Goal: Task Accomplishment & Management: Use online tool/utility

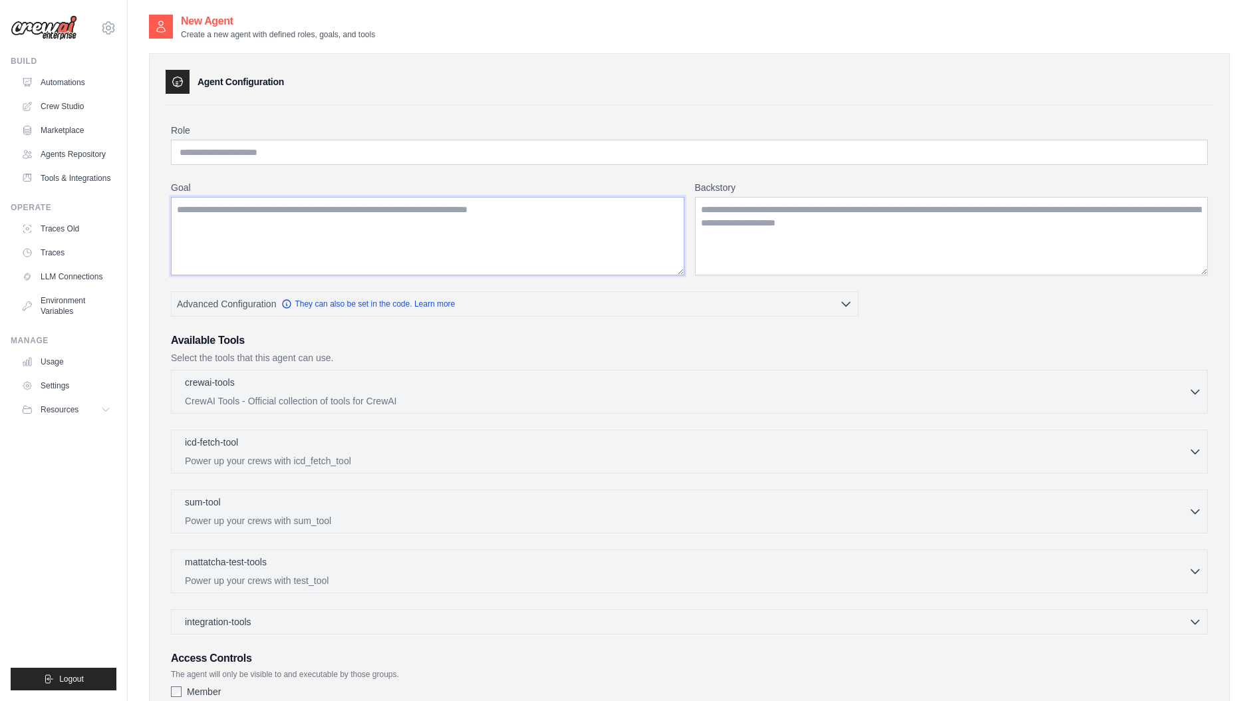
click at [273, 222] on textarea "Goal" at bounding box center [428, 236] width 514 height 79
click at [247, 148] on input "Role" at bounding box center [689, 152] width 1037 height 25
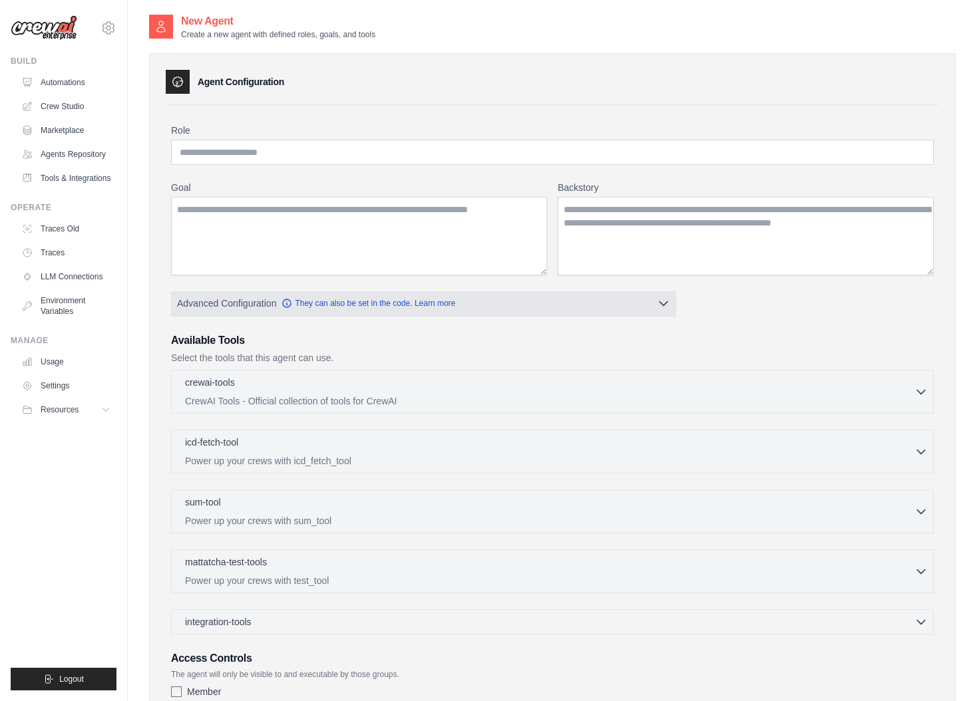
click at [667, 304] on icon "button" at bounding box center [663, 303] width 13 height 13
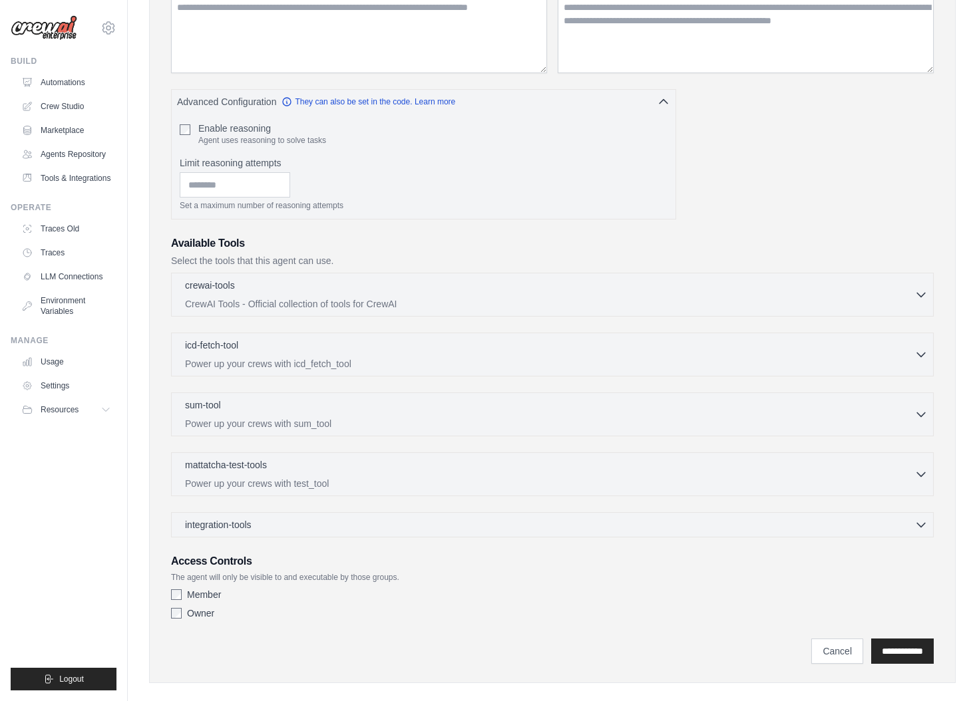
scroll to position [219, 0]
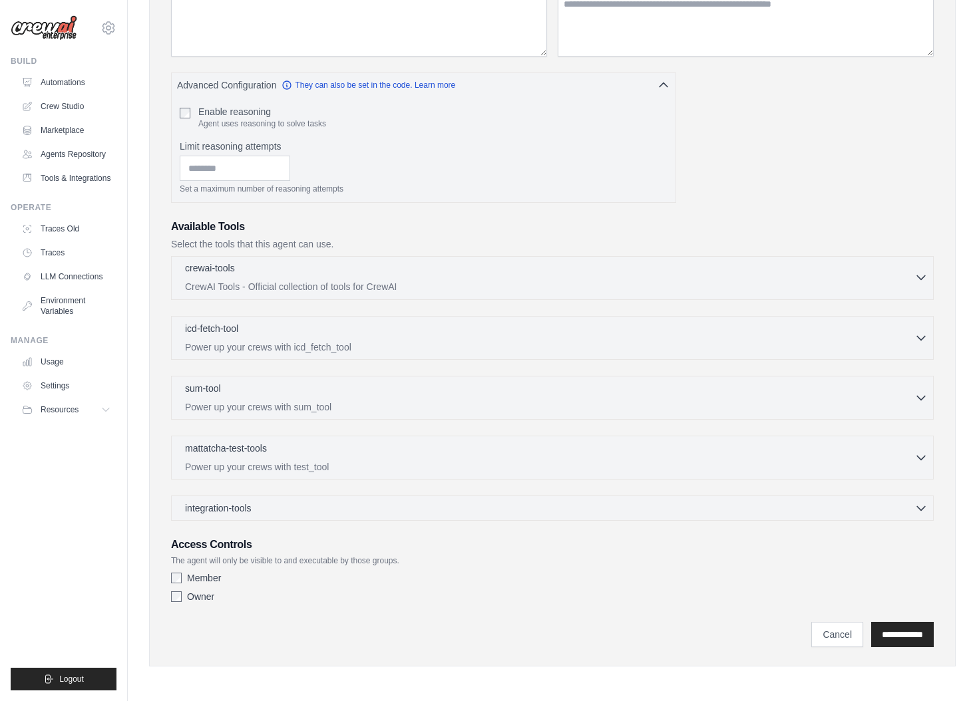
click at [916, 279] on icon "button" at bounding box center [920, 277] width 13 height 13
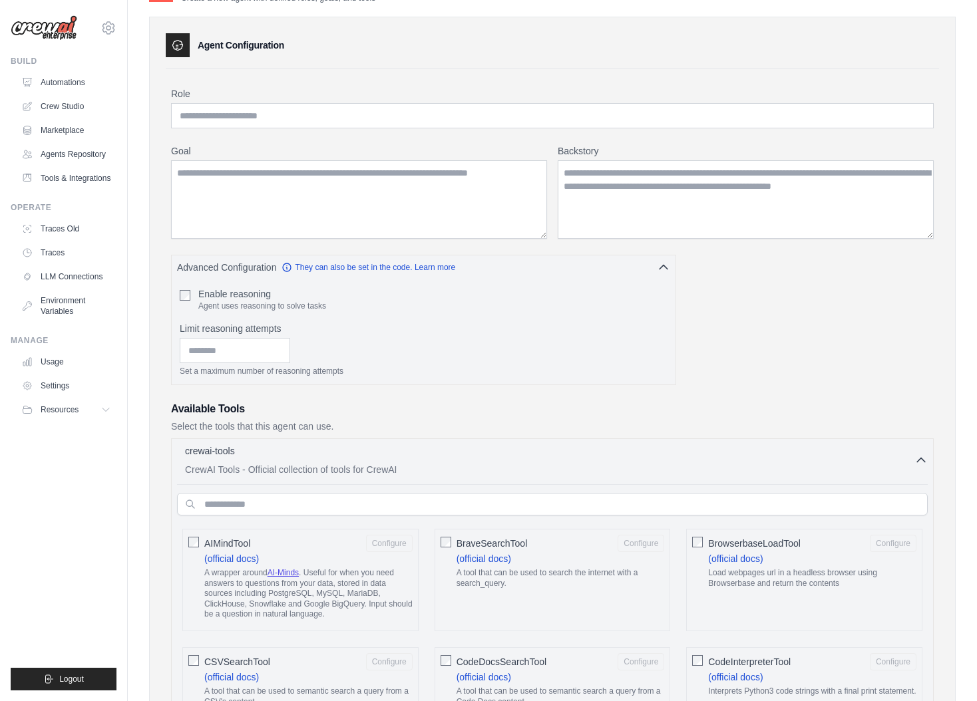
scroll to position [0, 0]
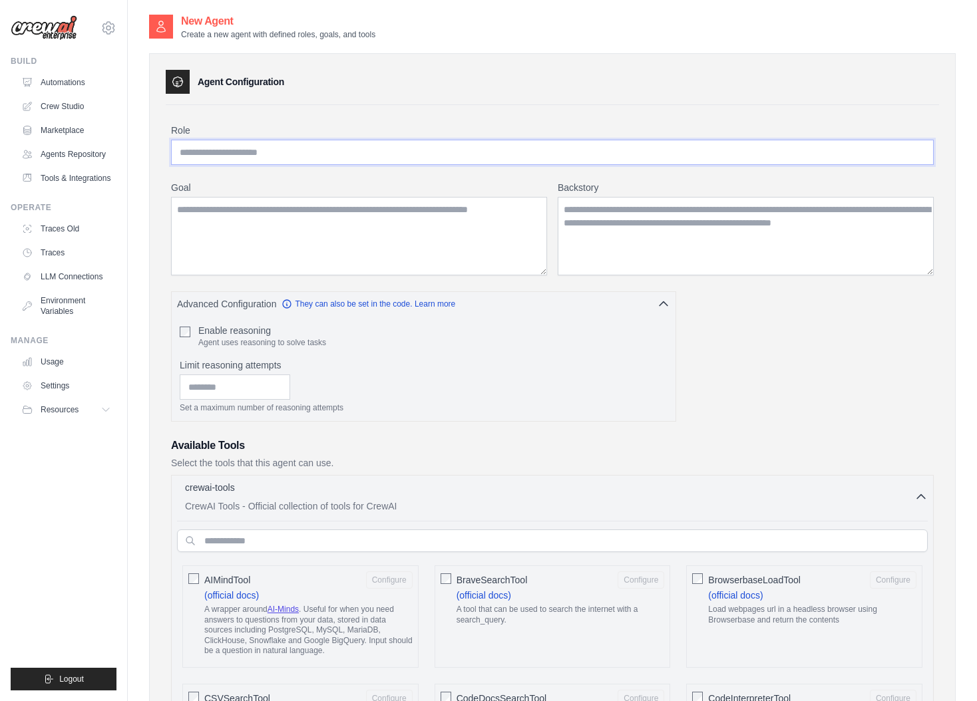
click at [215, 150] on input "Role" at bounding box center [552, 152] width 762 height 25
paste input "**********"
type input "**********"
click at [208, 213] on textarea "Goal" at bounding box center [359, 236] width 376 height 79
paste textarea "**********"
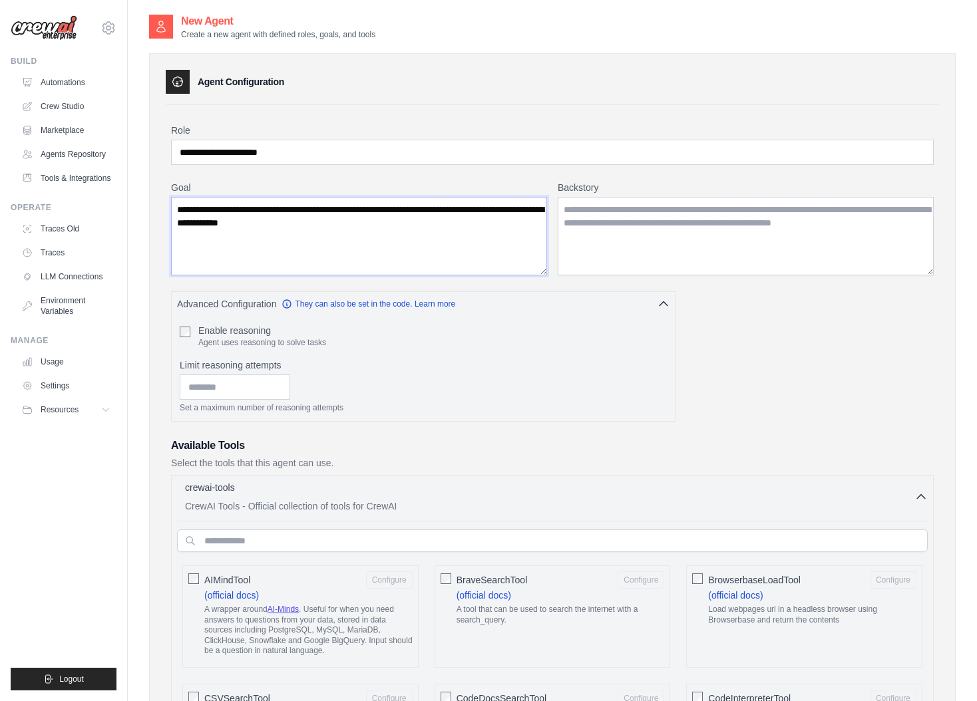
drag, startPoint x: 217, startPoint y: 210, endPoint x: 307, endPoint y: 208, distance: 90.5
click at [307, 208] on textarea "**********" at bounding box center [359, 236] width 376 height 79
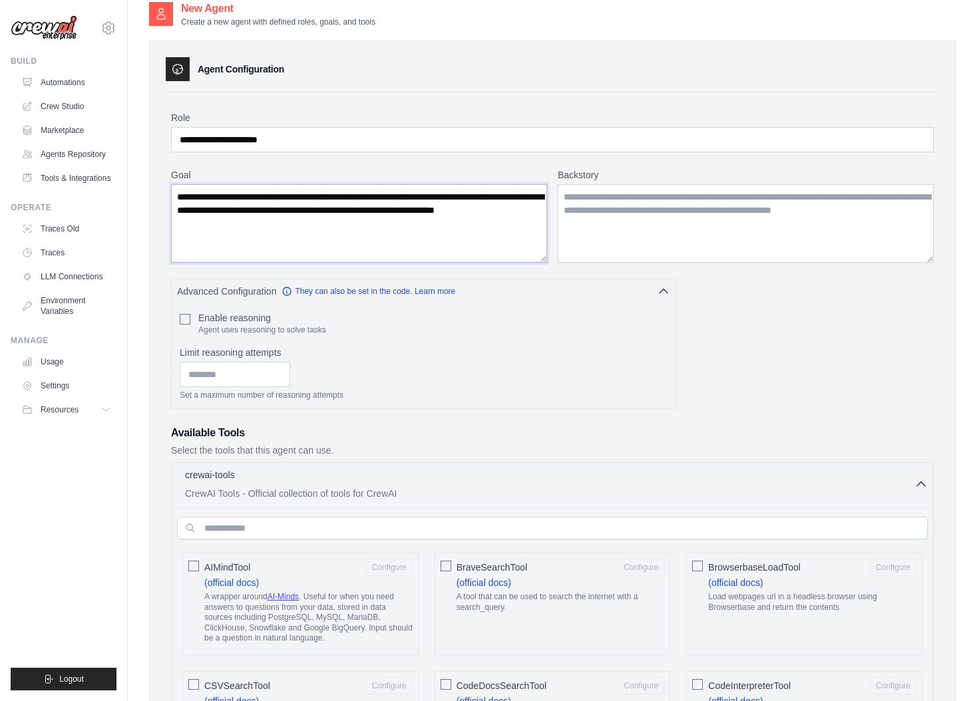
scroll to position [15, 0]
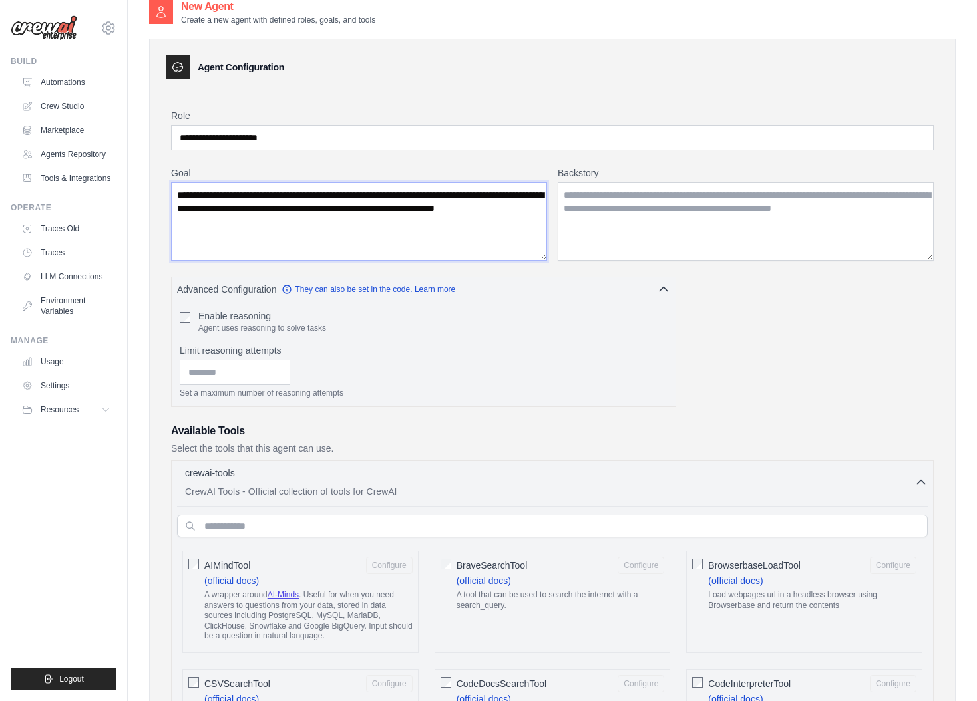
drag, startPoint x: 285, startPoint y: 236, endPoint x: 438, endPoint y: 210, distance: 155.2
click at [438, 210] on textarea "**********" at bounding box center [359, 221] width 376 height 79
drag, startPoint x: 440, startPoint y: 210, endPoint x: 145, endPoint y: 176, distance: 297.3
drag, startPoint x: 468, startPoint y: 209, endPoint x: 132, endPoint y: 200, distance: 335.4
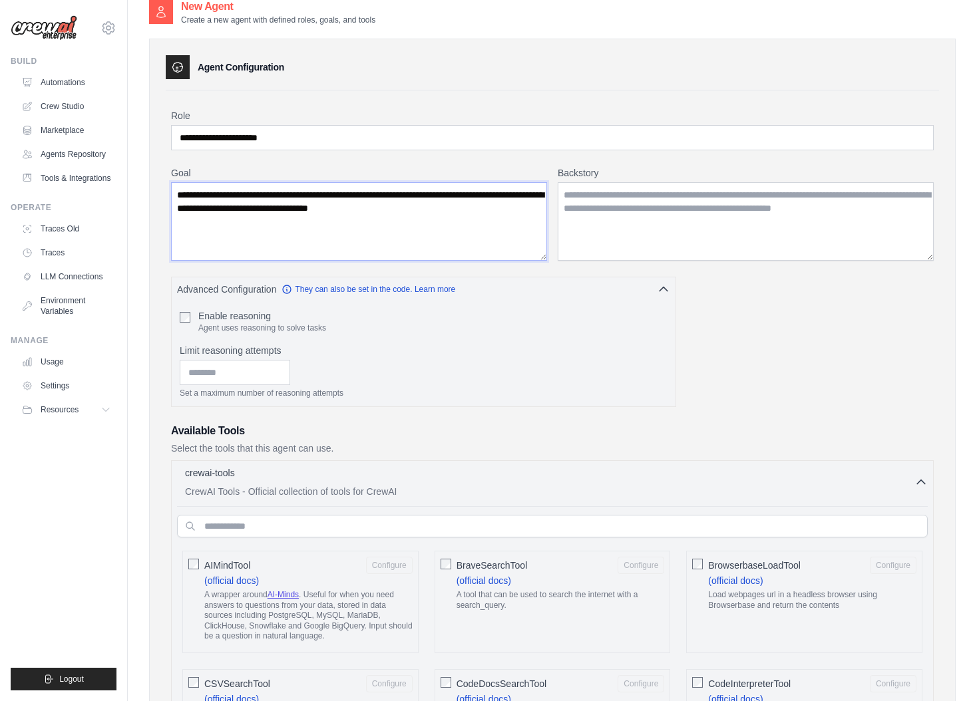
paste textarea "**********"
type textarea "**********"
click at [569, 200] on textarea "Backstory" at bounding box center [746, 221] width 376 height 79
paste textarea "**********"
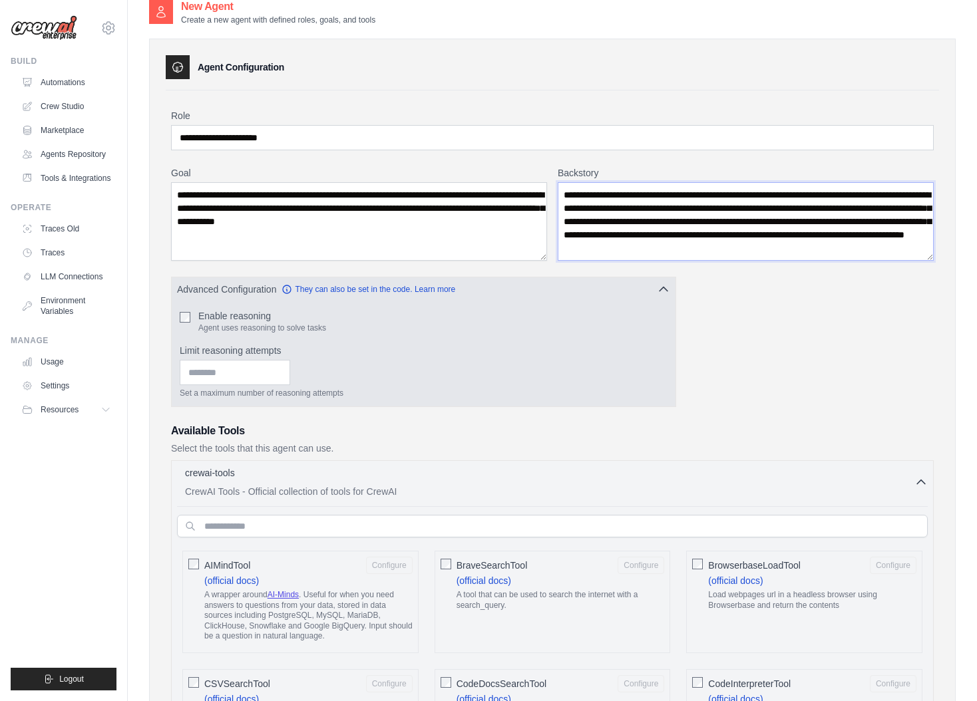
type textarea "**********"
click at [245, 385] on div "Set a maximum number of reasoning attempts" at bounding box center [424, 379] width 488 height 39
click at [281, 369] on input "*" at bounding box center [235, 372] width 110 height 25
click at [281, 377] on input "*" at bounding box center [235, 372] width 110 height 25
drag, startPoint x: 222, startPoint y: 371, endPoint x: 206, endPoint y: 371, distance: 16.0
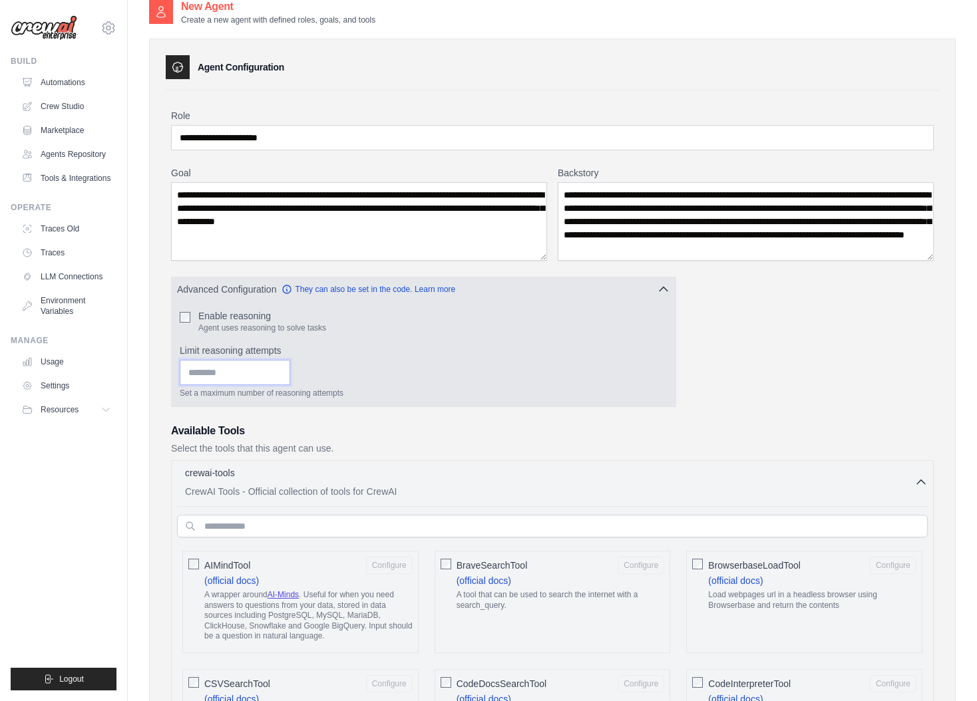
click at [221, 371] on input "*" at bounding box center [235, 372] width 110 height 25
drag, startPoint x: 195, startPoint y: 371, endPoint x: 179, endPoint y: 371, distance: 16.0
click at [180, 371] on input "*" at bounding box center [235, 372] width 110 height 25
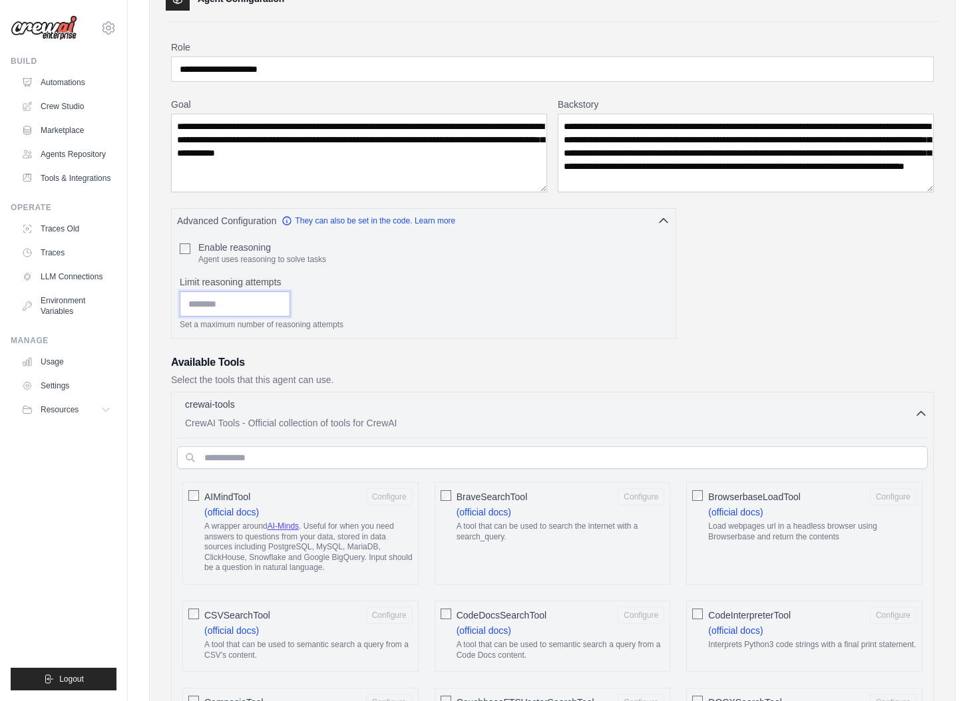
scroll to position [100, 0]
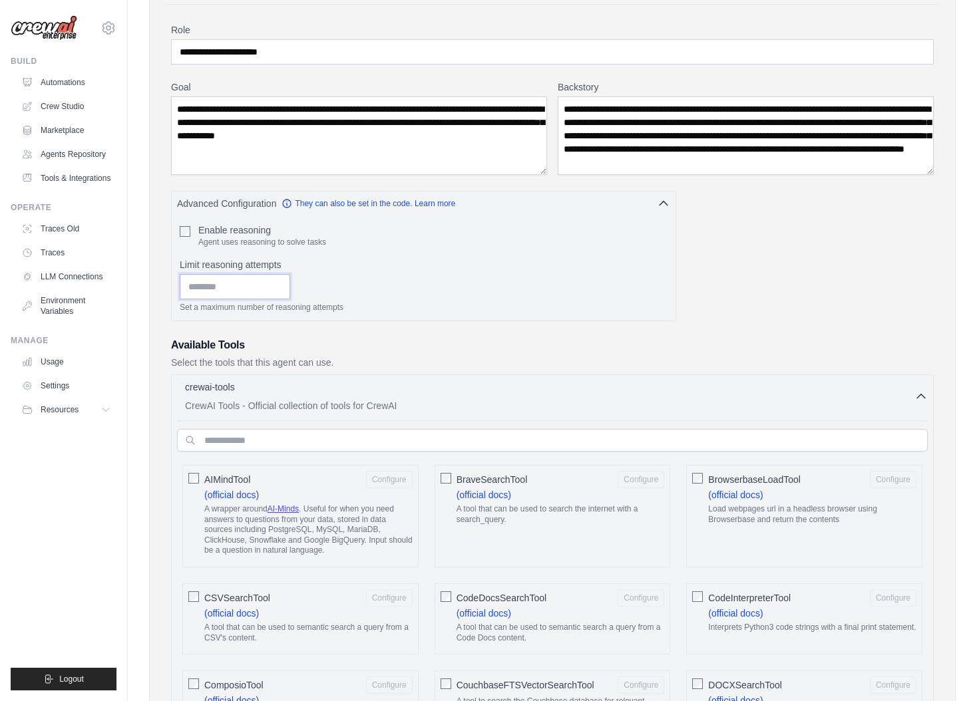
type input "*"
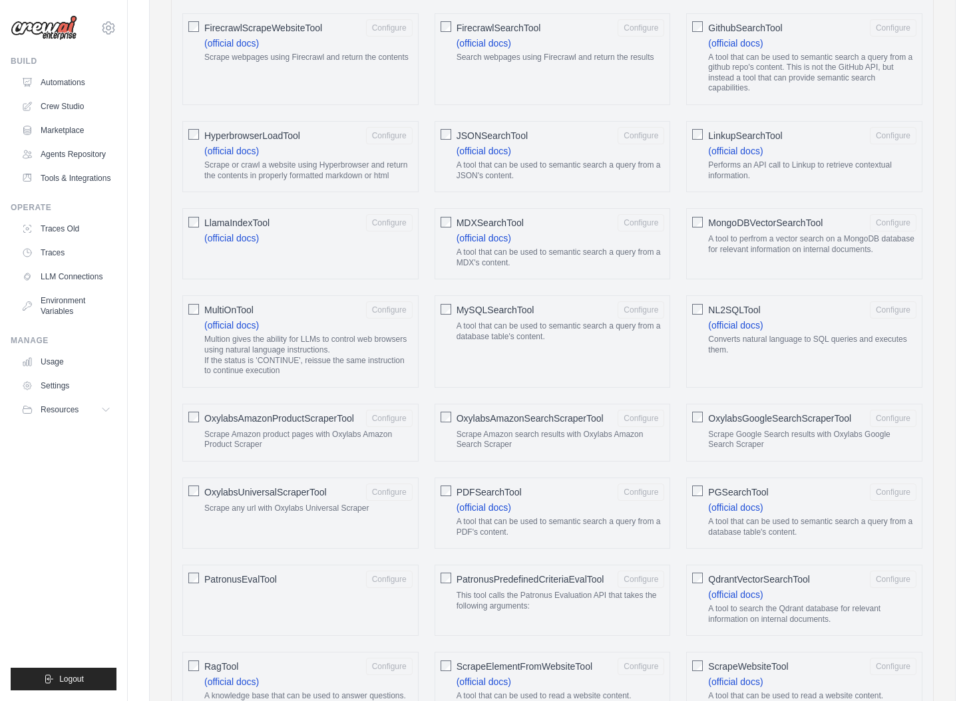
scroll to position [1134, 0]
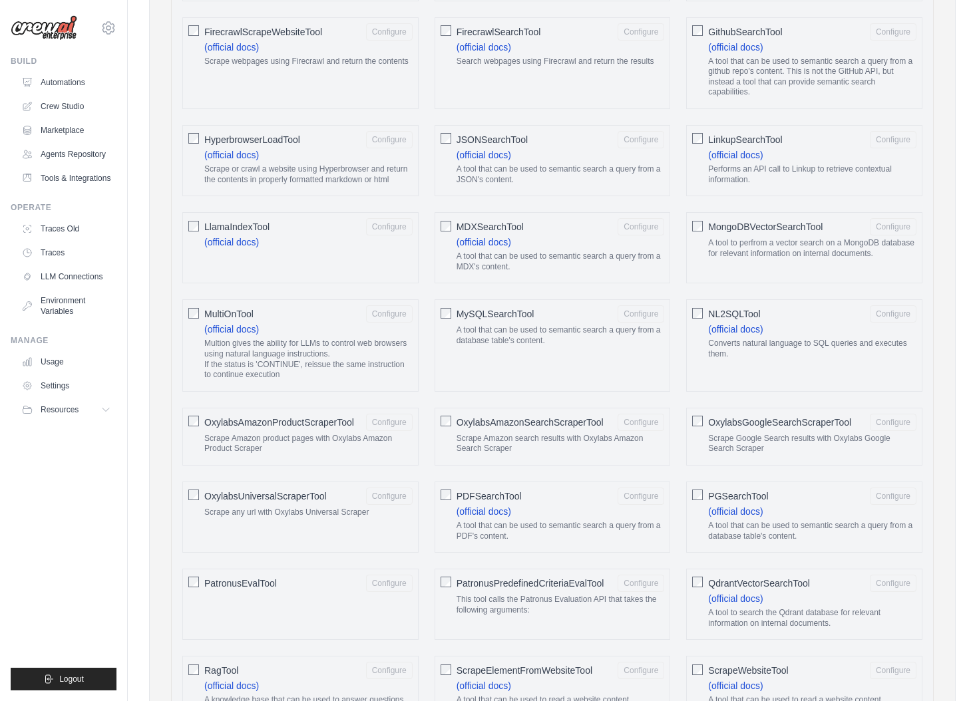
click at [197, 144] on div at bounding box center [193, 137] width 11 height 13
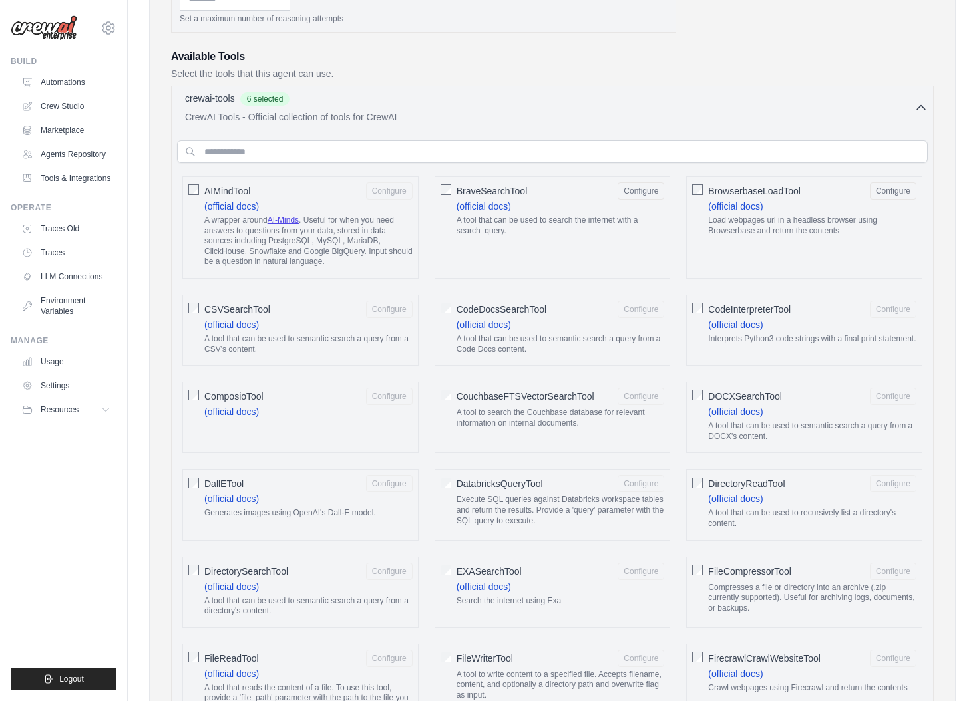
scroll to position [385, 0]
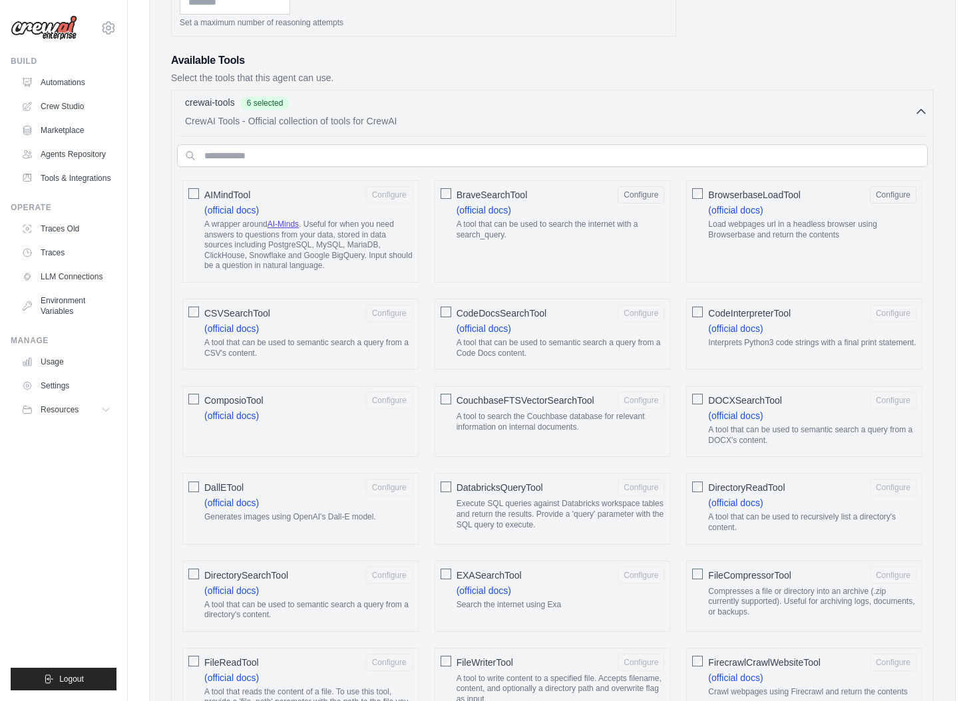
click at [651, 195] on button "Configure" at bounding box center [640, 194] width 47 height 17
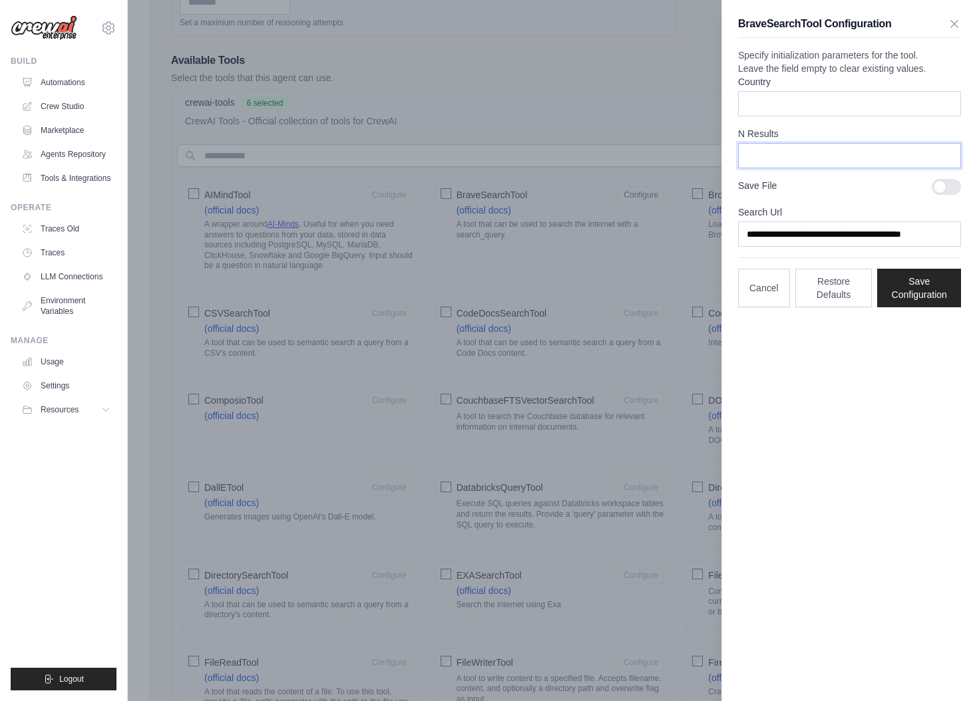
drag, startPoint x: 796, startPoint y: 182, endPoint x: 734, endPoint y: 181, distance: 61.9
click at [734, 181] on div "**********" at bounding box center [849, 161] width 255 height 323
type input "**"
click at [907, 307] on button "Save Configuration" at bounding box center [919, 287] width 84 height 39
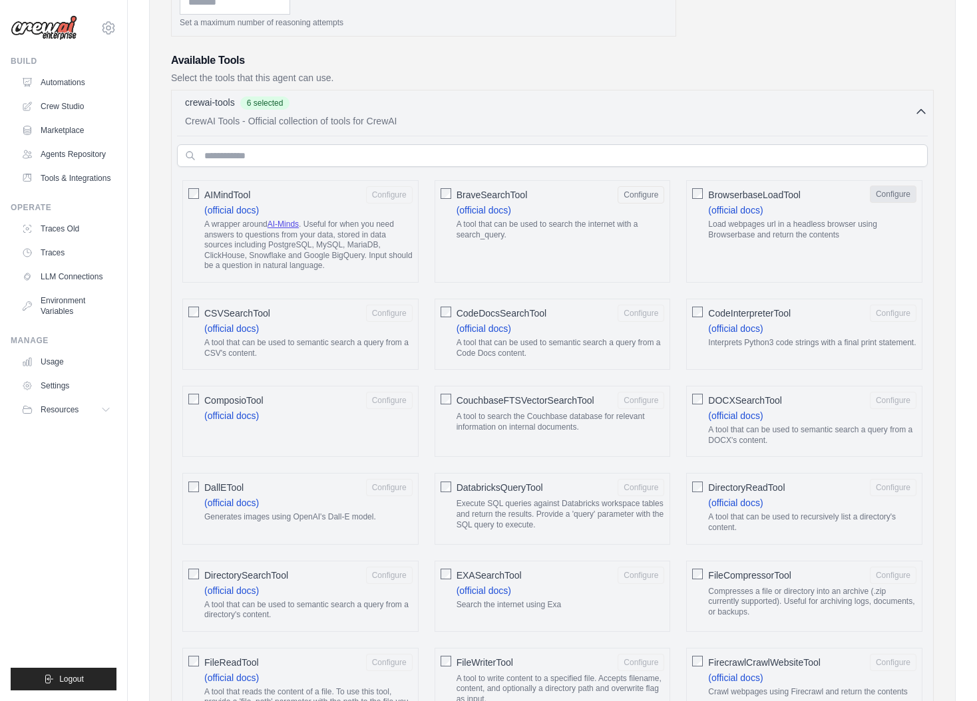
click at [901, 196] on button "Configure" at bounding box center [893, 194] width 47 height 17
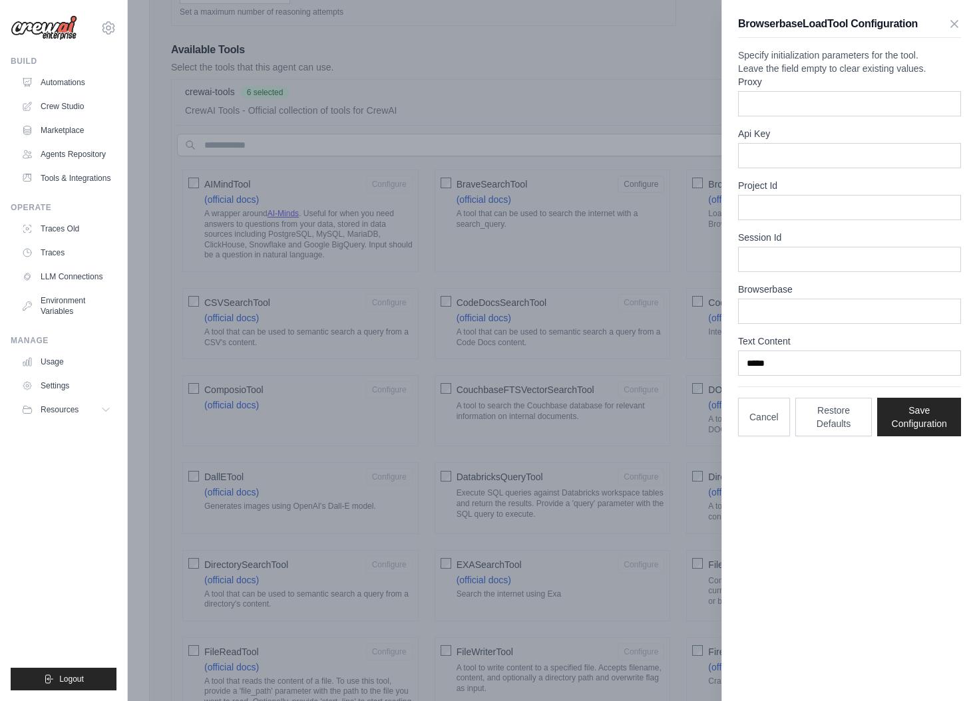
scroll to position [395, 0]
click at [756, 168] on input "Api Key" at bounding box center [849, 155] width 223 height 25
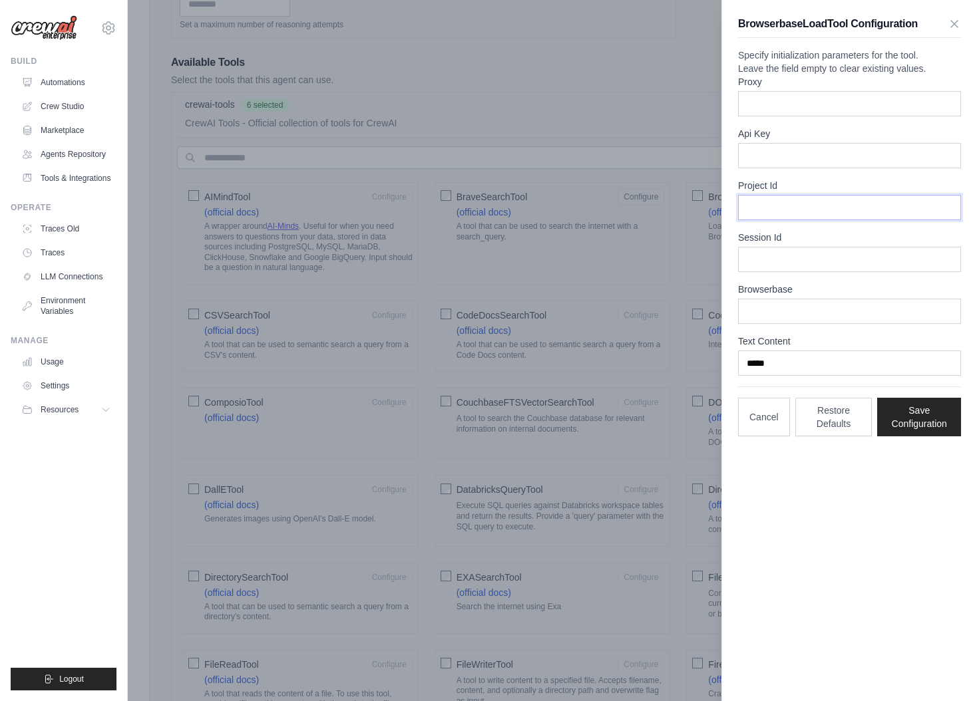
click at [762, 220] on input "Project Id" at bounding box center [849, 207] width 223 height 25
click at [756, 272] on input "Session Id" at bounding box center [849, 259] width 223 height 25
click at [752, 324] on input "Browserbase" at bounding box center [849, 311] width 223 height 25
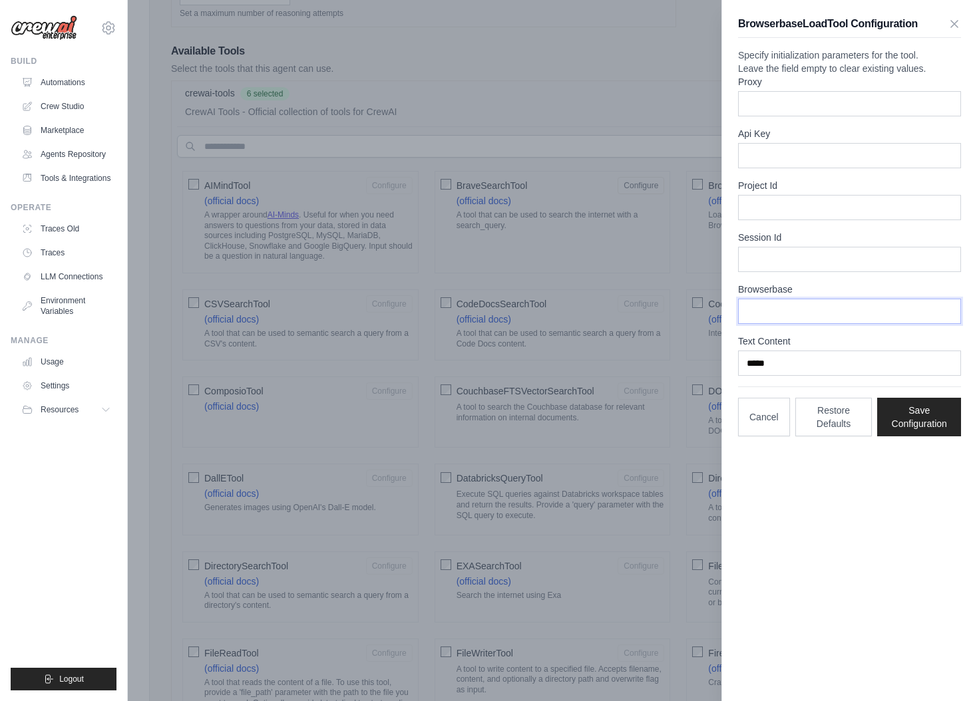
scroll to position [396, 0]
click at [948, 21] on icon "button" at bounding box center [953, 23] width 13 height 13
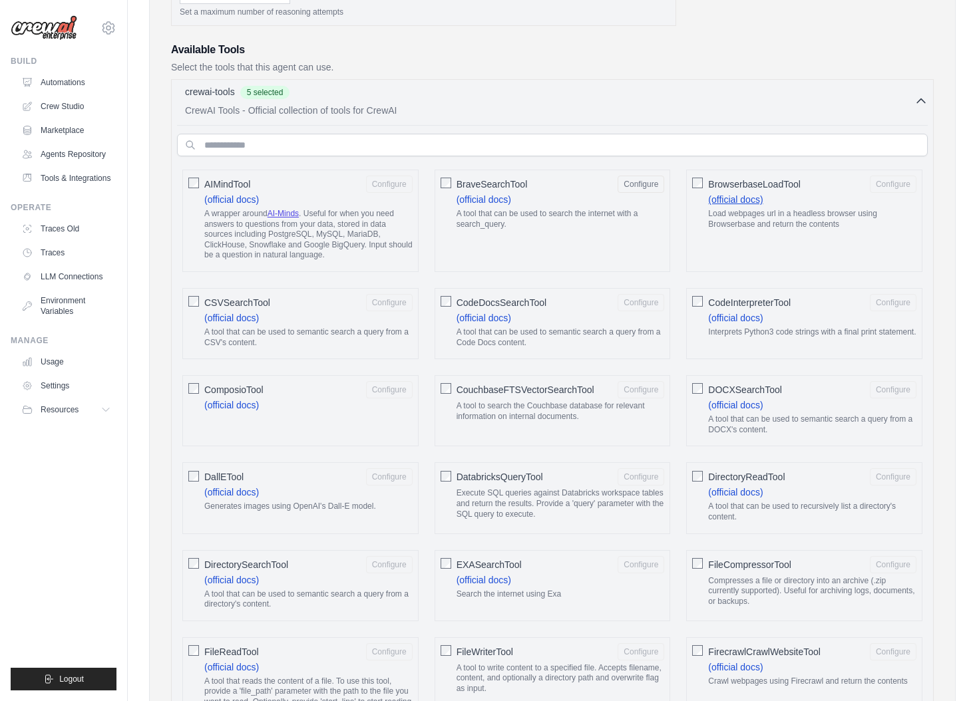
click at [720, 201] on link "(official docs)" at bounding box center [735, 199] width 55 height 11
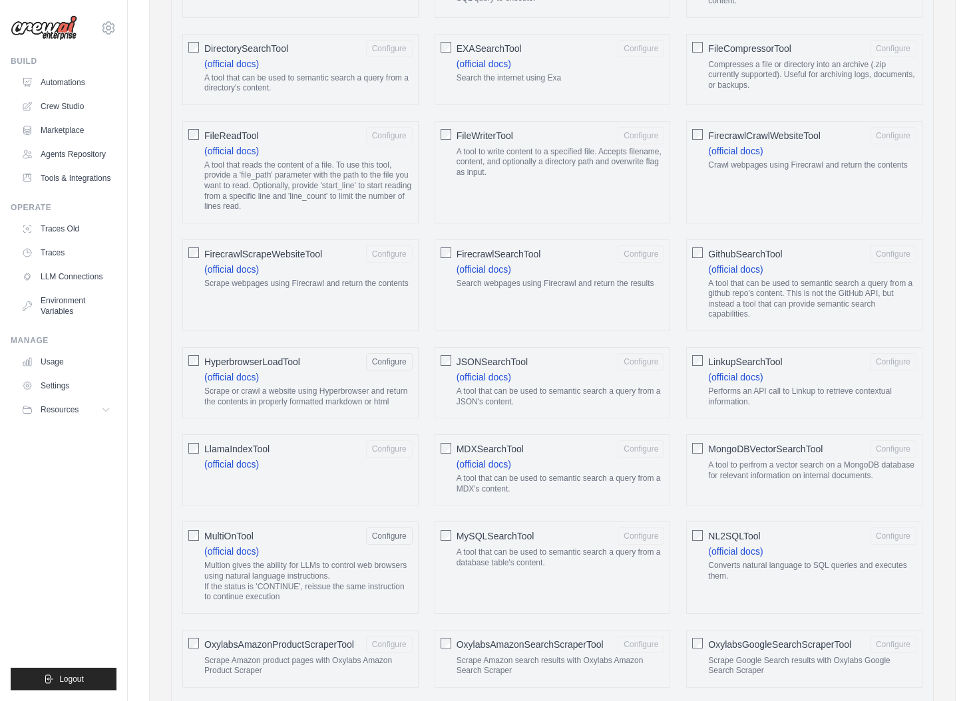
scroll to position [931, 0]
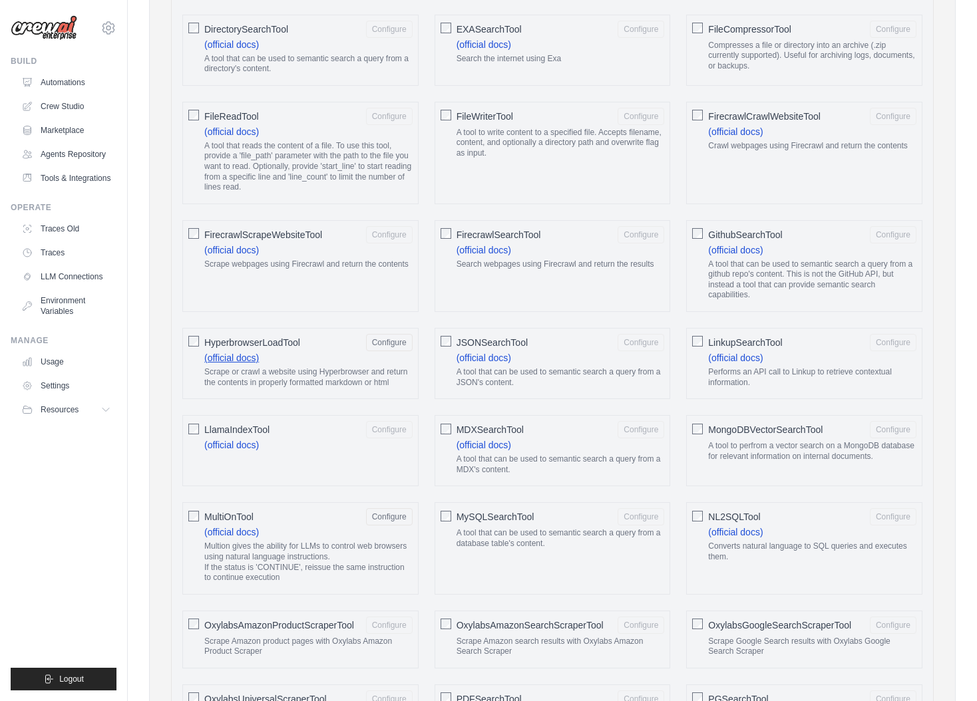
click at [237, 357] on link "(official docs)" at bounding box center [231, 358] width 55 height 11
click at [395, 337] on button "Configure" at bounding box center [389, 342] width 47 height 17
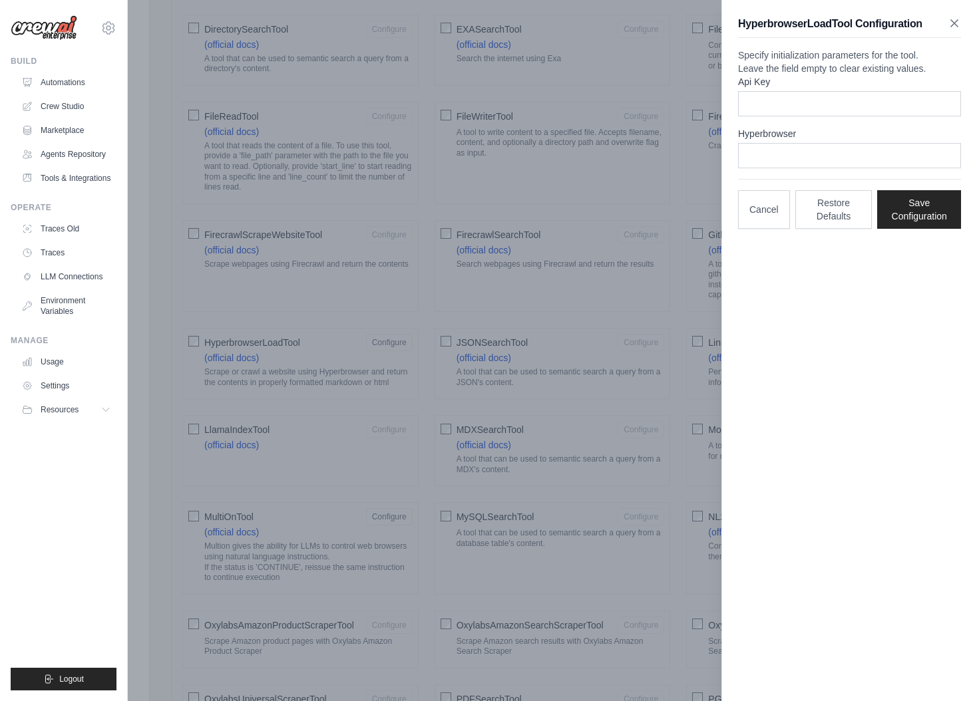
click at [955, 27] on icon "button" at bounding box center [953, 23] width 13 height 13
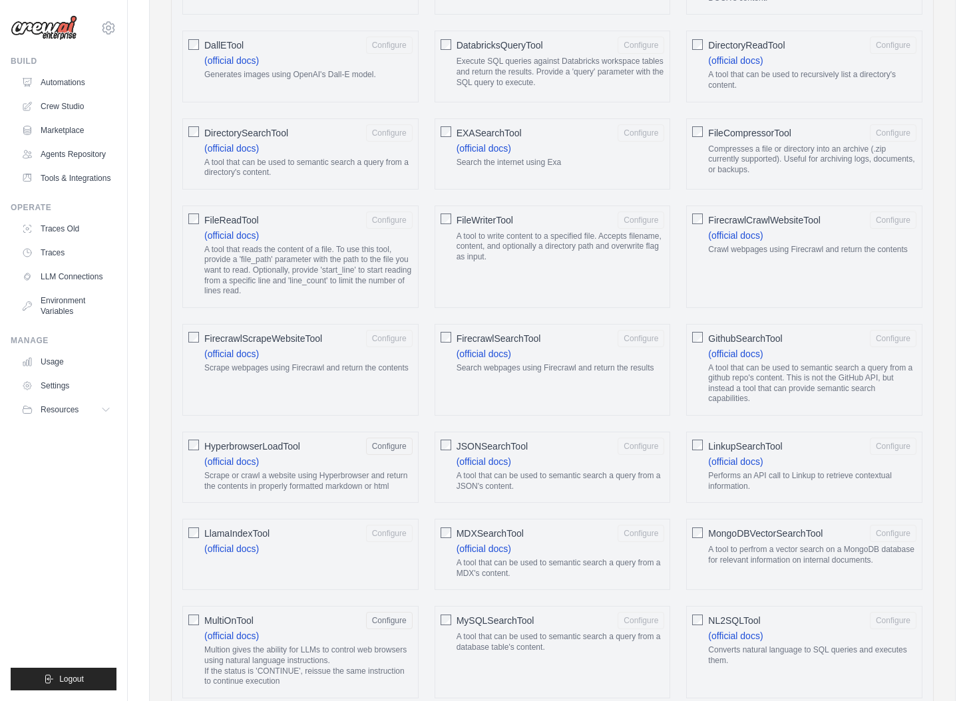
scroll to position [836, 0]
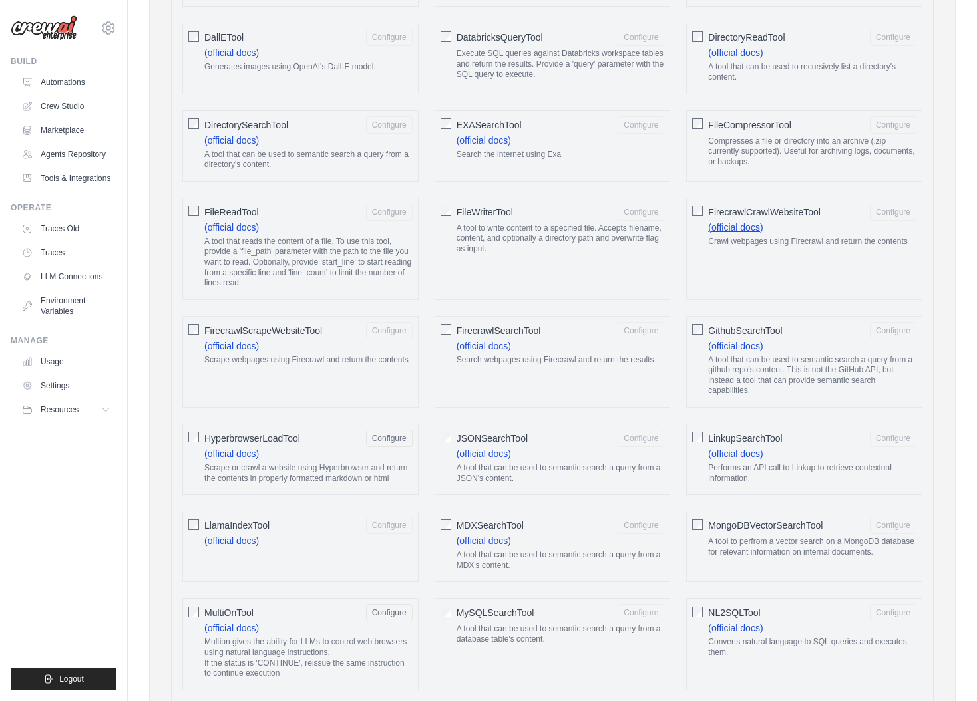
click at [744, 227] on link "(official docs)" at bounding box center [735, 227] width 55 height 11
click at [893, 214] on button "Configure" at bounding box center [893, 211] width 47 height 17
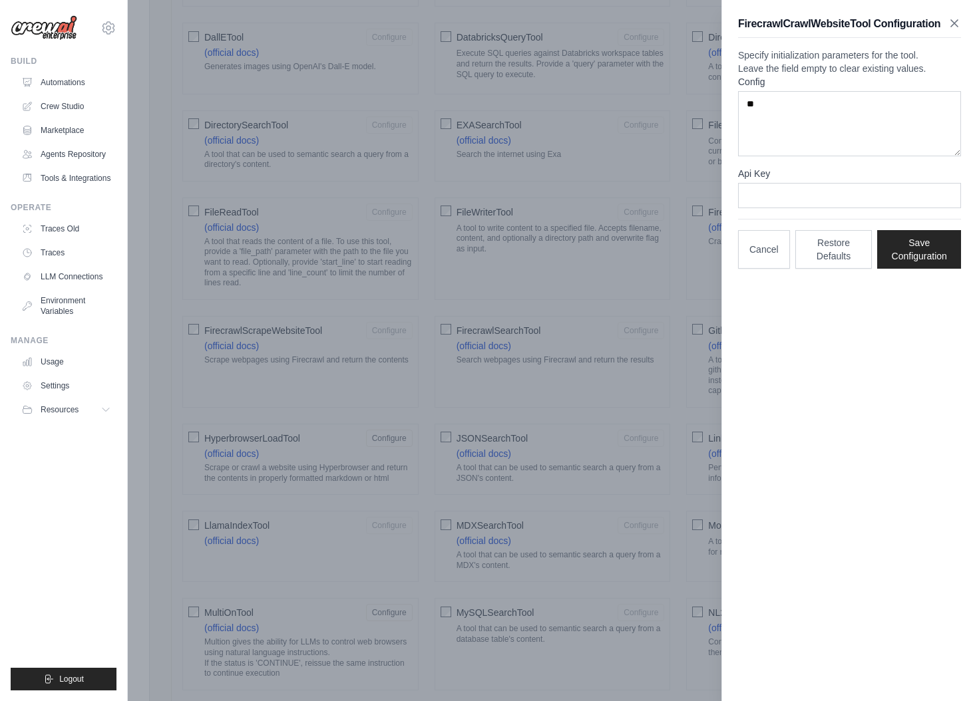
click at [952, 24] on icon "button" at bounding box center [953, 23] width 13 height 13
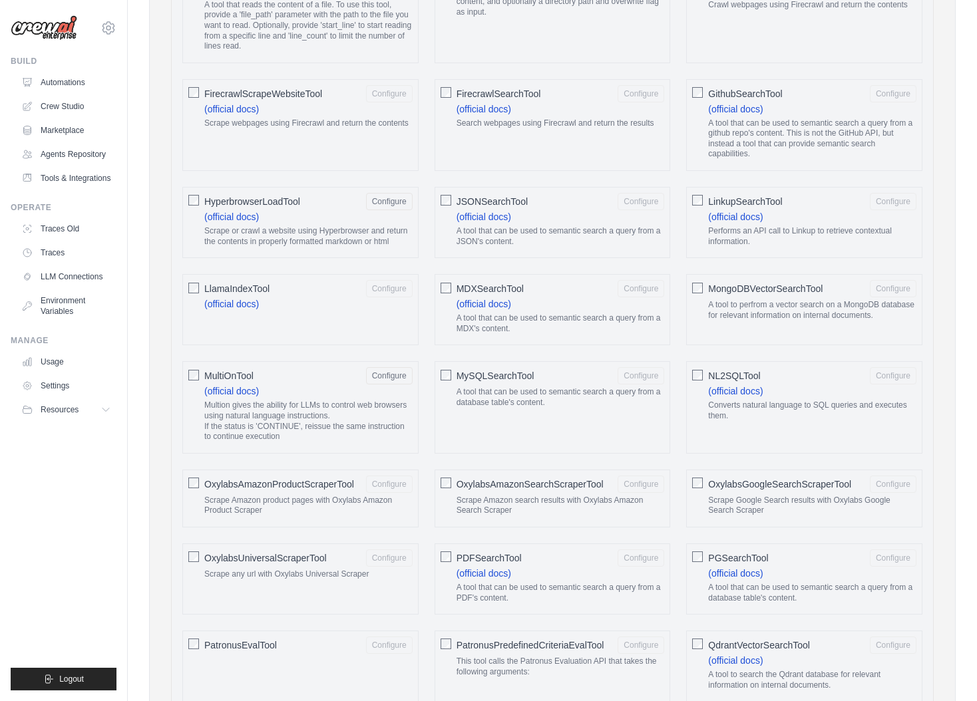
scroll to position [1074, 0]
click at [391, 377] on button "Configure" at bounding box center [389, 373] width 47 height 17
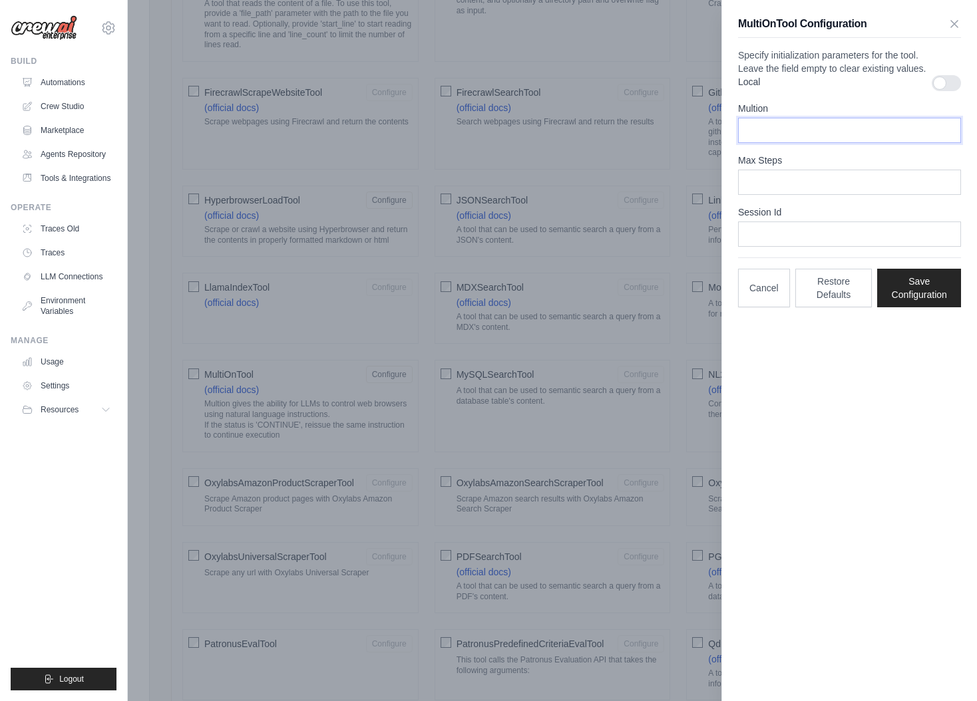
click at [775, 143] on input "Multion" at bounding box center [849, 130] width 223 height 25
click at [959, 21] on icon "button" at bounding box center [953, 23] width 13 height 13
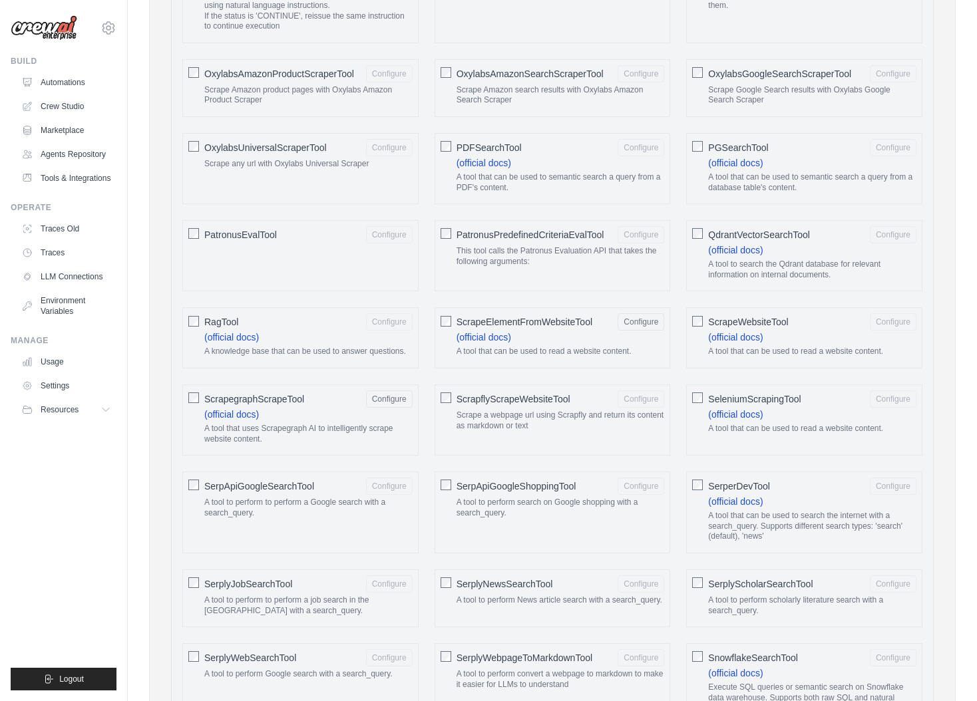
scroll to position [1484, 0]
click at [641, 322] on button "Configure" at bounding box center [640, 319] width 47 height 17
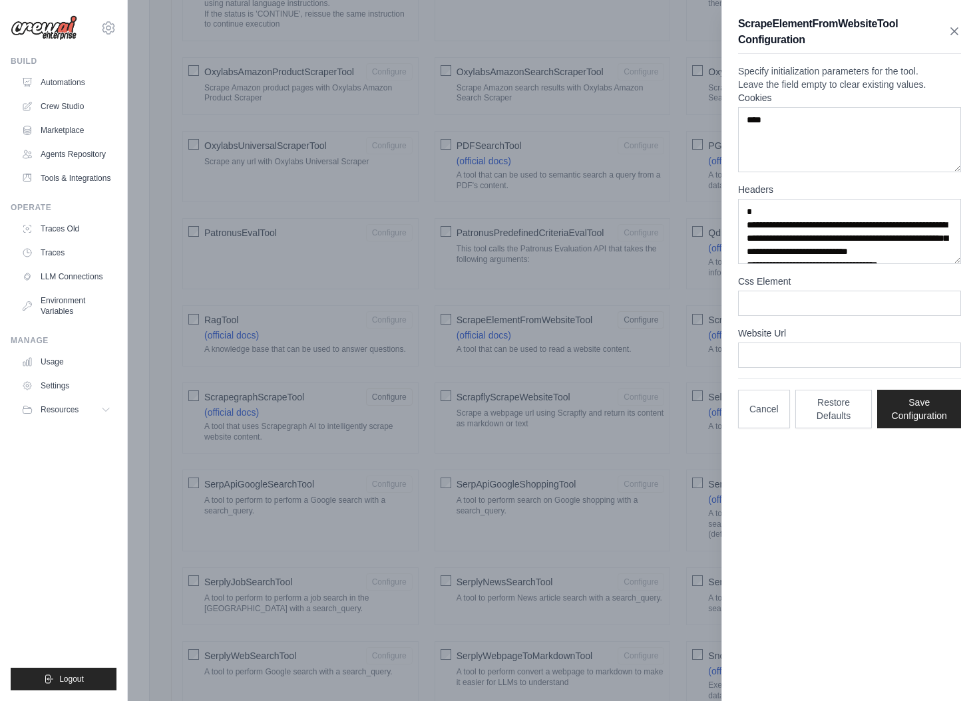
scroll to position [1486, 0]
click at [953, 31] on icon "button" at bounding box center [954, 31] width 7 height 7
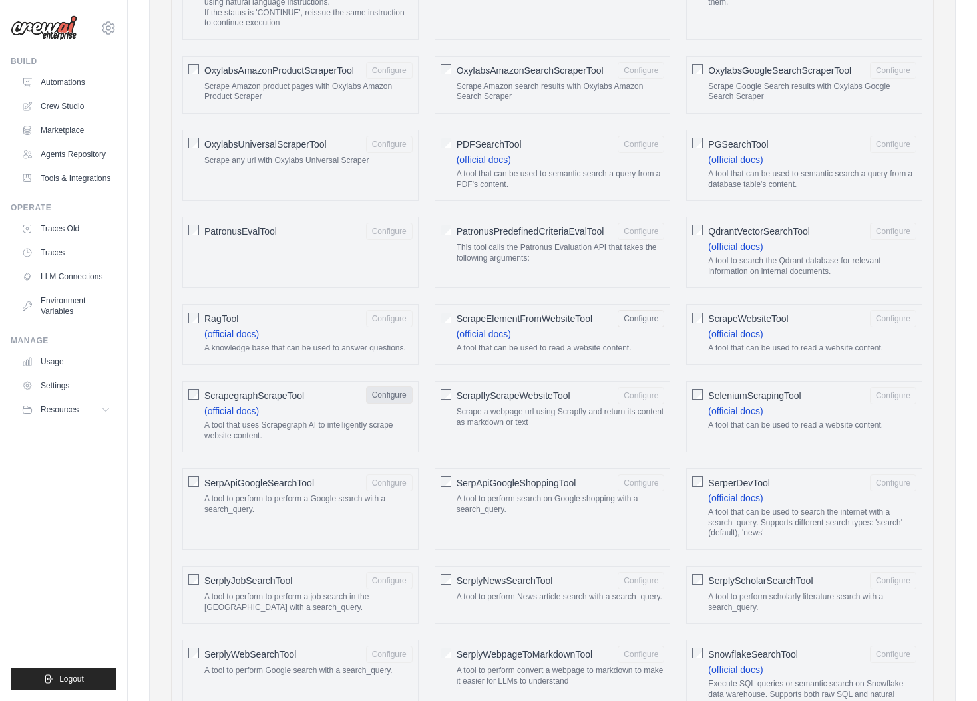
click at [387, 395] on button "Configure" at bounding box center [389, 395] width 47 height 17
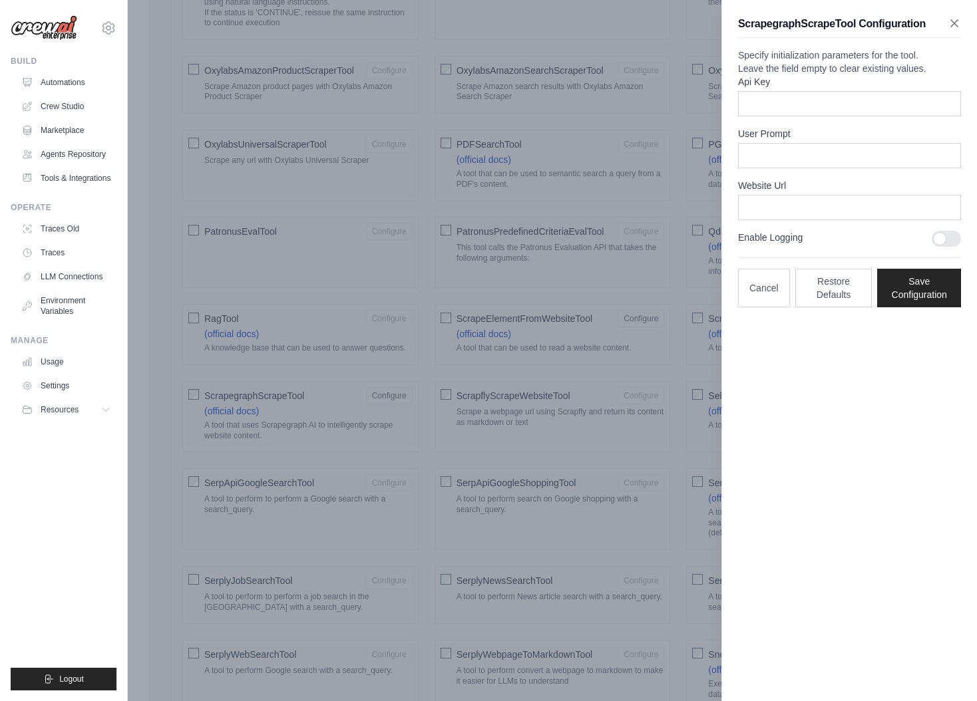
click at [954, 24] on icon "button" at bounding box center [953, 23] width 13 height 13
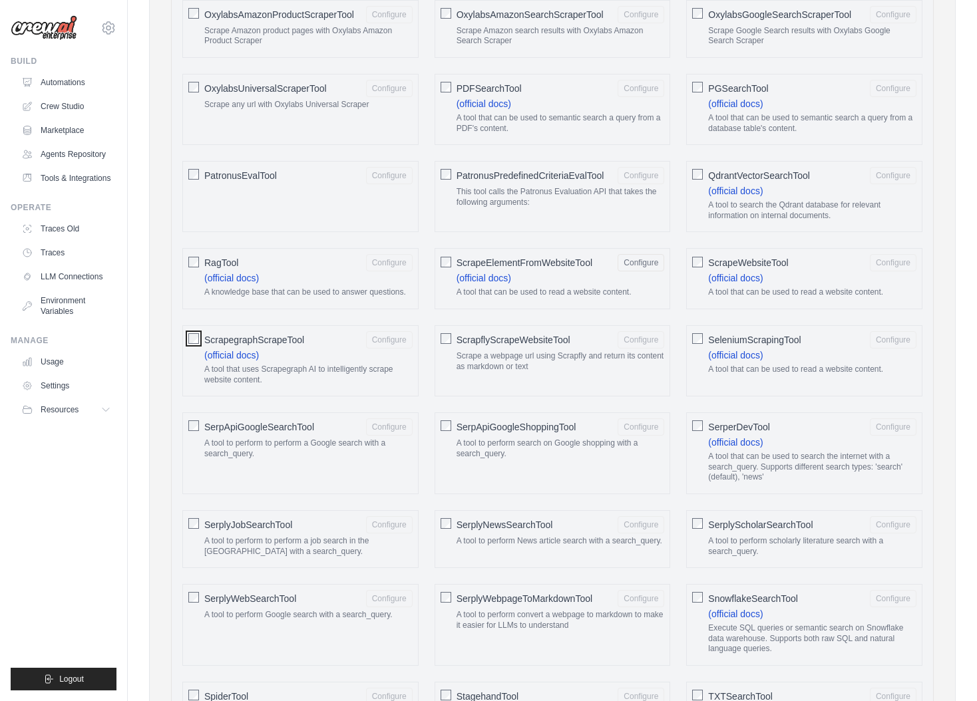
scroll to position [1557, 0]
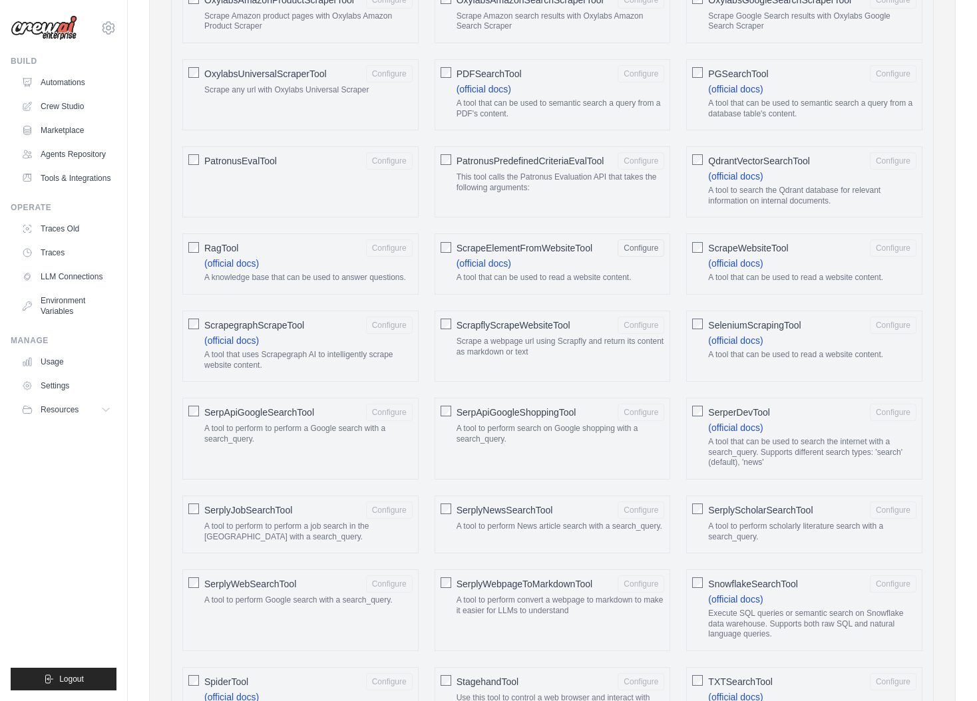
click at [834, 357] on p "A tool that can be used to read a website content." at bounding box center [812, 355] width 208 height 11
click at [882, 327] on button "Configure" at bounding box center [893, 324] width 47 height 17
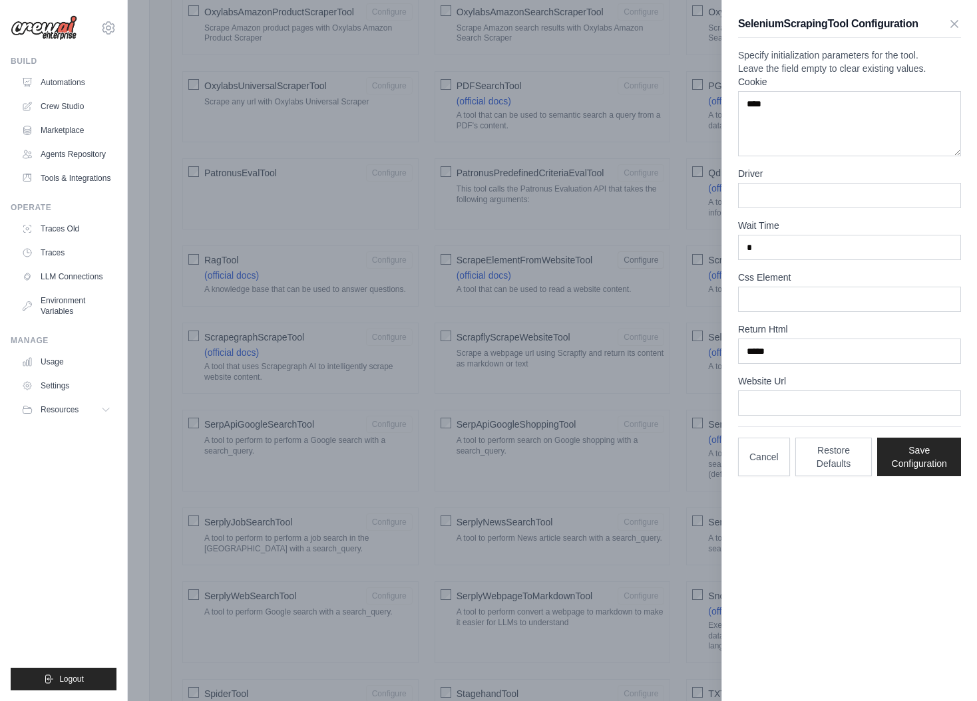
scroll to position [1546, 0]
drag, startPoint x: 950, startPoint y: 23, endPoint x: 937, endPoint y: 43, distance: 24.0
click at [950, 23] on icon "button" at bounding box center [953, 23] width 13 height 13
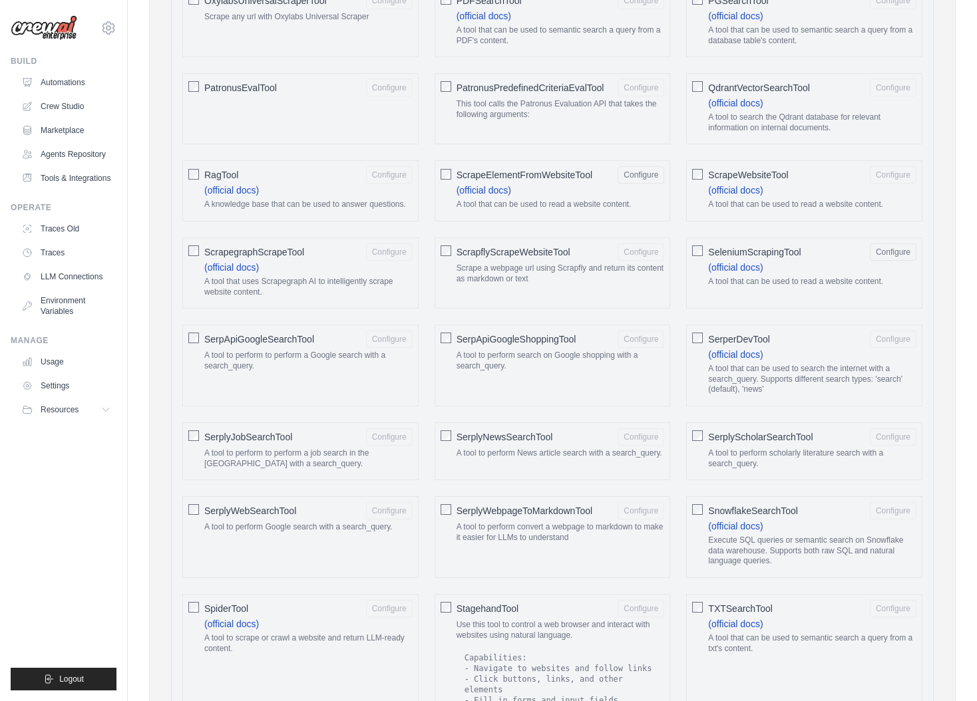
scroll to position [1631, 0]
click at [904, 338] on button "Configure" at bounding box center [893, 337] width 47 height 17
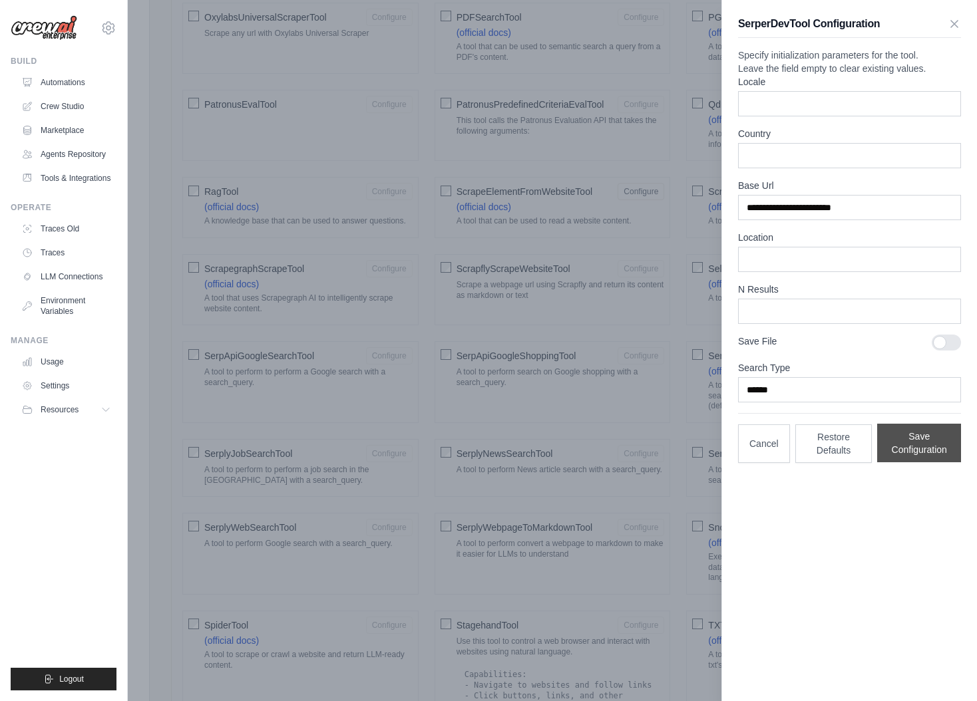
scroll to position [1612, 0]
click at [885, 402] on input "******" at bounding box center [849, 389] width 223 height 25
click at [959, 23] on icon "button" at bounding box center [953, 23] width 13 height 13
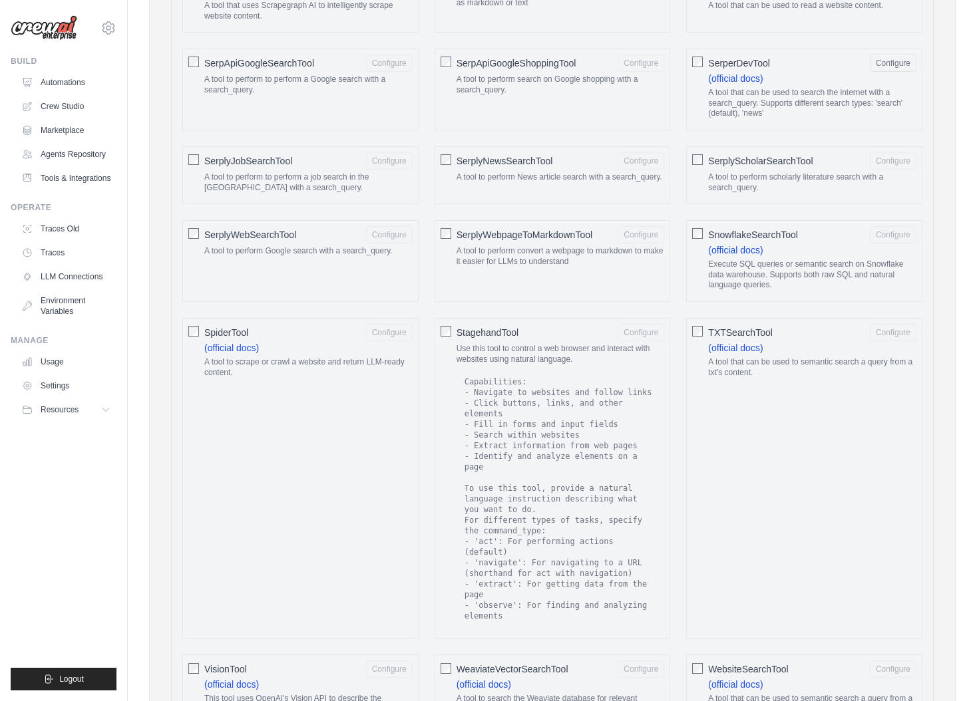
scroll to position [1909, 0]
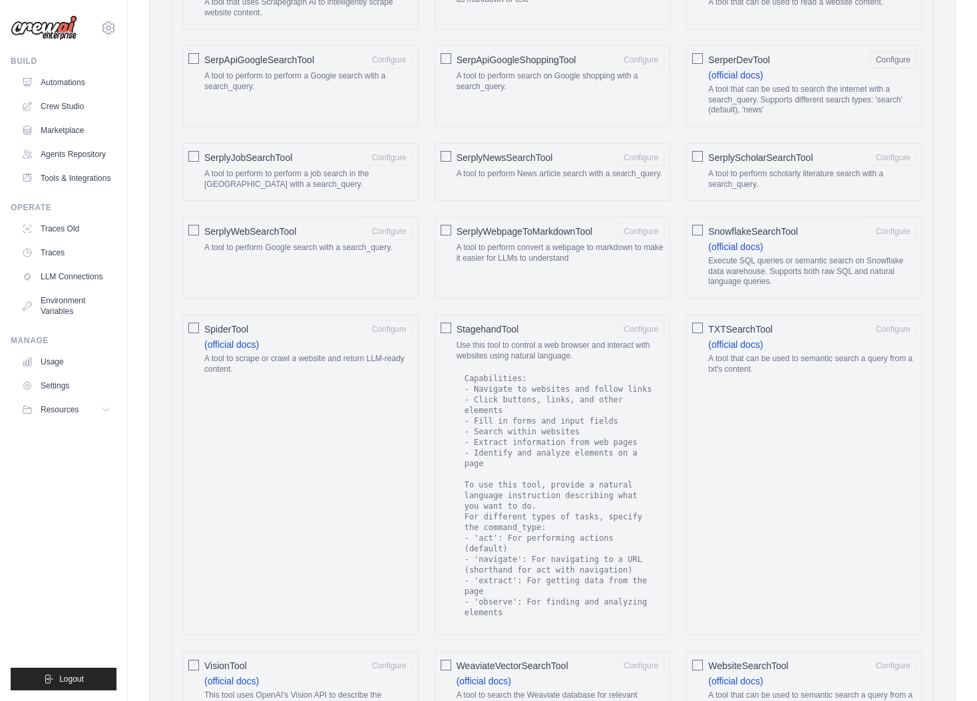
click at [451, 328] on div "StagehandTool Configure Use this tool to control a web browser and interact wit…" at bounding box center [552, 475] width 236 height 321
click at [649, 327] on button "Configure" at bounding box center [640, 328] width 47 height 17
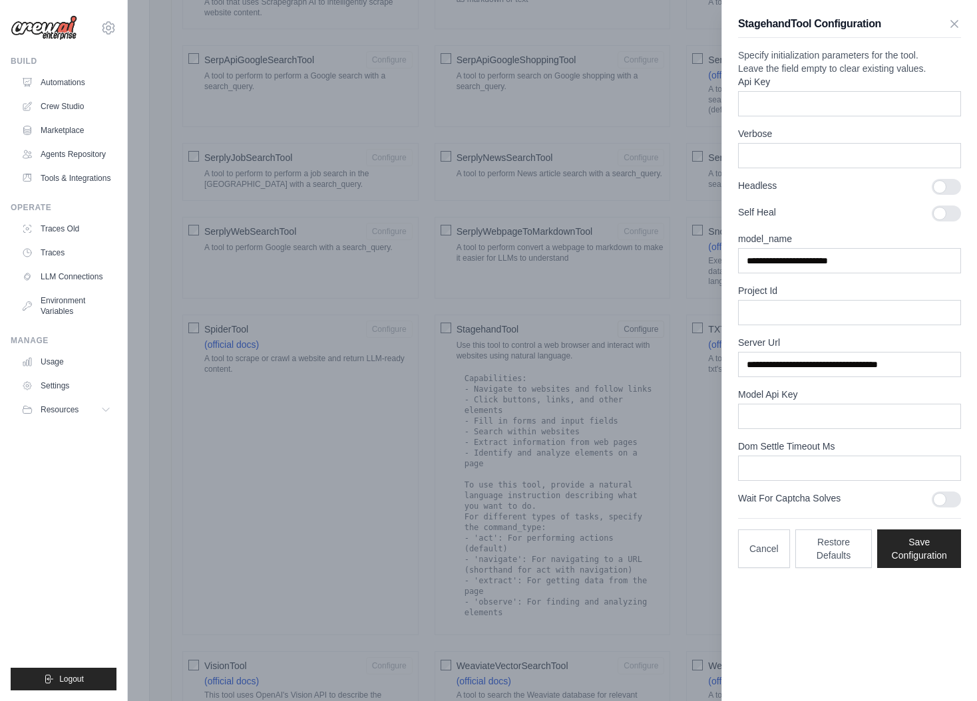
scroll to position [1905, 0]
click at [446, 332] on div at bounding box center [488, 350] width 977 height 701
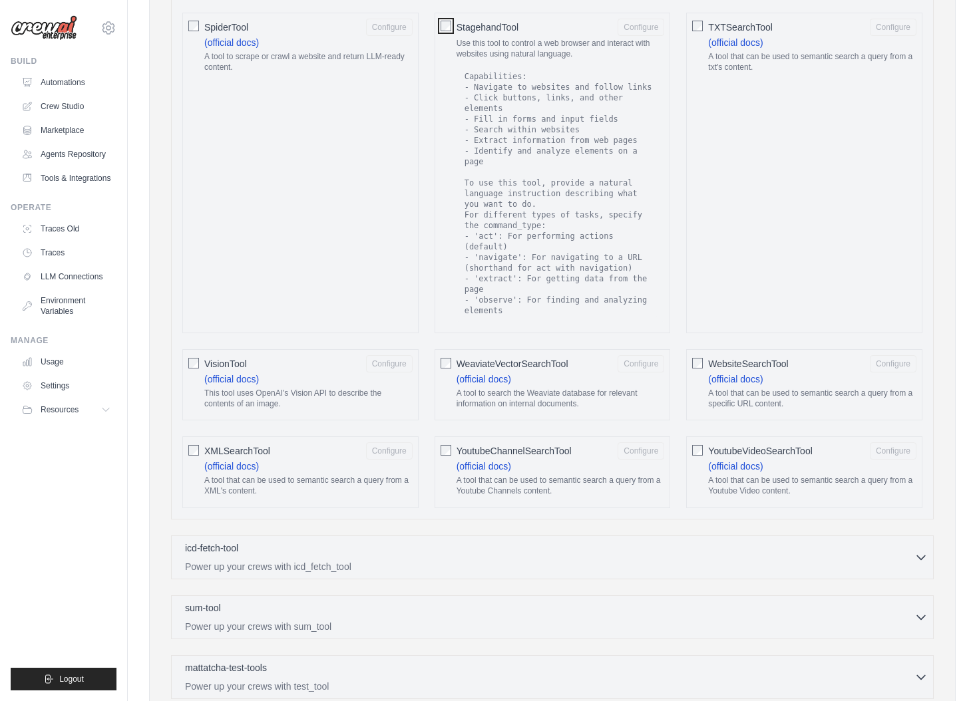
scroll to position [2209, 0]
click at [895, 365] on button "Configure" at bounding box center [893, 365] width 47 height 17
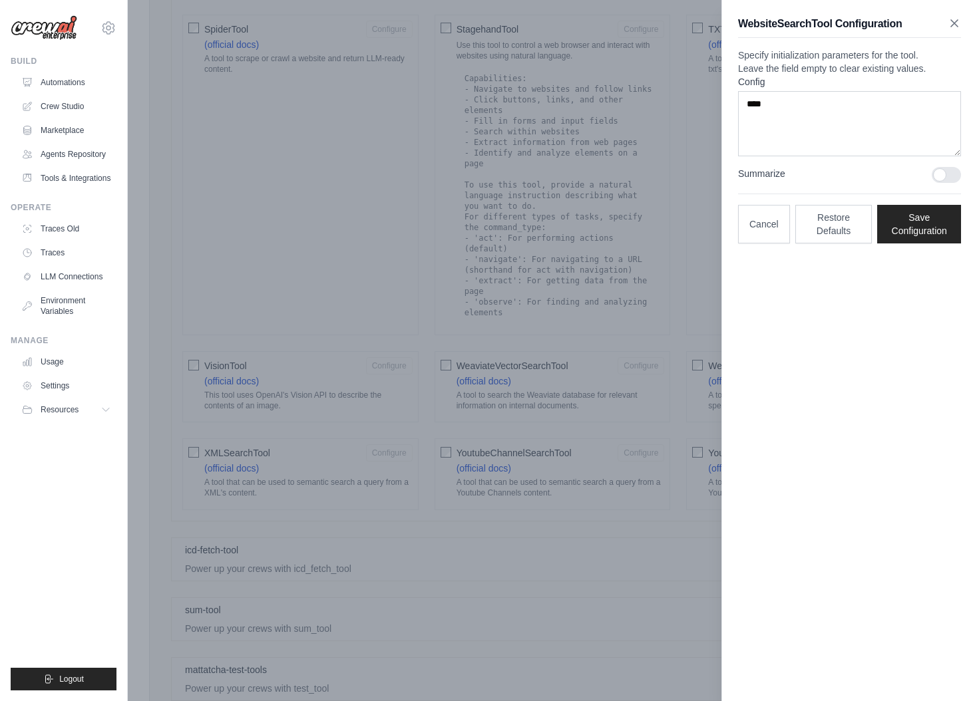
click at [951, 20] on icon "button" at bounding box center [954, 23] width 7 height 7
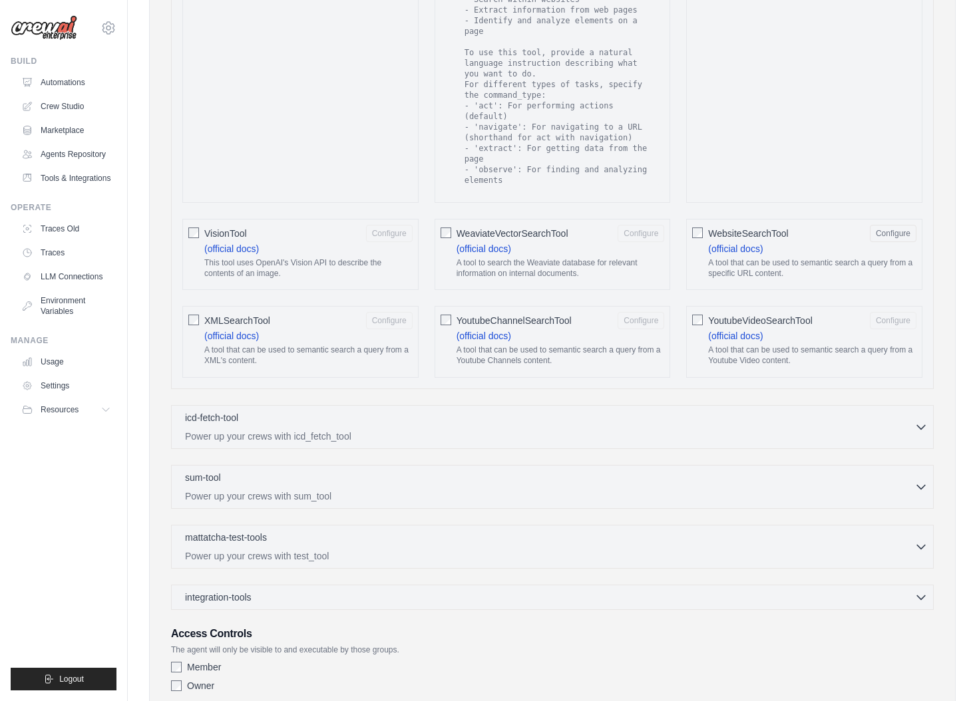
scroll to position [2344, 0]
click at [920, 482] on icon "button" at bounding box center [920, 484] width 13 height 13
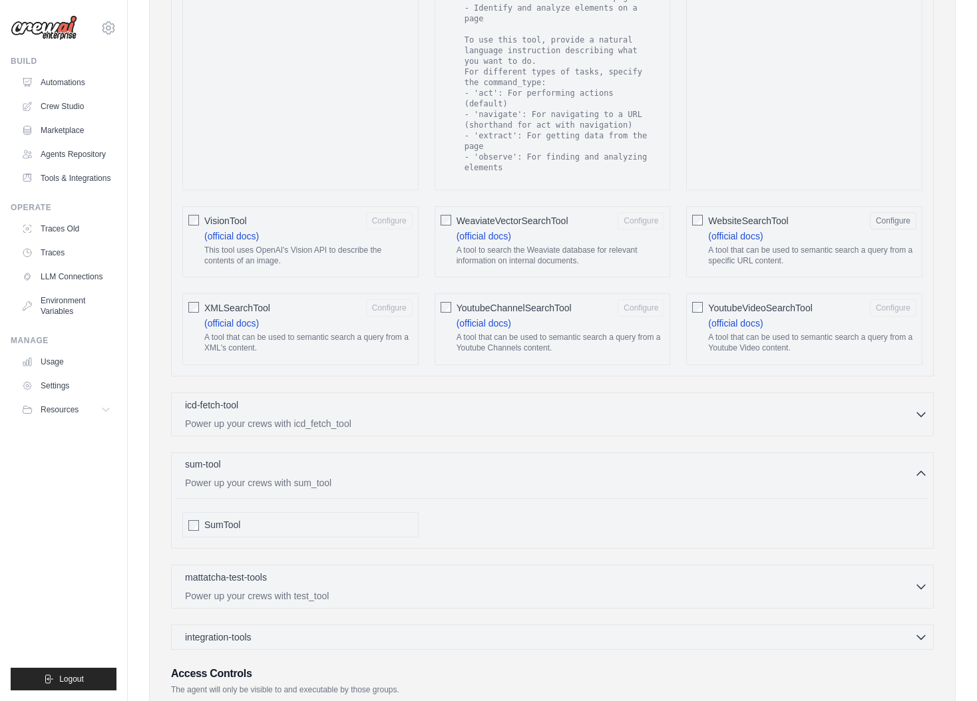
click at [921, 471] on icon "button" at bounding box center [920, 473] width 13 height 13
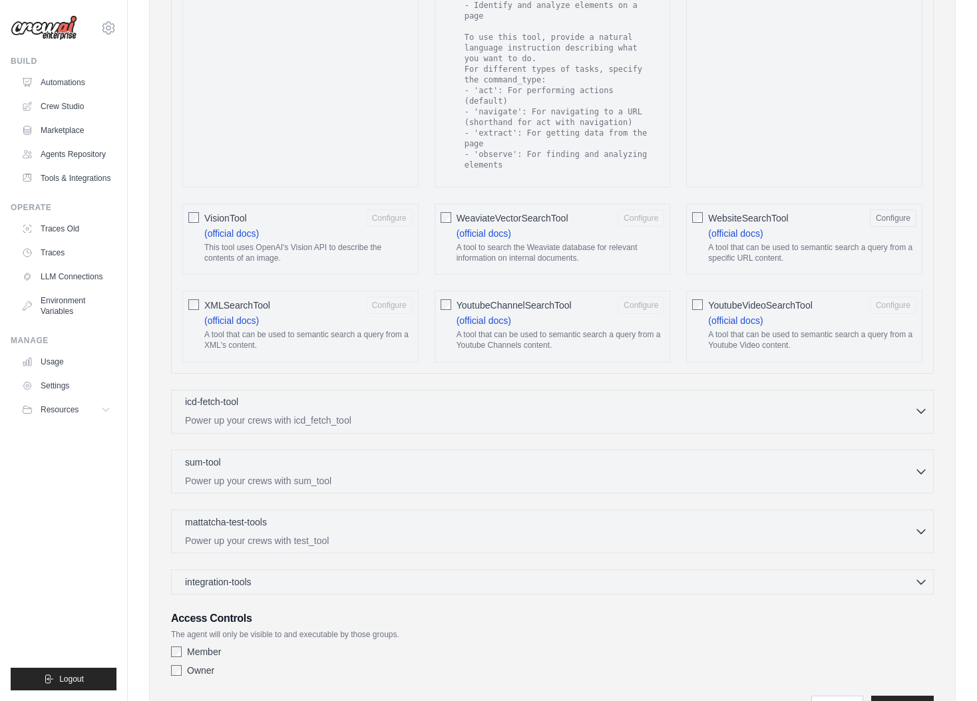
click at [919, 414] on icon "button" at bounding box center [920, 410] width 13 height 13
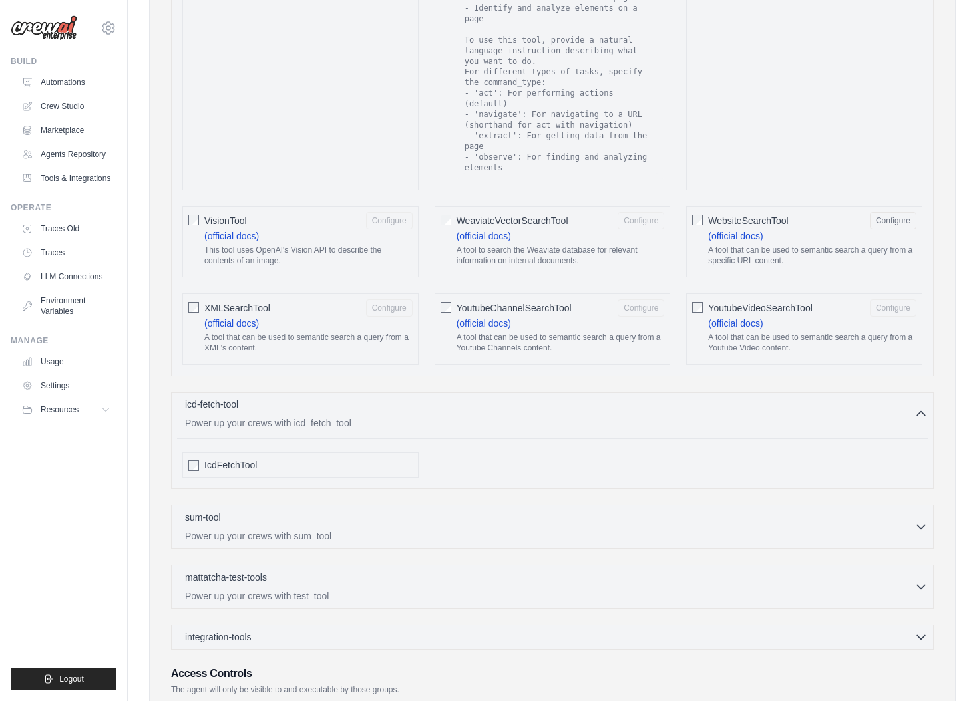
scroll to position [2352, 0]
click at [919, 414] on icon "button" at bounding box center [921, 415] width 8 height 4
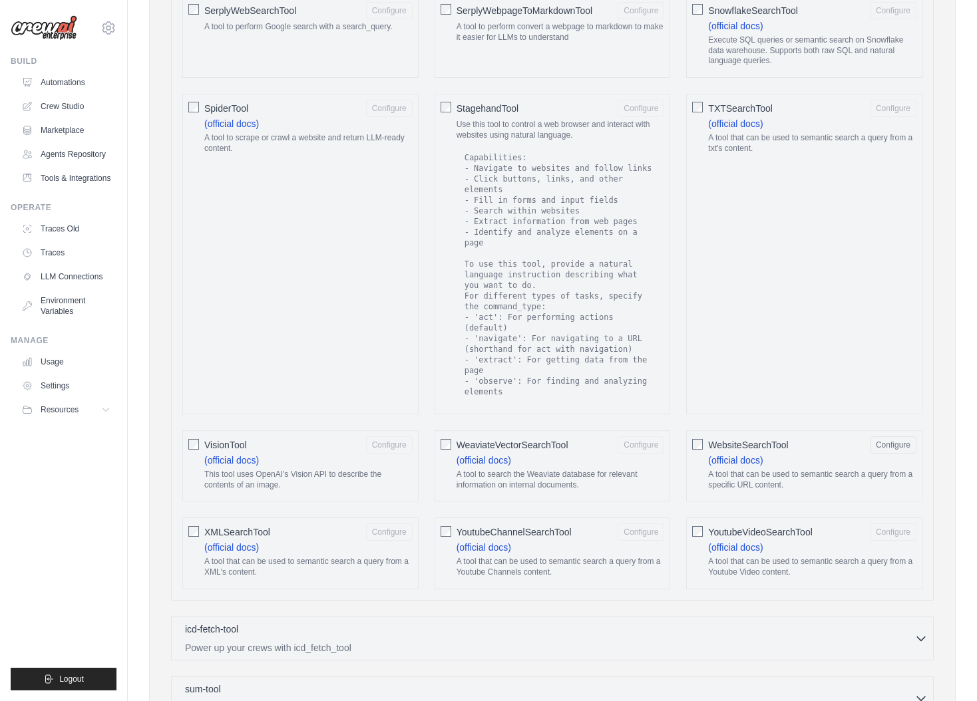
scroll to position [2127, 0]
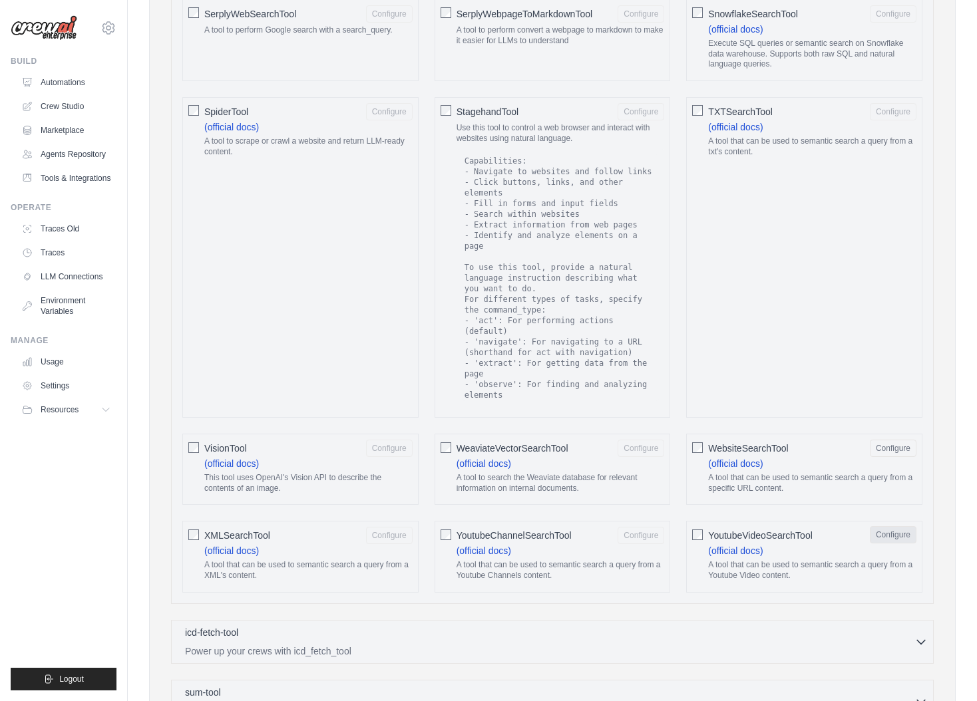
click at [898, 533] on button "Configure" at bounding box center [893, 534] width 47 height 17
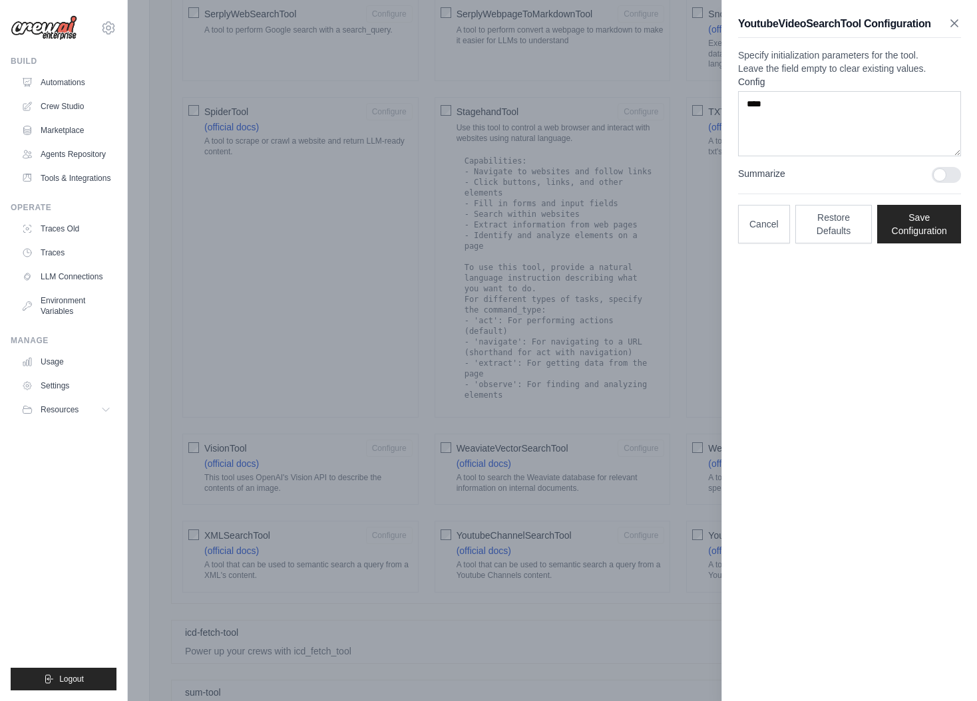
click at [957, 25] on icon "button" at bounding box center [953, 23] width 13 height 13
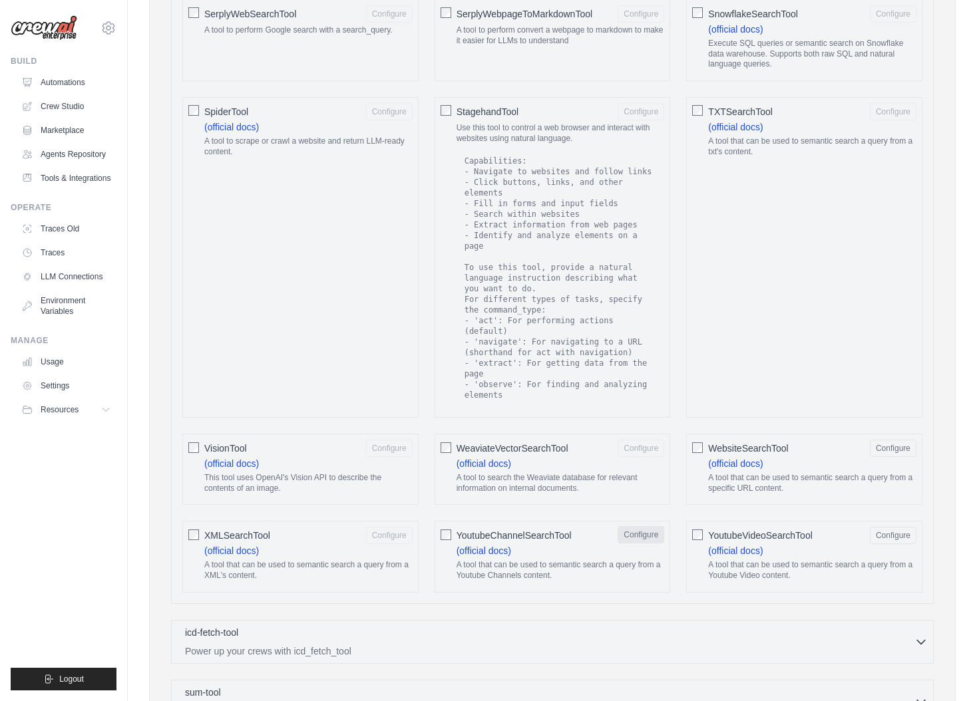
click at [639, 534] on button "Configure" at bounding box center [640, 534] width 47 height 17
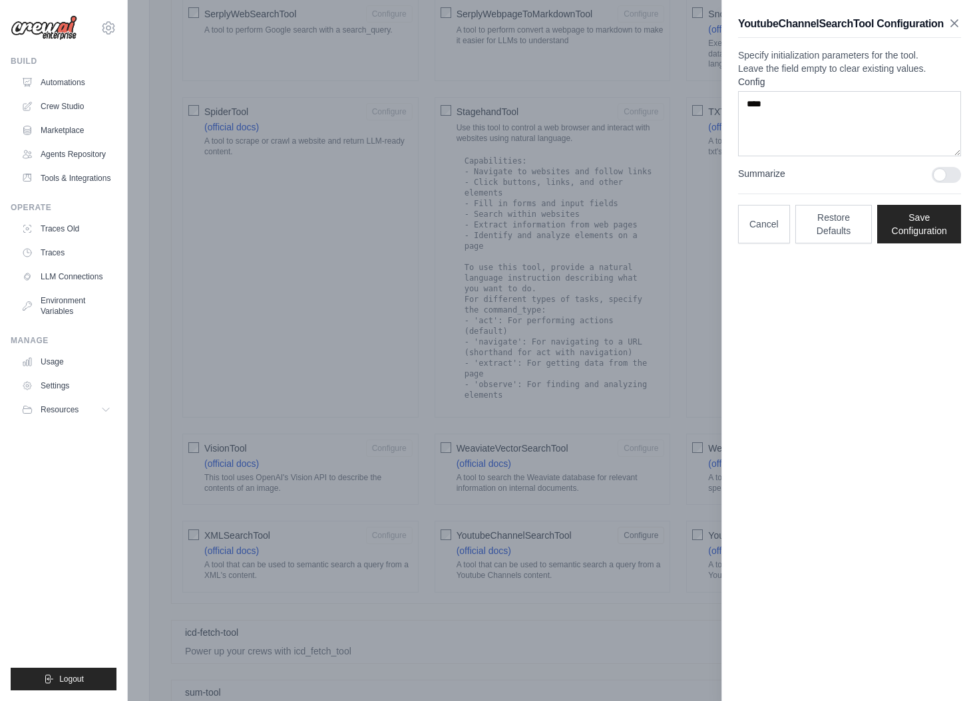
click at [955, 22] on icon "button" at bounding box center [953, 23] width 13 height 13
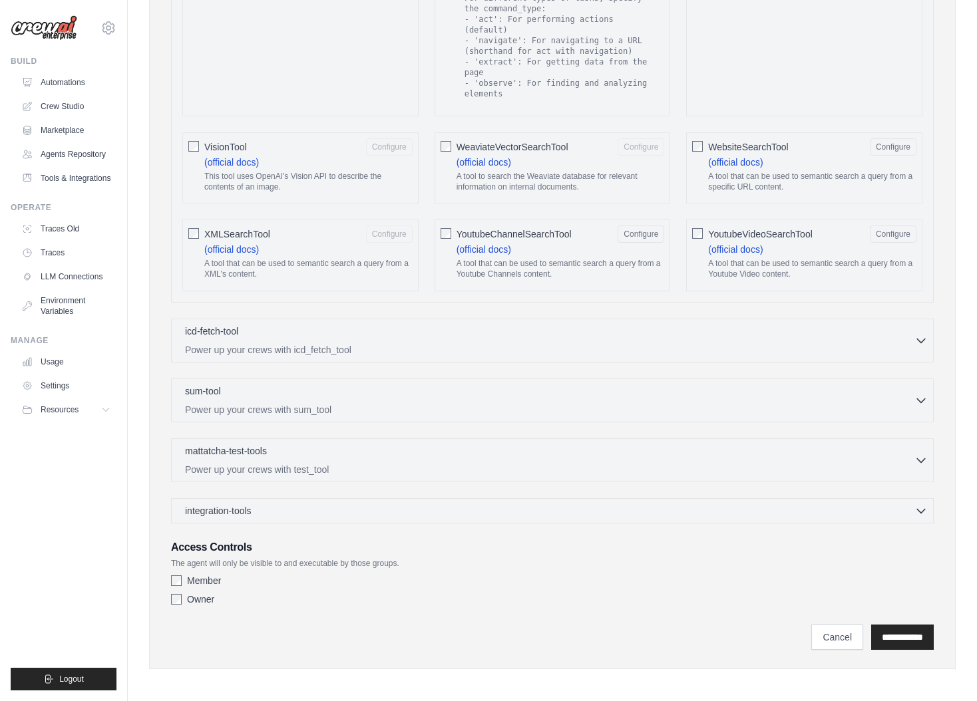
scroll to position [2431, 0]
click at [922, 460] on icon "button" at bounding box center [920, 456] width 13 height 13
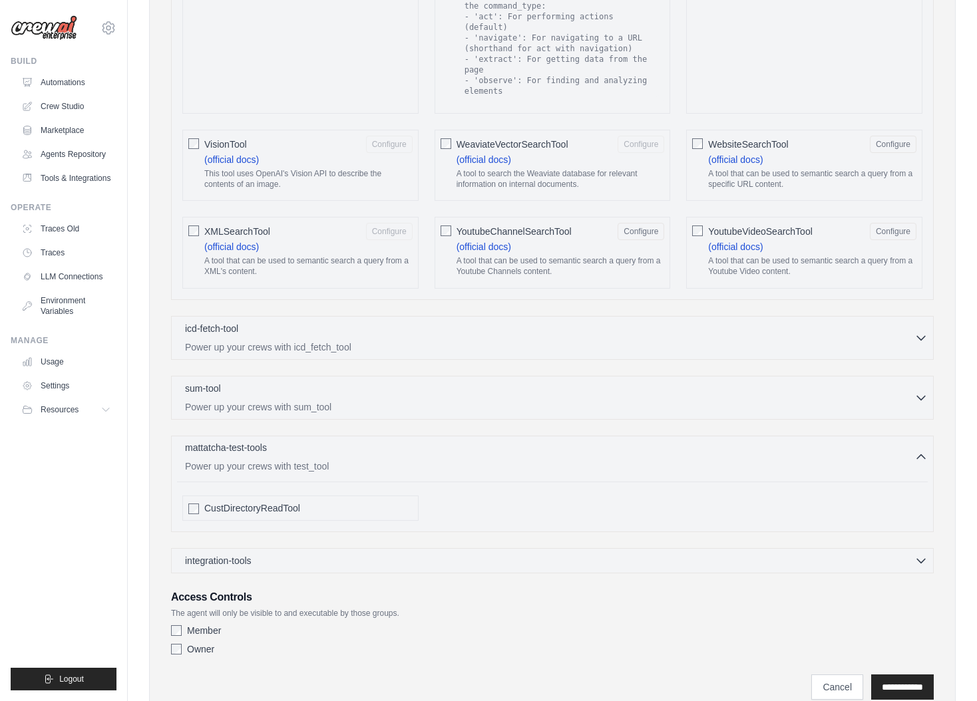
click at [922, 460] on icon "button" at bounding box center [920, 456] width 13 height 13
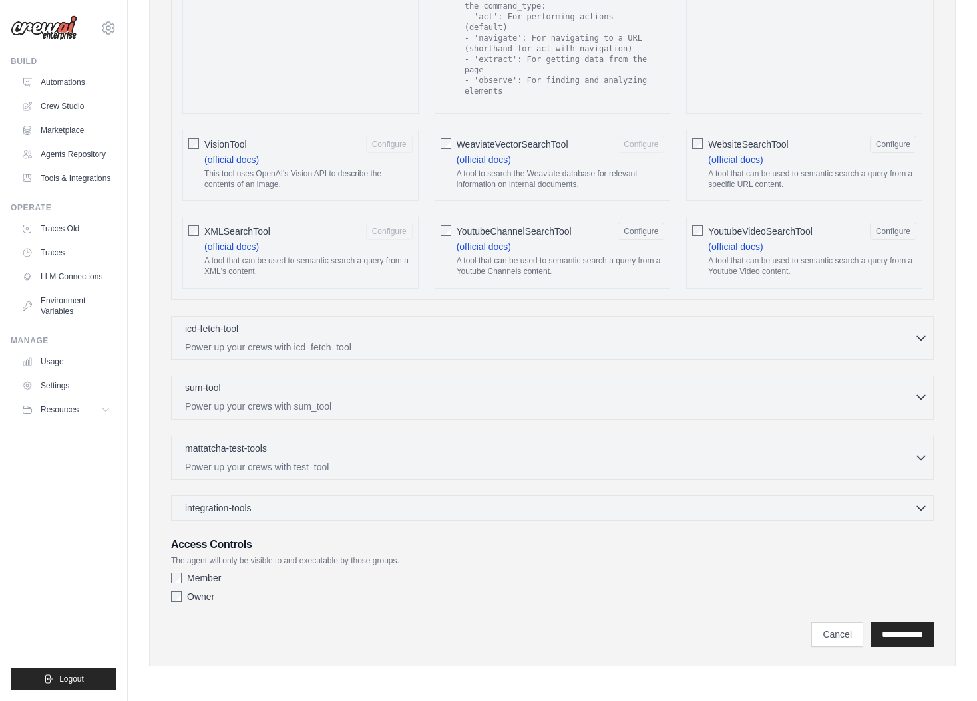
click at [922, 397] on icon "button" at bounding box center [921, 397] width 8 height 4
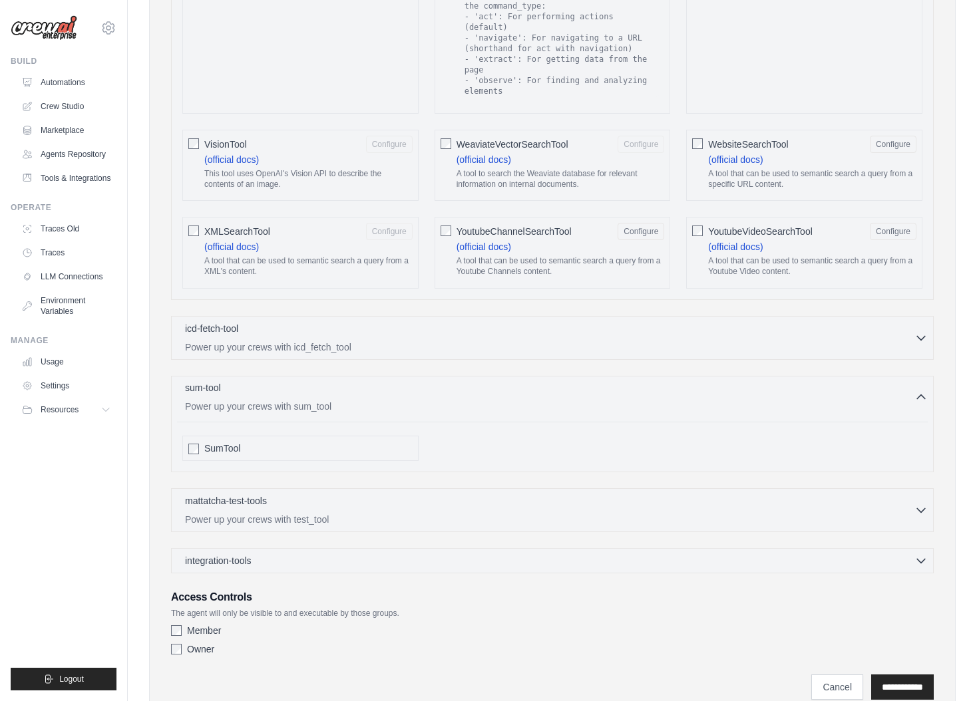
click at [922, 397] on icon "button" at bounding box center [921, 397] width 8 height 4
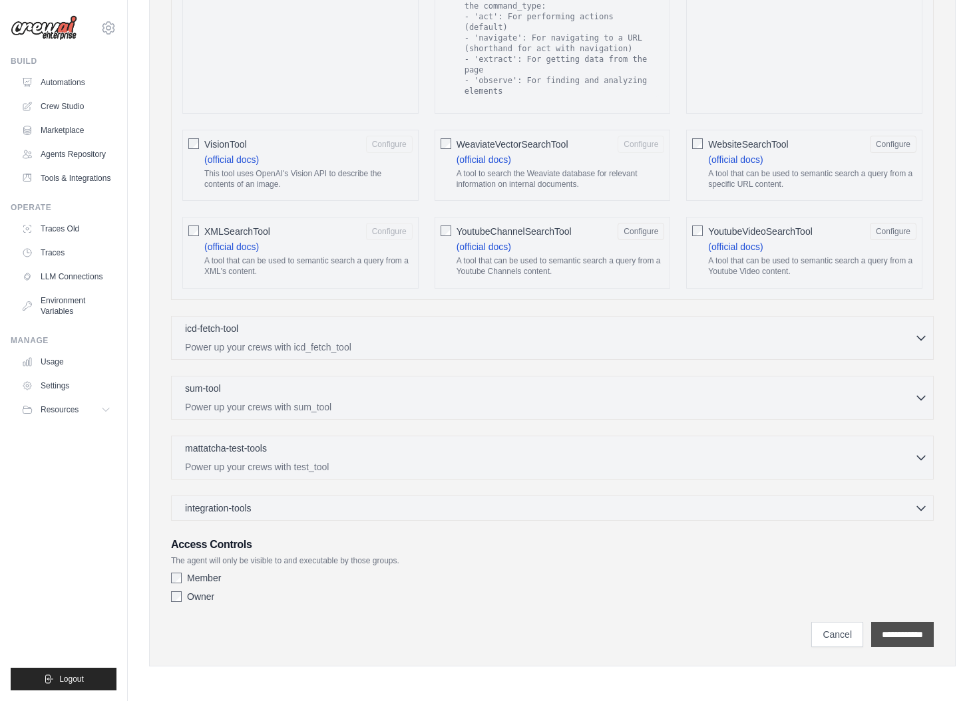
click at [897, 634] on input "**********" at bounding box center [902, 634] width 63 height 25
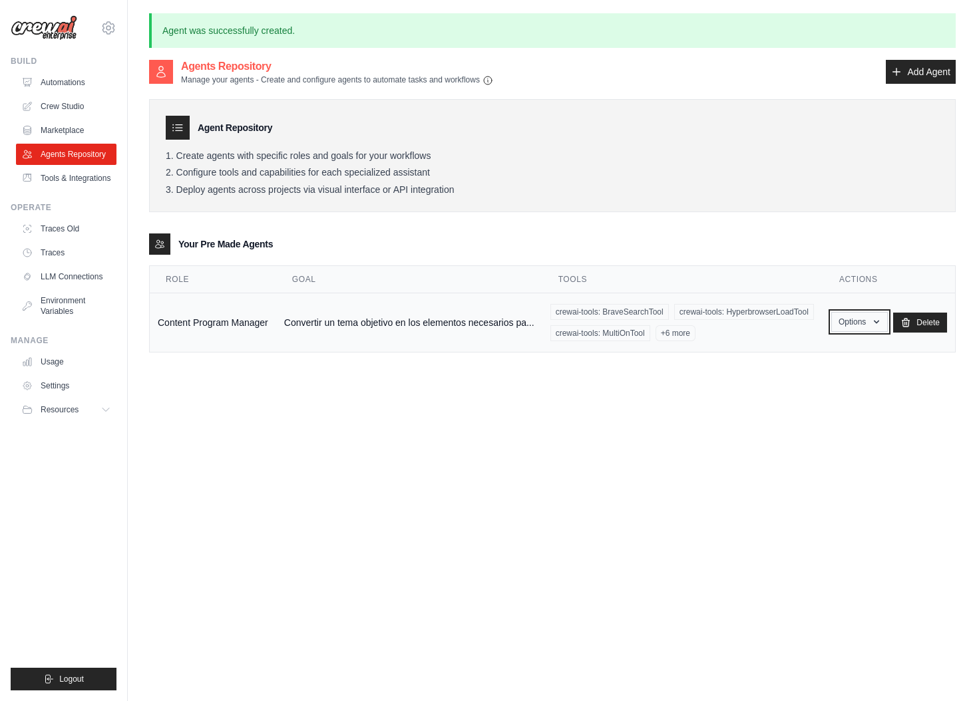
click at [877, 322] on icon "button" at bounding box center [876, 322] width 5 height 3
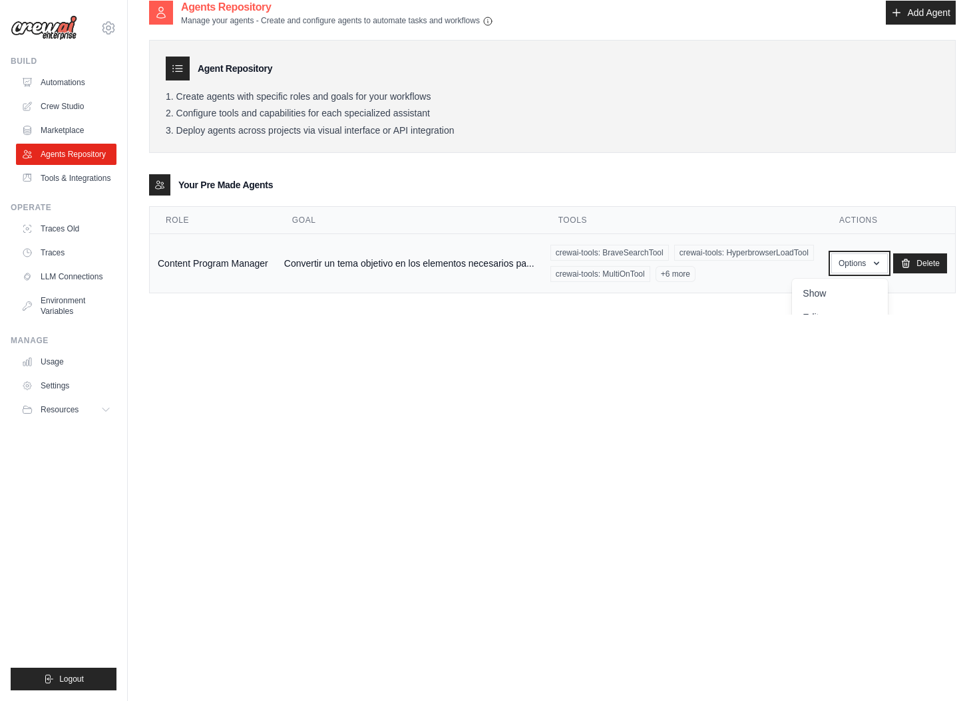
scroll to position [51, 0]
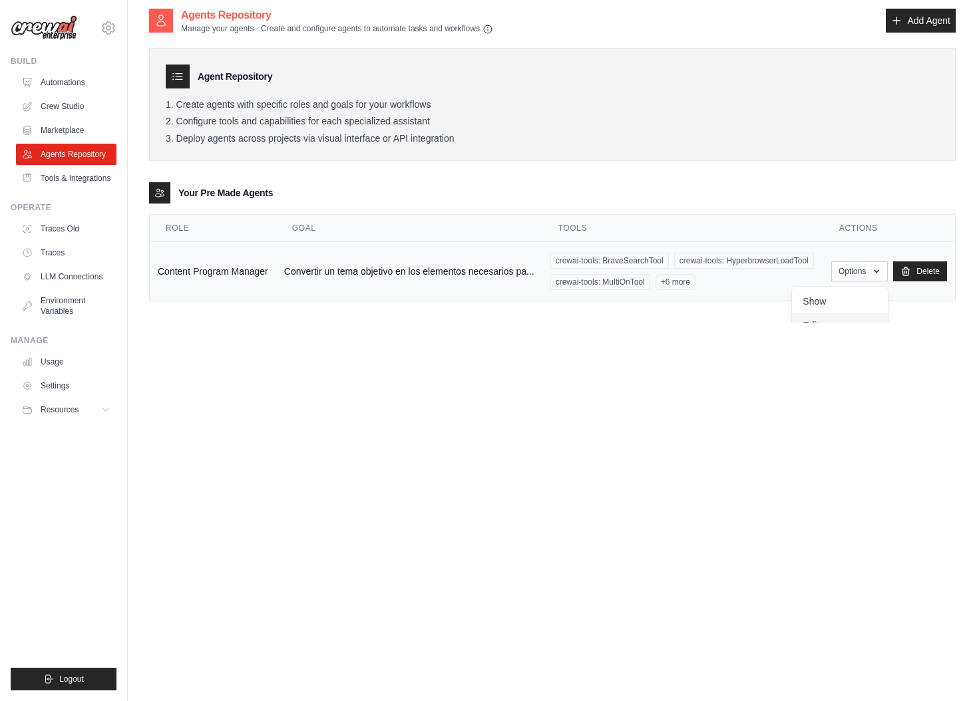
click at [810, 321] on link "Edit" at bounding box center [840, 325] width 96 height 24
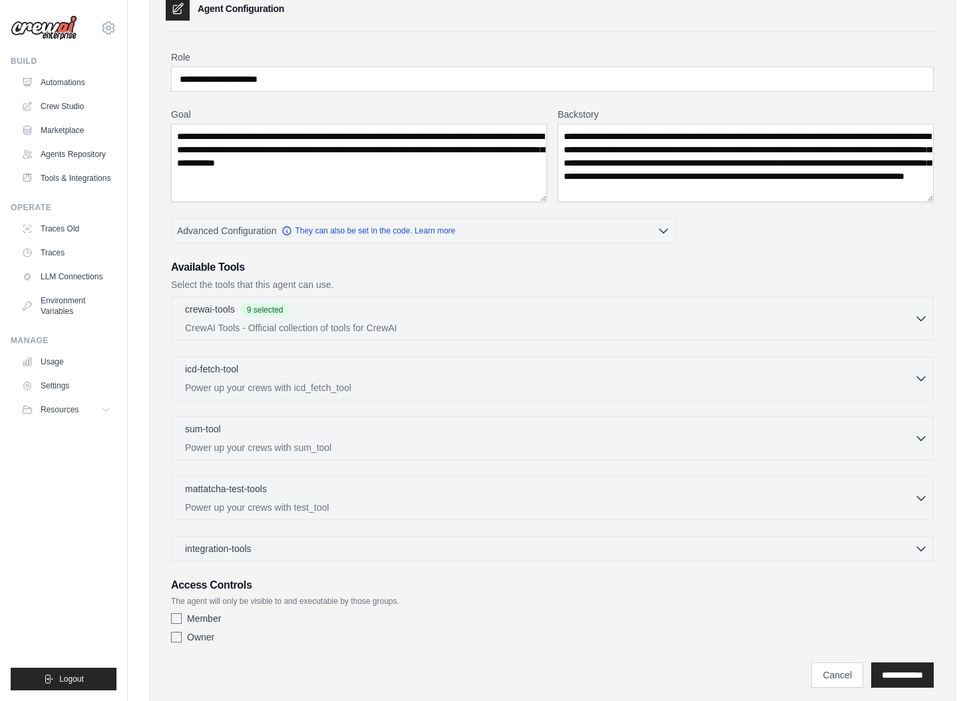
scroll to position [114, 0]
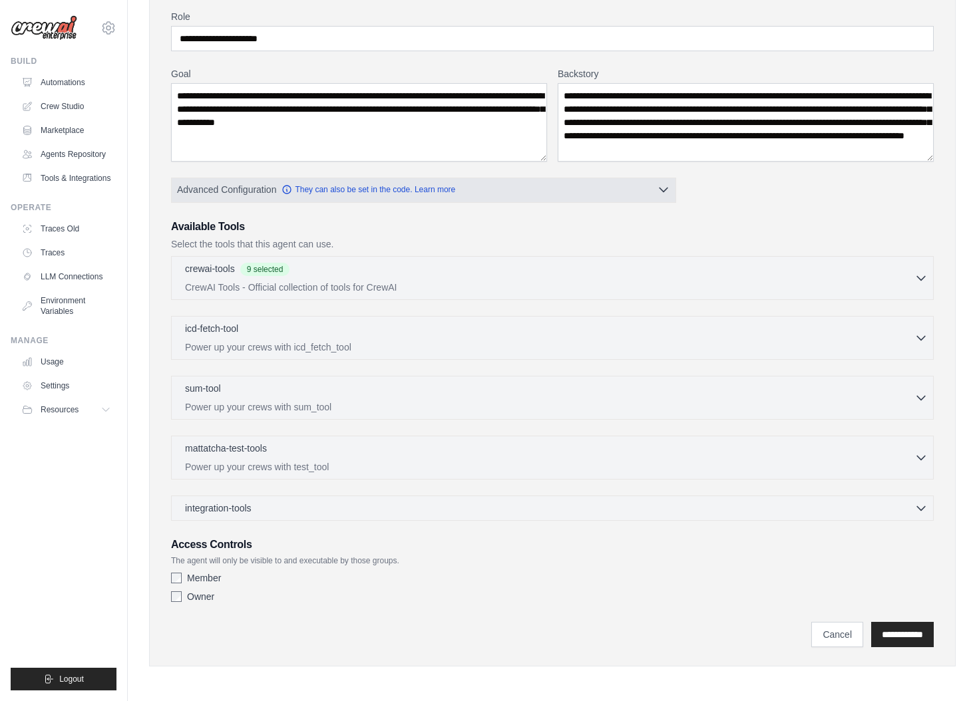
click at [661, 196] on icon "button" at bounding box center [663, 189] width 13 height 13
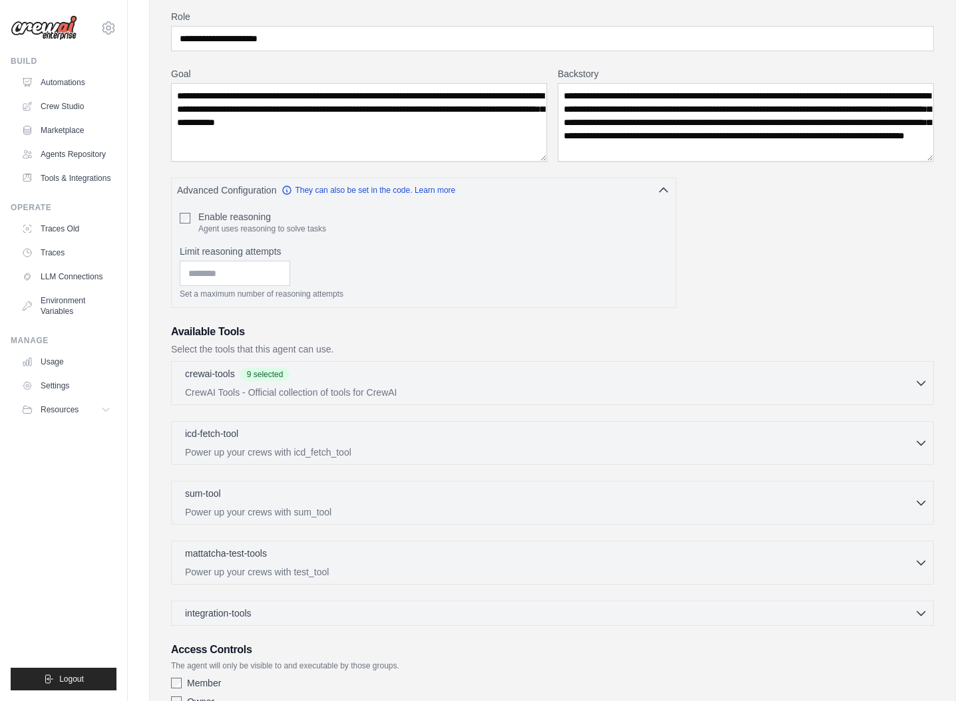
click at [820, 239] on div "**********" at bounding box center [552, 362] width 762 height 704
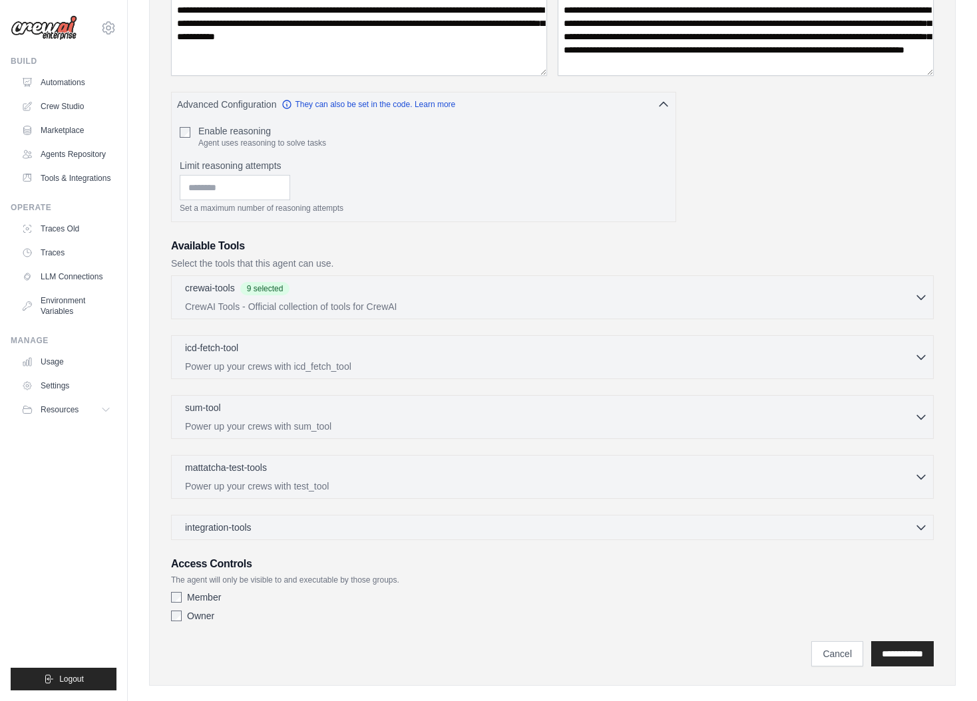
scroll to position [200, 0]
click at [819, 657] on link "Cancel" at bounding box center [837, 653] width 52 height 25
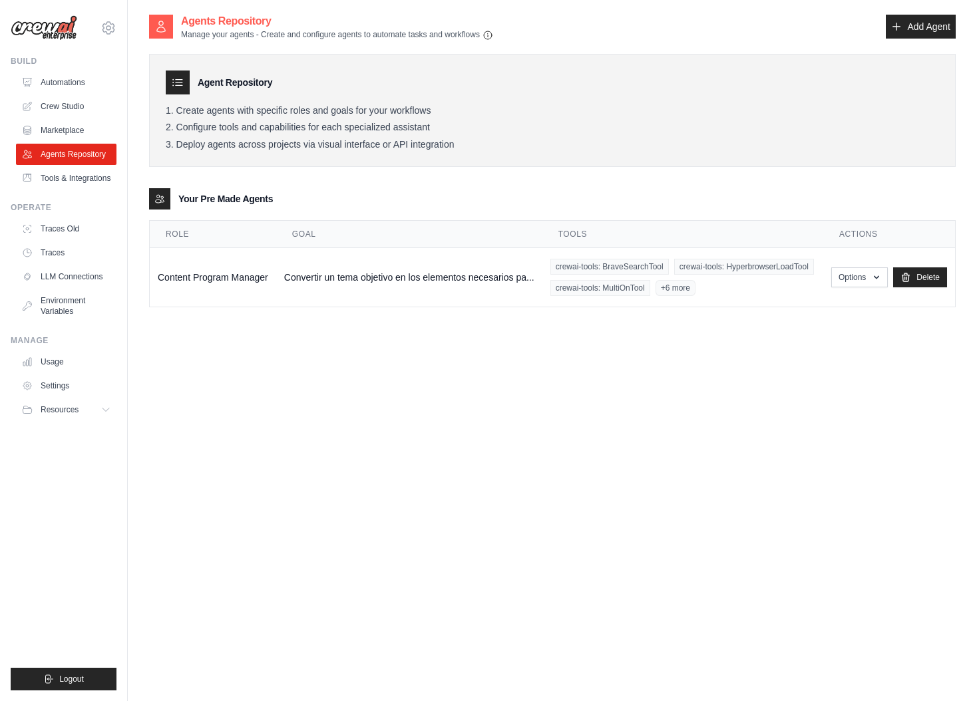
scroll to position [1, 0]
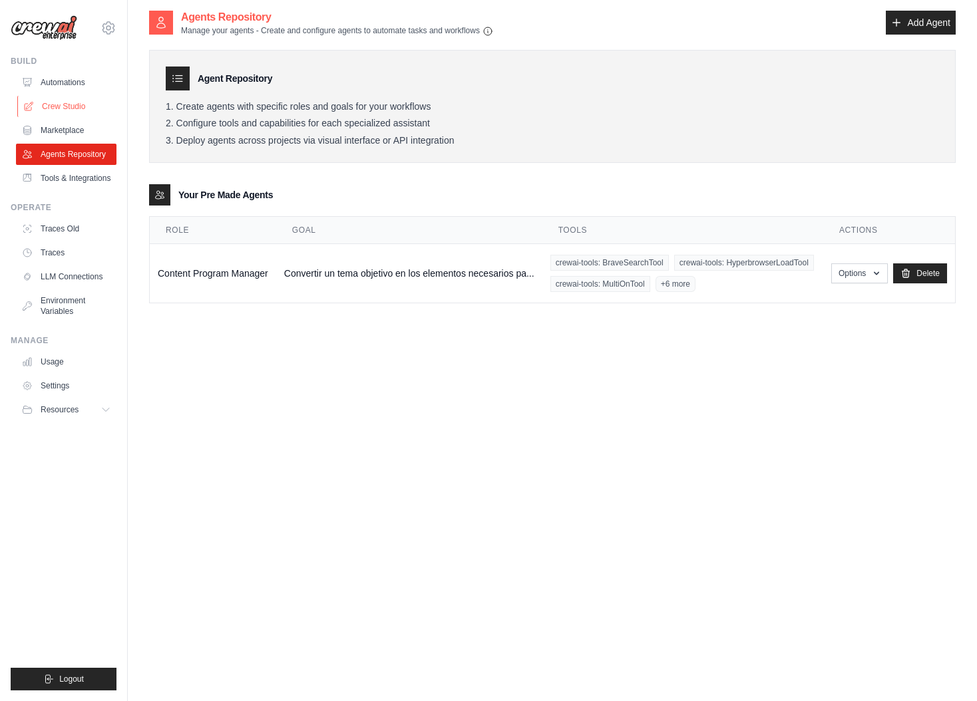
click at [49, 104] on link "Crew Studio" at bounding box center [67, 106] width 100 height 21
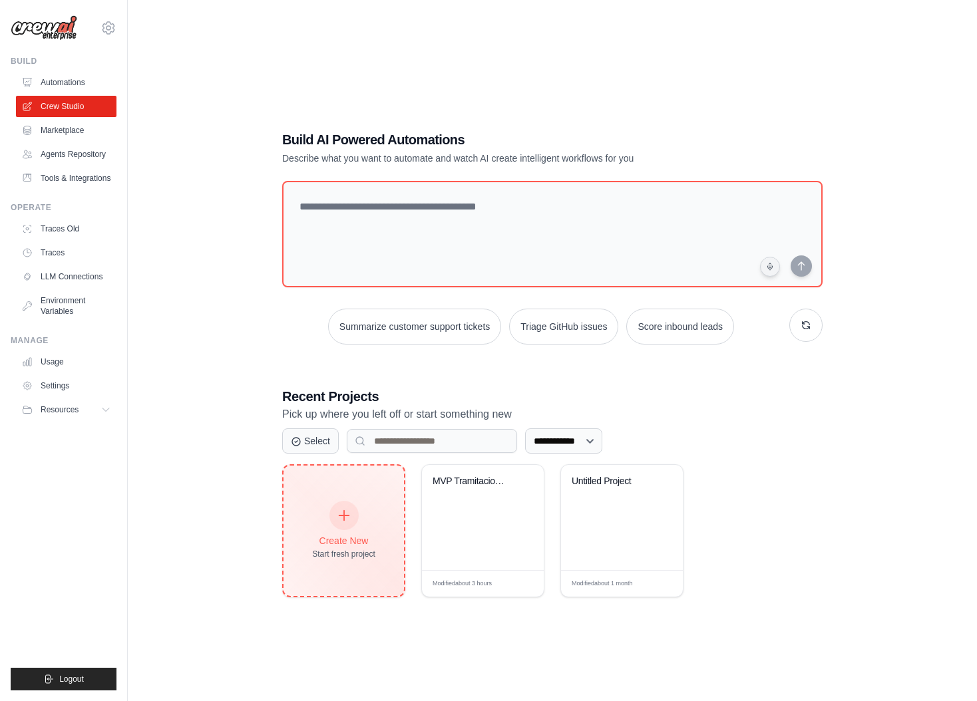
click at [352, 521] on div at bounding box center [343, 515] width 29 height 29
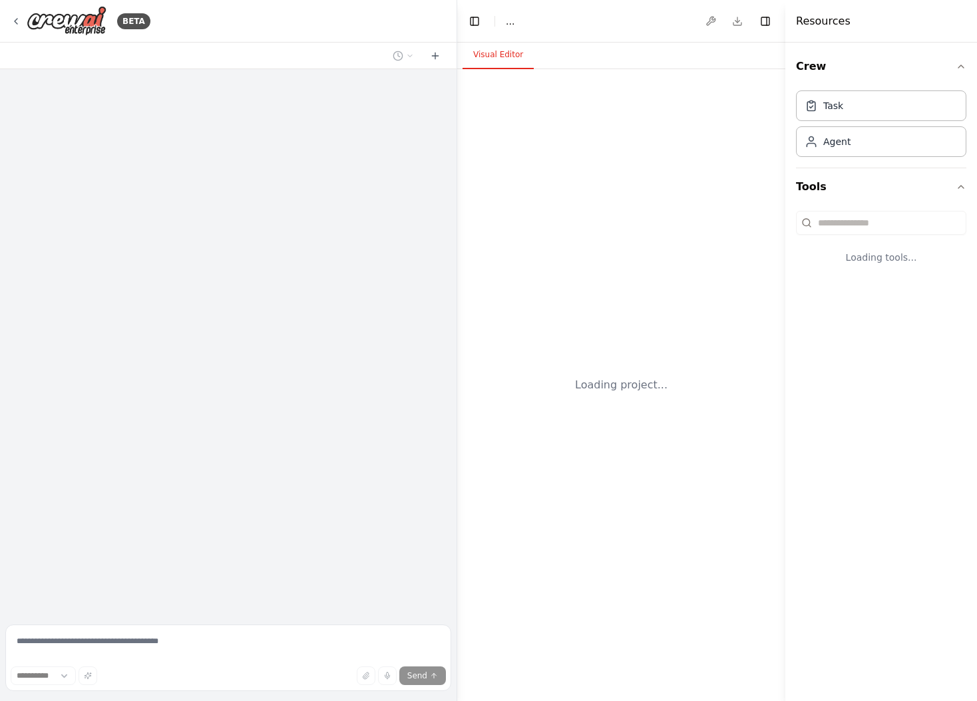
select select "****"
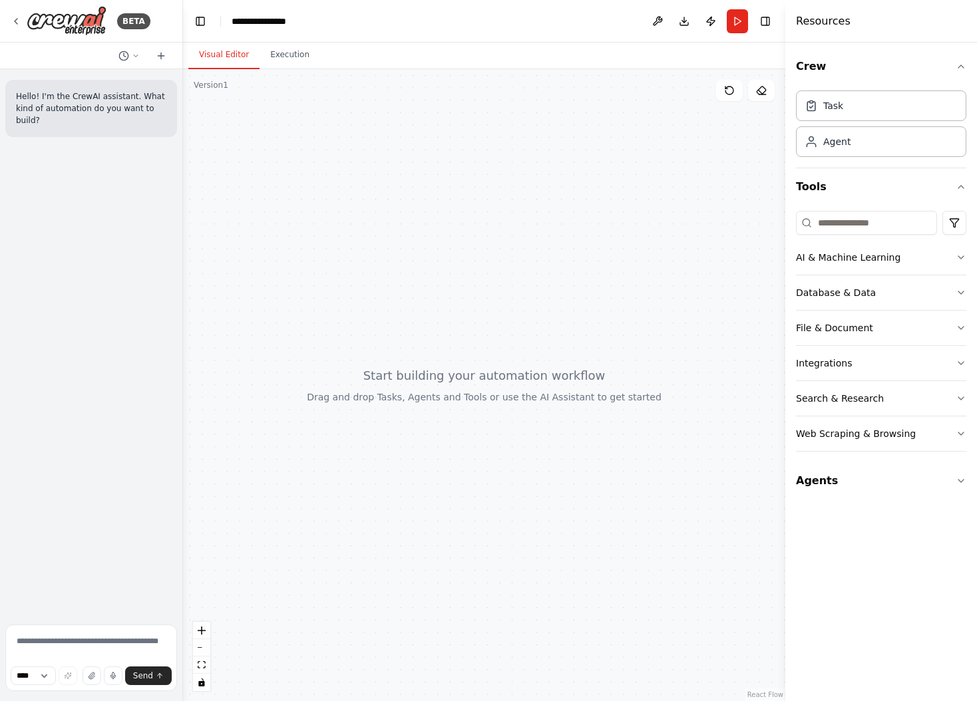
drag, startPoint x: 456, startPoint y: 290, endPoint x: 185, endPoint y: 310, distance: 272.2
click at [183, 310] on div "**********" at bounding box center [488, 350] width 977 height 701
click at [877, 144] on div "Agent" at bounding box center [881, 141] width 170 height 31
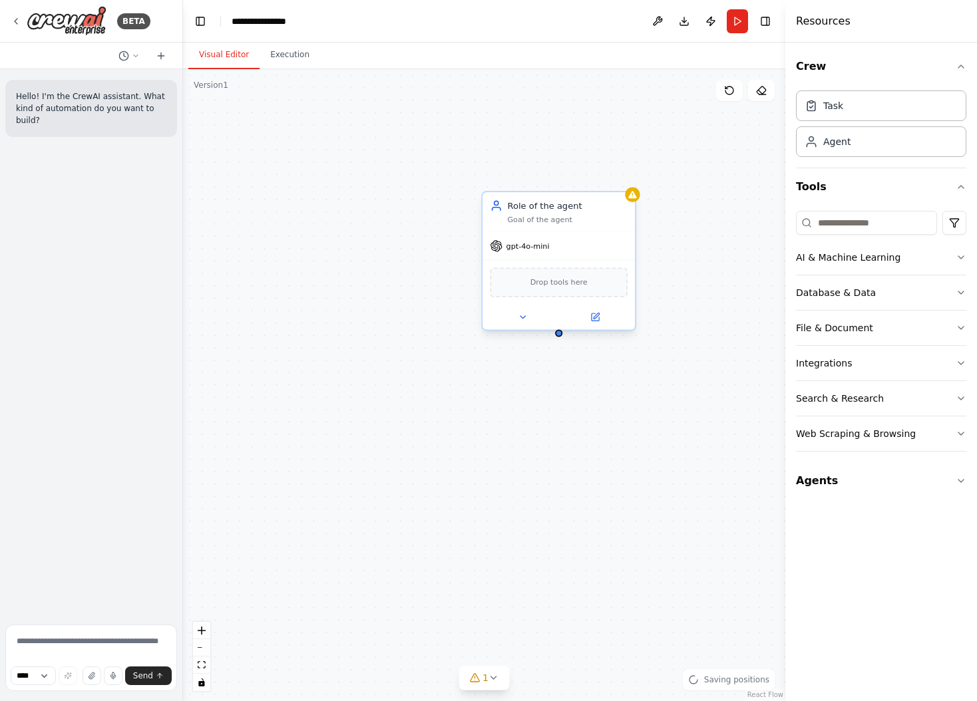
click at [550, 211] on div "Role of the agent" at bounding box center [567, 206] width 120 height 13
click at [960, 477] on icon "button" at bounding box center [960, 481] width 11 height 11
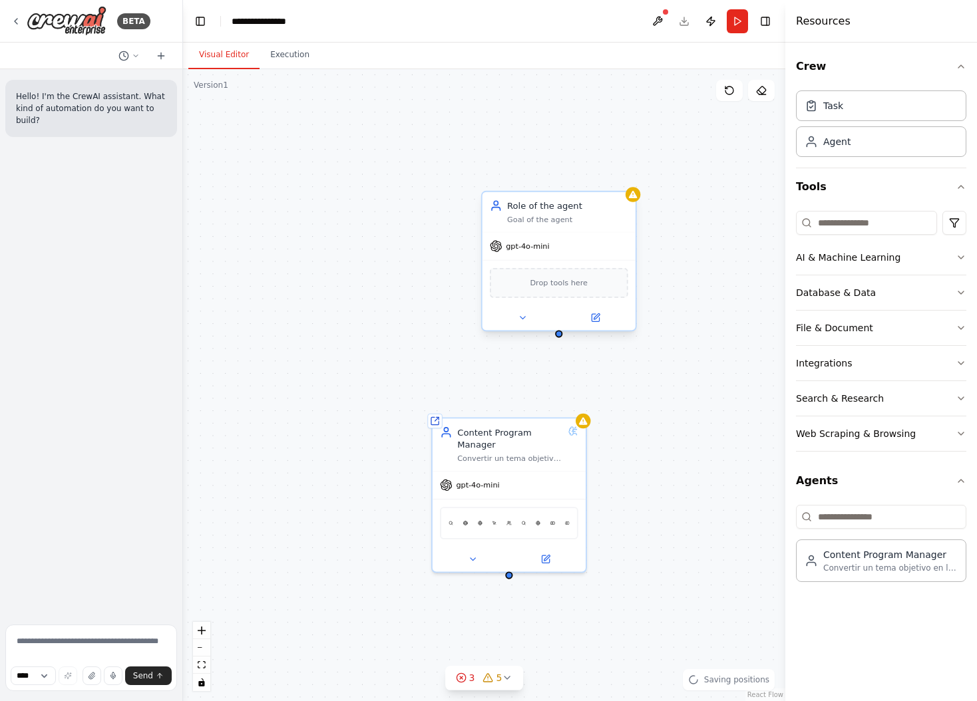
click at [608, 233] on div "gpt-4o-mini" at bounding box center [558, 246] width 153 height 27
click at [627, 177] on icon at bounding box center [624, 178] width 5 height 7
click at [627, 180] on icon at bounding box center [625, 177] width 5 height 7
click at [624, 179] on icon at bounding box center [625, 177] width 5 height 7
click at [595, 176] on button "Confirm" at bounding box center [587, 177] width 47 height 16
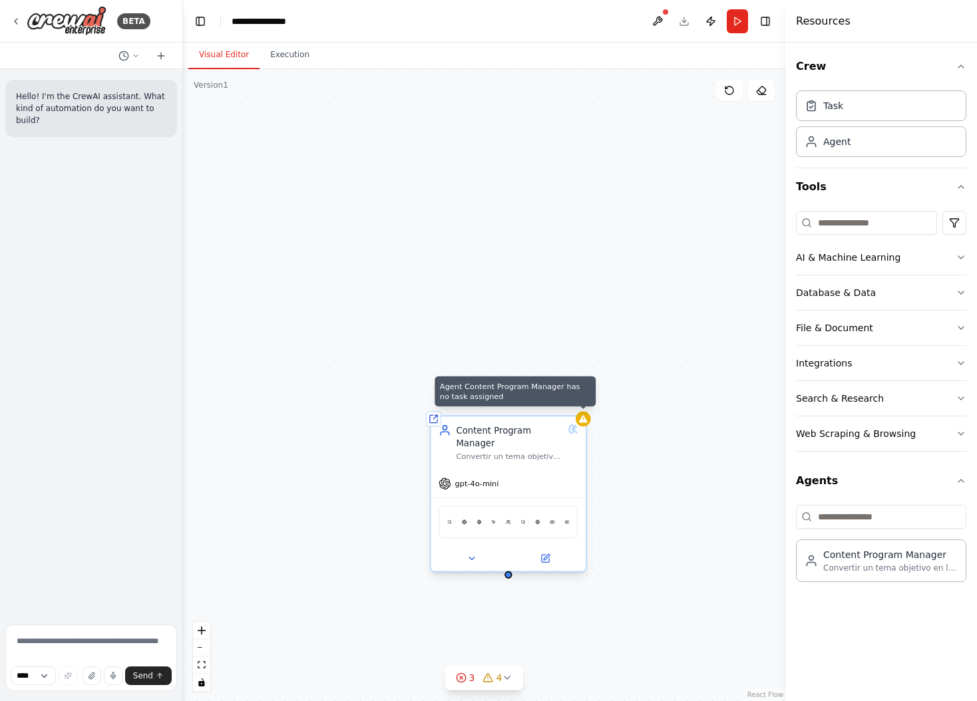
click at [581, 424] on div at bounding box center [582, 419] width 15 height 15
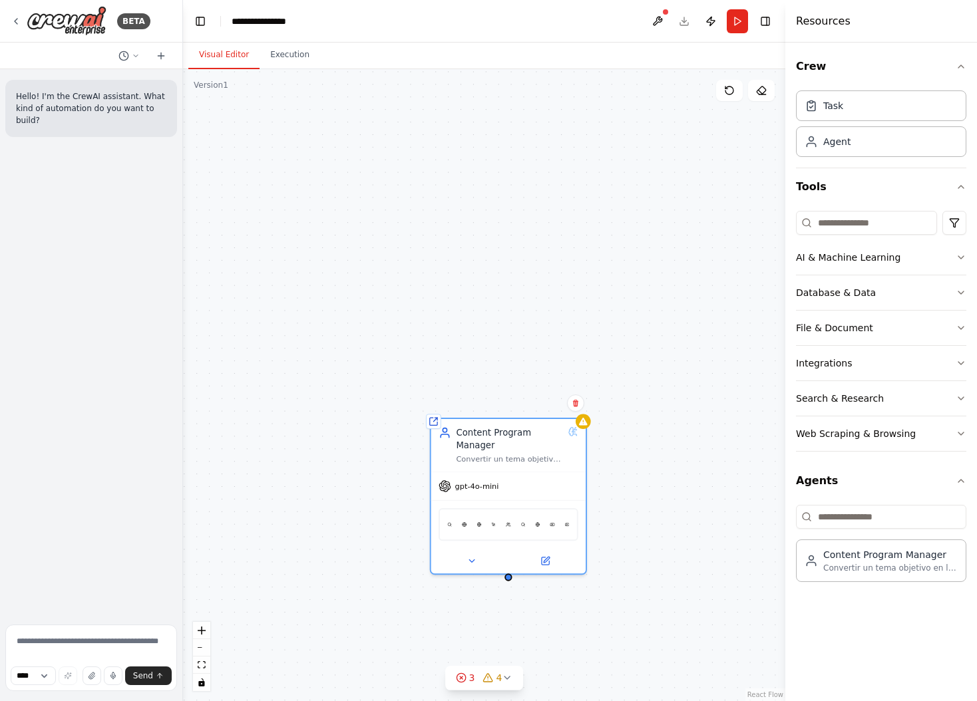
click at [640, 420] on div "Shared agent from repository Content Program Manager Convertir un tema objetivo…" at bounding box center [484, 385] width 602 height 632
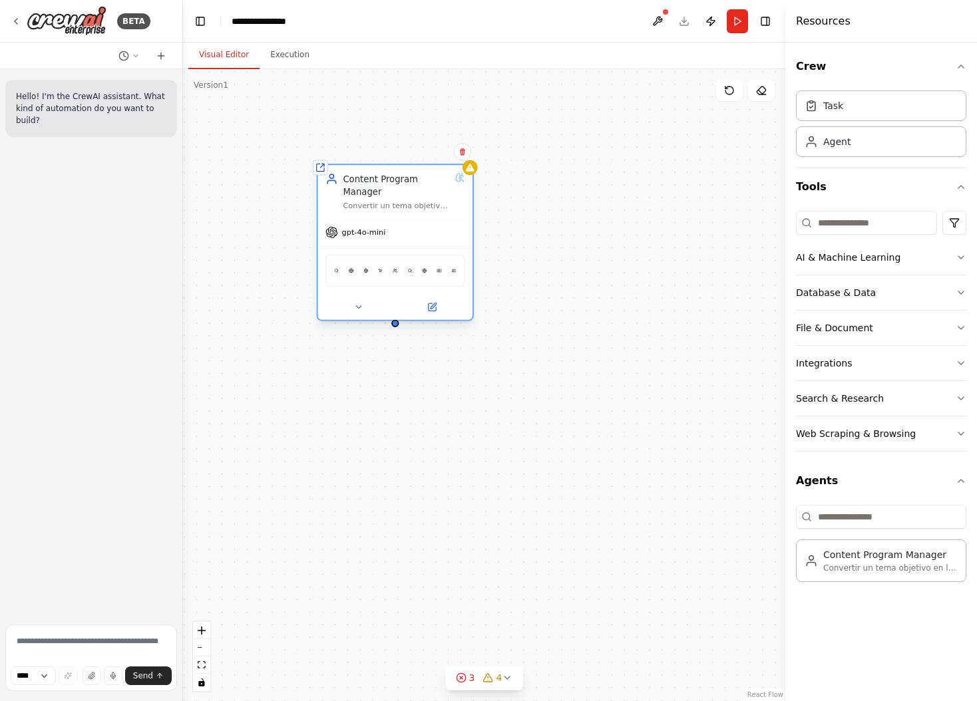
drag, startPoint x: 486, startPoint y: 448, endPoint x: 342, endPoint y: 155, distance: 326.1
click at [343, 173] on div "Content Program Manager" at bounding box center [396, 185] width 107 height 25
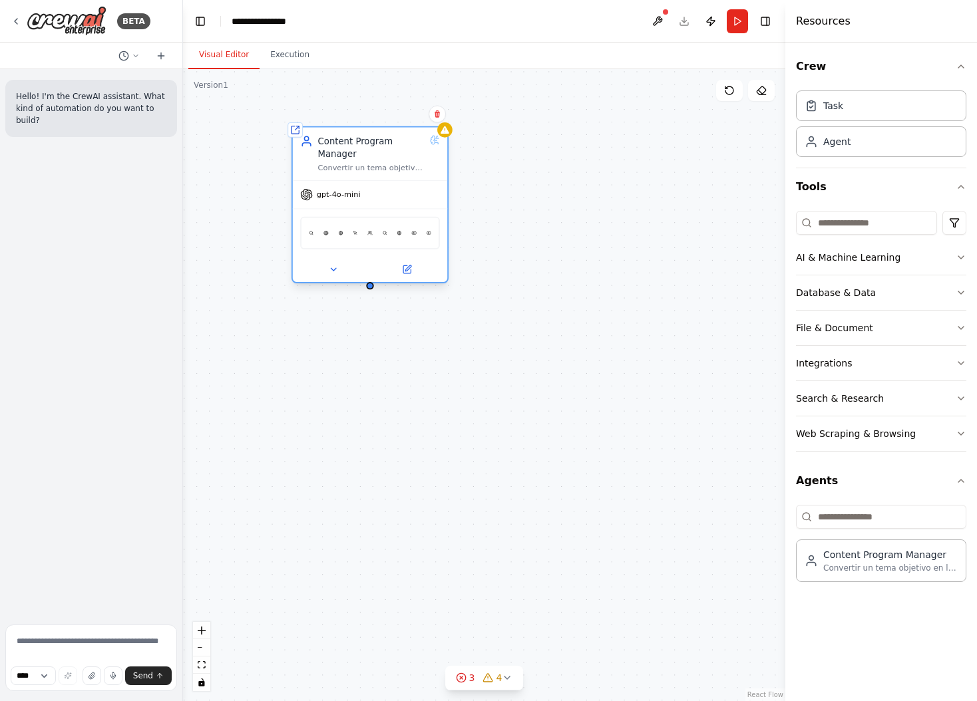
click at [444, 283] on div "Shared agent from repository Content Program Manager Convertir un tema objetivo…" at bounding box center [369, 206] width 157 height 157
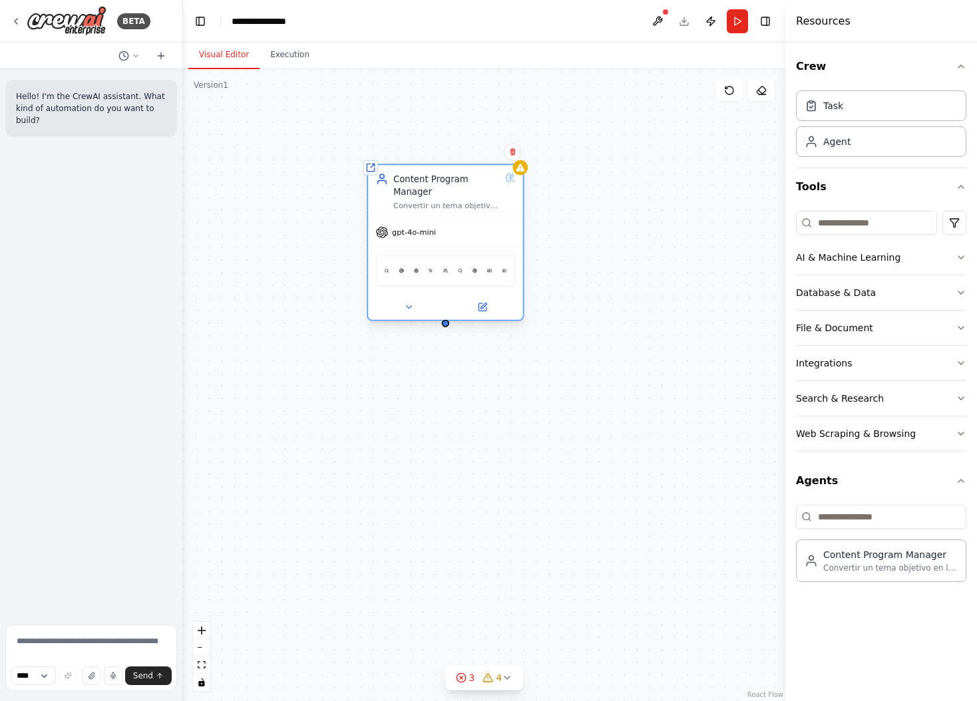
drag, startPoint x: 444, startPoint y: 283, endPoint x: 520, endPoint y: 319, distance: 84.2
click at [520, 319] on div "Shared agent from repository Content Program Manager Convertir un tema objetivo…" at bounding box center [445, 242] width 157 height 157
click at [413, 232] on span "gpt-4o-mini" at bounding box center [414, 233] width 44 height 10
click at [416, 234] on span "gpt-4o-mini" at bounding box center [414, 233] width 44 height 10
drag, startPoint x: 850, startPoint y: 107, endPoint x: 828, endPoint y: 112, distance: 22.4
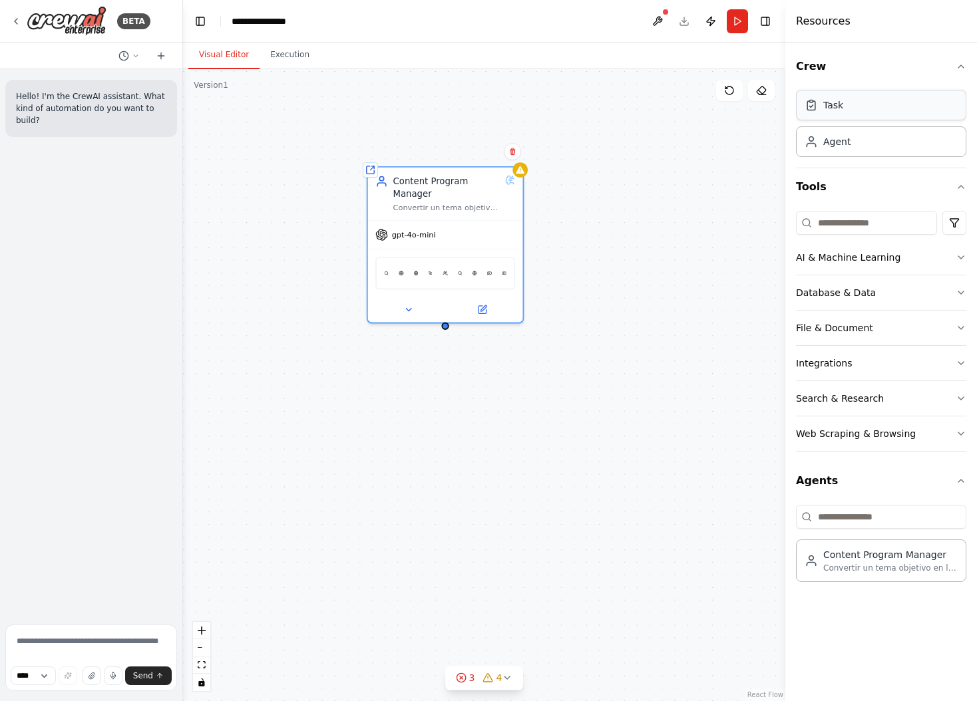
click at [849, 107] on div "Task" at bounding box center [881, 105] width 170 height 31
click at [959, 260] on icon "button" at bounding box center [960, 257] width 11 height 11
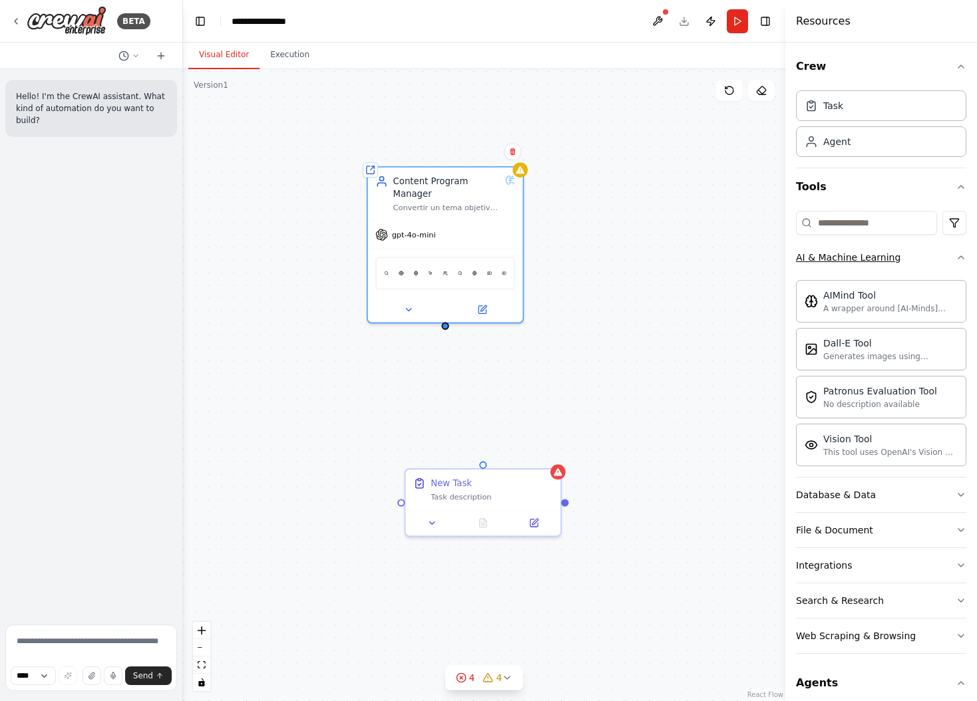
click at [962, 257] on icon "button" at bounding box center [960, 257] width 5 height 3
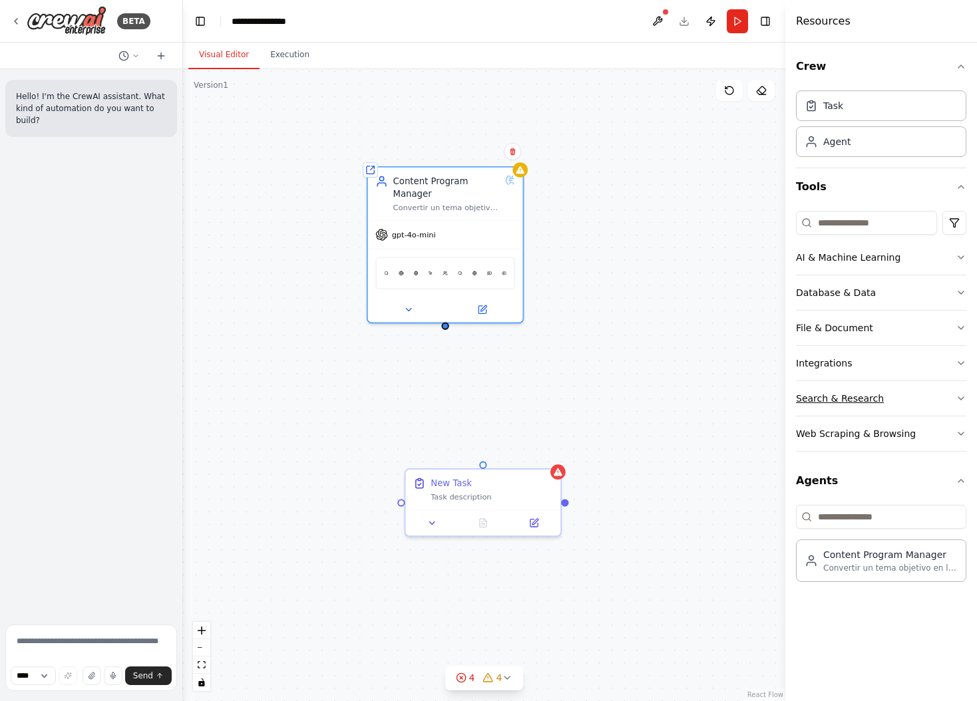
click at [953, 395] on button "Search & Research" at bounding box center [881, 398] width 170 height 35
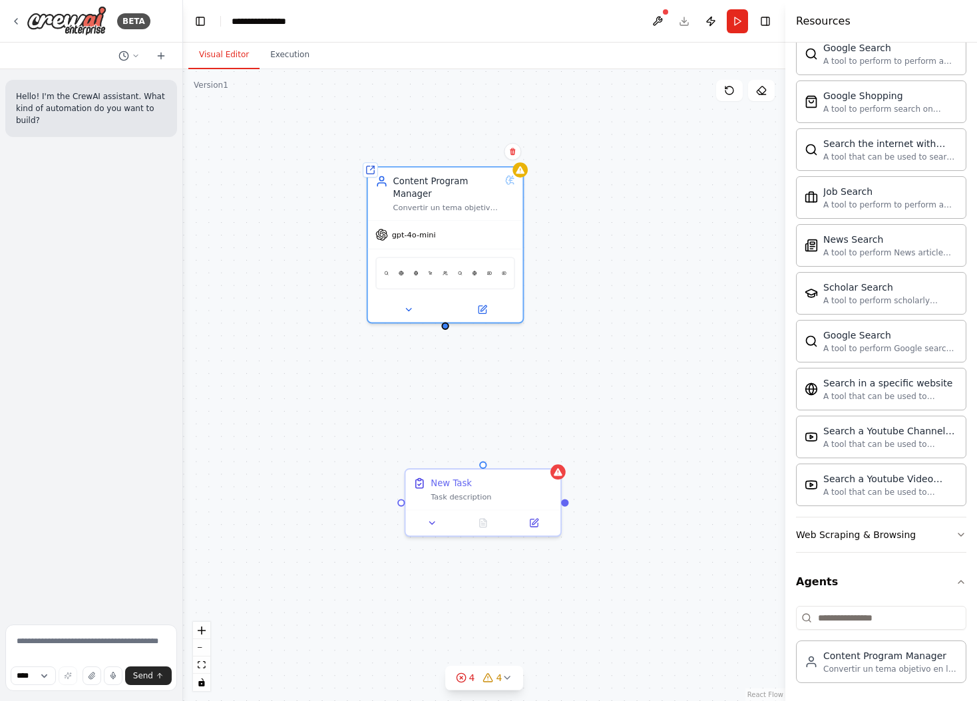
scroll to position [583, 0]
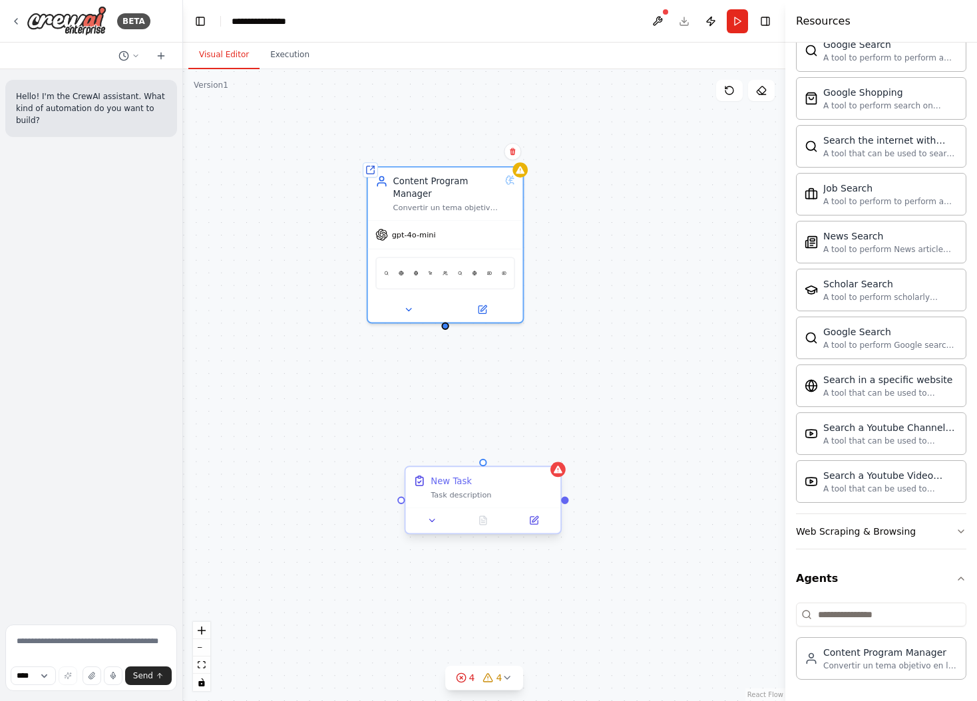
click at [455, 501] on div "New Task Task description" at bounding box center [482, 487] width 155 height 41
click at [49, 637] on textarea at bounding box center [91, 658] width 172 height 67
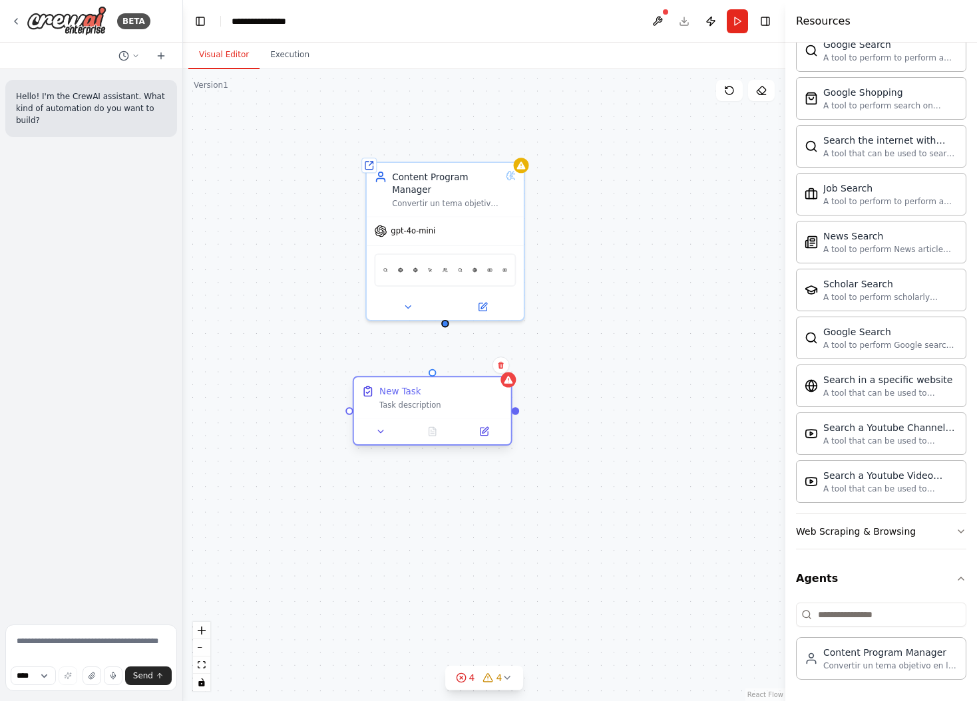
drag, startPoint x: 446, startPoint y: 490, endPoint x: 395, endPoint y: 398, distance: 105.7
click at [395, 398] on div "New Task Task description" at bounding box center [441, 397] width 124 height 25
click at [393, 408] on div "Task description" at bounding box center [441, 405] width 124 height 10
click at [381, 434] on icon at bounding box center [381, 431] width 10 height 10
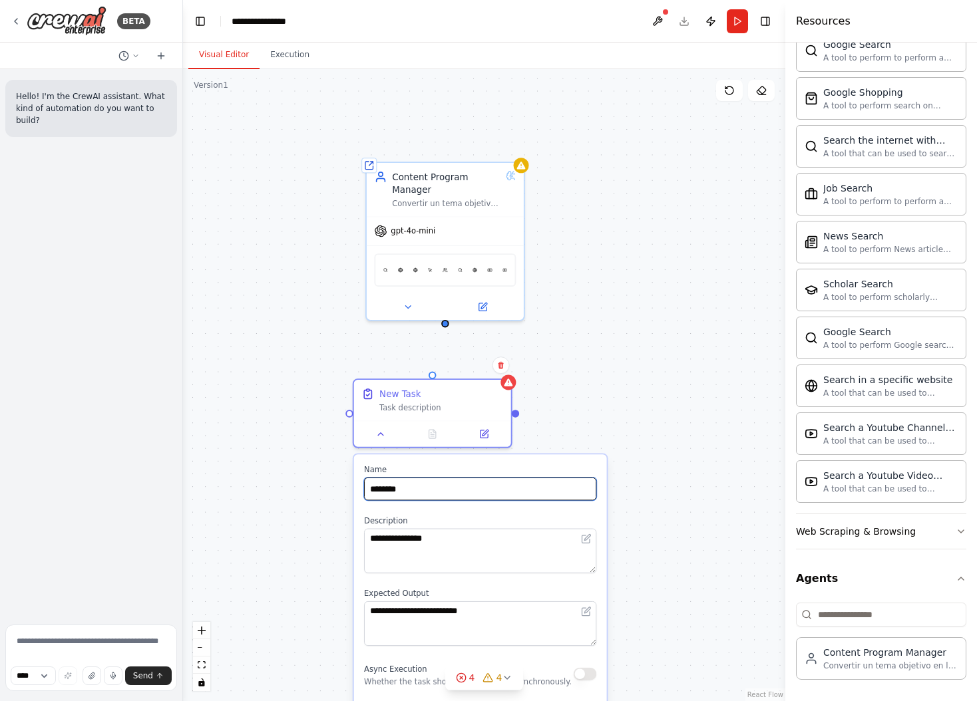
click at [408, 486] on input "********" at bounding box center [480, 489] width 232 height 23
drag, startPoint x: 426, startPoint y: 489, endPoint x: 323, endPoint y: 484, distance: 103.9
click at [323, 484] on div "**********" at bounding box center [484, 385] width 602 height 632
drag, startPoint x: 431, startPoint y: 489, endPoint x: 365, endPoint y: 486, distance: 65.9
click at [365, 486] on input "********" at bounding box center [480, 489] width 232 height 23
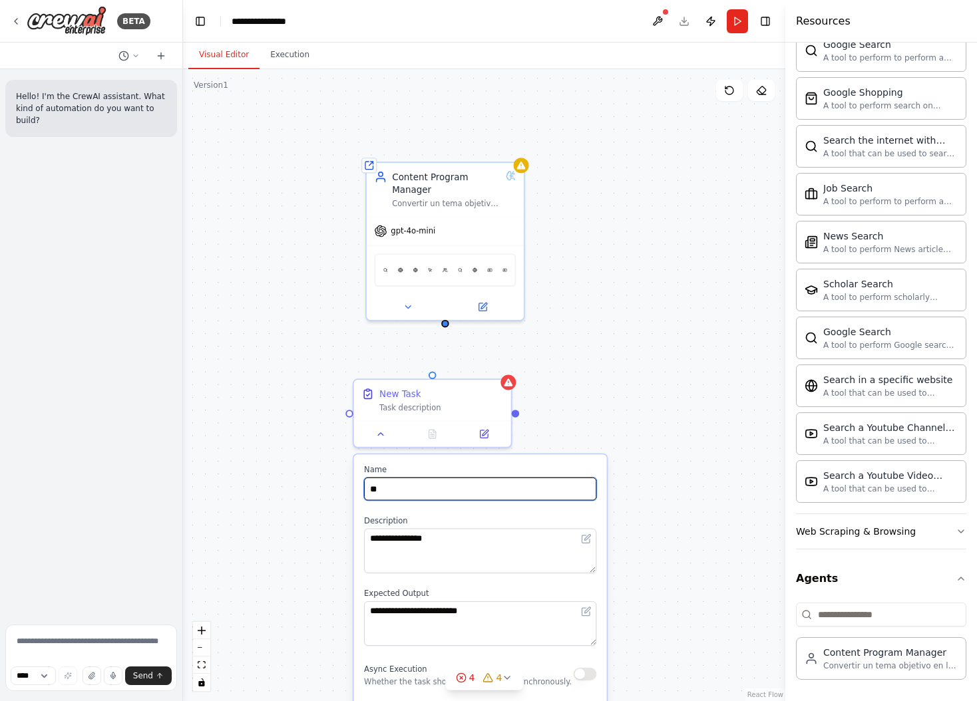
type input "*"
type input "*********"
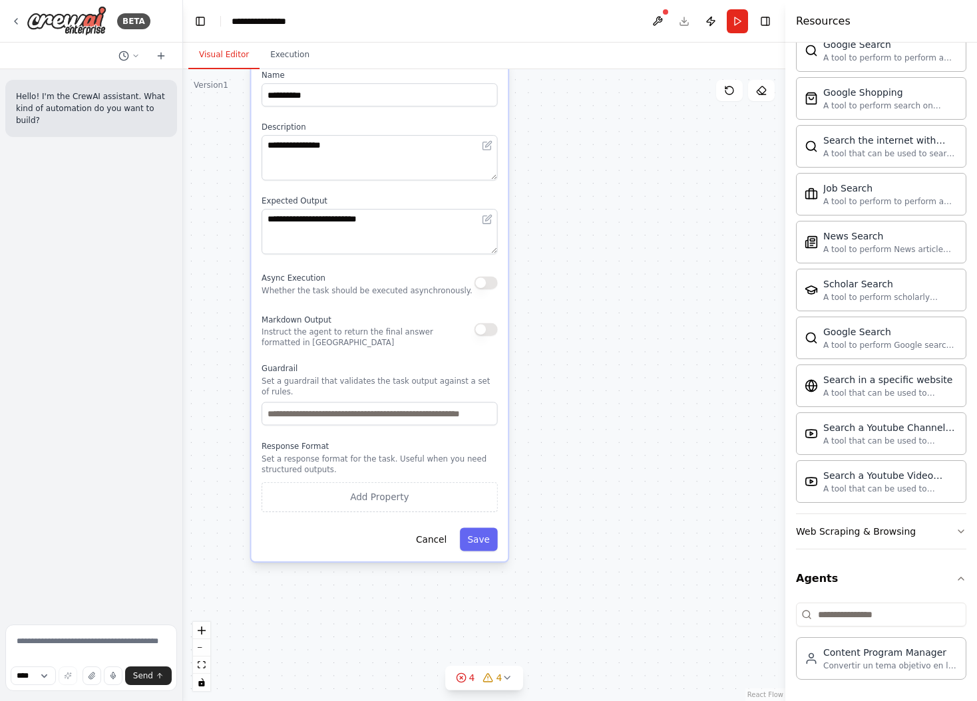
drag, startPoint x: 639, startPoint y: 463, endPoint x: 638, endPoint y: 147, distance: 316.0
click at [639, 144] on div "**********" at bounding box center [484, 385] width 602 height 632
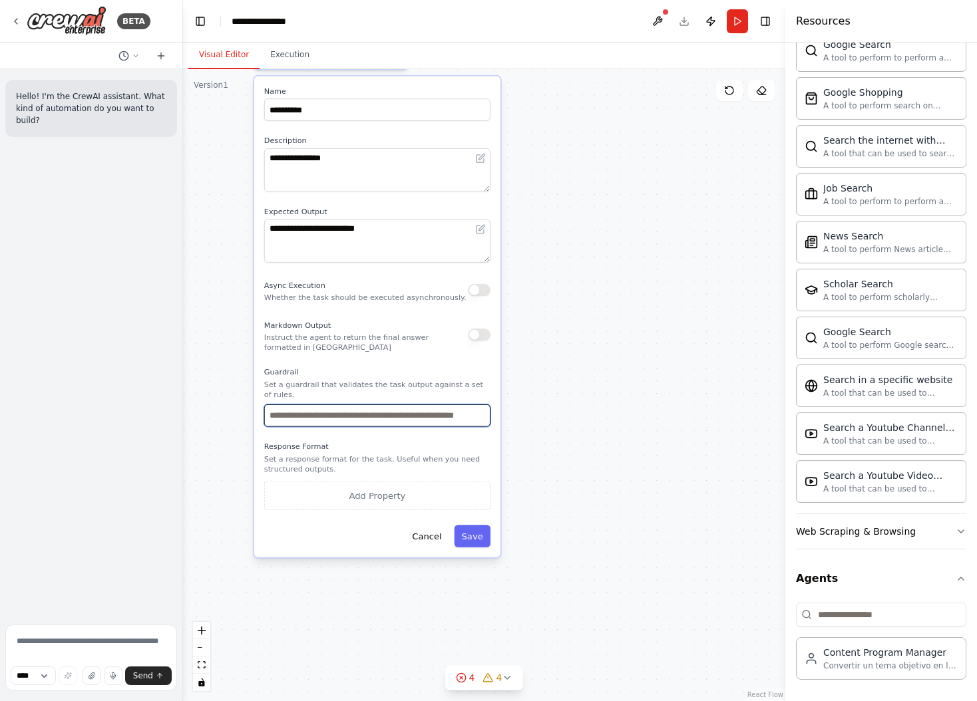
click at [337, 421] on input "text" at bounding box center [377, 415] width 226 height 23
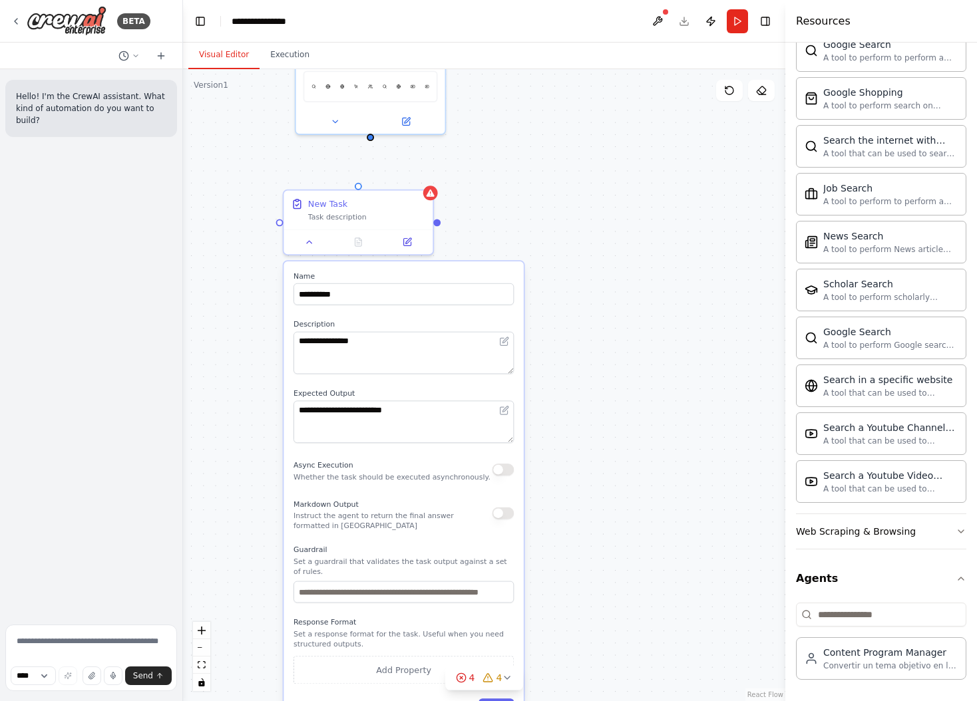
drag, startPoint x: 592, startPoint y: 279, endPoint x: 621, endPoint y: 438, distance: 161.0
click at [639, 458] on div "**********" at bounding box center [484, 385] width 602 height 632
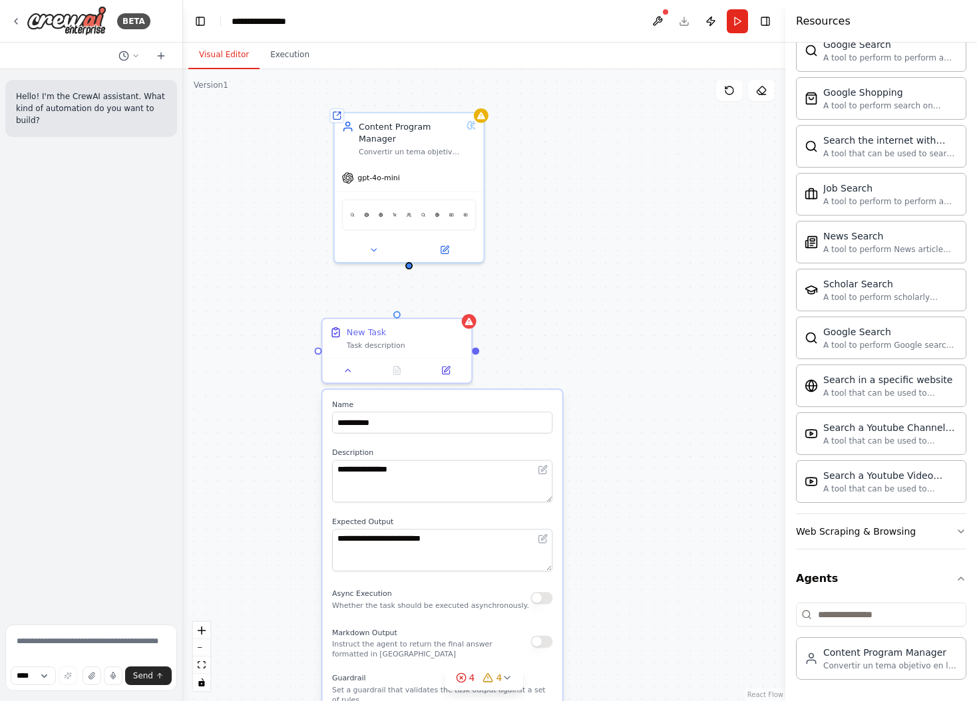
drag, startPoint x: 565, startPoint y: 221, endPoint x: 597, endPoint y: 375, distance: 157.6
click at [598, 377] on div "**********" at bounding box center [484, 385] width 602 height 632
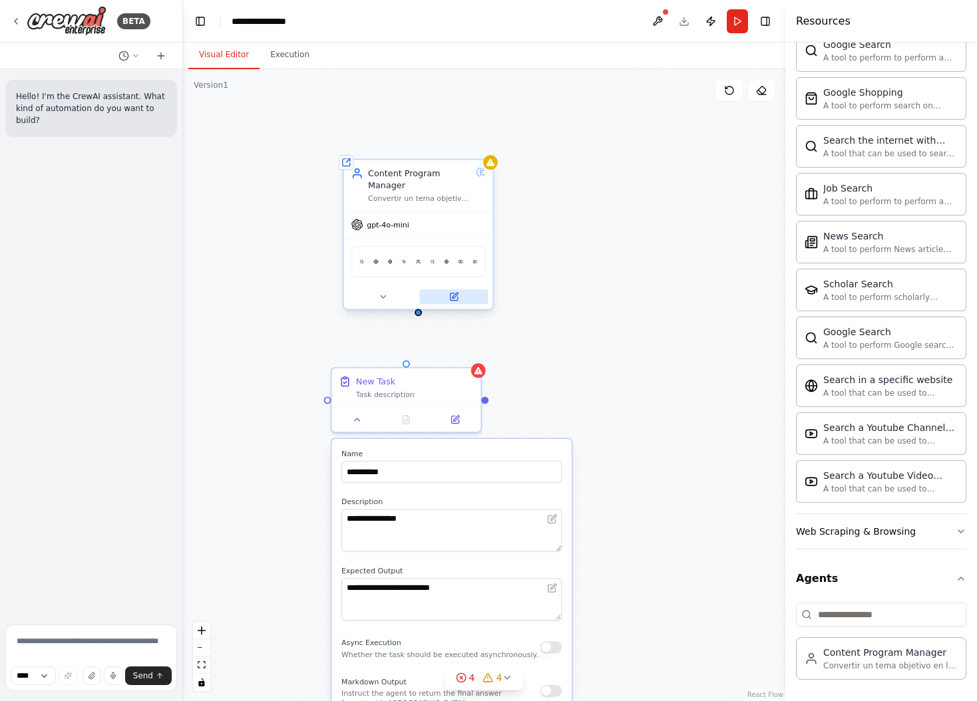
click at [453, 297] on icon at bounding box center [454, 295] width 5 height 5
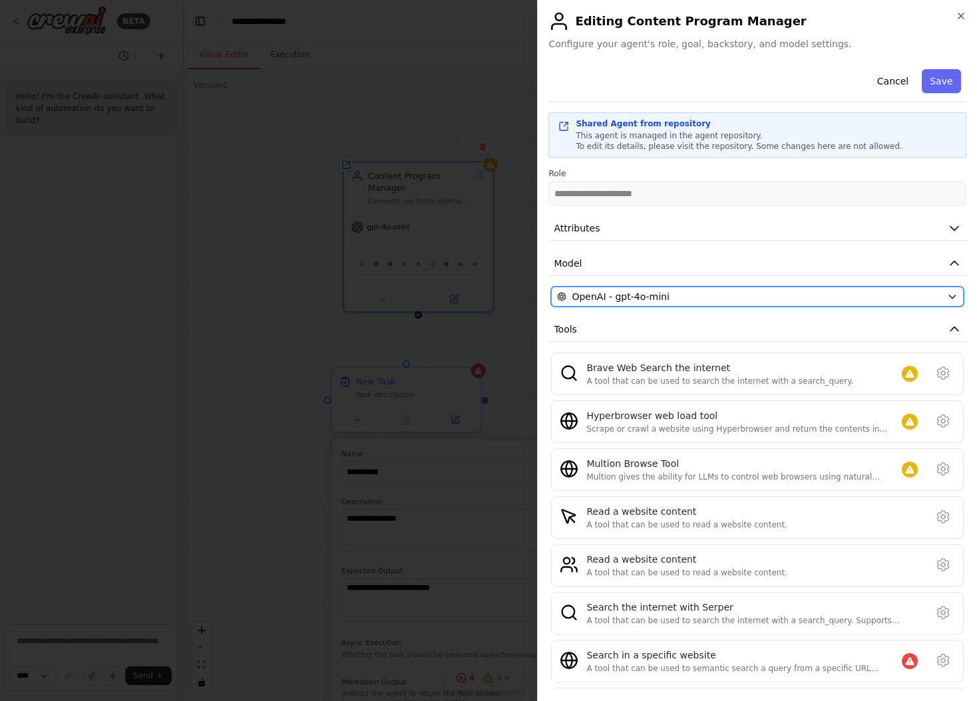
click at [955, 297] on icon "button" at bounding box center [952, 296] width 11 height 11
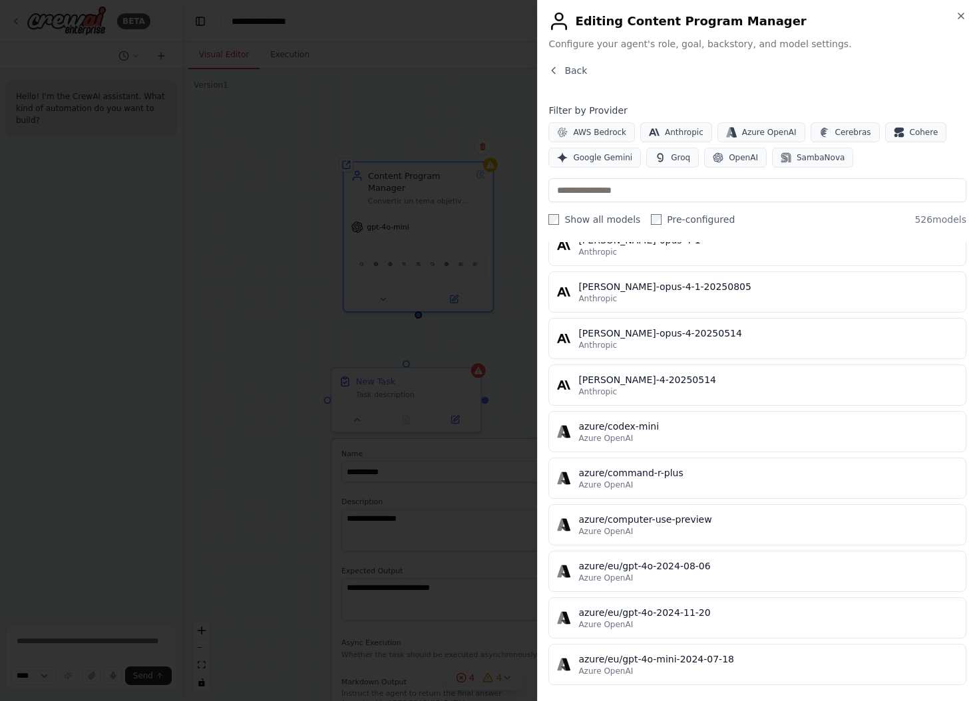
scroll to position [8494, 0]
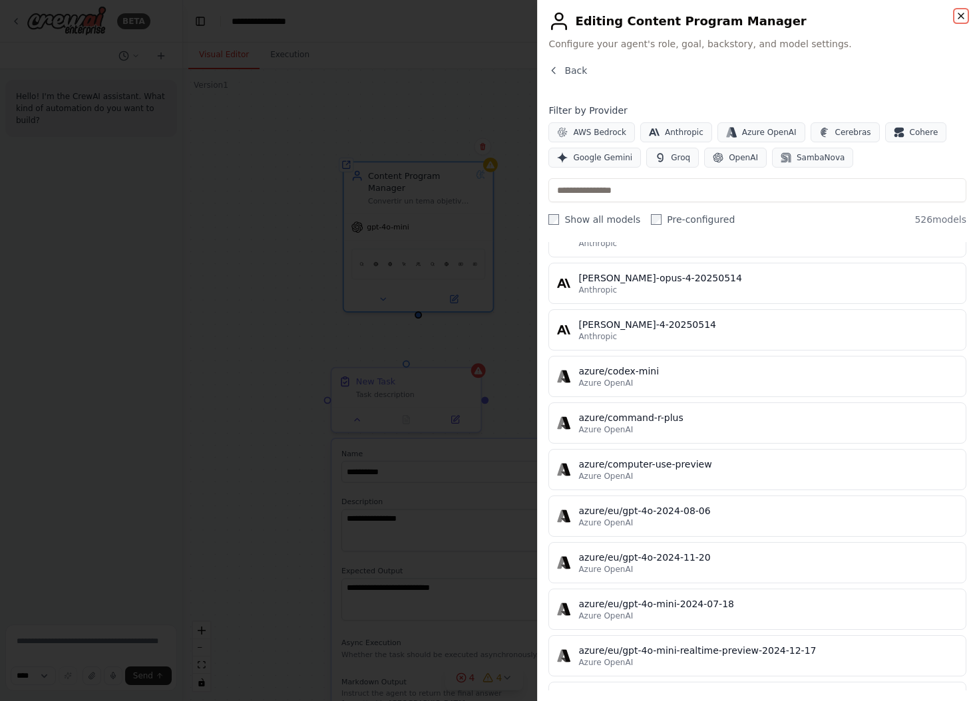
click at [960, 18] on icon "button" at bounding box center [960, 16] width 11 height 11
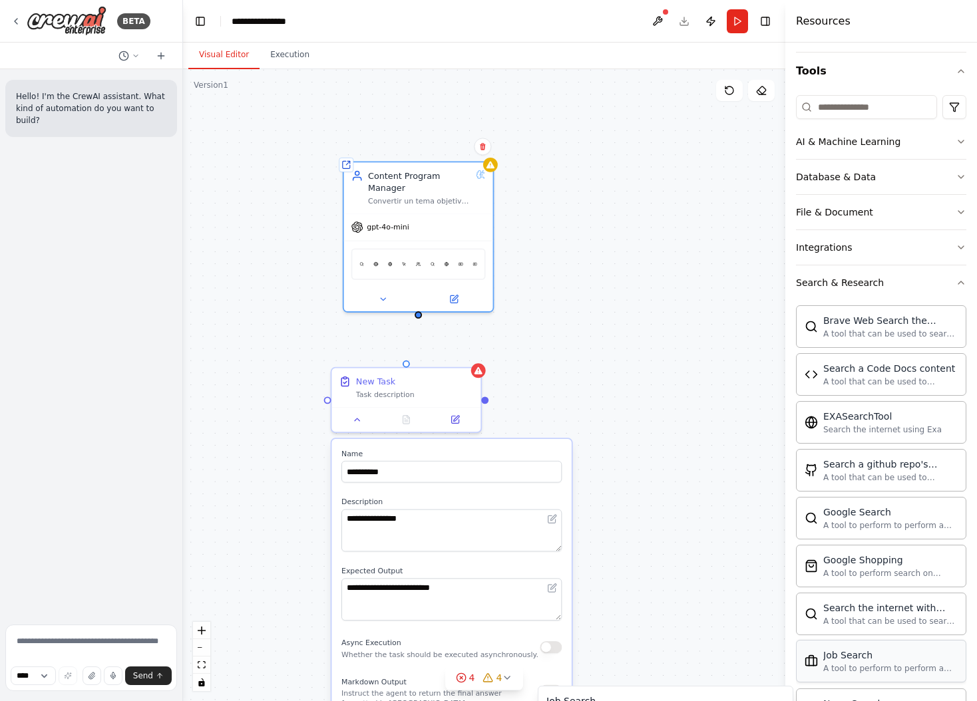
scroll to position [0, 0]
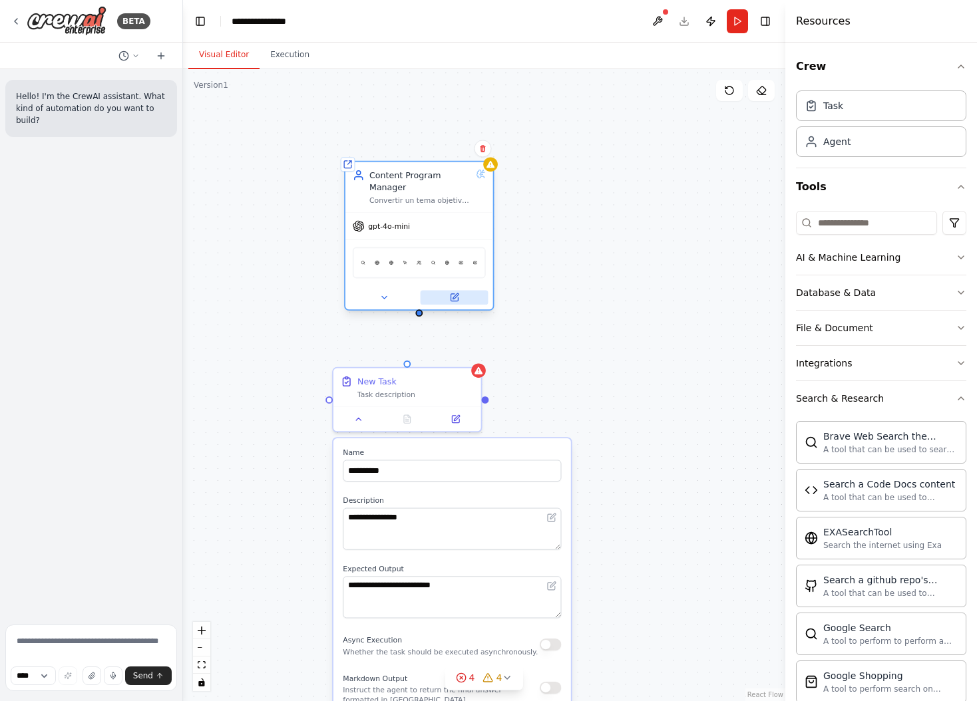
click at [462, 300] on button at bounding box center [454, 297] width 68 height 15
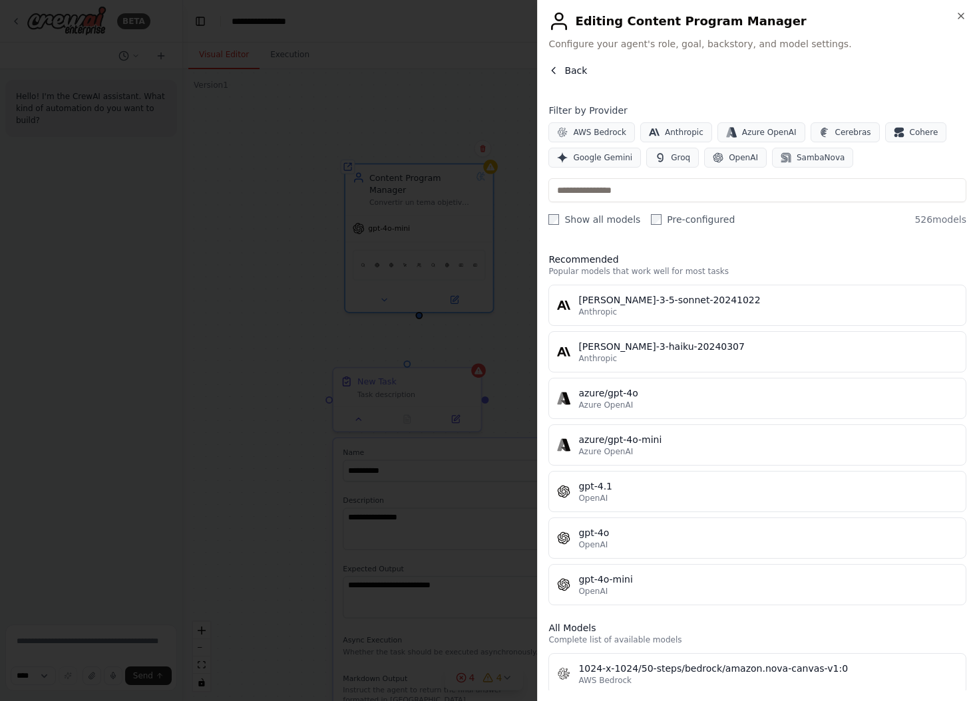
click at [555, 69] on icon "button" at bounding box center [553, 70] width 11 height 11
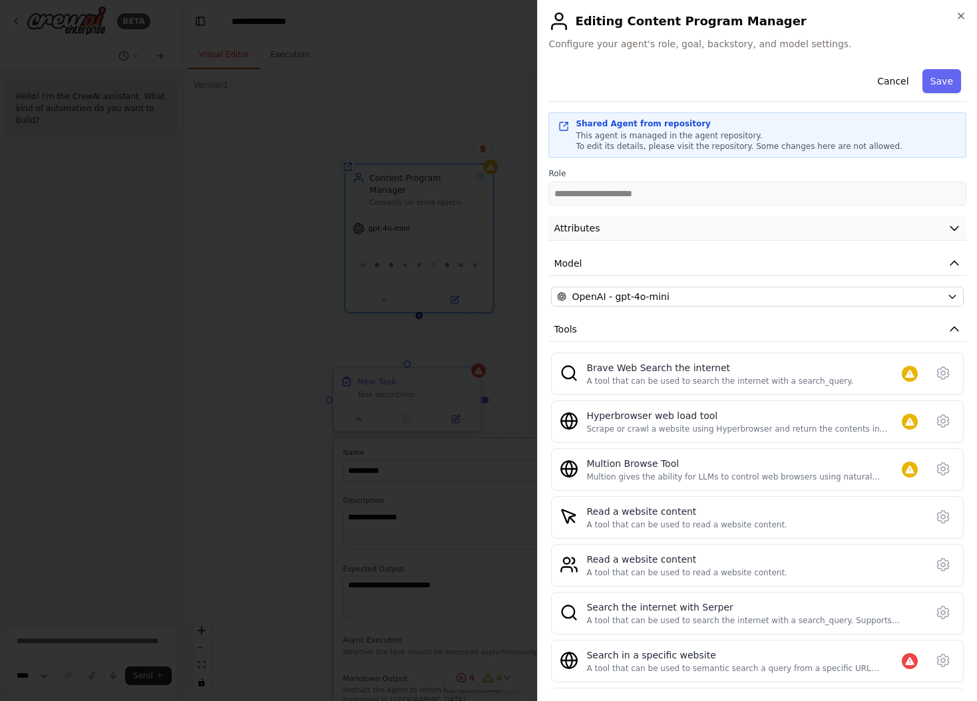
click at [708, 231] on button "Attributes" at bounding box center [757, 228] width 418 height 25
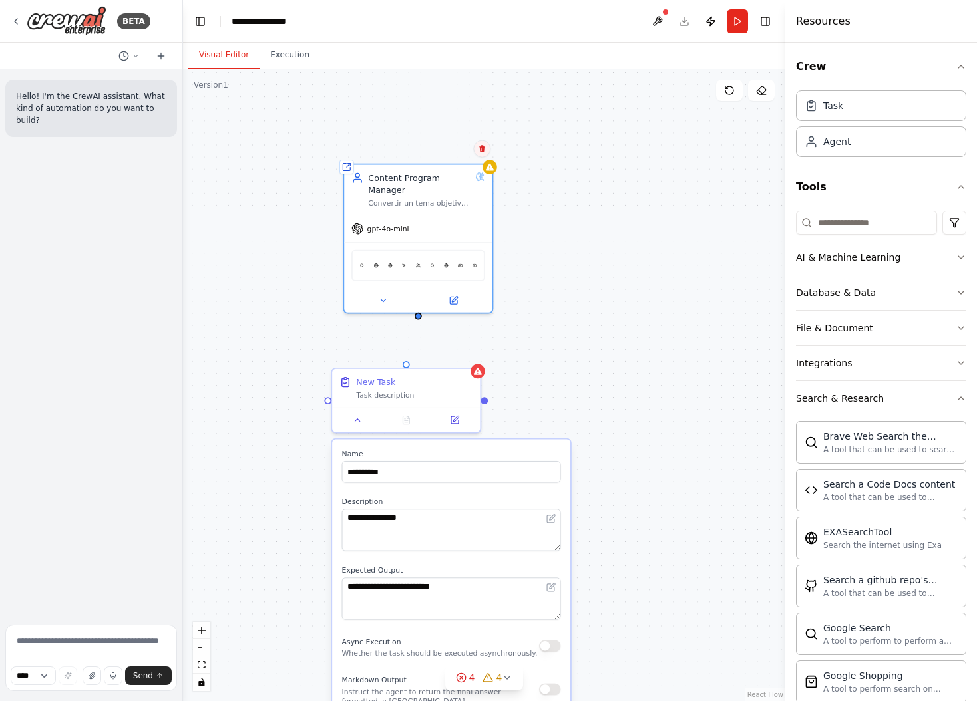
click at [482, 146] on icon at bounding box center [481, 148] width 5 height 7
click at [548, 191] on div "**********" at bounding box center [484, 385] width 602 height 632
click at [438, 152] on button "Confirm" at bounding box center [443, 149] width 47 height 16
click at [573, 306] on div "**********" at bounding box center [484, 385] width 602 height 632
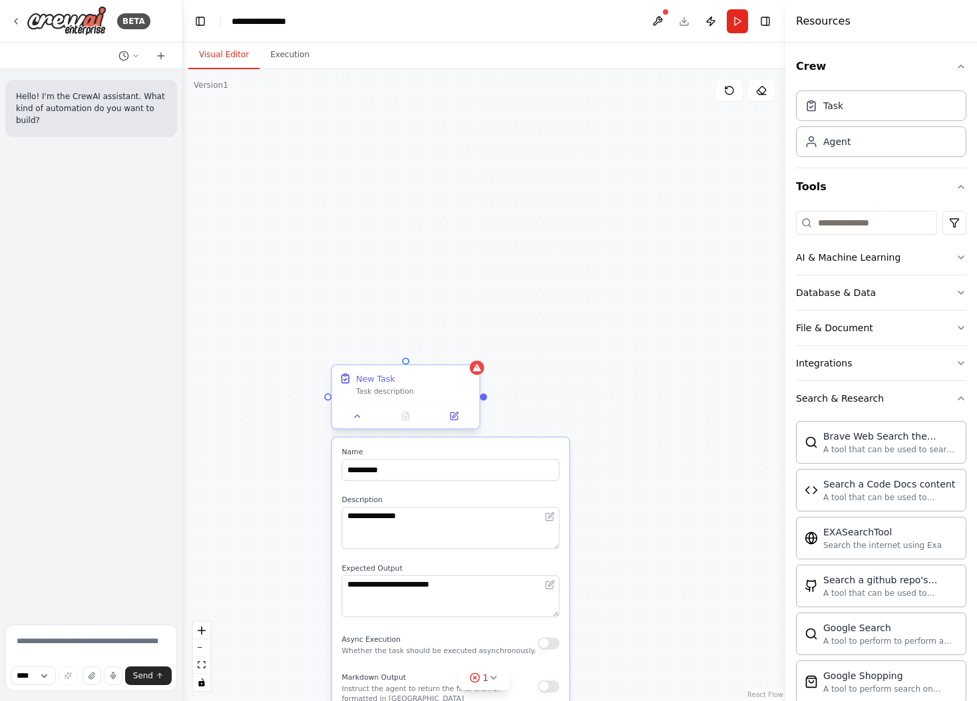
drag, startPoint x: 554, startPoint y: 367, endPoint x: 455, endPoint y: 380, distance: 99.9
click at [554, 367] on div "**********" at bounding box center [484, 385] width 602 height 632
drag, startPoint x: 395, startPoint y: 297, endPoint x: 366, endPoint y: 292, distance: 29.0
click at [394, 297] on div "**********" at bounding box center [484, 385] width 602 height 632
click at [114, 397] on div "Hello! I'm the CrewAI assistant. What kind of automation do you want to build?" at bounding box center [91, 344] width 182 height 550
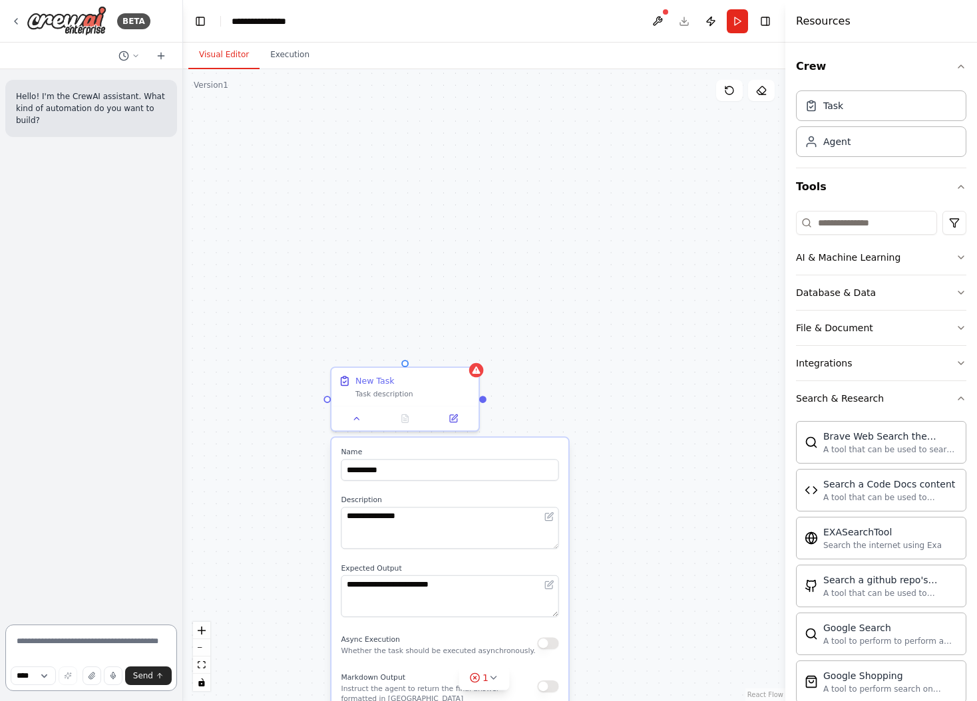
click at [55, 635] on textarea at bounding box center [91, 658] width 172 height 67
drag, startPoint x: 631, startPoint y: 444, endPoint x: 556, endPoint y: 530, distance: 113.7
click at [627, 448] on div "**********" at bounding box center [484, 385] width 602 height 632
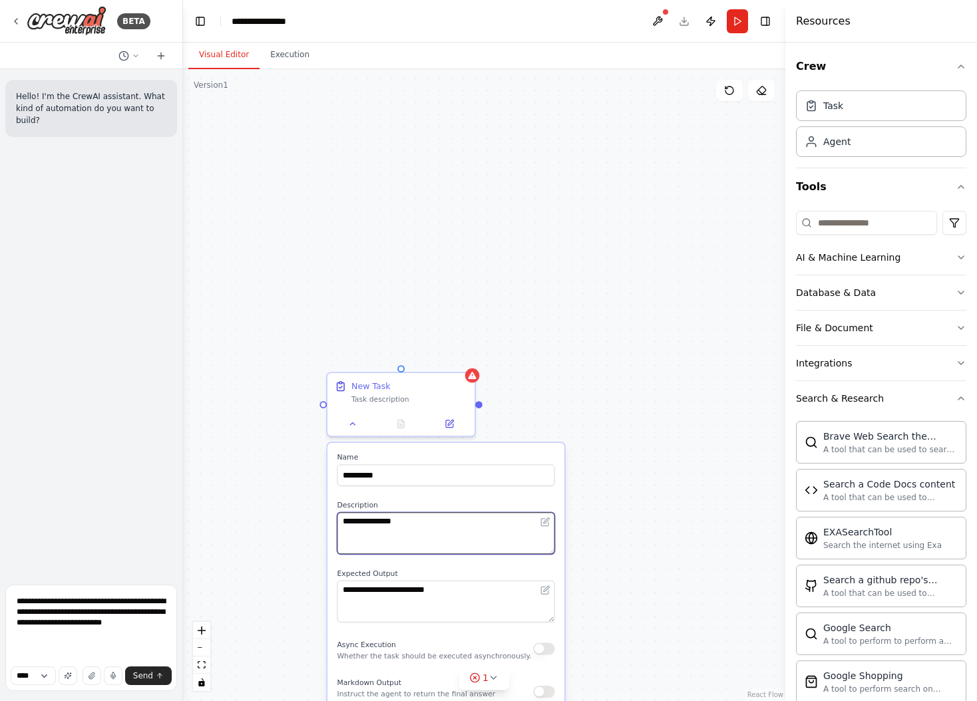
drag, startPoint x: 508, startPoint y: 547, endPoint x: 534, endPoint y: 521, distance: 36.7
click at [508, 547] on textarea "**********" at bounding box center [446, 533] width 218 height 42
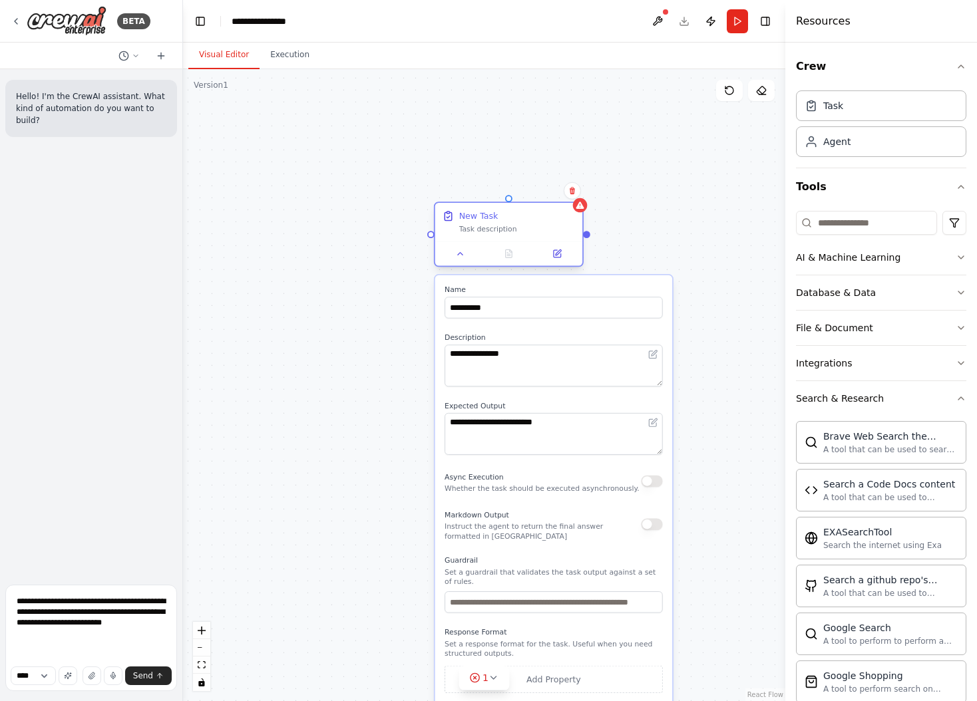
drag, startPoint x: 411, startPoint y: 380, endPoint x: 512, endPoint y: 202, distance: 205.0
click at [512, 210] on div "New Task" at bounding box center [517, 216] width 116 height 12
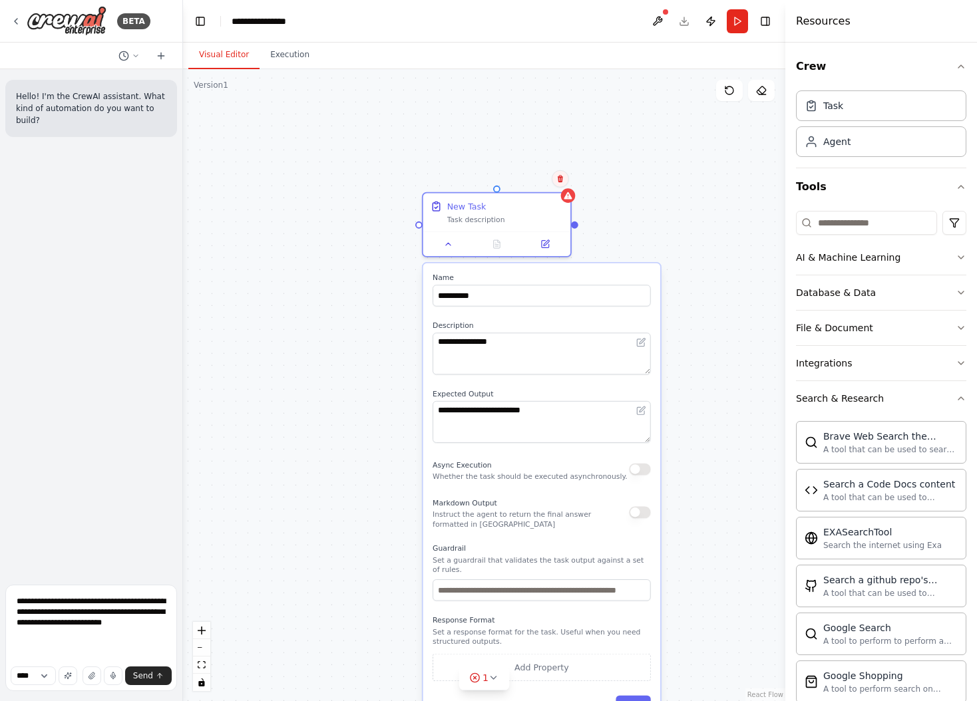
click at [560, 182] on icon at bounding box center [560, 178] width 5 height 7
click at [523, 183] on button "Confirm" at bounding box center [522, 179] width 47 height 16
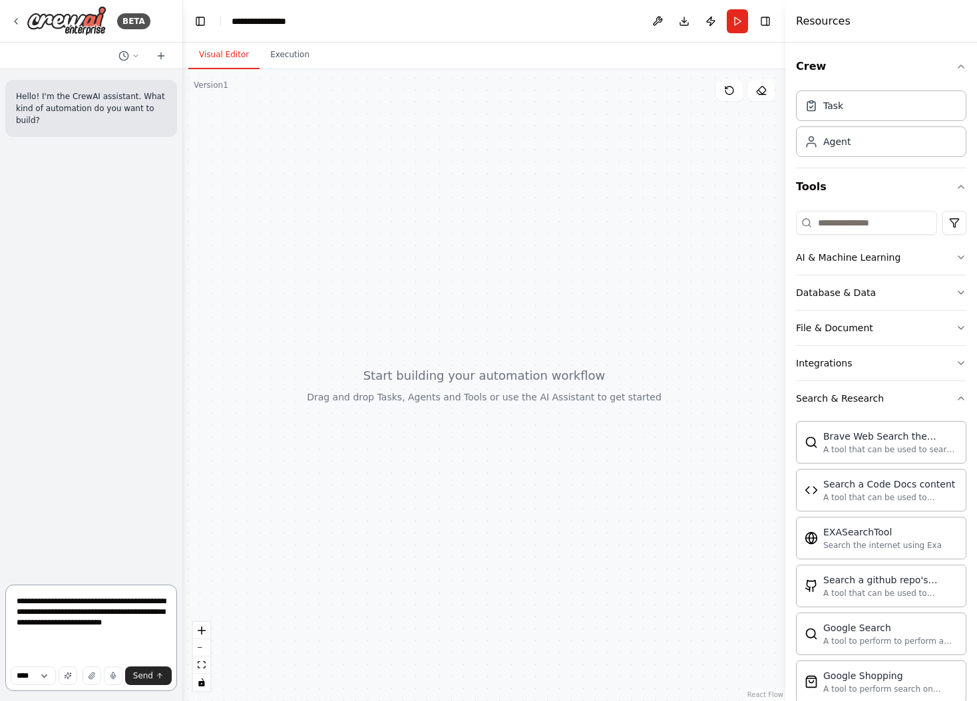
click at [32, 646] on textarea "**********" at bounding box center [91, 638] width 172 height 106
click at [53, 633] on textarea "**********" at bounding box center [91, 638] width 172 height 106
drag, startPoint x: 114, startPoint y: 623, endPoint x: 54, endPoint y: 631, distance: 60.3
click at [54, 631] on textarea "**********" at bounding box center [91, 638] width 172 height 106
paste textarea "**********"
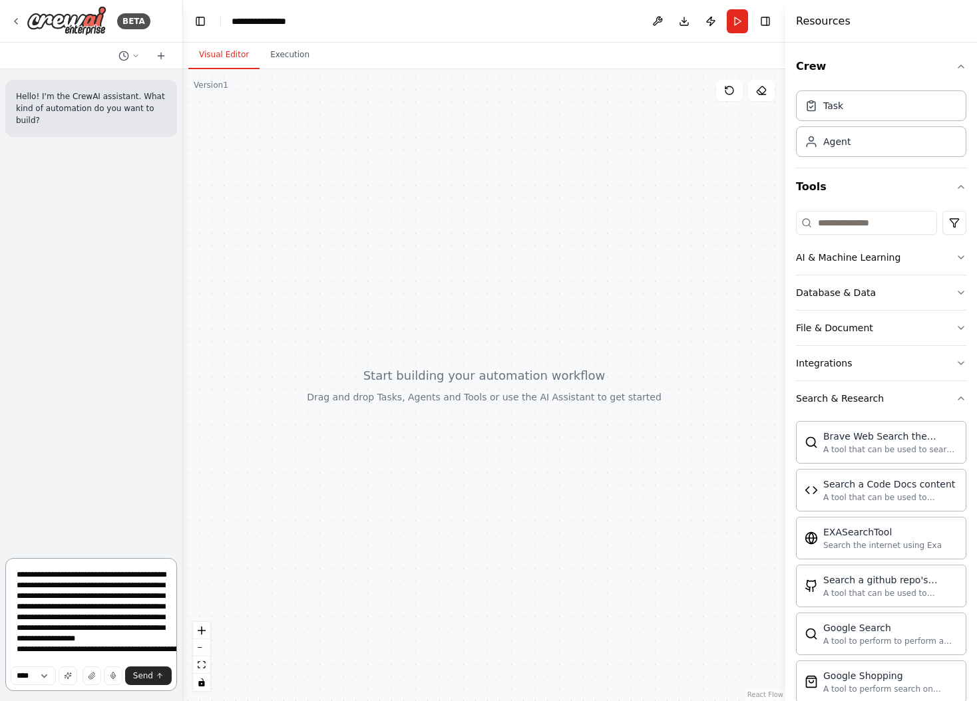
scroll to position [60, 0]
click at [71, 613] on textarea "**********" at bounding box center [91, 624] width 172 height 133
click at [35, 629] on textarea "**********" at bounding box center [91, 624] width 172 height 133
paste textarea "**********"
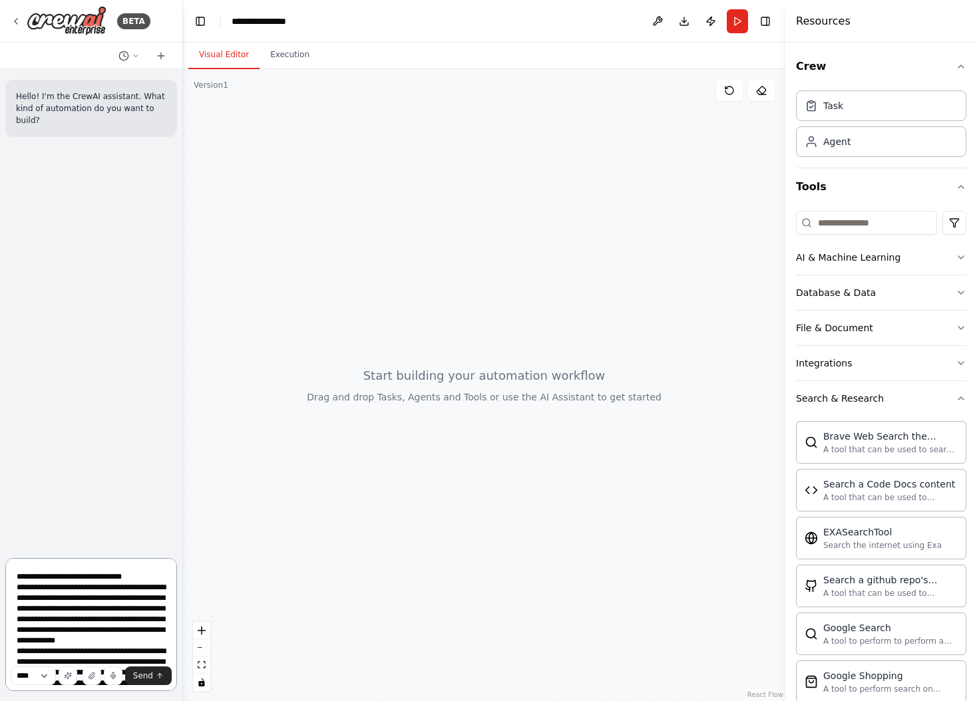
click at [17, 587] on textarea at bounding box center [91, 624] width 172 height 133
click at [21, 587] on textarea at bounding box center [91, 624] width 172 height 133
type textarea "**********"
click at [144, 678] on span "Send" at bounding box center [143, 676] width 20 height 11
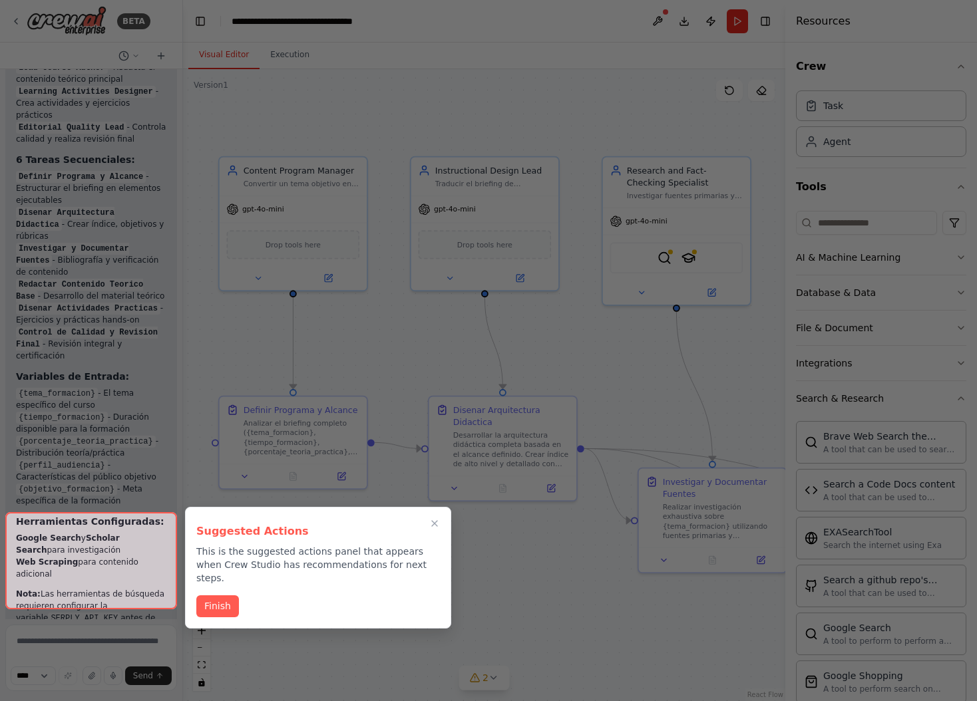
scroll to position [3020, 0]
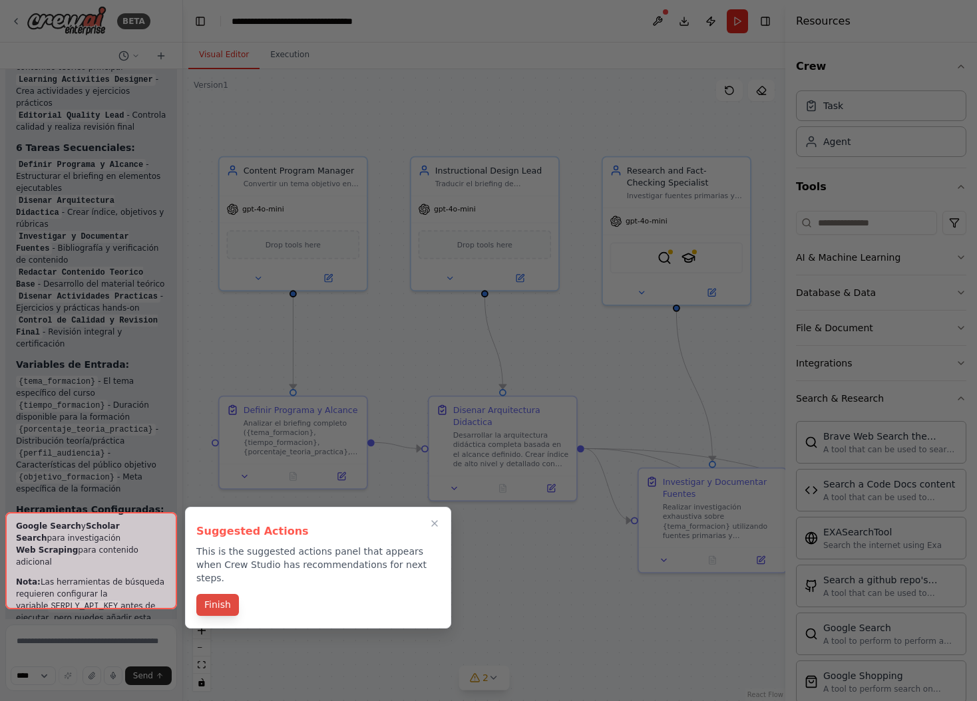
click at [214, 594] on button "Finish" at bounding box center [217, 605] width 43 height 22
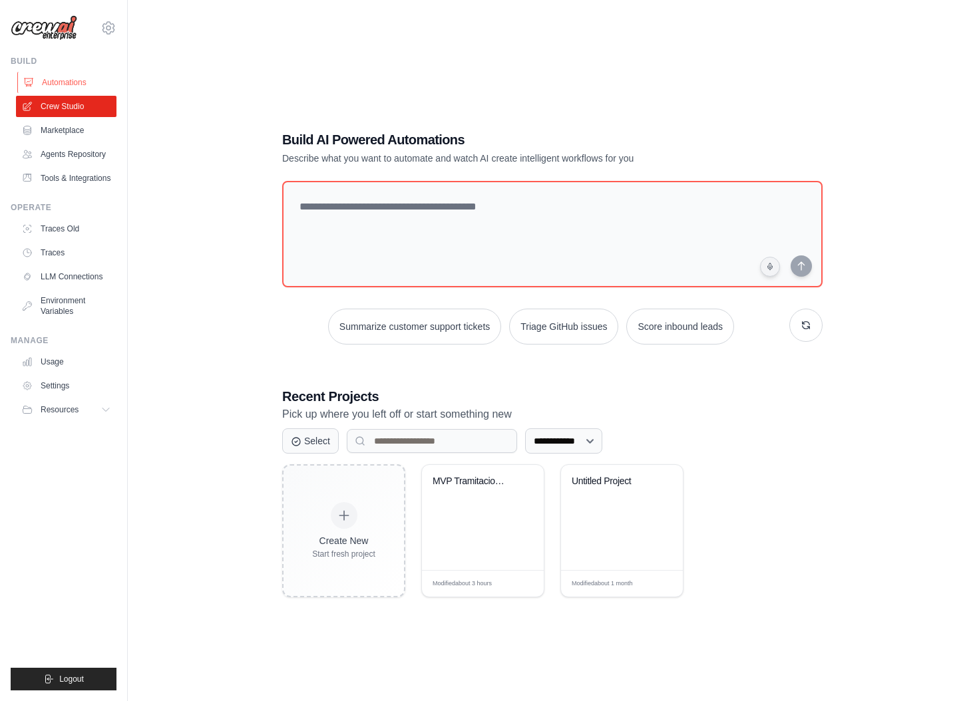
click at [59, 86] on link "Automations" at bounding box center [67, 82] width 100 height 21
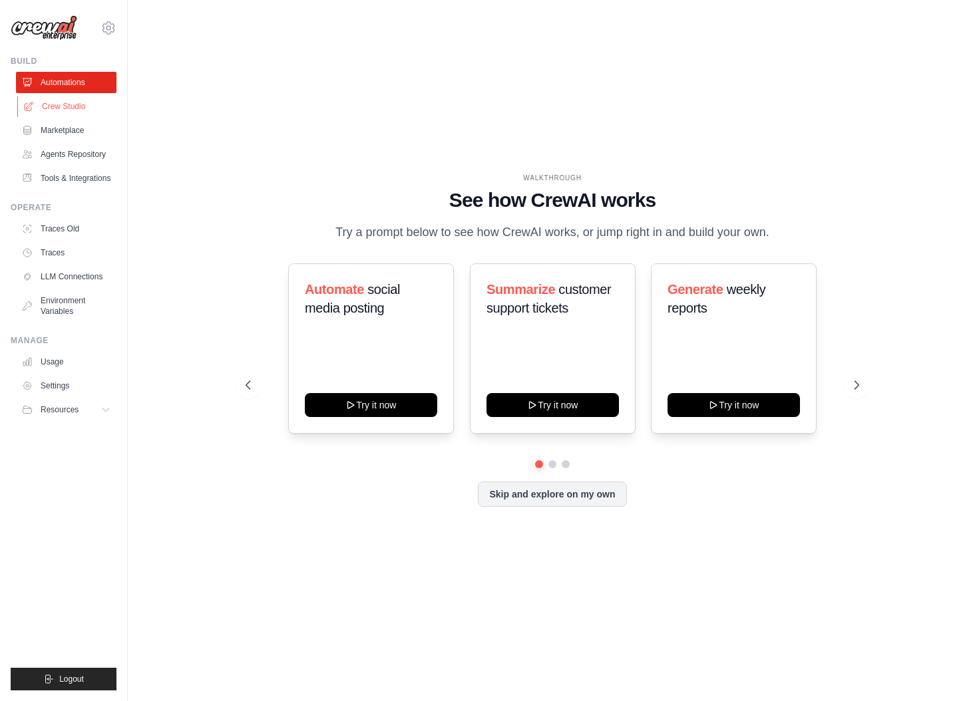
click at [59, 108] on link "Crew Studio" at bounding box center [67, 106] width 100 height 21
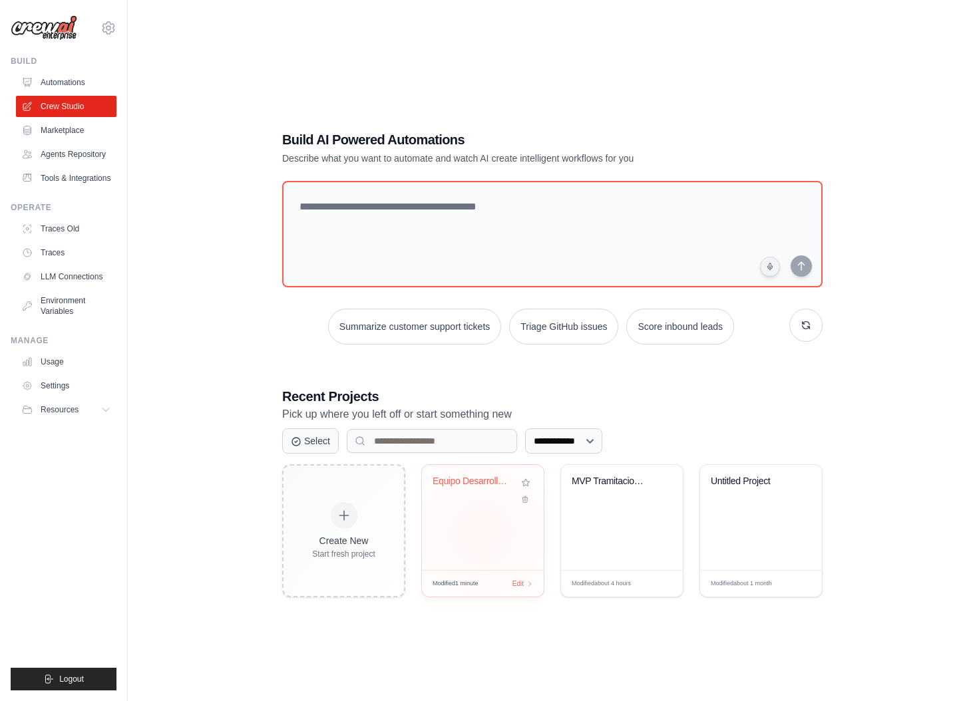
click at [482, 533] on div "Equipo Desarrollo Material Formativ..." at bounding box center [483, 517] width 122 height 105
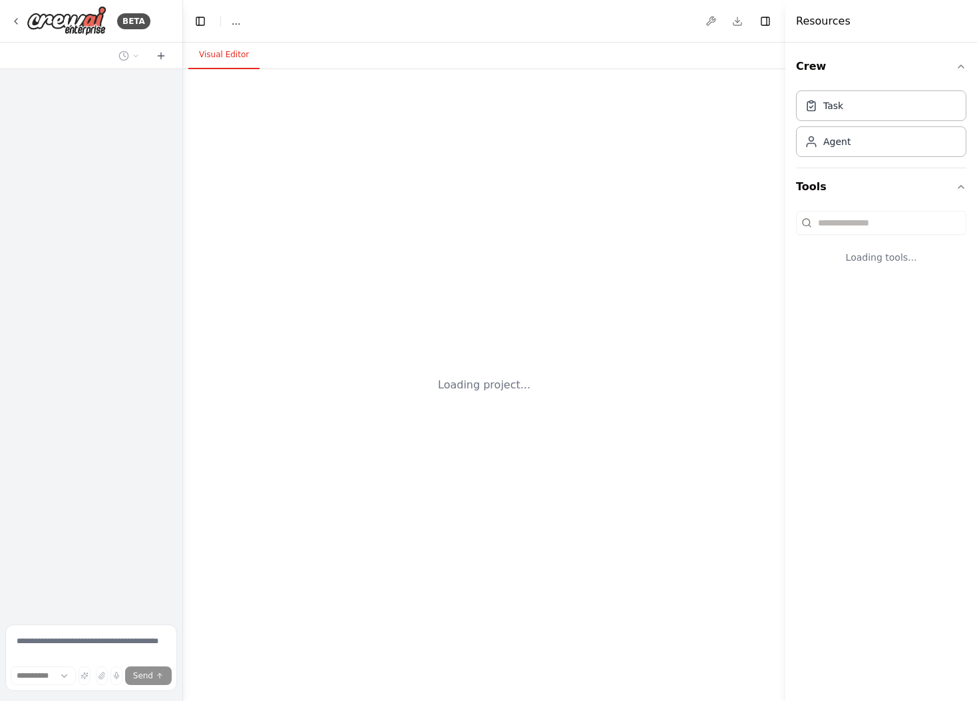
select select "****"
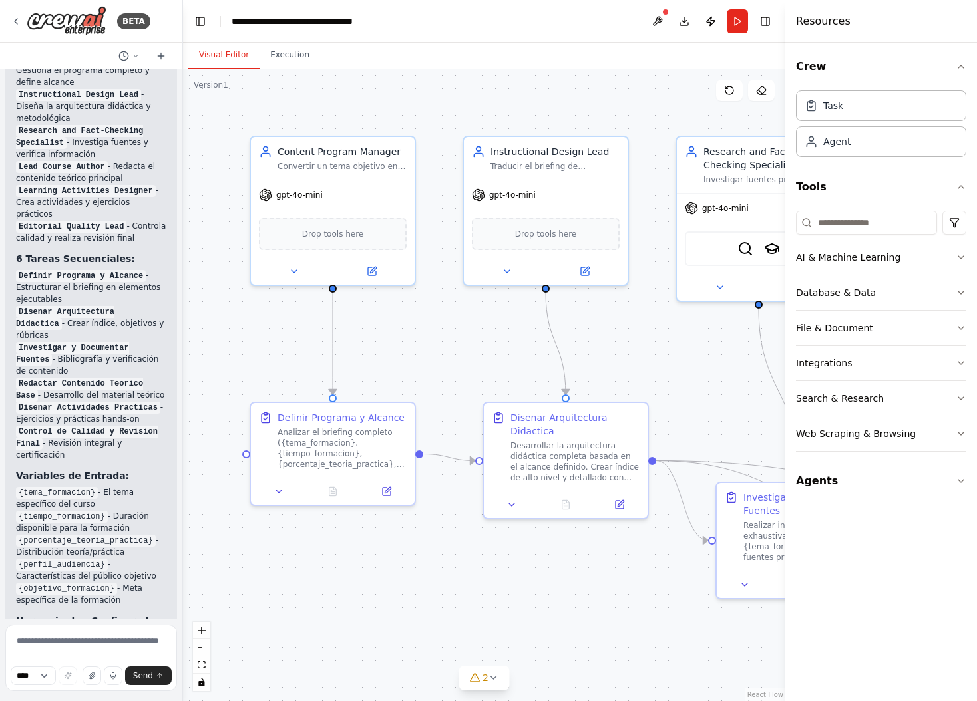
scroll to position [2913, 0]
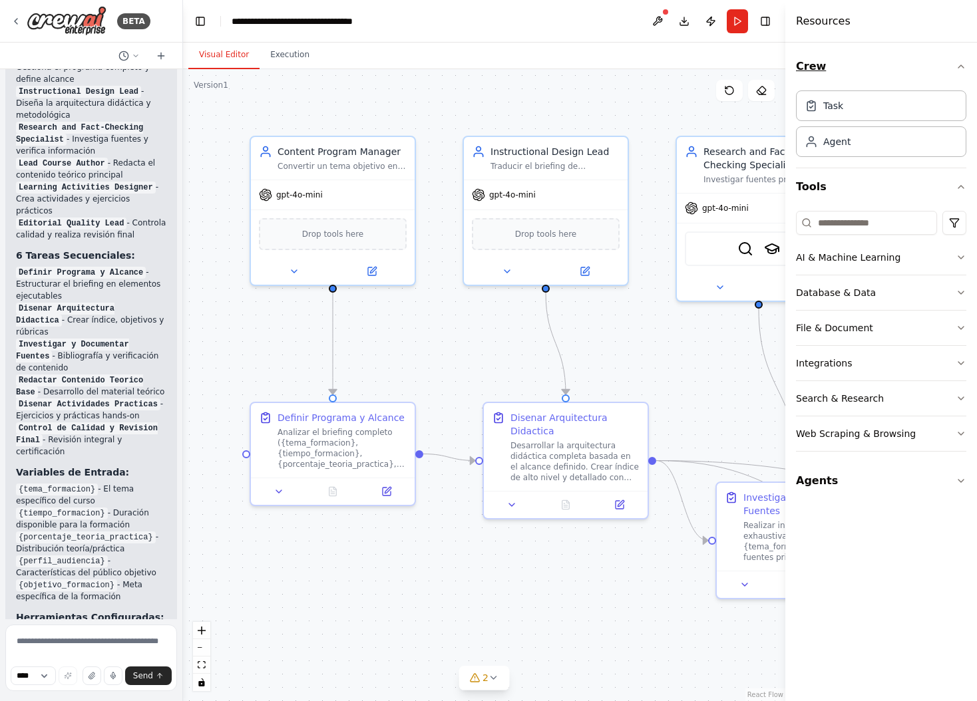
click at [959, 66] on icon "button" at bounding box center [960, 66] width 5 height 3
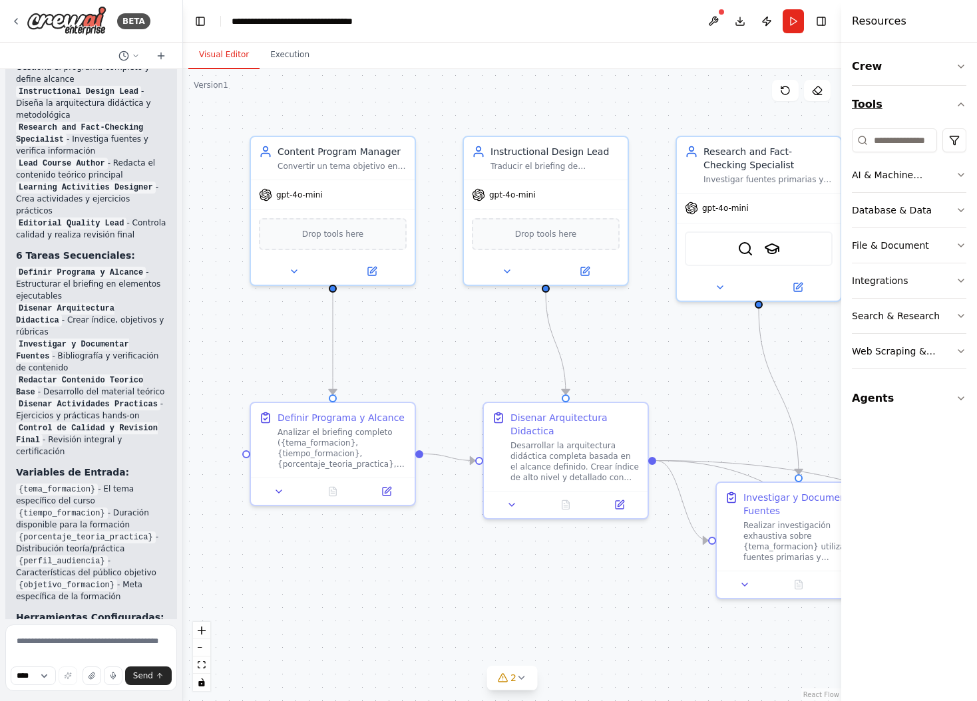
drag, startPoint x: 788, startPoint y: 105, endPoint x: 876, endPoint y: 118, distance: 88.2
click at [879, 116] on div "Resources Crew Tools AI & Machine Learning Database & Data File & Document Inte…" at bounding box center [909, 350] width 136 height 701
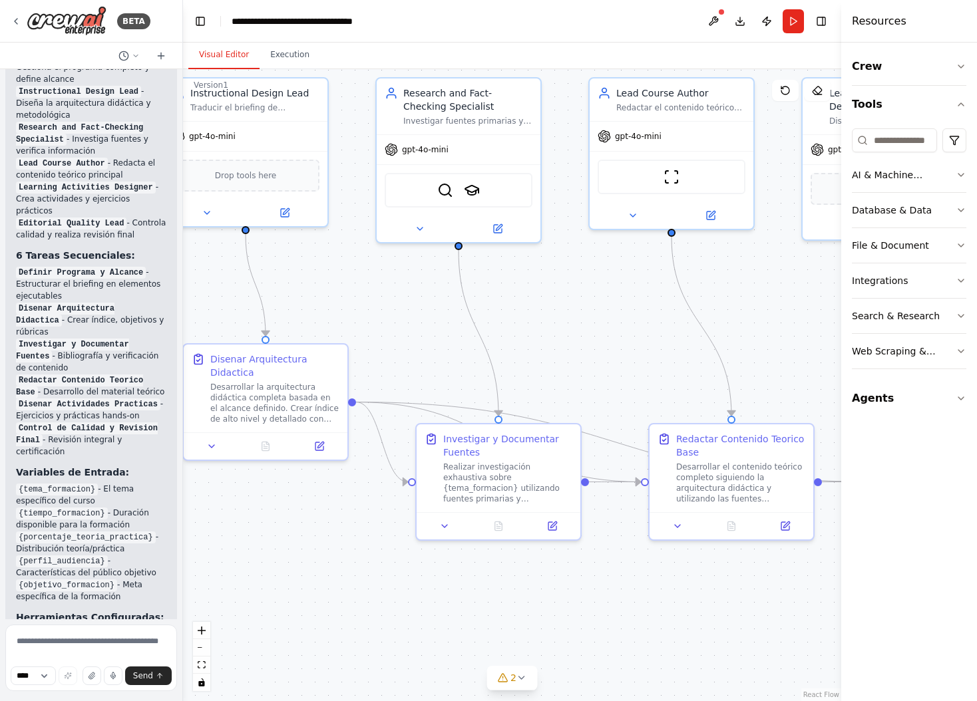
drag, startPoint x: 667, startPoint y: 356, endPoint x: 363, endPoint y: 297, distance: 309.6
click at [360, 297] on div ".deletable-edge-delete-btn { width: 20px; height: 20px; border: 0px solid #ffff…" at bounding box center [512, 385] width 658 height 632
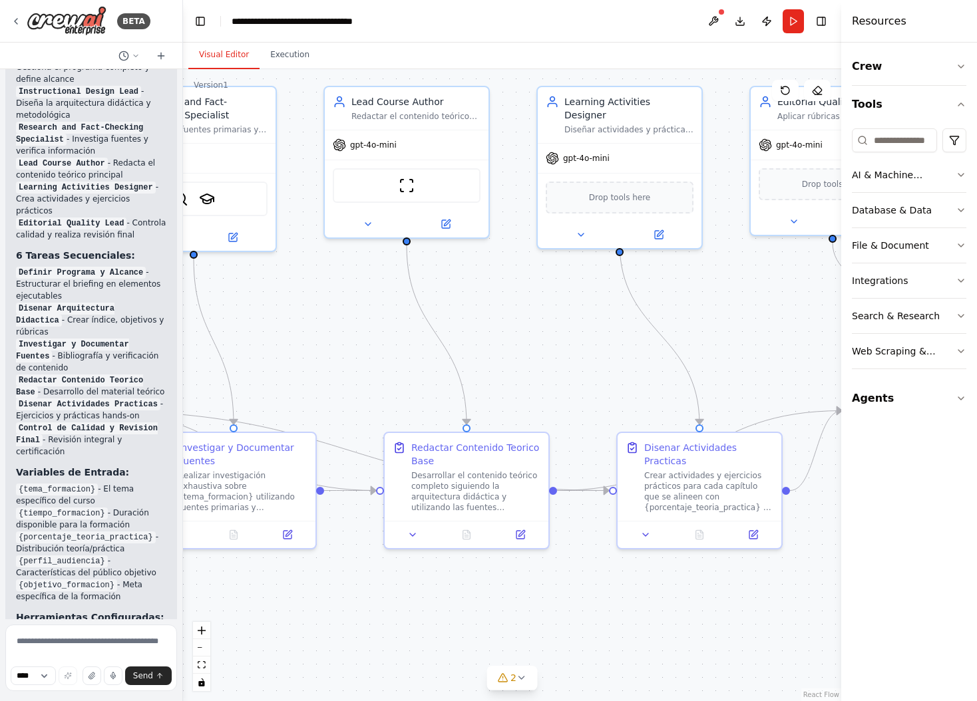
drag, startPoint x: 816, startPoint y: 324, endPoint x: 548, endPoint y: 331, distance: 268.2
click at [546, 333] on div ".deletable-edge-delete-btn { width: 20px; height: 20px; border: 0px solid #ffff…" at bounding box center [512, 385] width 658 height 632
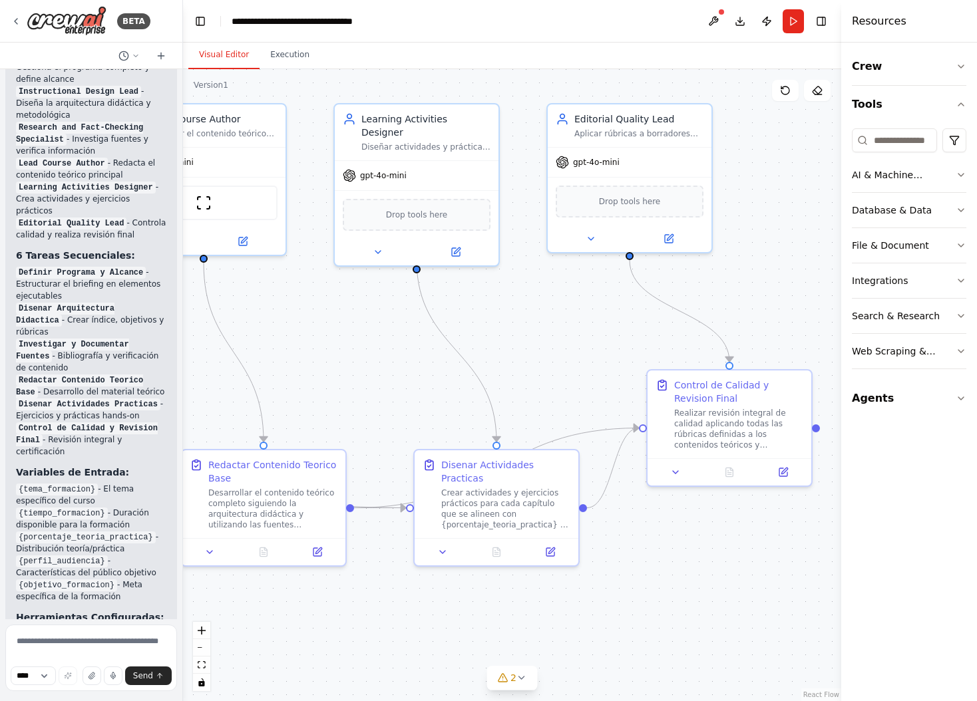
drag, startPoint x: 747, startPoint y: 295, endPoint x: 515, endPoint y: 314, distance: 233.0
click at [515, 314] on div ".deletable-edge-delete-btn { width: 20px; height: 20px; border: 0px solid #ffff…" at bounding box center [512, 385] width 658 height 632
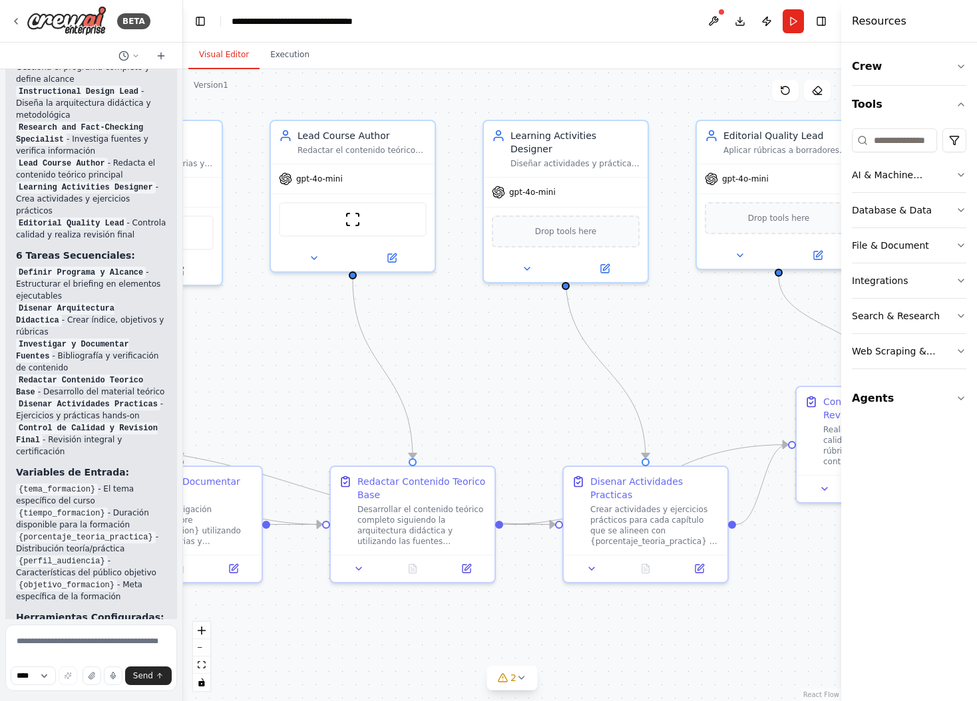
drag, startPoint x: 367, startPoint y: 345, endPoint x: 671, endPoint y: 367, distance: 304.2
click at [671, 367] on div ".deletable-edge-delete-btn { width: 20px; height: 20px; border: 0px solid #ffff…" at bounding box center [512, 385] width 658 height 632
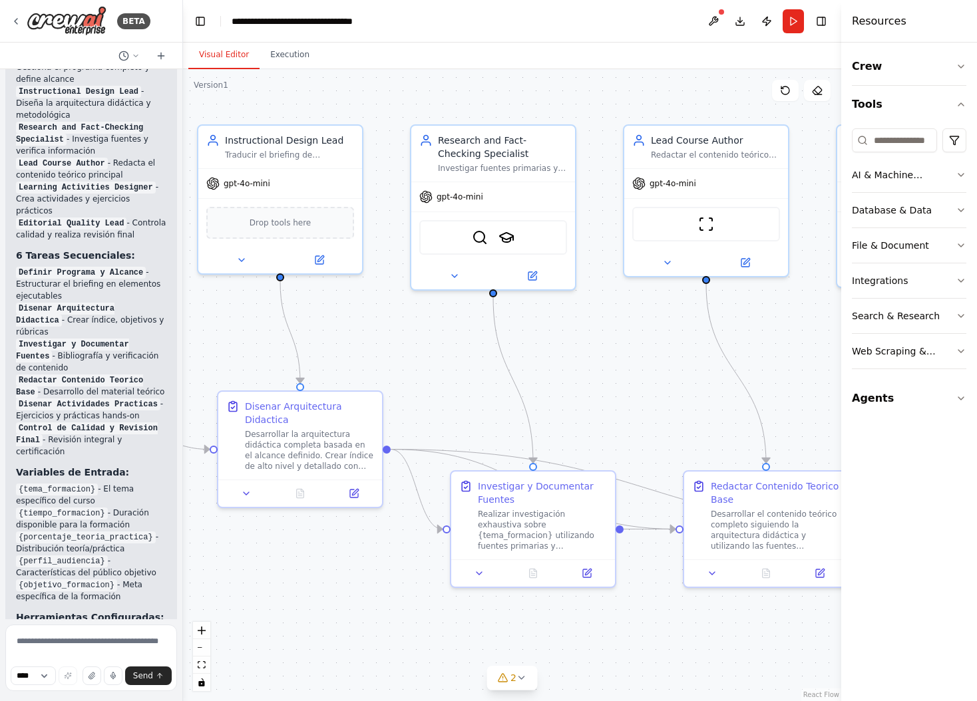
drag, startPoint x: 494, startPoint y: 372, endPoint x: 628, endPoint y: 369, distance: 133.8
click at [629, 369] on div ".deletable-edge-delete-btn { width: 20px; height: 20px; border: 0px solid #ffff…" at bounding box center [512, 385] width 658 height 632
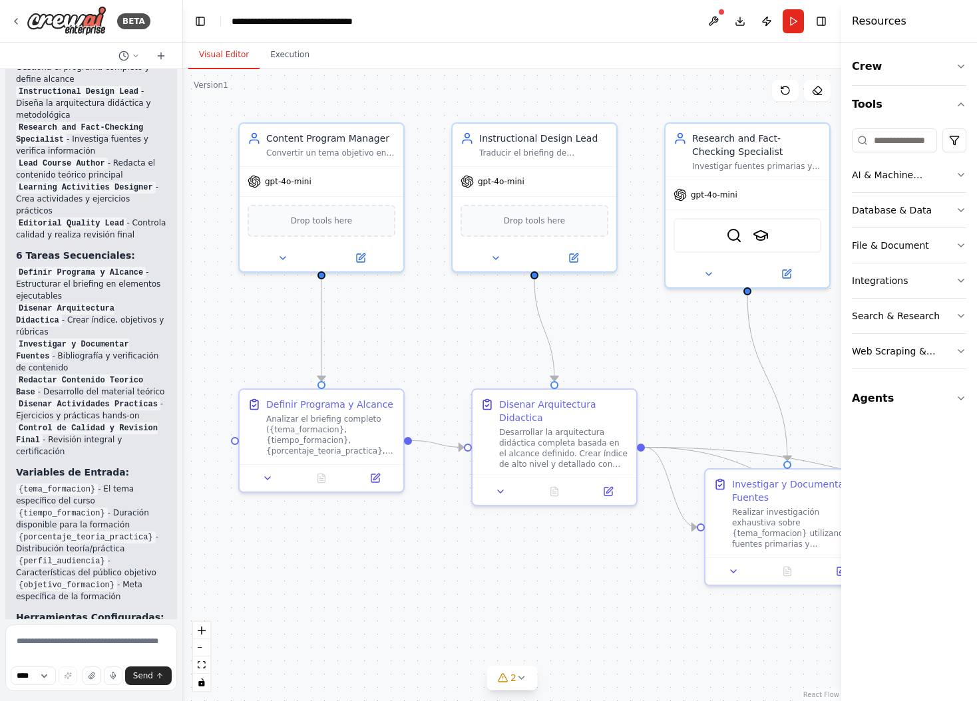
drag, startPoint x: 382, startPoint y: 367, endPoint x: 633, endPoint y: 365, distance: 250.8
click at [633, 365] on div ".deletable-edge-delete-btn { width: 20px; height: 20px; border: 0px solid #ffff…" at bounding box center [512, 385] width 658 height 632
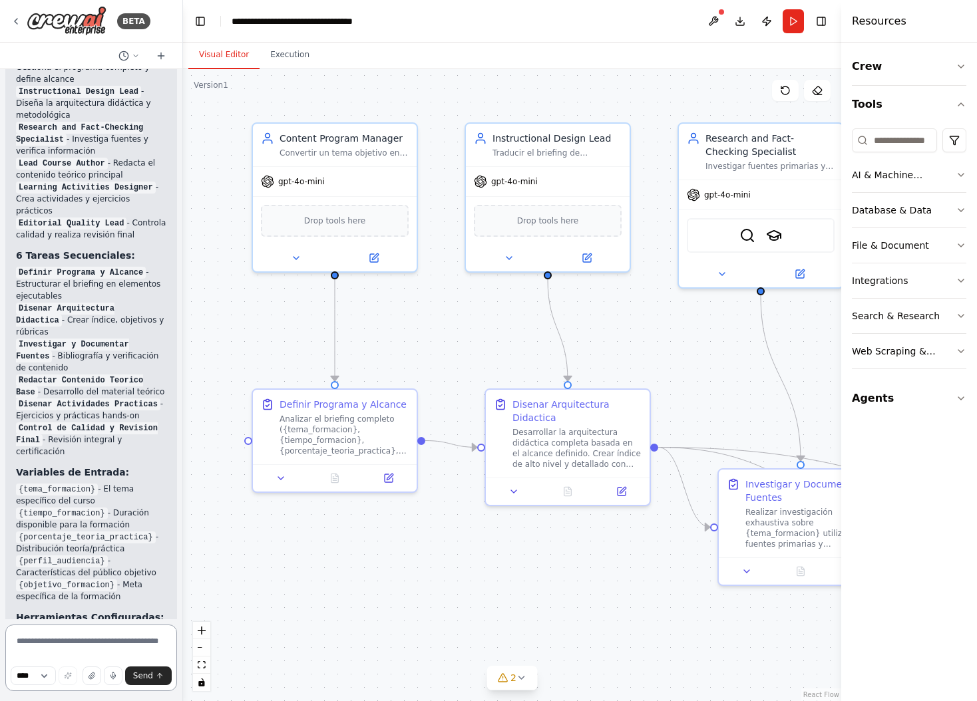
click at [50, 642] on textarea at bounding box center [91, 658] width 172 height 67
click at [76, 631] on textarea at bounding box center [91, 658] width 172 height 67
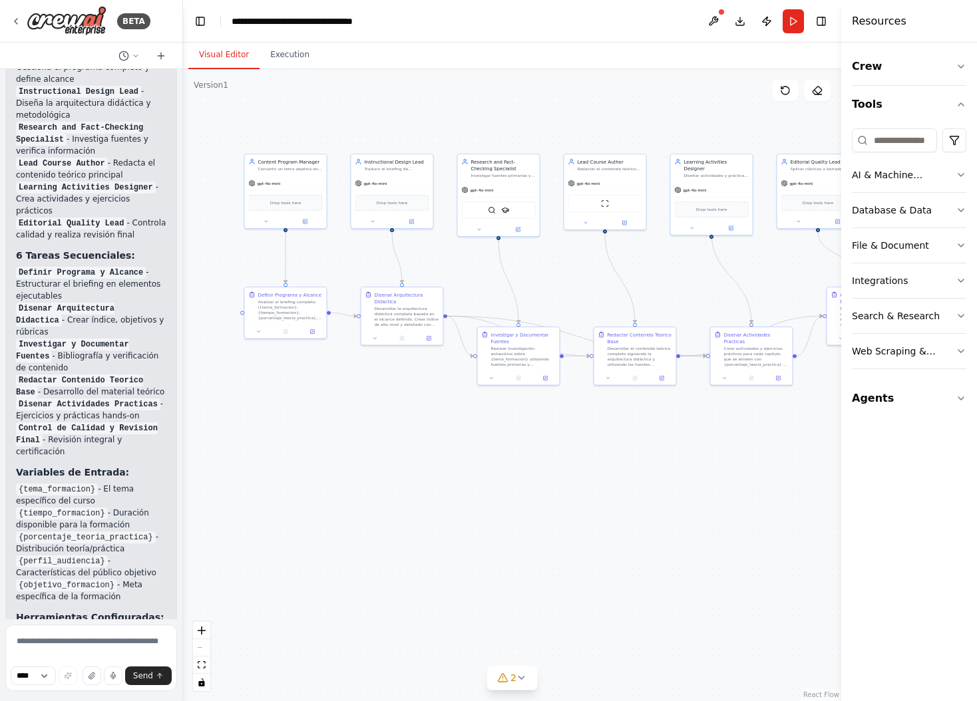
drag, startPoint x: 598, startPoint y: 592, endPoint x: 484, endPoint y: 408, distance: 216.6
click at [484, 408] on div ".deletable-edge-delete-btn { width: 20px; height: 20px; border: 0px solid #ffff…" at bounding box center [512, 385] width 658 height 632
click at [85, 643] on textarea at bounding box center [91, 658] width 172 height 67
click at [271, 311] on div "Analizar el briefing completo ({tema_formacion}, {tiempo_formacion}, {porcentaj…" at bounding box center [290, 308] width 65 height 21
click at [418, 317] on div "Desarrollar la arquitectura didáctica completa basada en el alcance definido. C…" at bounding box center [407, 315] width 65 height 21
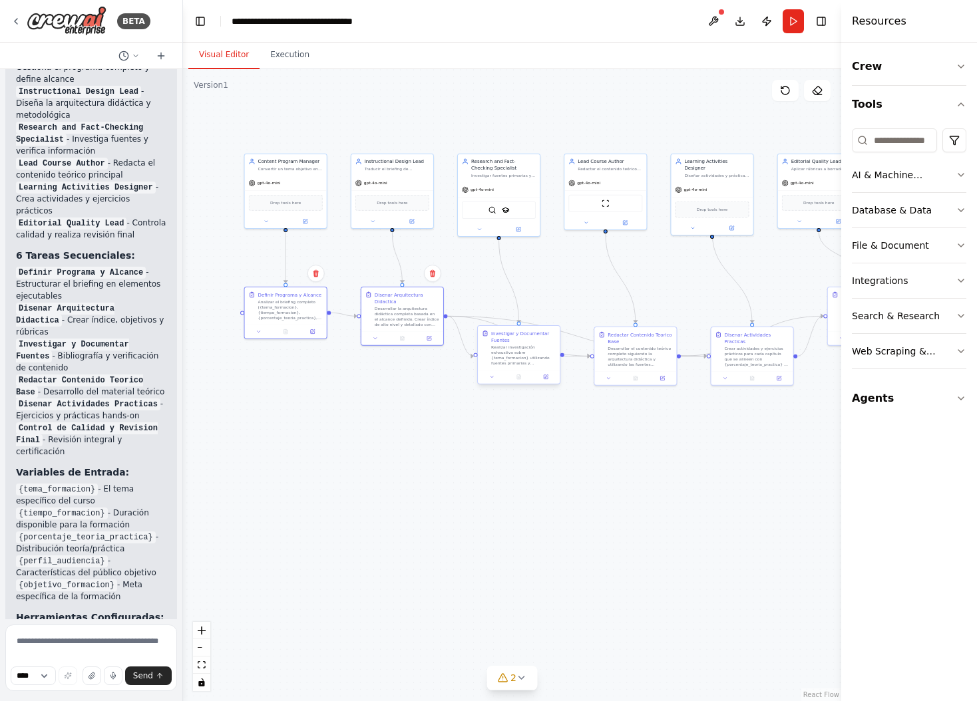
click at [517, 343] on div "Investigar y Documentar Fuentes Realizar investigación exhaustiva sobre {tema_f…" at bounding box center [523, 348] width 65 height 36
click at [546, 355] on div "Realizar investigación exhaustiva sobre {tema_formacion} utilizando fuentes pri…" at bounding box center [524, 356] width 66 height 22
click at [534, 354] on div "Realizar investigación exhaustiva sobre {tema_formacion} utilizando fuentes pri…" at bounding box center [524, 356] width 66 height 22
click at [297, 311] on div "Analizar el briefing completo ({tema_formacion}, {tiempo_formacion}, {porcentaj…" at bounding box center [285, 308] width 66 height 22
click at [313, 271] on icon at bounding box center [311, 271] width 5 height 7
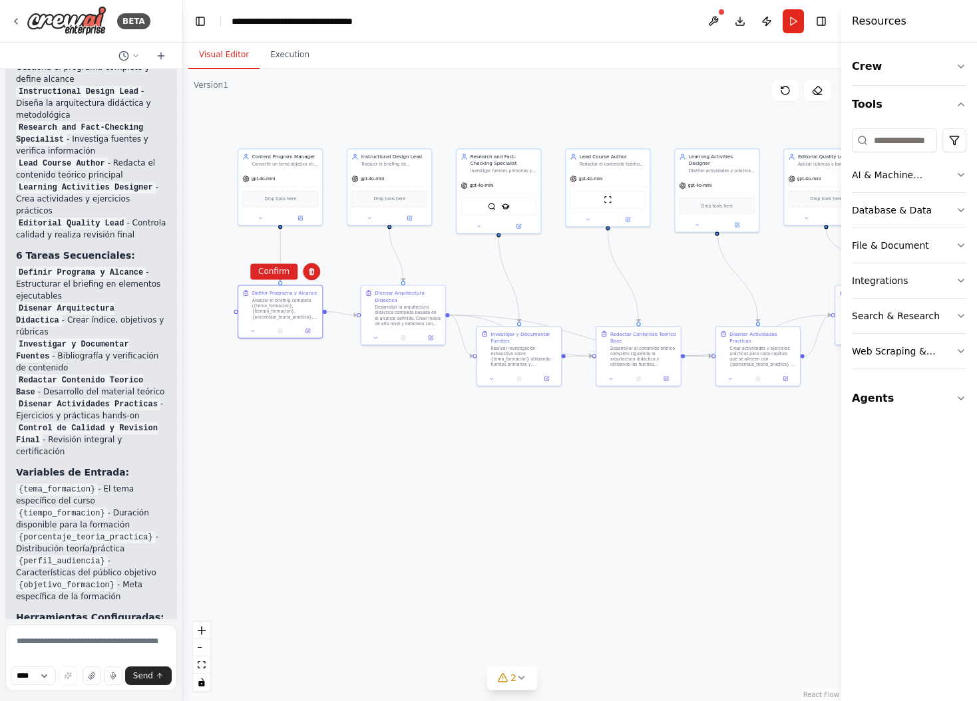
click at [275, 272] on button "Confirm" at bounding box center [273, 271] width 47 height 16
click at [406, 303] on div "Desarrollar la arquitectura didáctica completa basada en el alcance definido. C…" at bounding box center [408, 314] width 66 height 22
click at [438, 270] on button at bounding box center [434, 271] width 17 height 17
click at [396, 277] on button "Confirm" at bounding box center [396, 271] width 47 height 16
click at [504, 355] on div "Realizar investigación exhaustiva sobre {tema_formacion} utilizando fuentes pri…" at bounding box center [524, 356] width 66 height 22
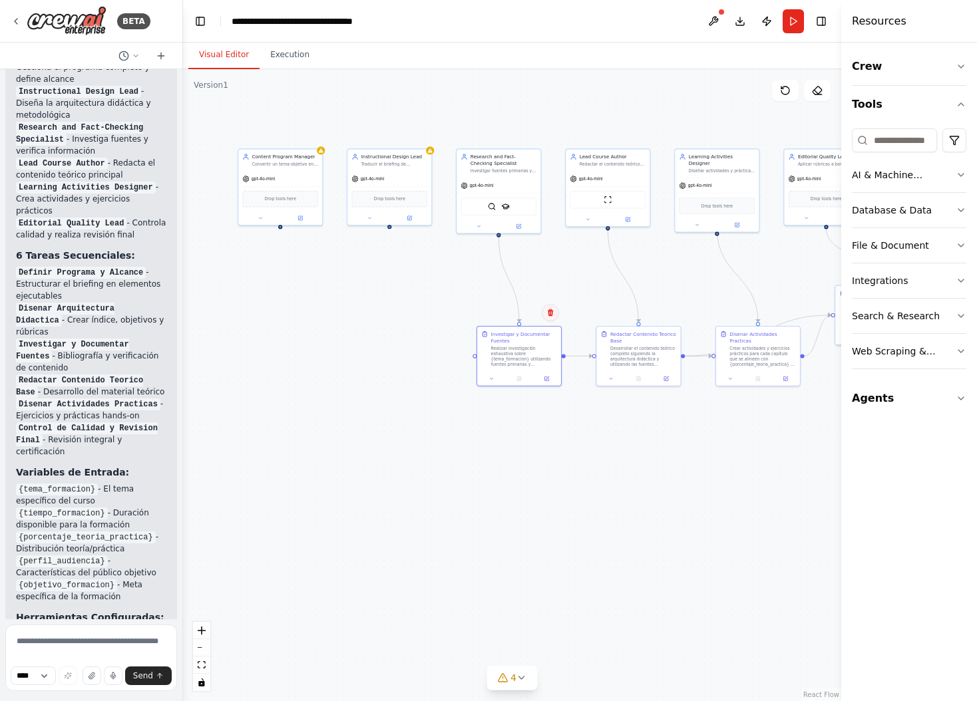
click at [552, 313] on icon at bounding box center [550, 312] width 5 height 7
drag, startPoint x: 506, startPoint y: 317, endPoint x: 524, endPoint y: 323, distance: 19.2
click at [506, 317] on button "Confirm" at bounding box center [512, 313] width 47 height 16
click at [625, 352] on div "Desarrollar el contenido teórico completo siguiendo la arquitectura didáctica y…" at bounding box center [642, 356] width 66 height 22
click at [534, 337] on div "Investigar y Documentar Fuentes" at bounding box center [523, 336] width 66 height 14
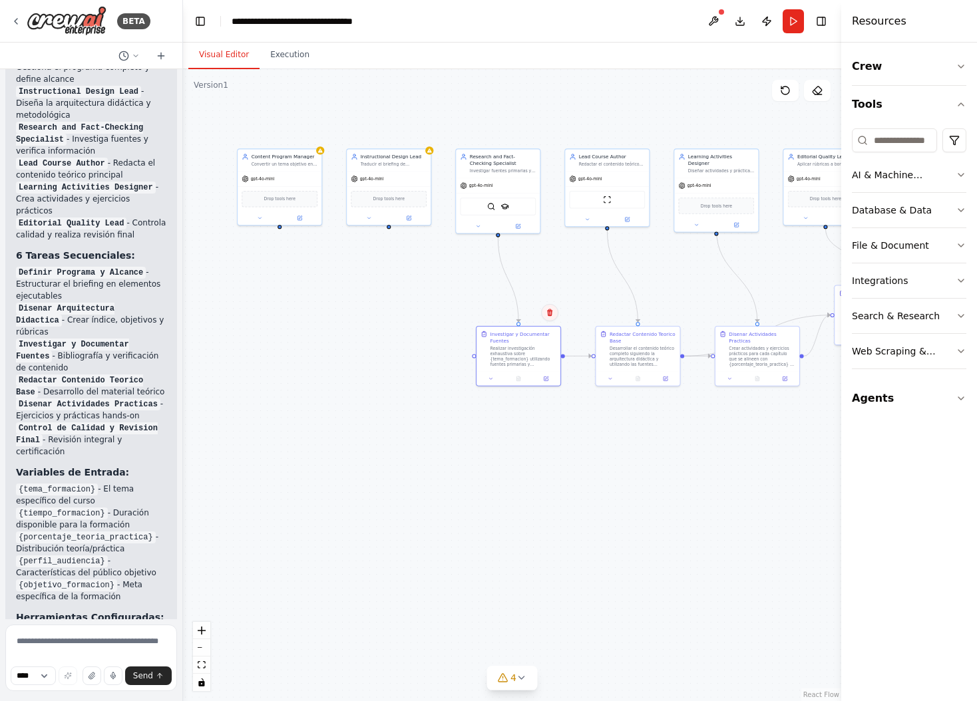
click at [551, 314] on icon at bounding box center [549, 312] width 5 height 7
click at [520, 313] on button "Confirm" at bounding box center [511, 313] width 47 height 16
click at [625, 353] on div "Desarrollar el contenido teórico completo siguiendo la arquitectura didáctica y…" at bounding box center [642, 356] width 66 height 22
click at [667, 315] on icon at bounding box center [668, 312] width 5 height 7
click at [635, 316] on button "Confirm" at bounding box center [630, 313] width 47 height 16
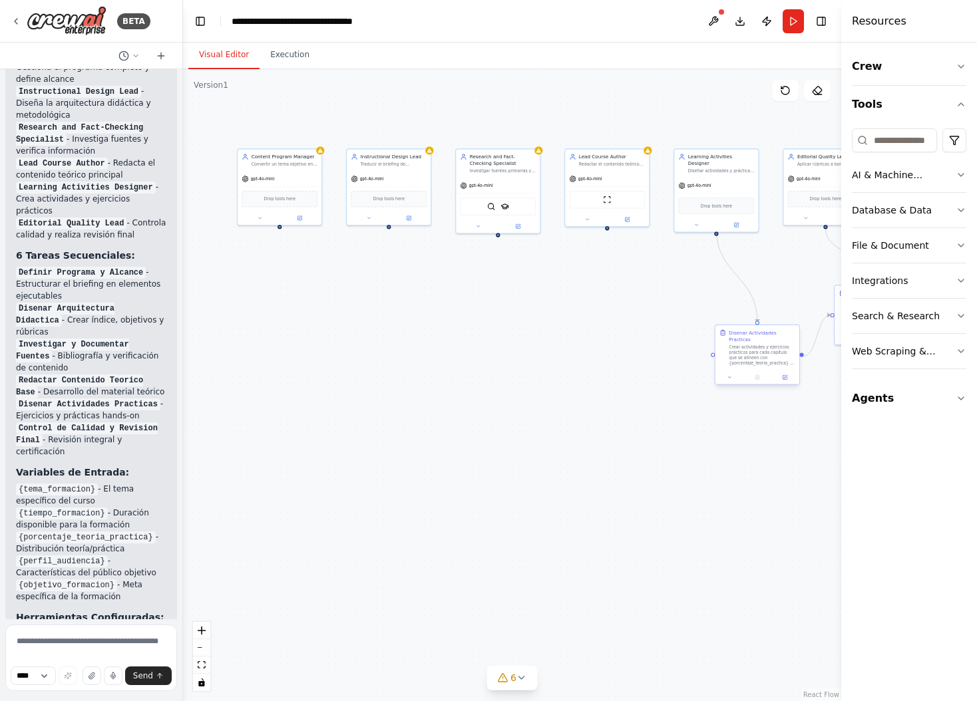
drag, startPoint x: 753, startPoint y: 349, endPoint x: 761, endPoint y: 340, distance: 12.3
click at [753, 349] on div "Crear actividades y ejercicios prácticos para cada capítulo que se alineen con …" at bounding box center [761, 356] width 66 height 22
drag, startPoint x: 789, startPoint y: 313, endPoint x: 778, endPoint y: 315, distance: 11.5
click at [788, 313] on icon at bounding box center [788, 313] width 8 height 8
click at [790, 313] on icon at bounding box center [788, 313] width 8 height 8
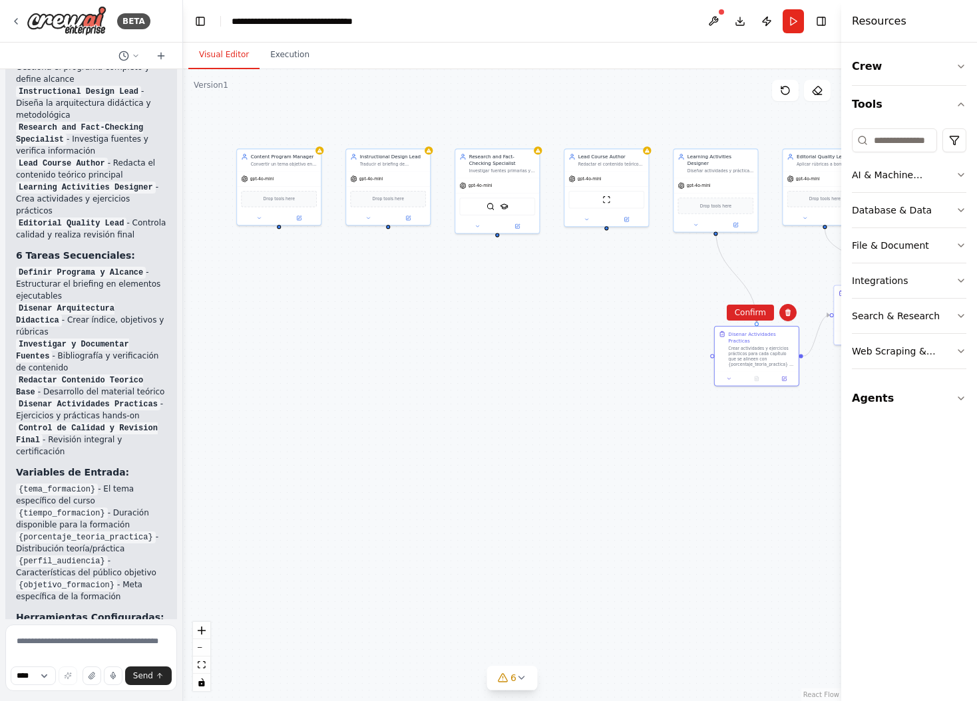
click at [754, 311] on button "Confirm" at bounding box center [749, 313] width 47 height 16
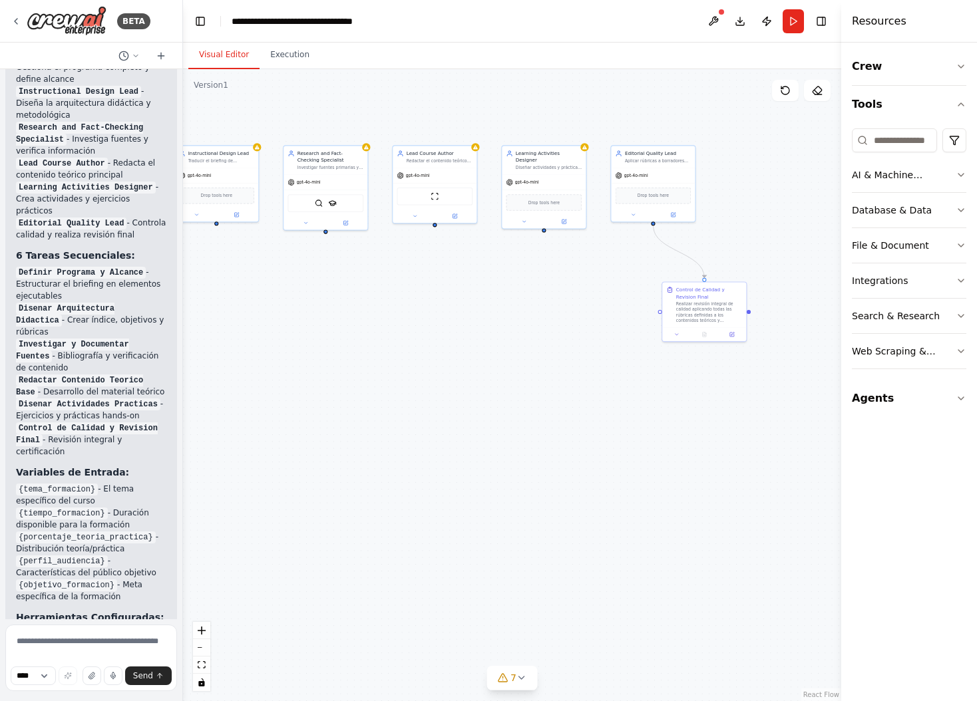
drag, startPoint x: 688, startPoint y: 409, endPoint x: 516, endPoint y: 388, distance: 173.6
click at [488, 408] on div ".deletable-edge-delete-btn { width: 20px; height: 20px; border: 0px solid #ffff…" at bounding box center [512, 385] width 658 height 632
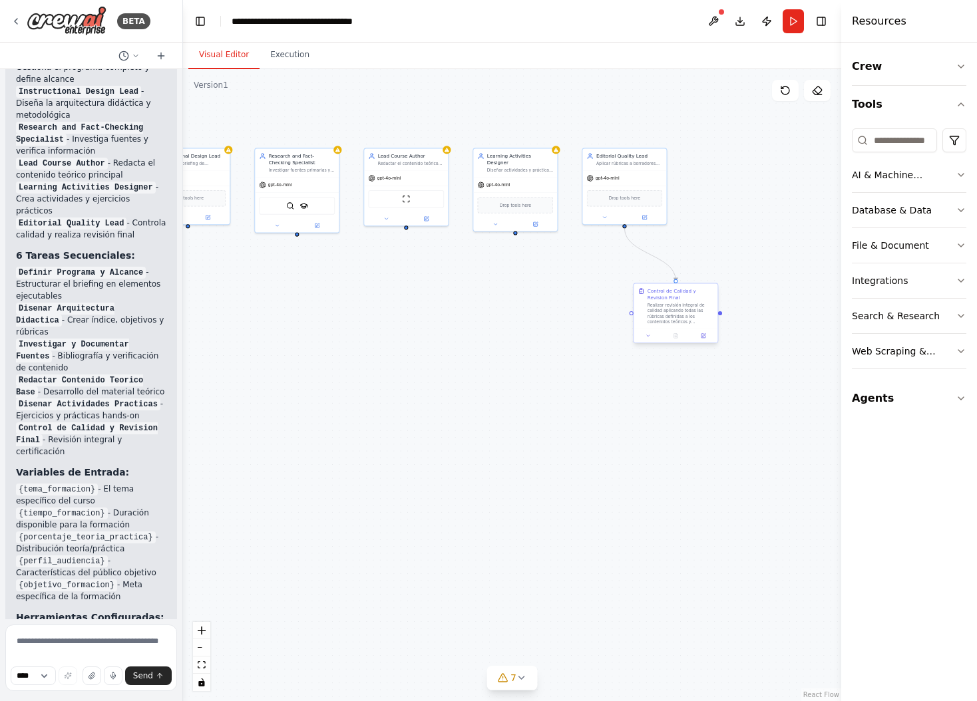
click at [670, 300] on div "Control de Calidad y Revision Final" at bounding box center [680, 295] width 66 height 14
click at [707, 273] on icon at bounding box center [706, 270] width 5 height 7
click at [671, 272] on button "Confirm" at bounding box center [668, 271] width 47 height 16
click at [55, 643] on textarea at bounding box center [91, 658] width 172 height 67
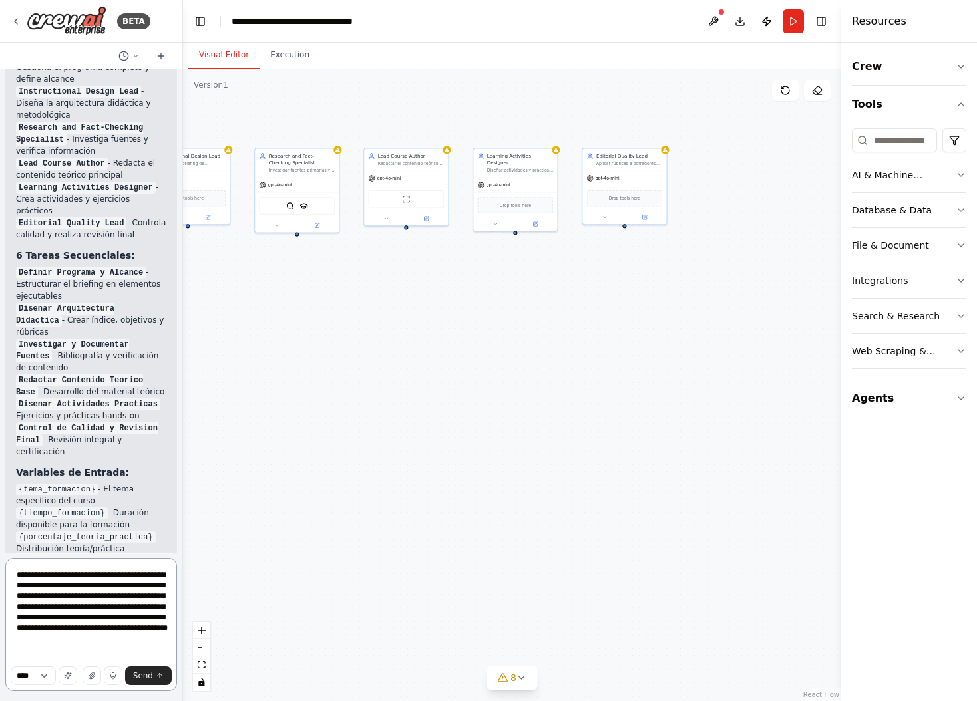
paste textarea "**********"
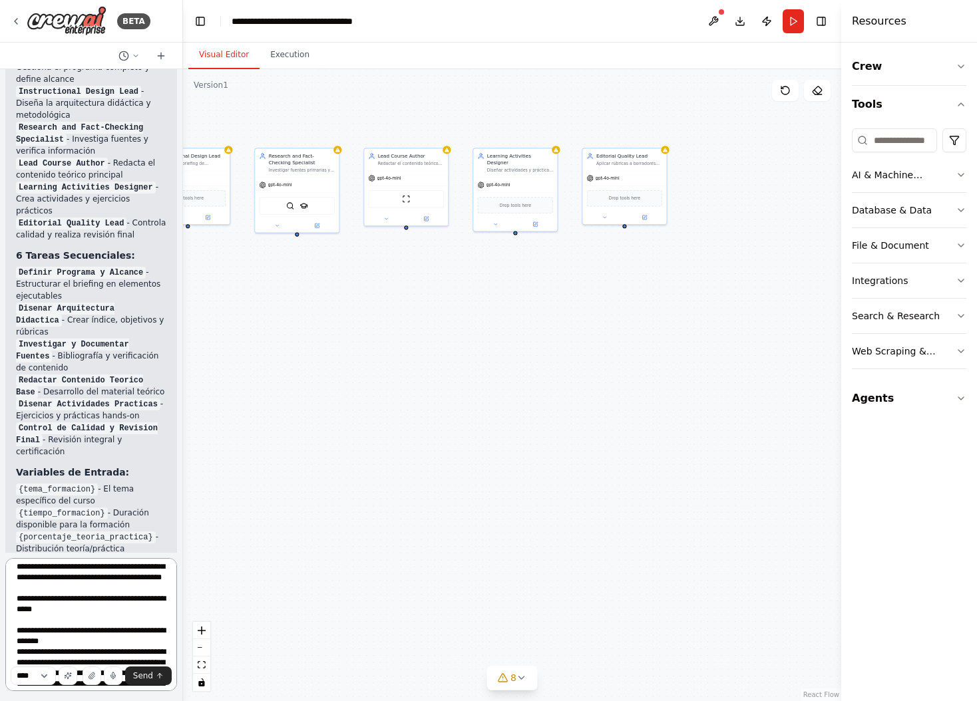
scroll to position [45, 0]
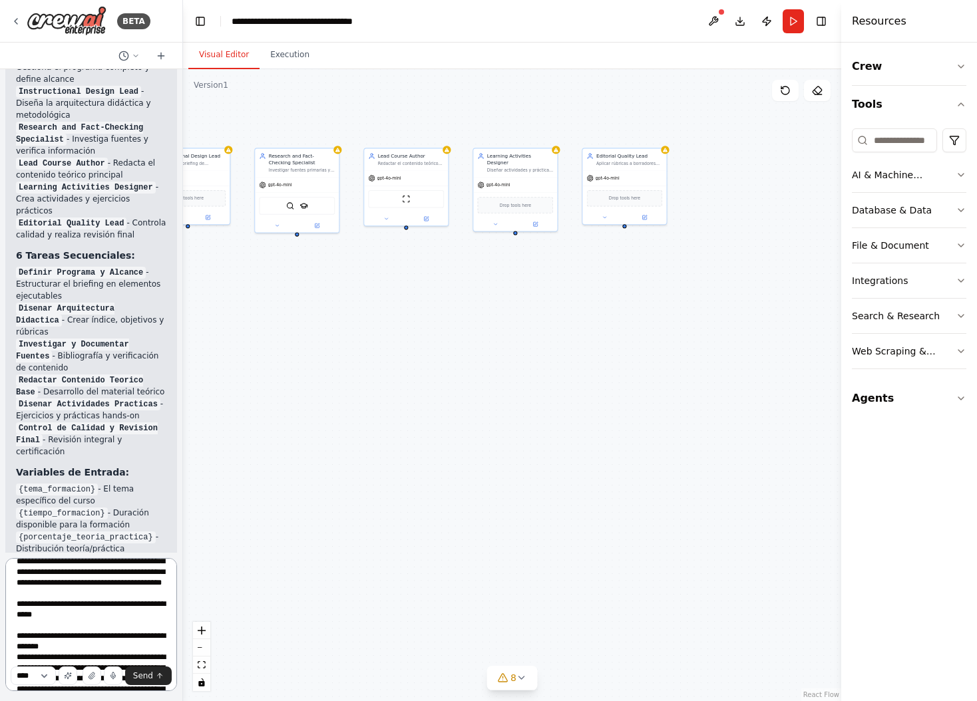
click at [76, 605] on textarea at bounding box center [91, 624] width 172 height 133
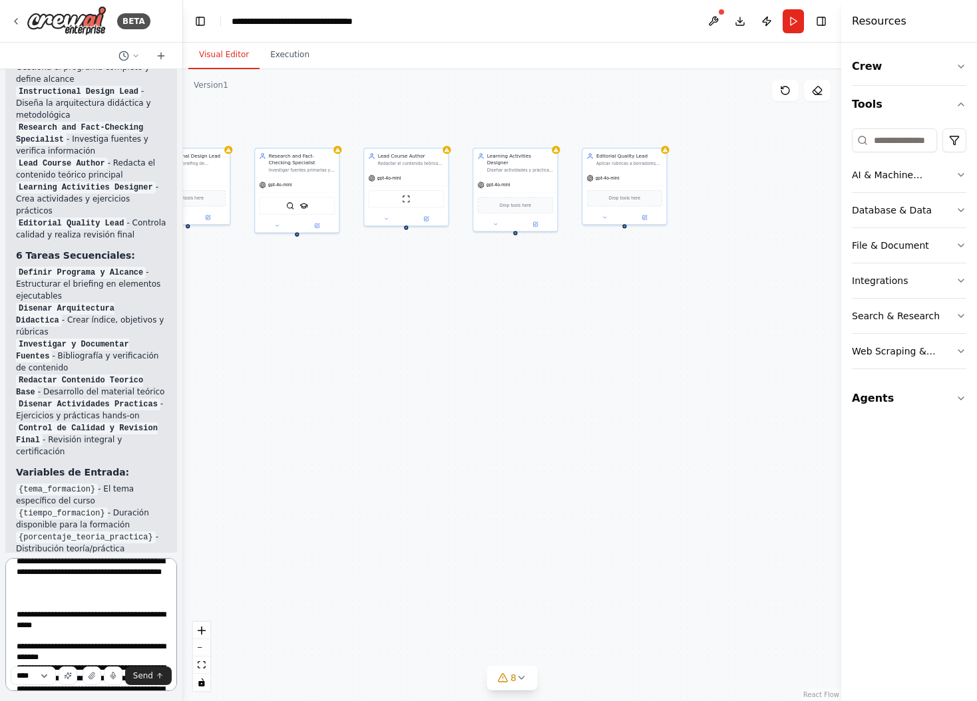
scroll to position [67, 0]
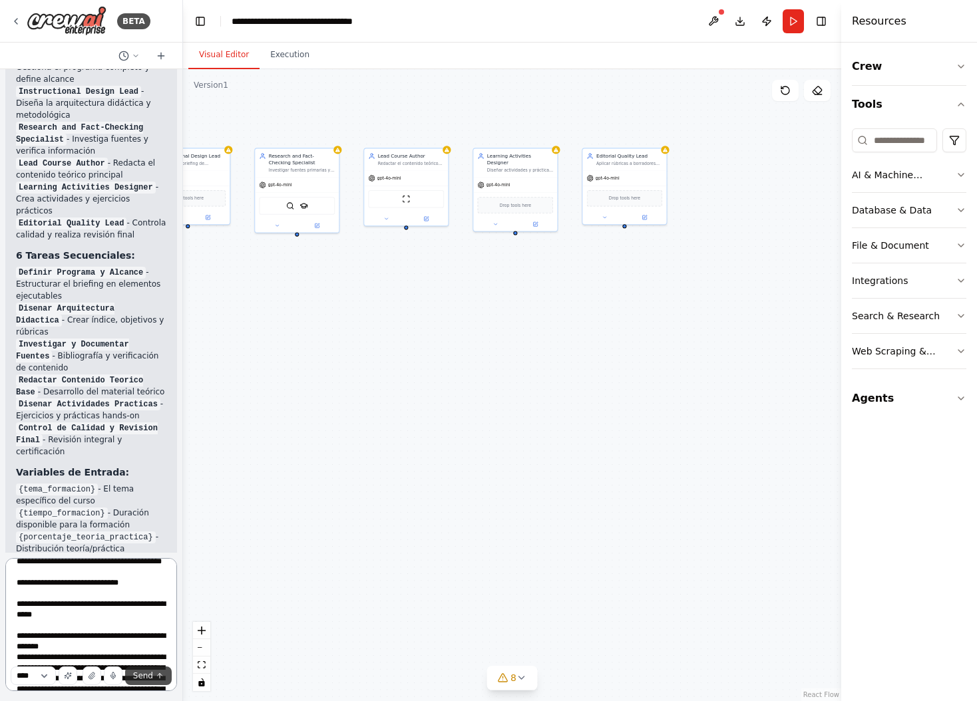
type textarea "**********"
click at [150, 677] on span "Send" at bounding box center [143, 676] width 20 height 11
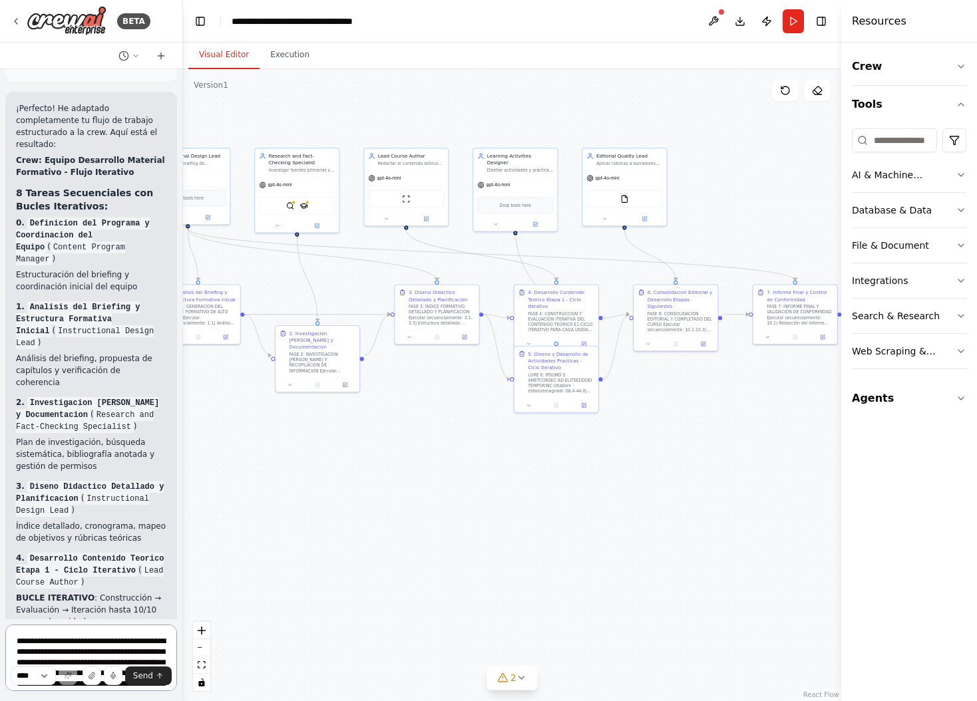
scroll to position [10676, 0]
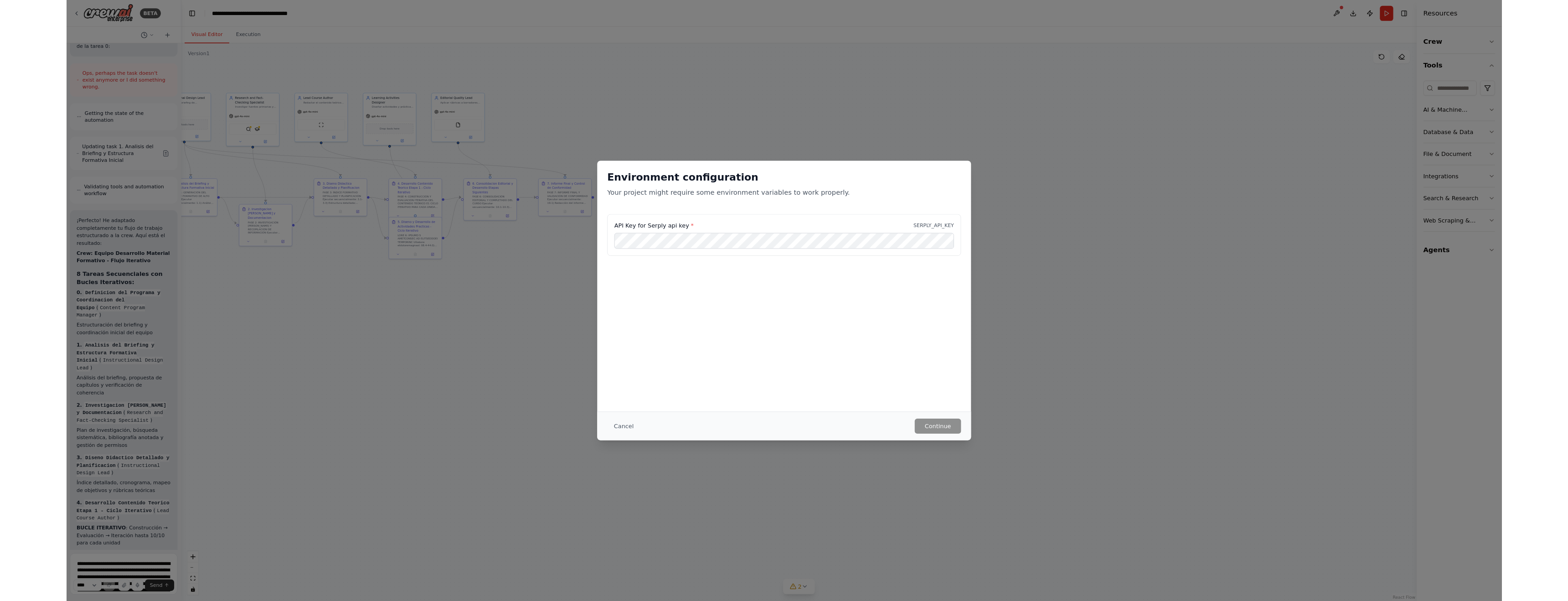
scroll to position [7122, 0]
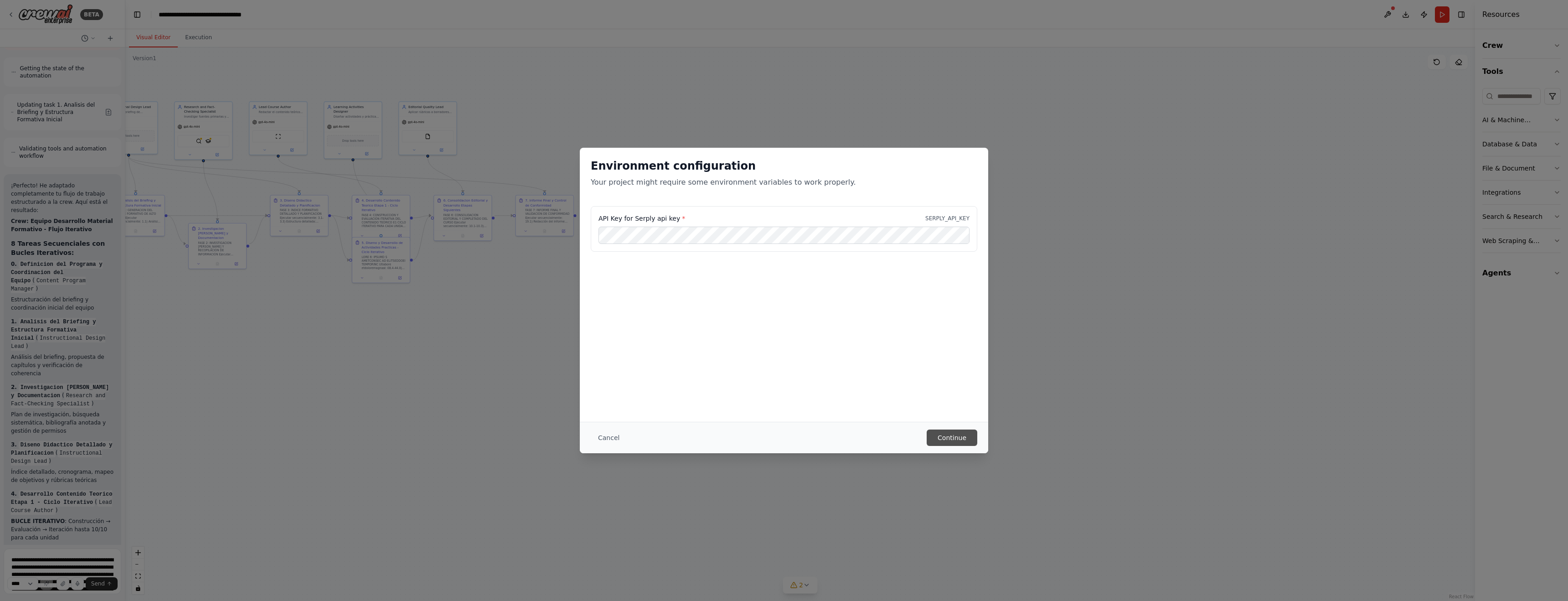
click at [669, 438] on button "Continue" at bounding box center [952, 438] width 51 height 16
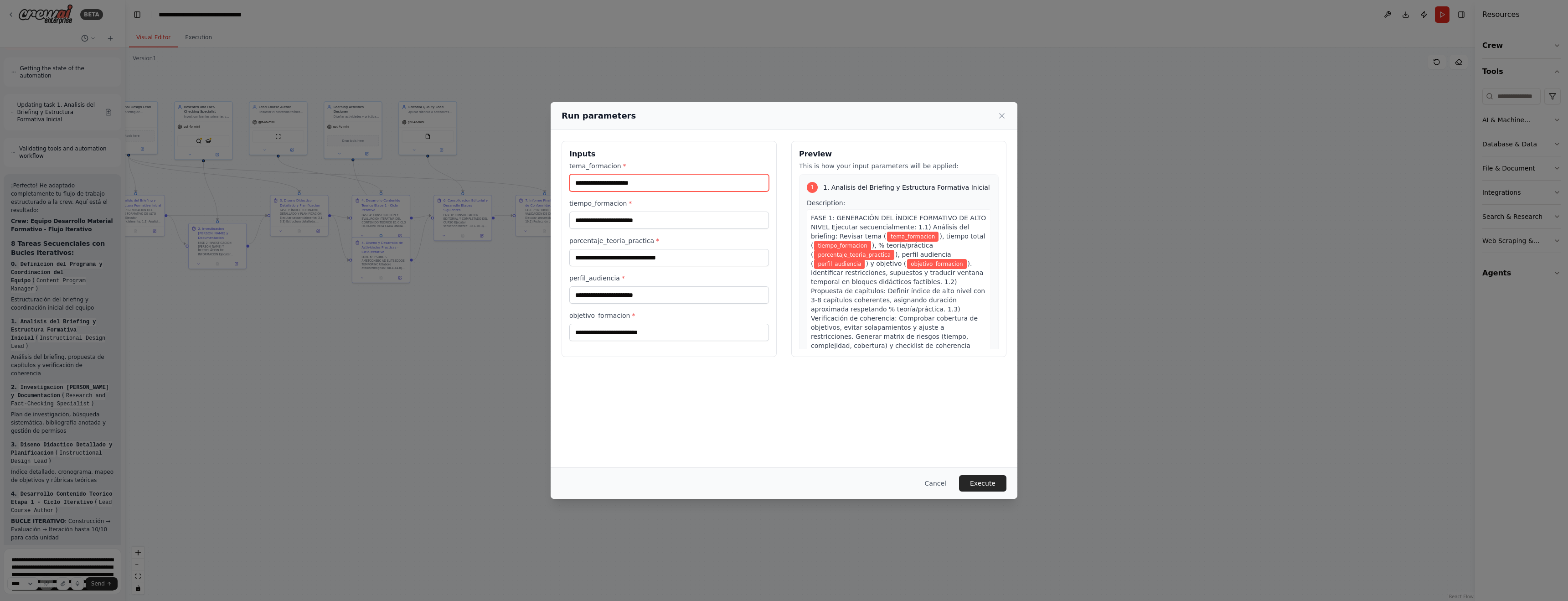
click at [595, 179] on input "tema_formacion *" at bounding box center [669, 182] width 199 height 17
type input "*"
type input "**********"
click at [585, 219] on input "tiempo_formacion *" at bounding box center [669, 220] width 199 height 17
type input "*******"
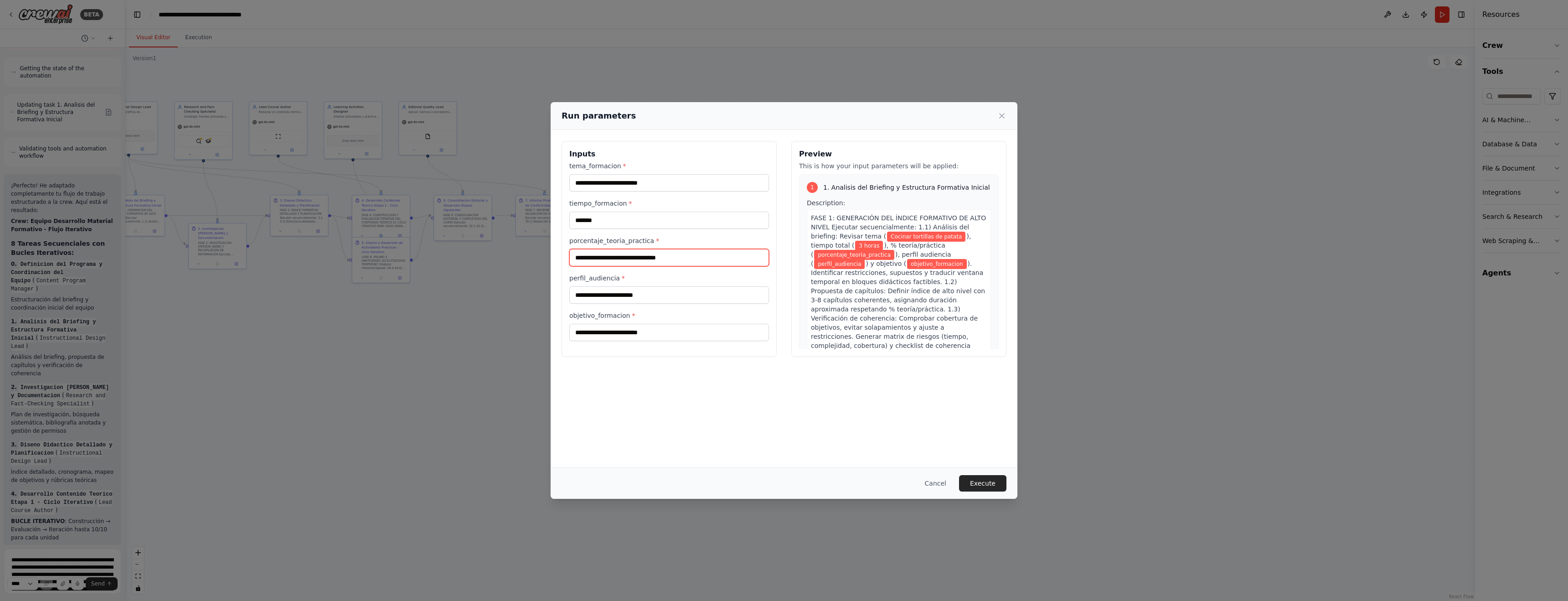
click at [651, 259] on input "porcentaje_teoria_practica *" at bounding box center [669, 257] width 199 height 17
type input "*"
type input "**********"
click at [608, 297] on input "perfil_audiencia *" at bounding box center [669, 295] width 199 height 17
type input "**********"
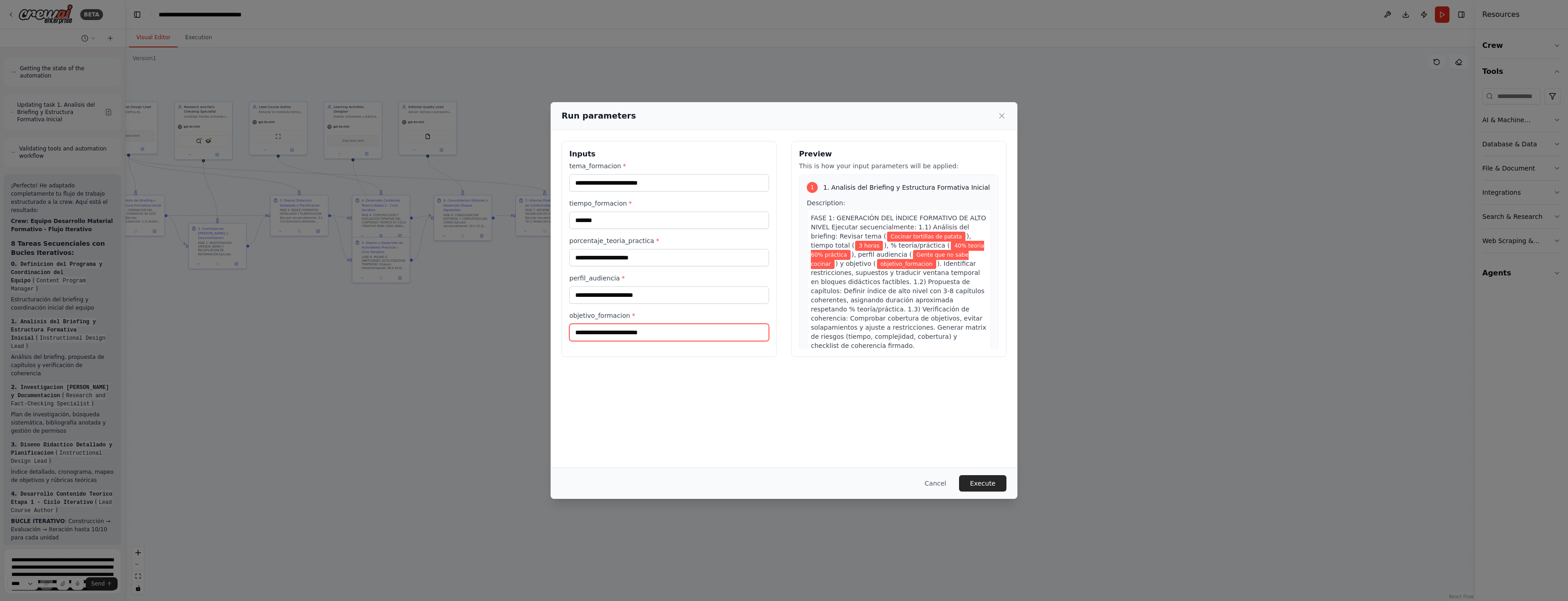
click at [632, 334] on input "objetivo_formacion *" at bounding box center [669, 332] width 199 height 17
type input "**********"
drag, startPoint x: 597, startPoint y: 296, endPoint x: 664, endPoint y: 296, distance: 67.0
click at [664, 296] on input "**********" at bounding box center [669, 295] width 199 height 17
type input "**********"
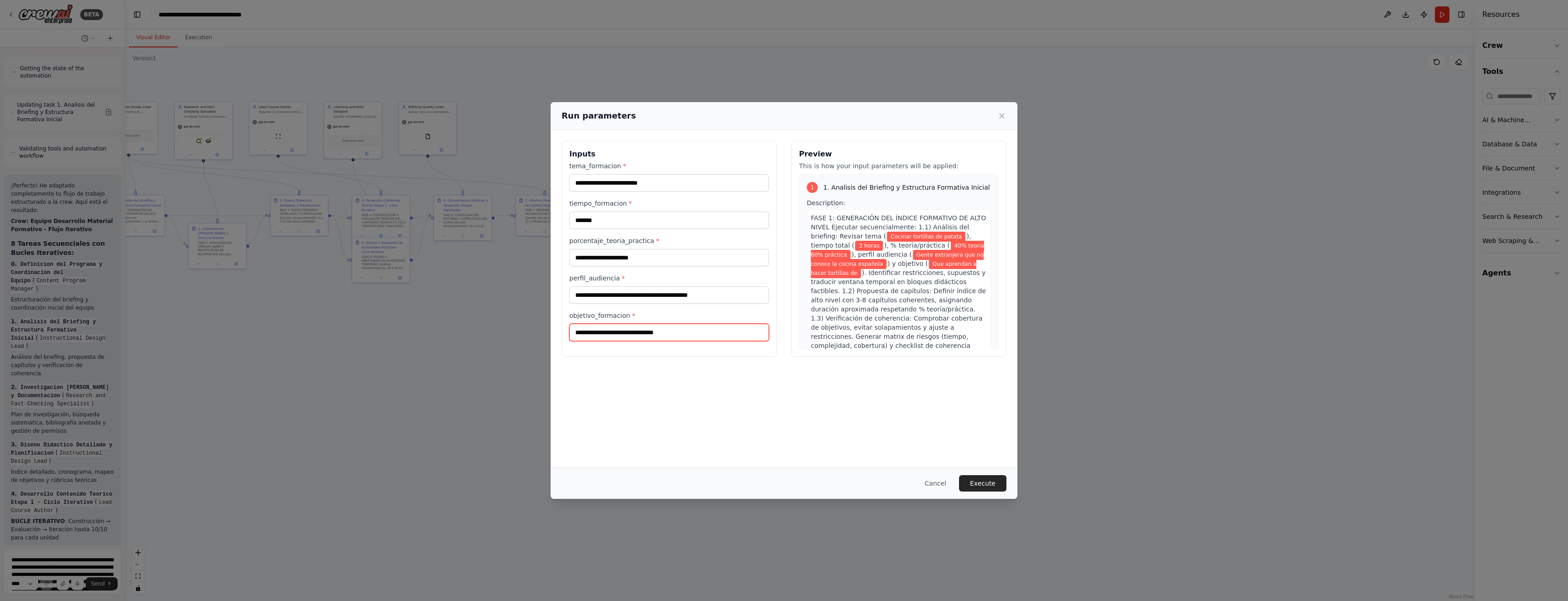
drag, startPoint x: 625, startPoint y: 334, endPoint x: 670, endPoint y: 333, distance: 45.0
click at [625, 334] on input "**********" at bounding box center [669, 332] width 199 height 17
click at [669, 331] on input "**********" at bounding box center [669, 332] width 199 height 17
type input "**********"
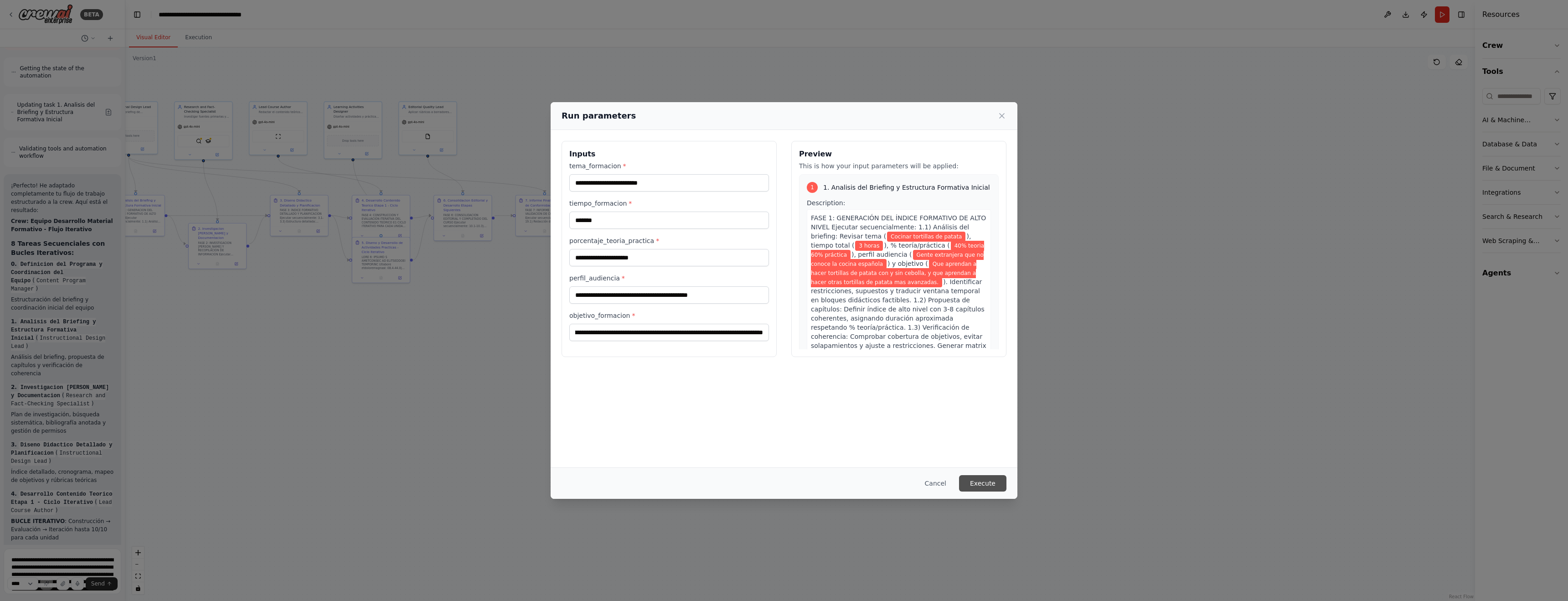
scroll to position [0, 0]
click at [669, 480] on button "Execute" at bounding box center [982, 483] width 47 height 16
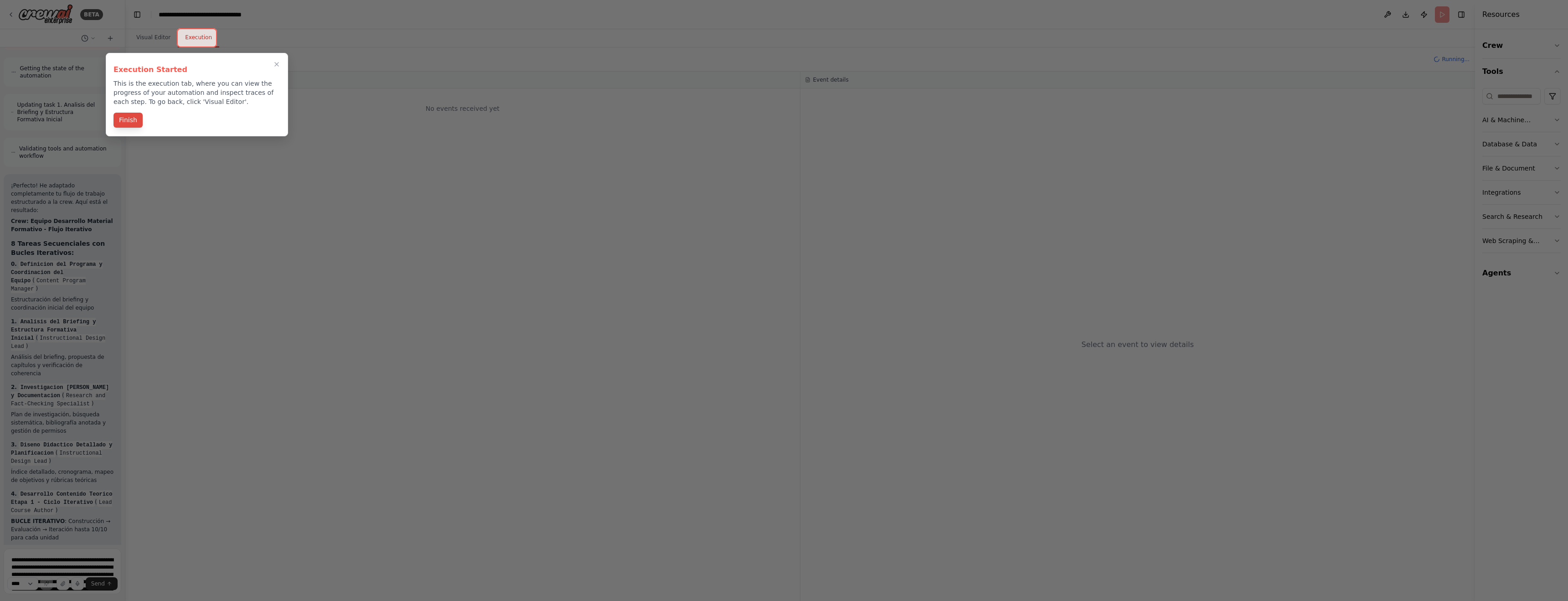
click at [129, 122] on button "Finish" at bounding box center [128, 120] width 29 height 15
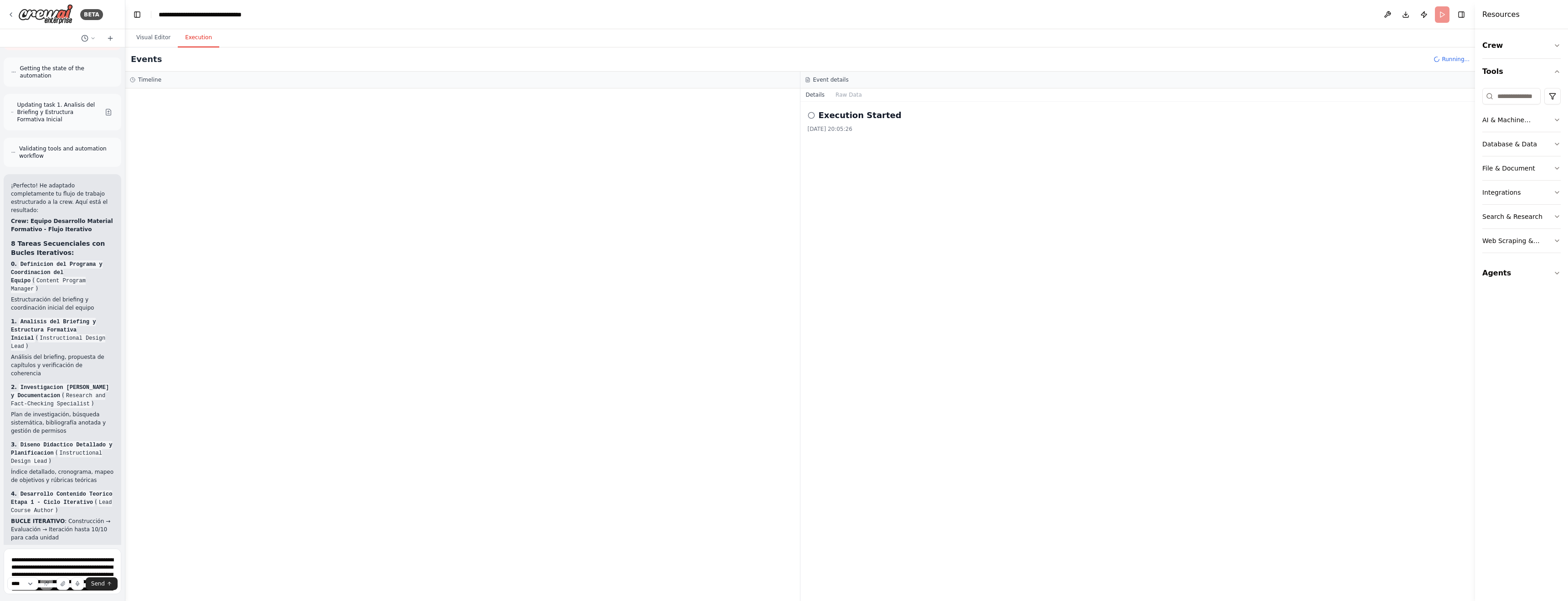
scroll to position [7196, 0]
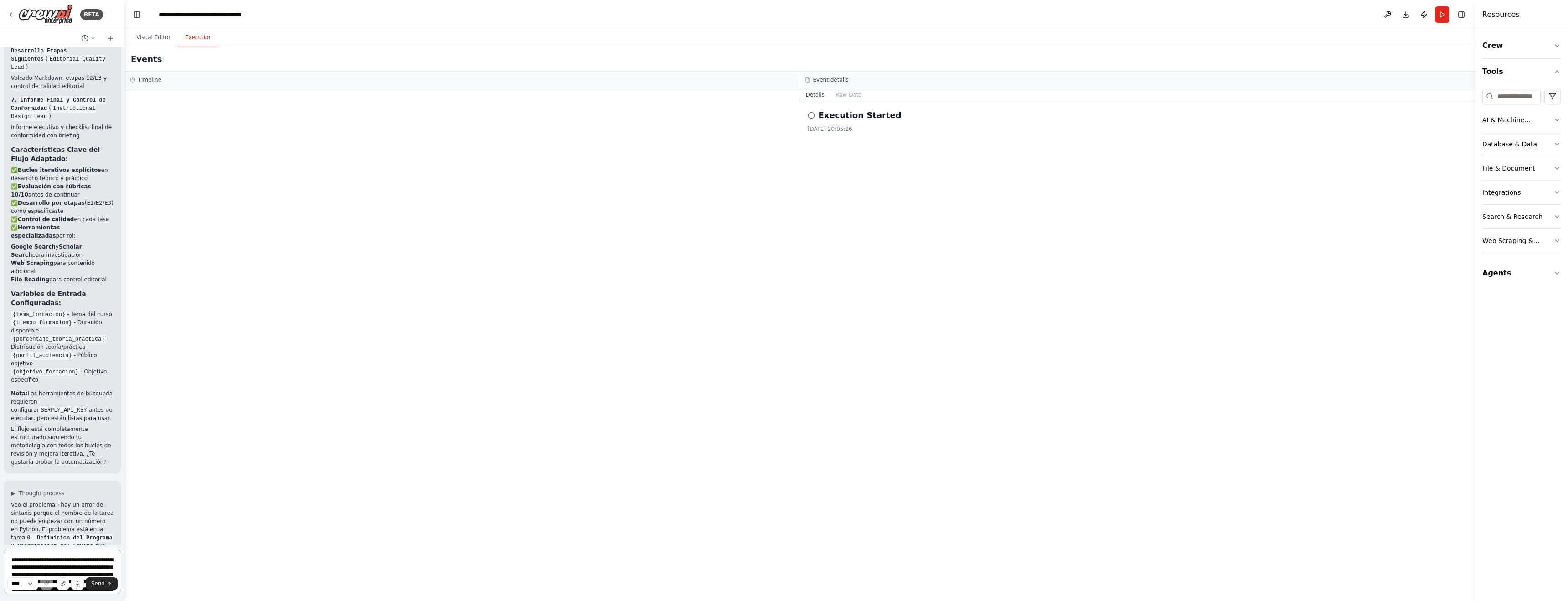
scroll to position [7724, 0]
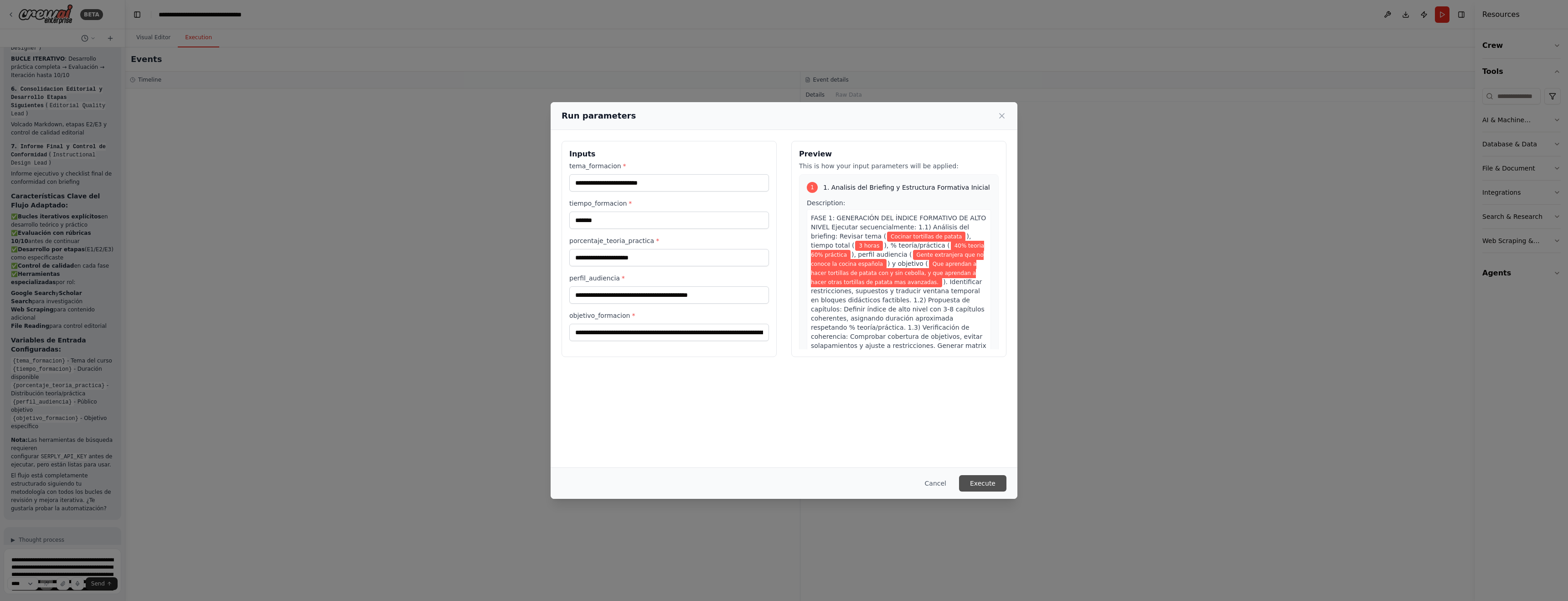
click at [669, 479] on button "Execute" at bounding box center [982, 483] width 47 height 16
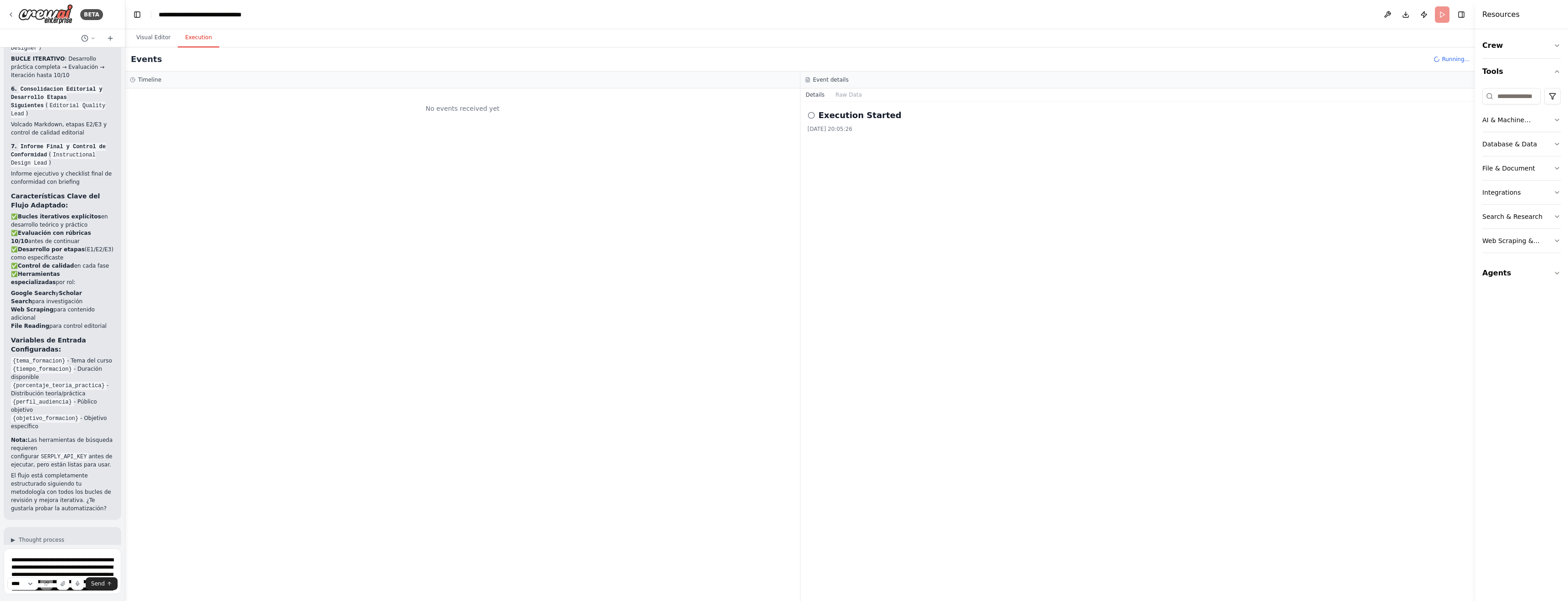
scroll to position [7724, 0]
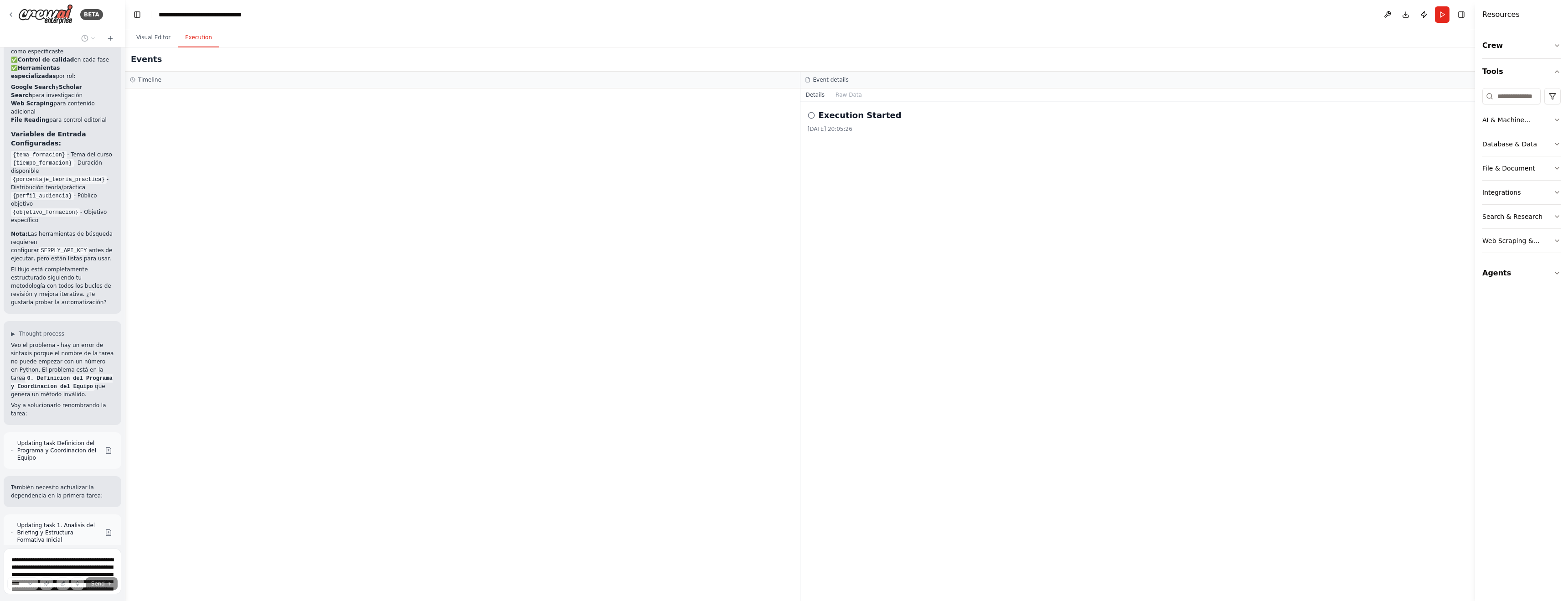
scroll to position [7892, 0]
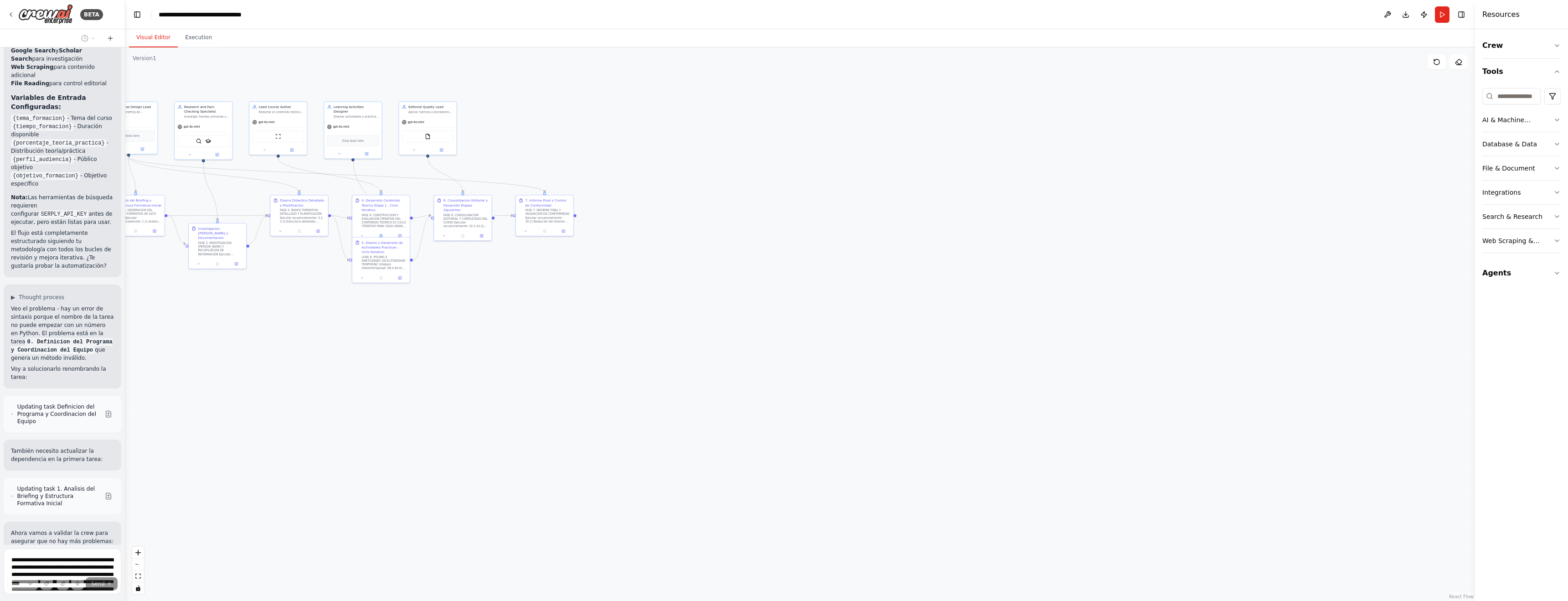
click at [155, 37] on button "Visual Editor" at bounding box center [153, 38] width 49 height 19
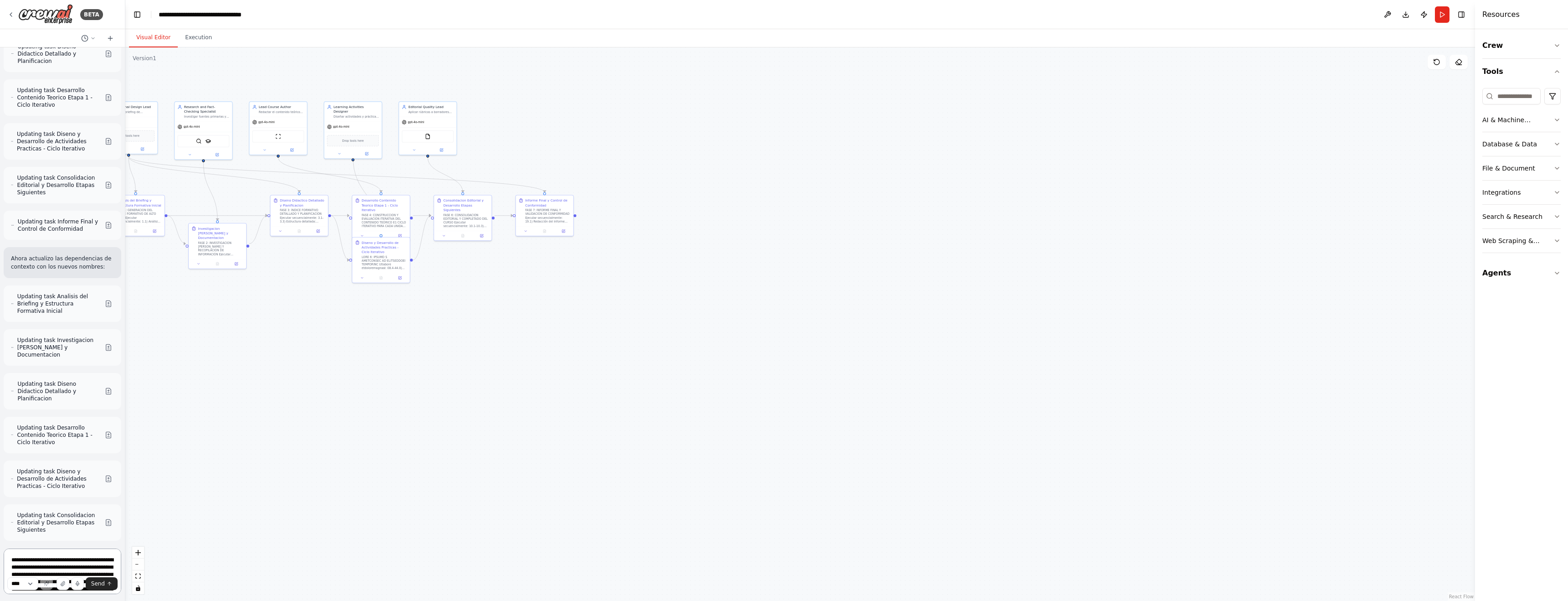
scroll to position [8877, 0]
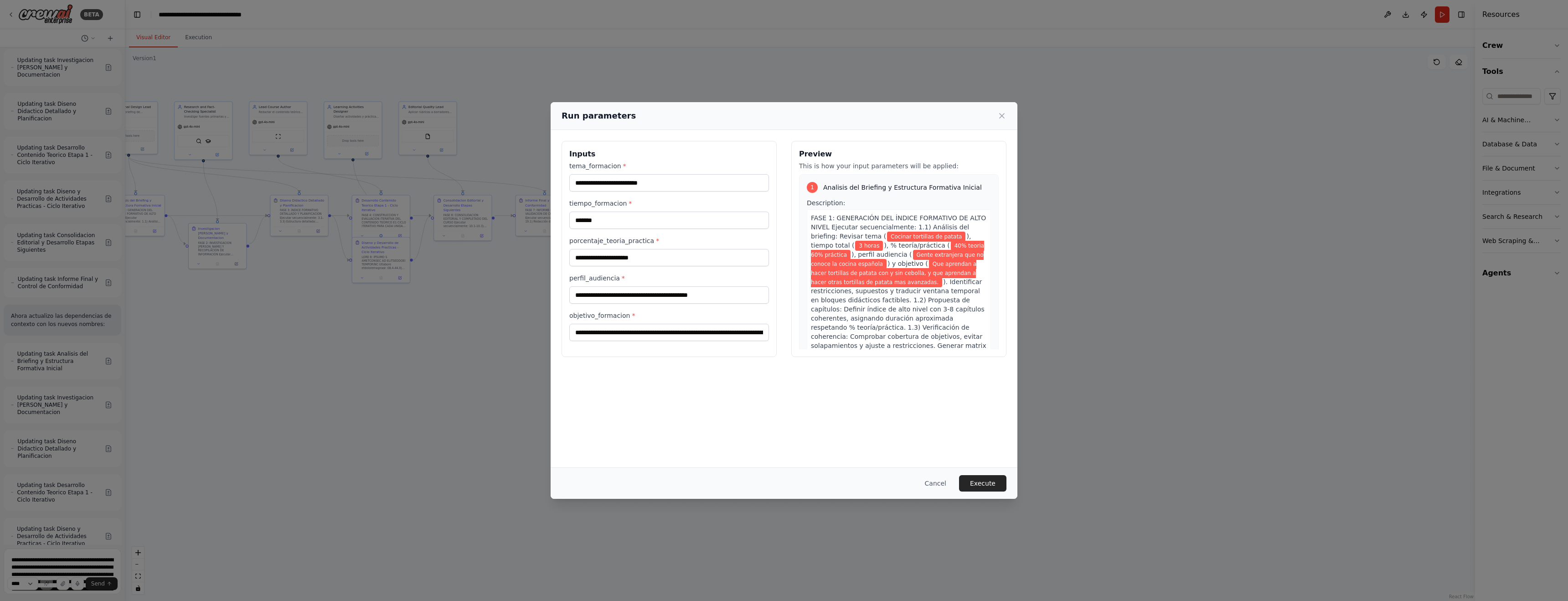
click at [669, 480] on button "Execute" at bounding box center [982, 483] width 47 height 16
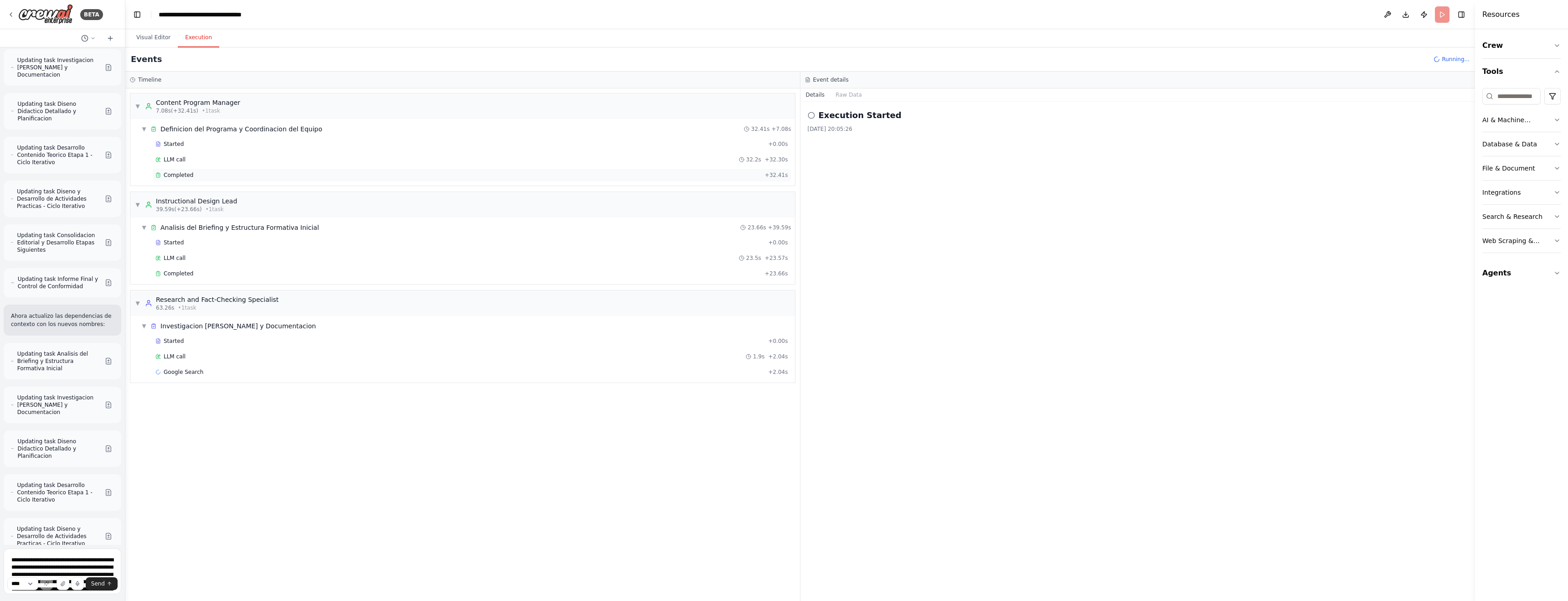
click at [177, 172] on span "Completed" at bounding box center [178, 175] width 29 height 8
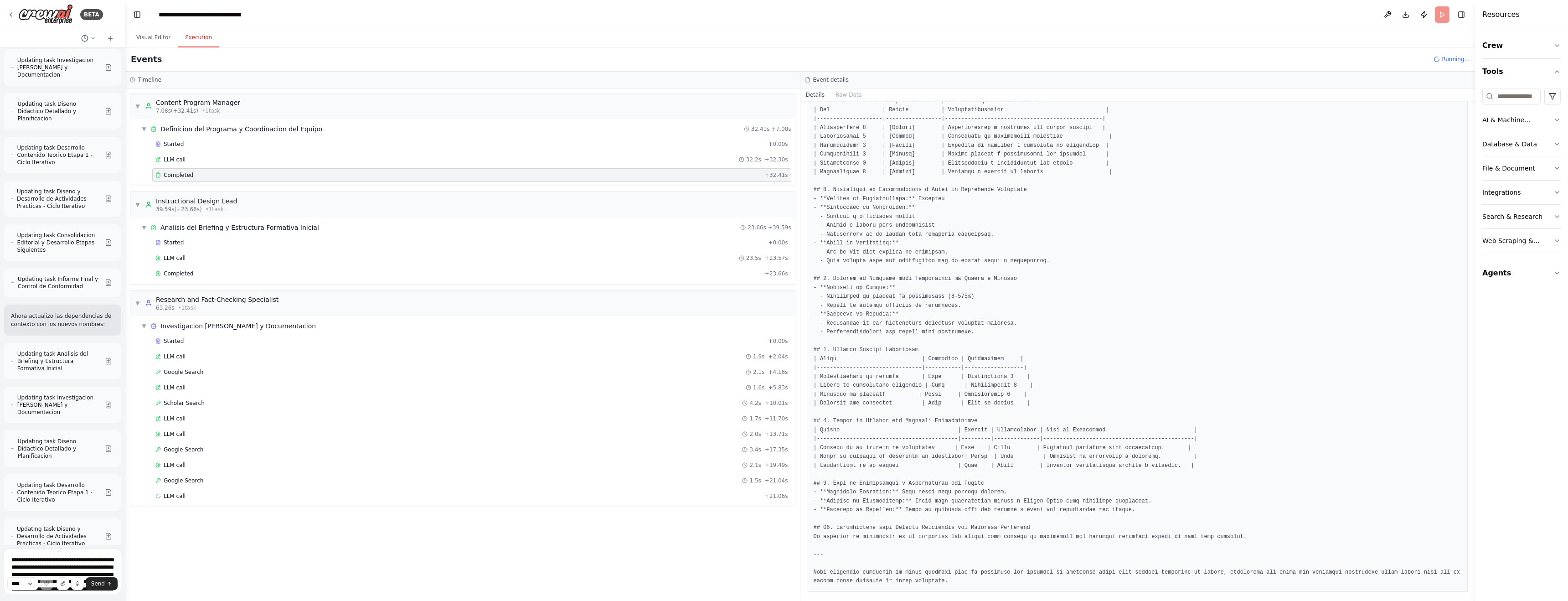
scroll to position [488, 0]
click at [177, 162] on span "LLM call" at bounding box center [175, 160] width 22 height 8
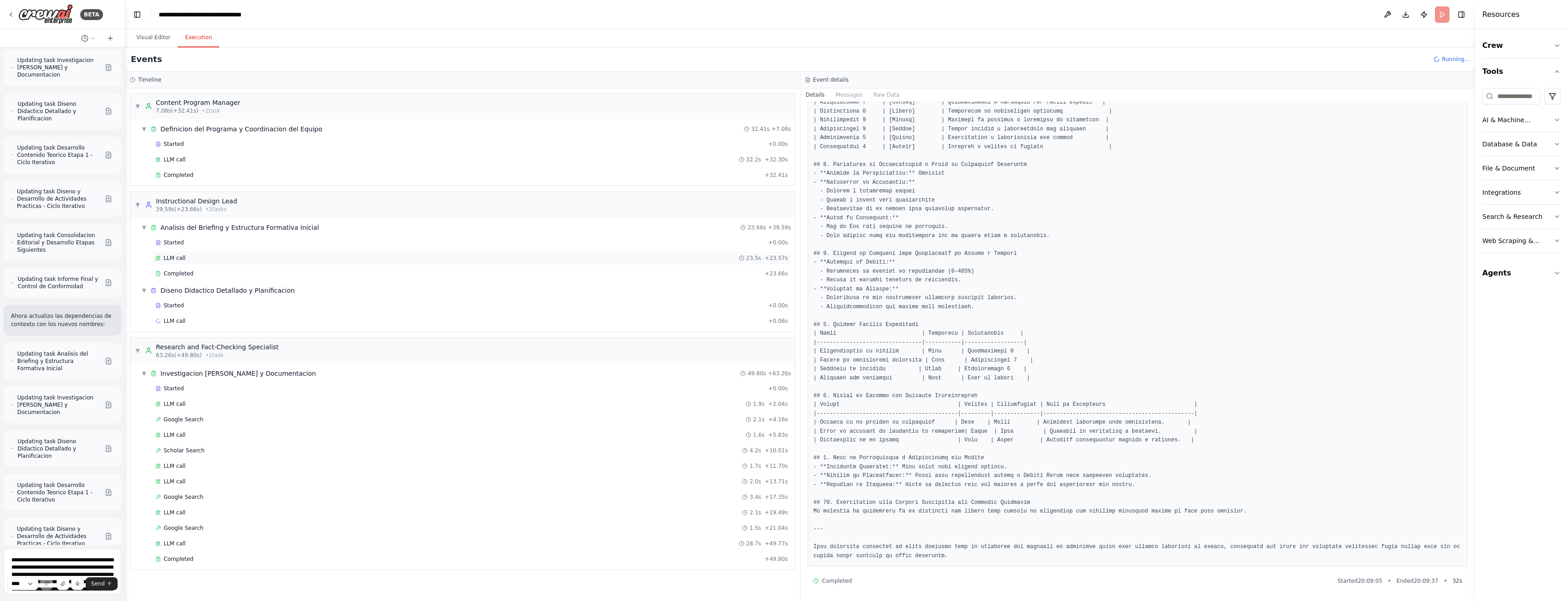
click at [176, 258] on span "LLM call" at bounding box center [175, 258] width 22 height 8
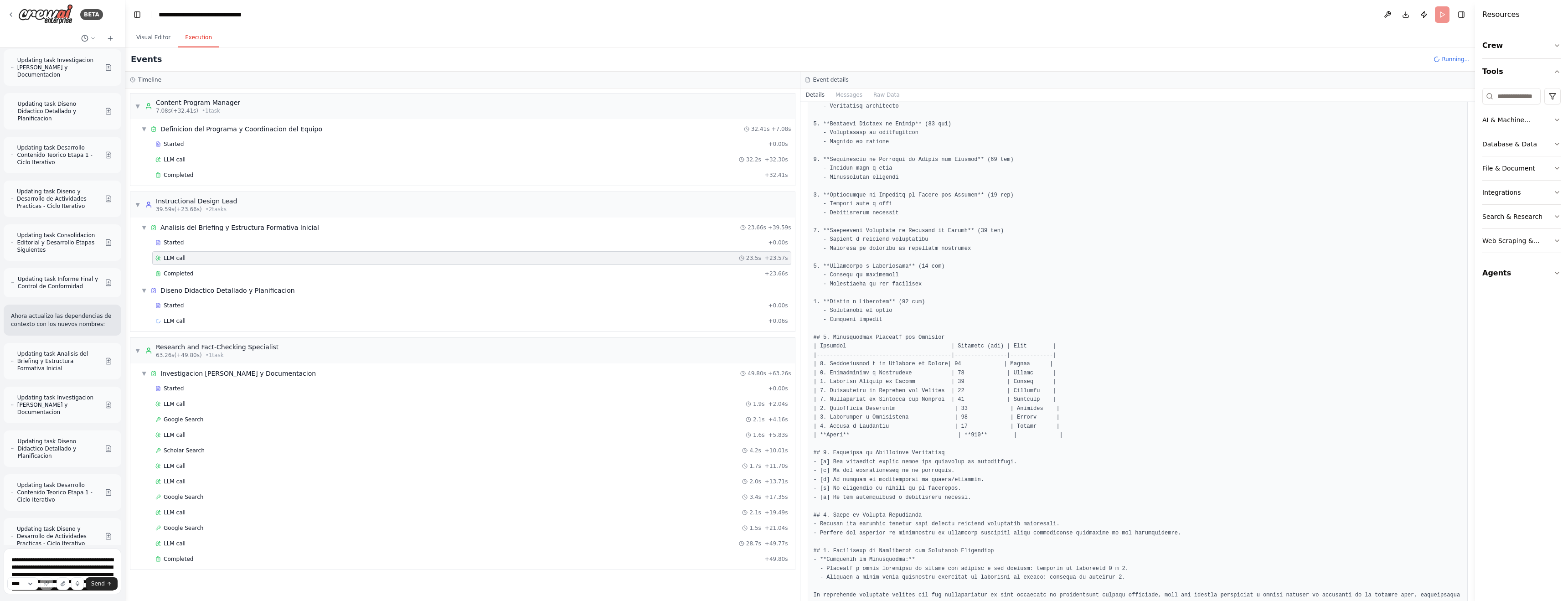
scroll to position [400, 0]
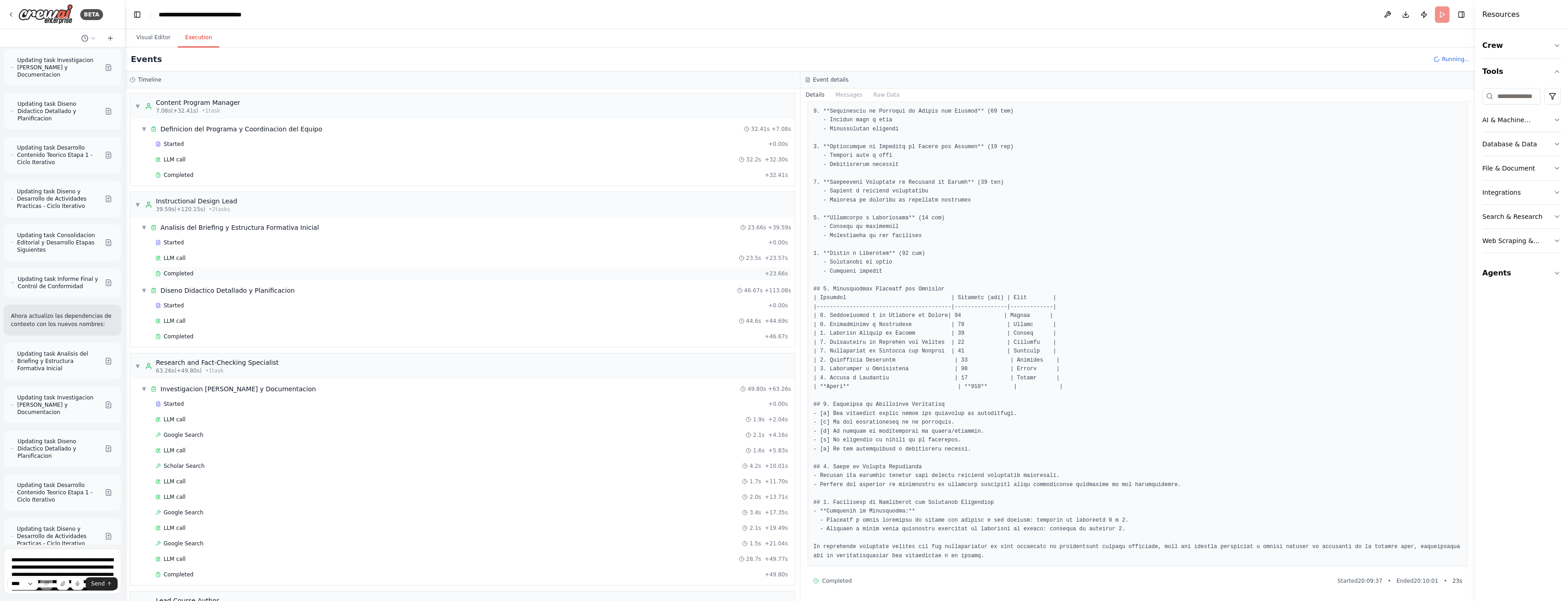
click at [181, 271] on span "Completed" at bounding box center [178, 273] width 29 height 8
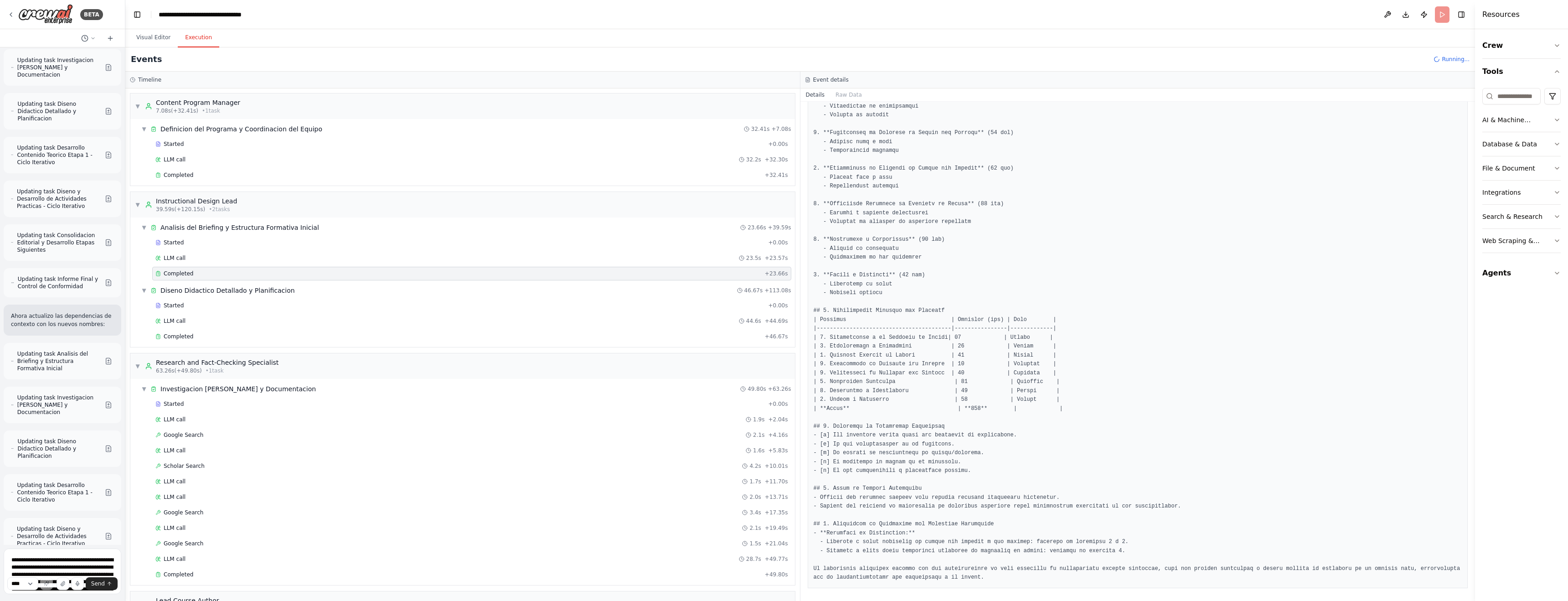
scroll to position [490, 0]
click at [190, 336] on span "Completed" at bounding box center [178, 336] width 29 height 8
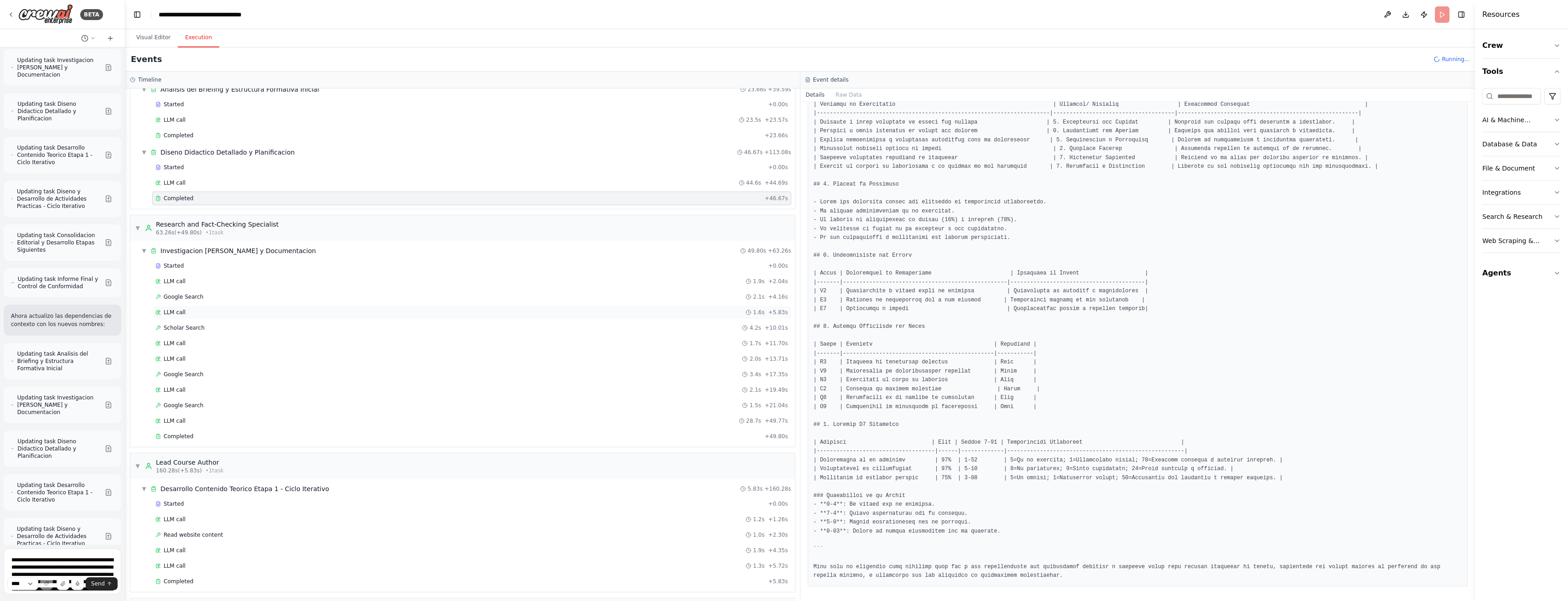
scroll to position [151, 0]
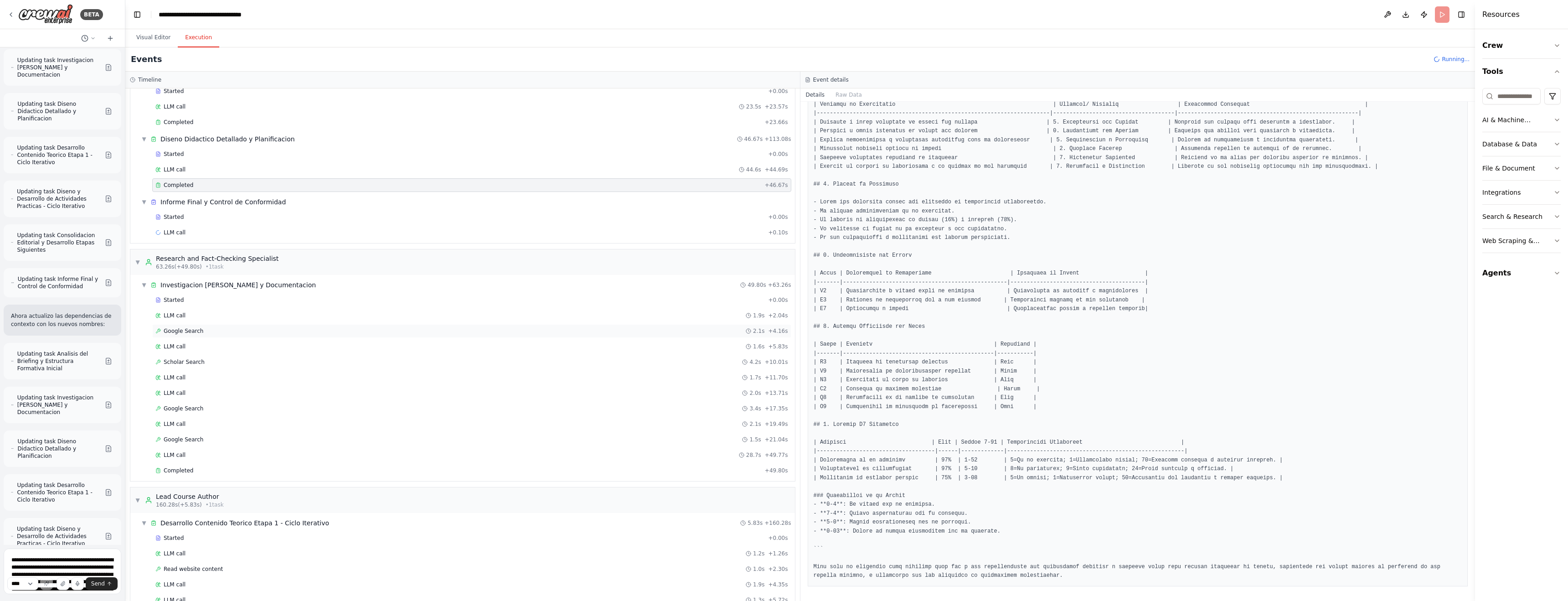
click at [188, 330] on span "Google Search" at bounding box center [184, 331] width 40 height 8
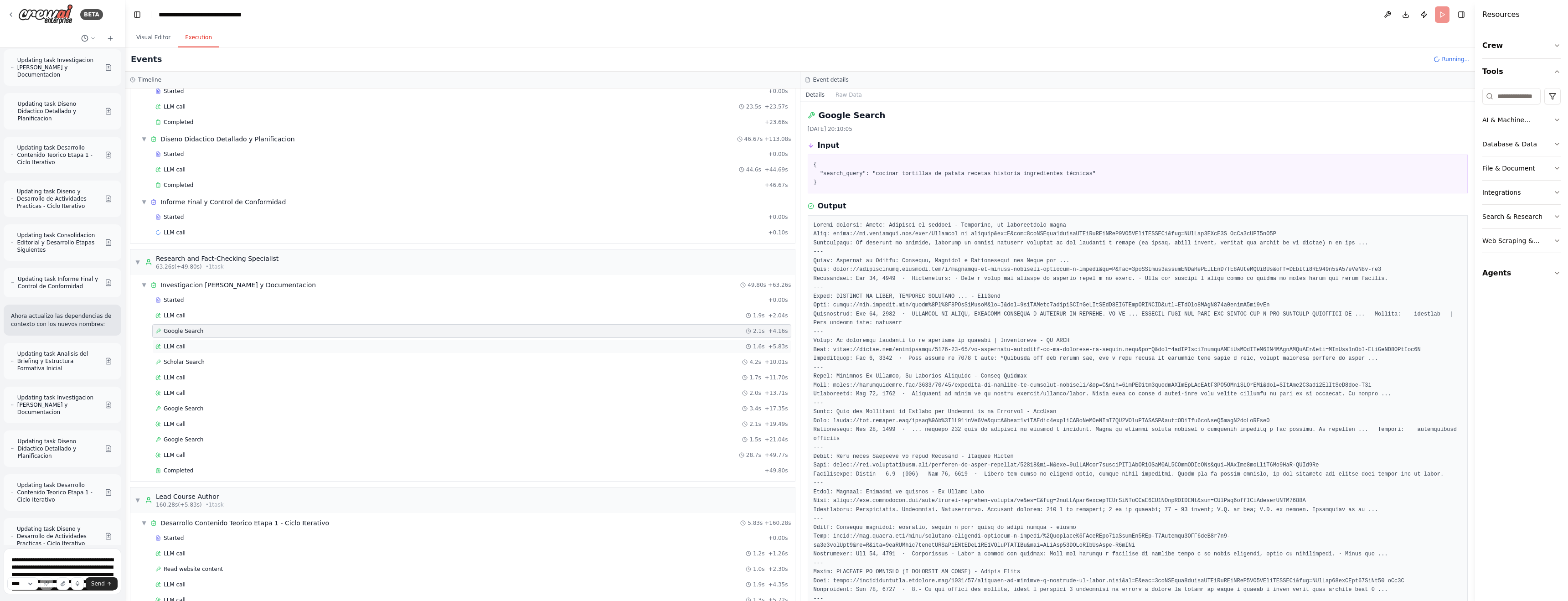
click at [183, 347] on span "LLM call" at bounding box center [175, 346] width 22 height 8
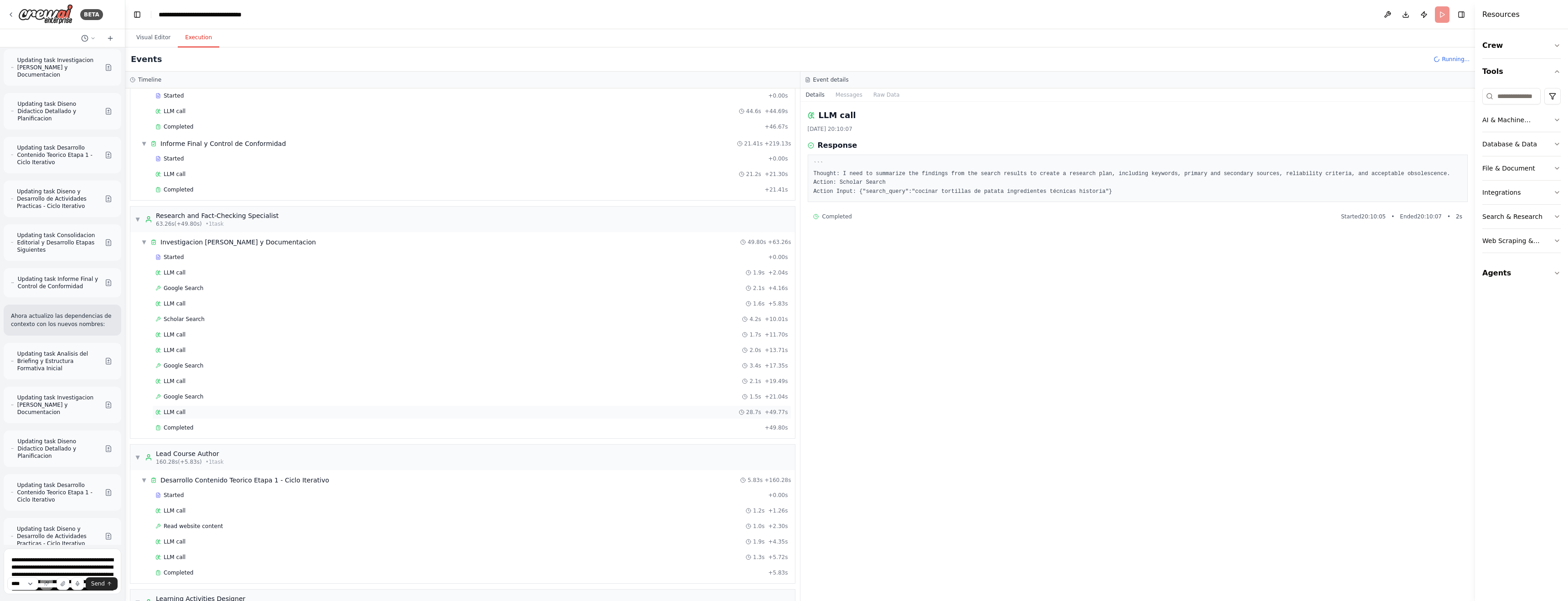
scroll to position [8877, 0]
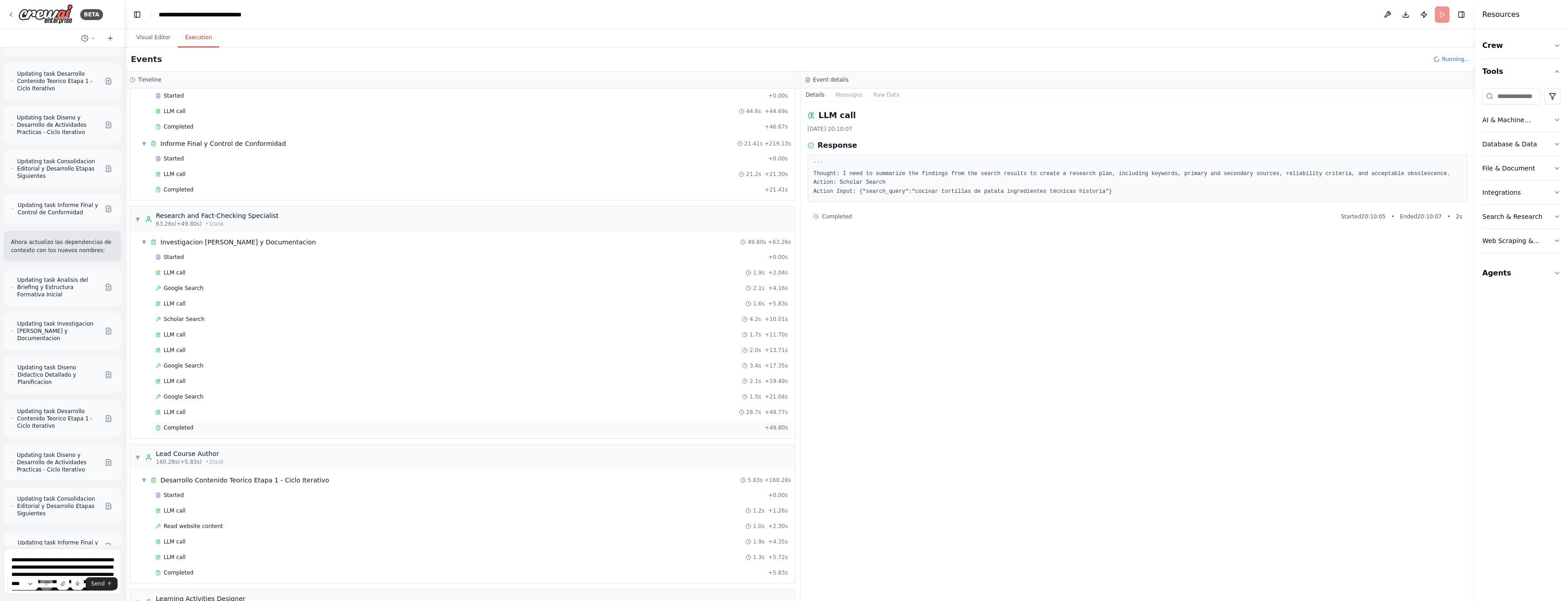
click at [180, 425] on span "Completed" at bounding box center [178, 428] width 29 height 8
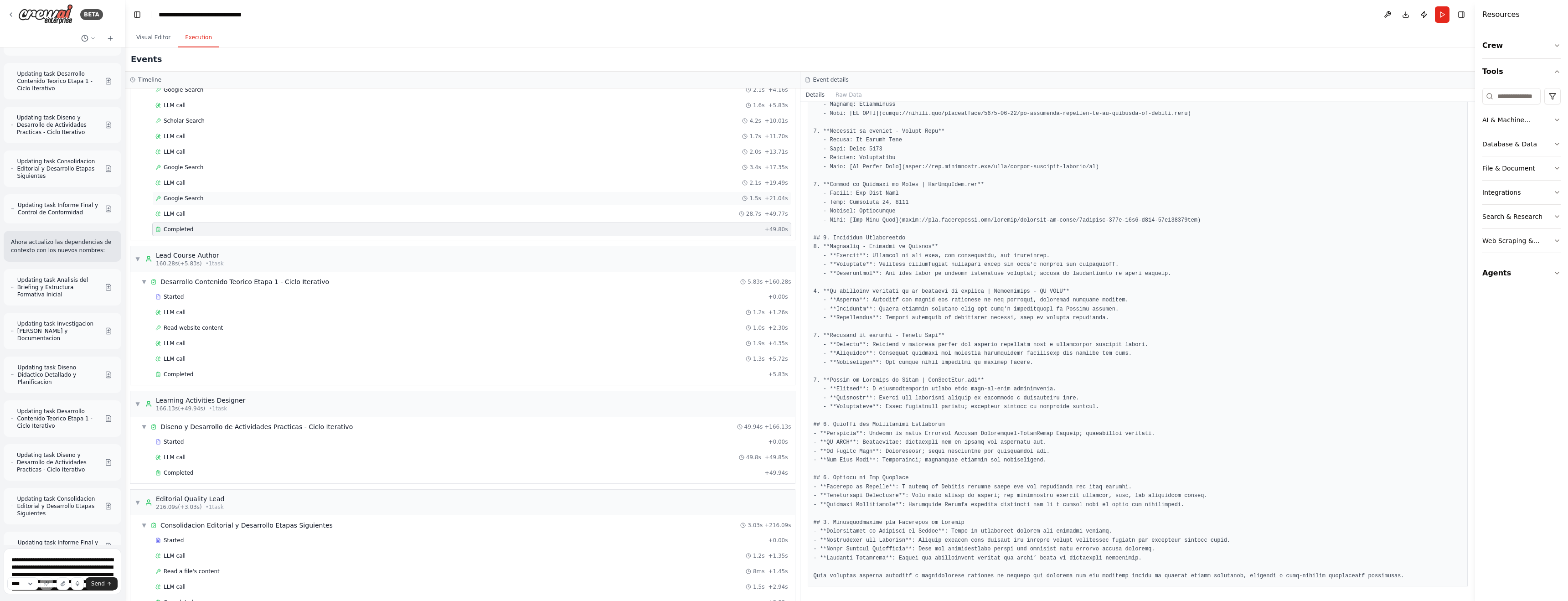
scroll to position [416, 0]
click at [193, 365] on div "Completed" at bounding box center [460, 367] width 609 height 8
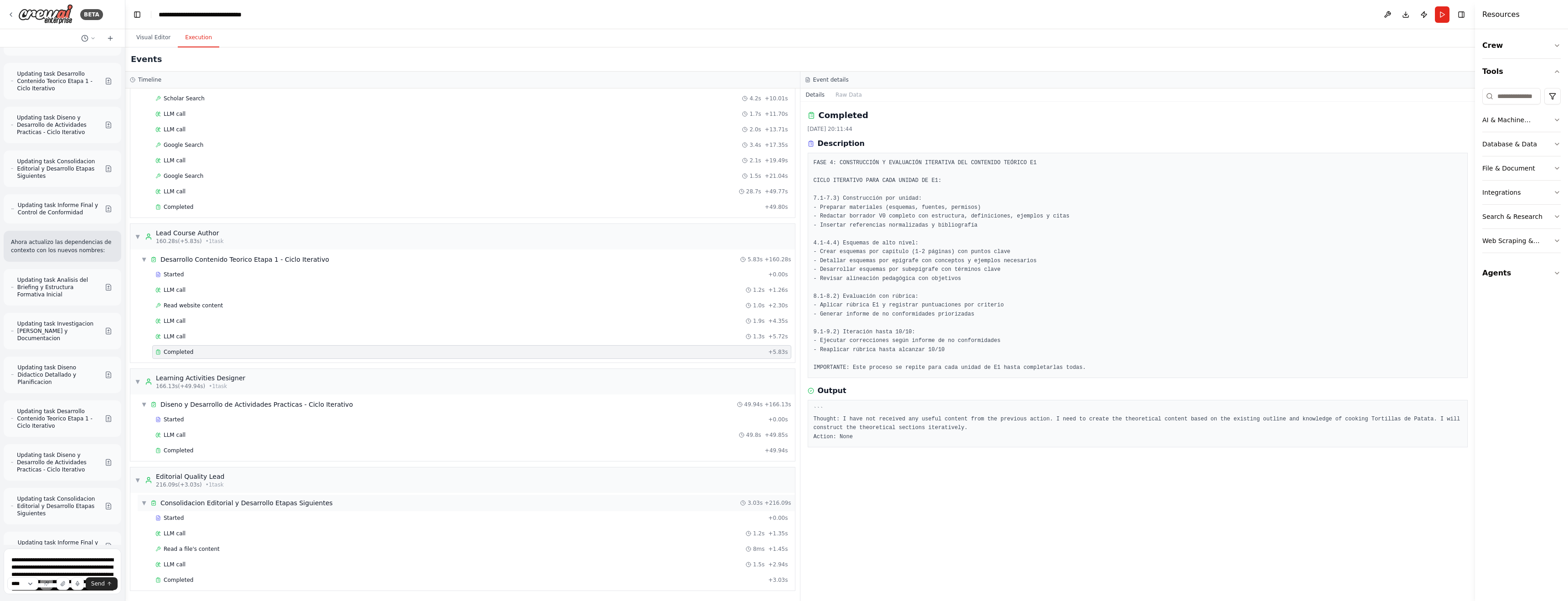
scroll to position [430, 0]
click at [188, 452] on span "Completed" at bounding box center [178, 451] width 29 height 8
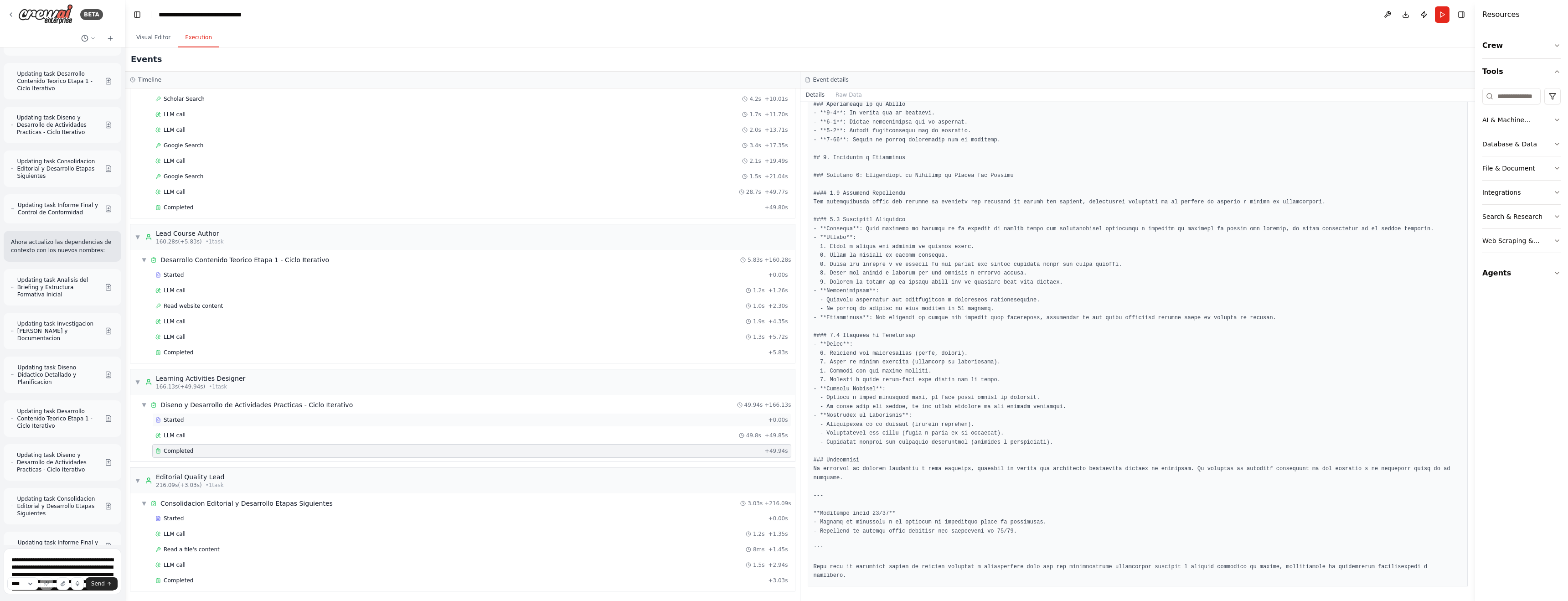
scroll to position [430, 0]
click at [181, 480] on span "Completed" at bounding box center [178, 580] width 29 height 8
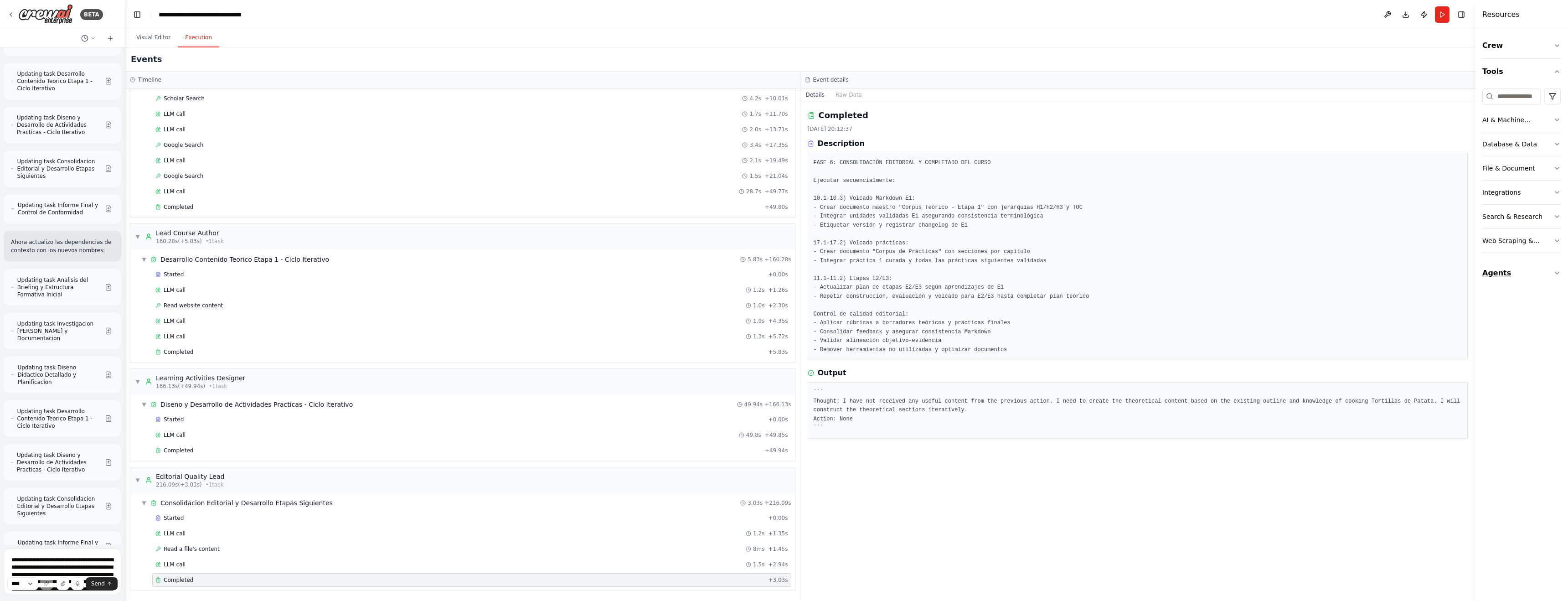
click at [669, 274] on icon "button" at bounding box center [1556, 273] width 8 height 8
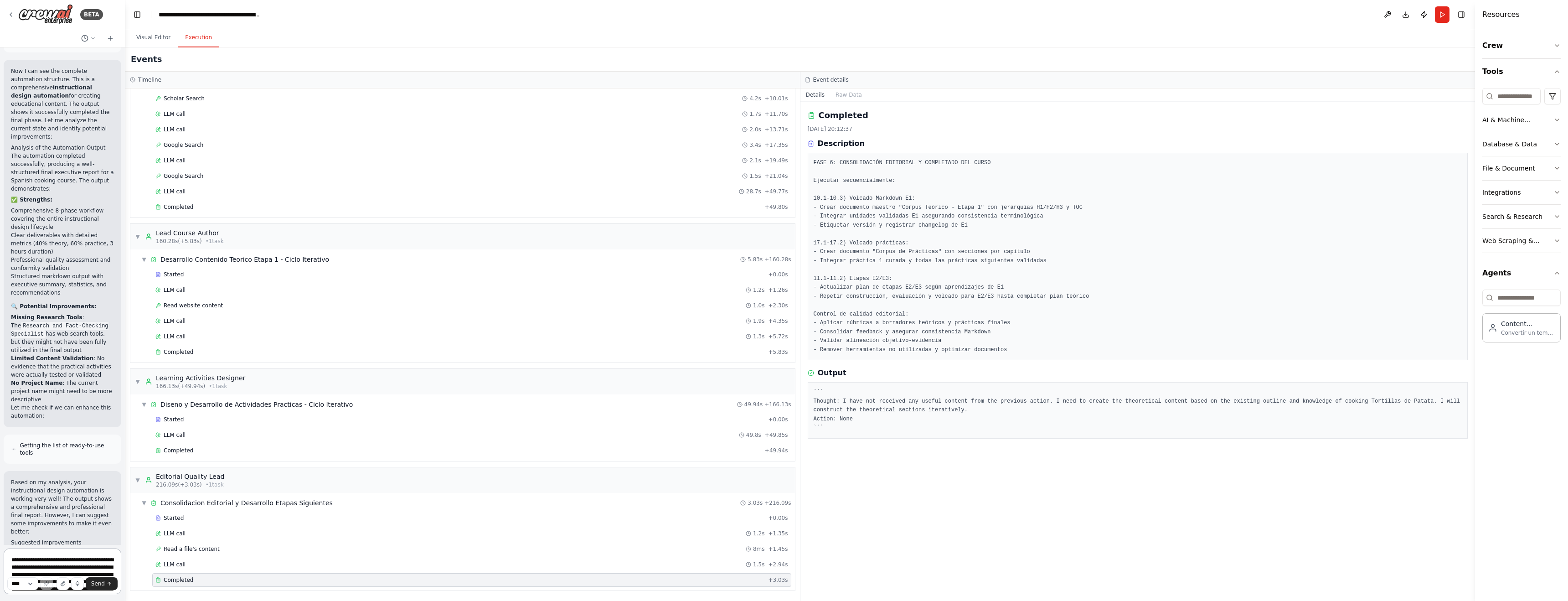
scroll to position [9987, 0]
click at [157, 40] on button "Visual Editor" at bounding box center [153, 38] width 49 height 19
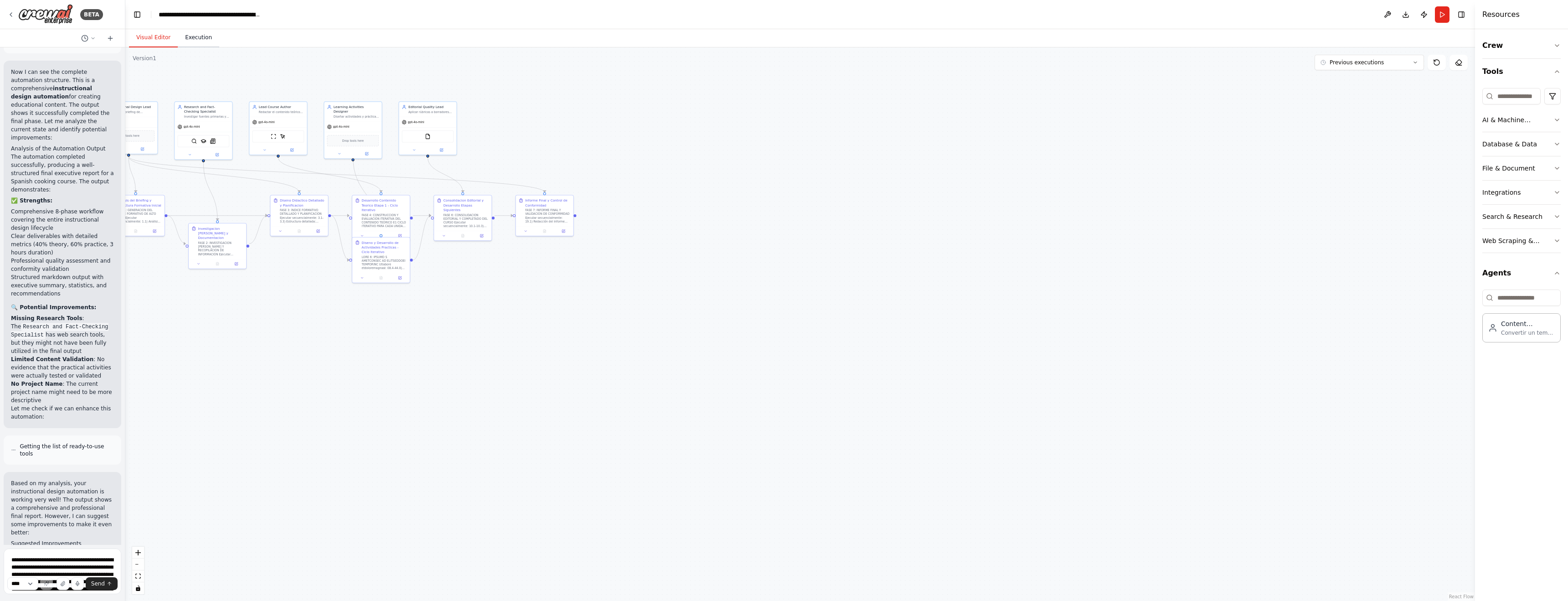
click at [197, 36] on button "Execution" at bounding box center [198, 38] width 42 height 19
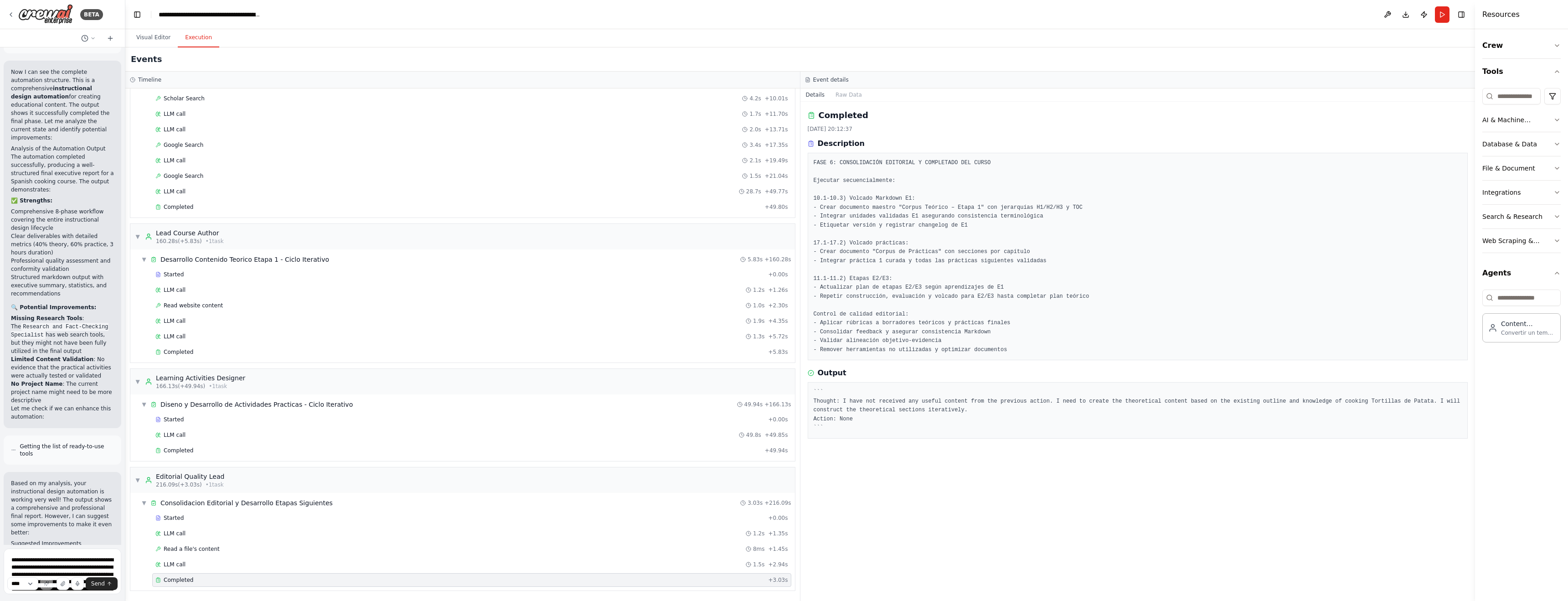
click at [669, 480] on div "Completed 25/9/2025, 20:12:37 Description FASE 6: CONSOLIDACIÓN EDITORIAL Y COM…" at bounding box center [1137, 351] width 675 height 499
click at [213, 354] on div "Completed" at bounding box center [460, 352] width 609 height 8
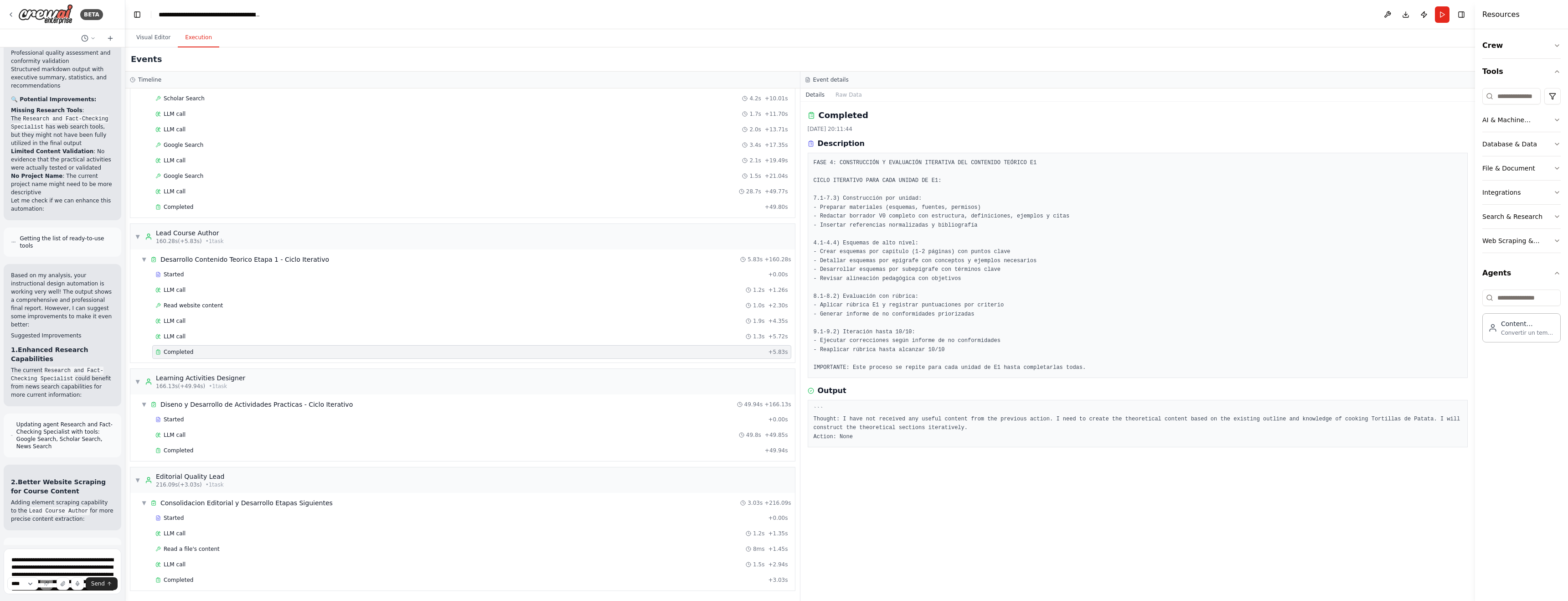
scroll to position [10203, 0]
click at [35, 480] on textarea at bounding box center [62, 571] width 118 height 46
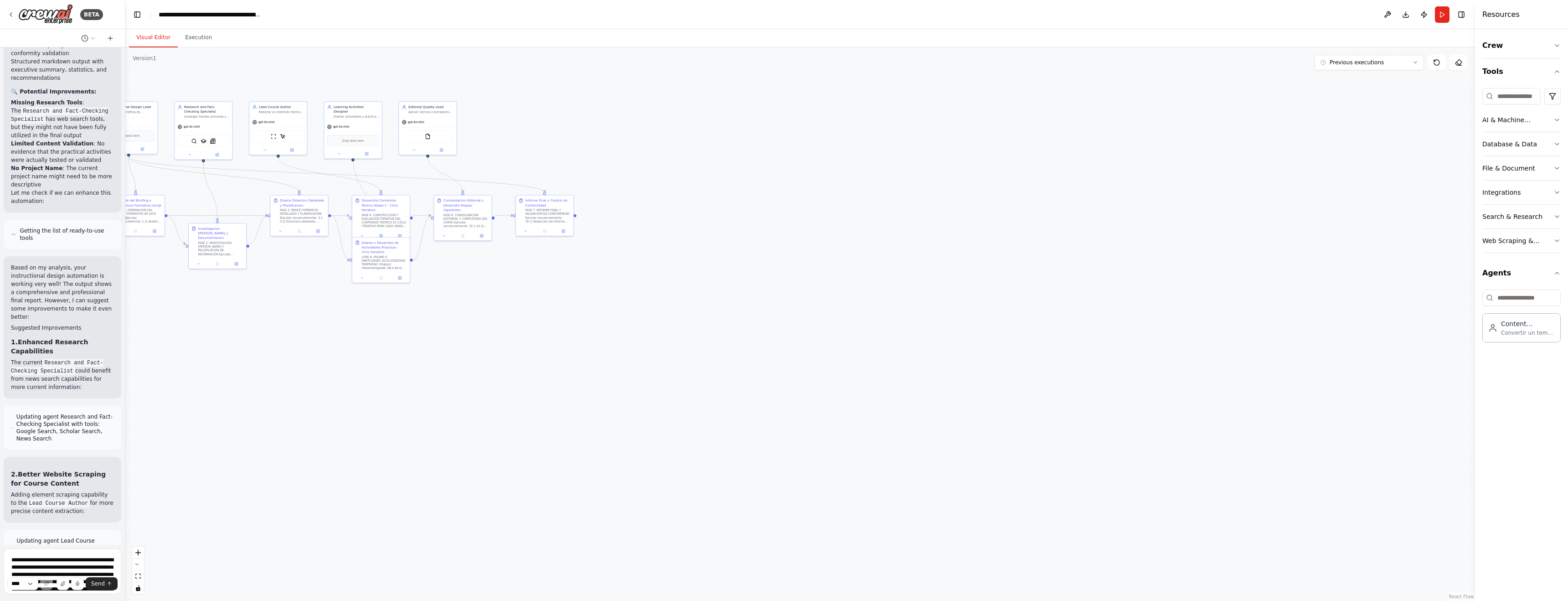
click at [149, 35] on button "Visual Editor" at bounding box center [153, 38] width 49 height 19
drag, startPoint x: 379, startPoint y: 268, endPoint x: 382, endPoint y: 289, distance: 21.2
click at [382, 289] on div at bounding box center [379, 294] width 45 height 15
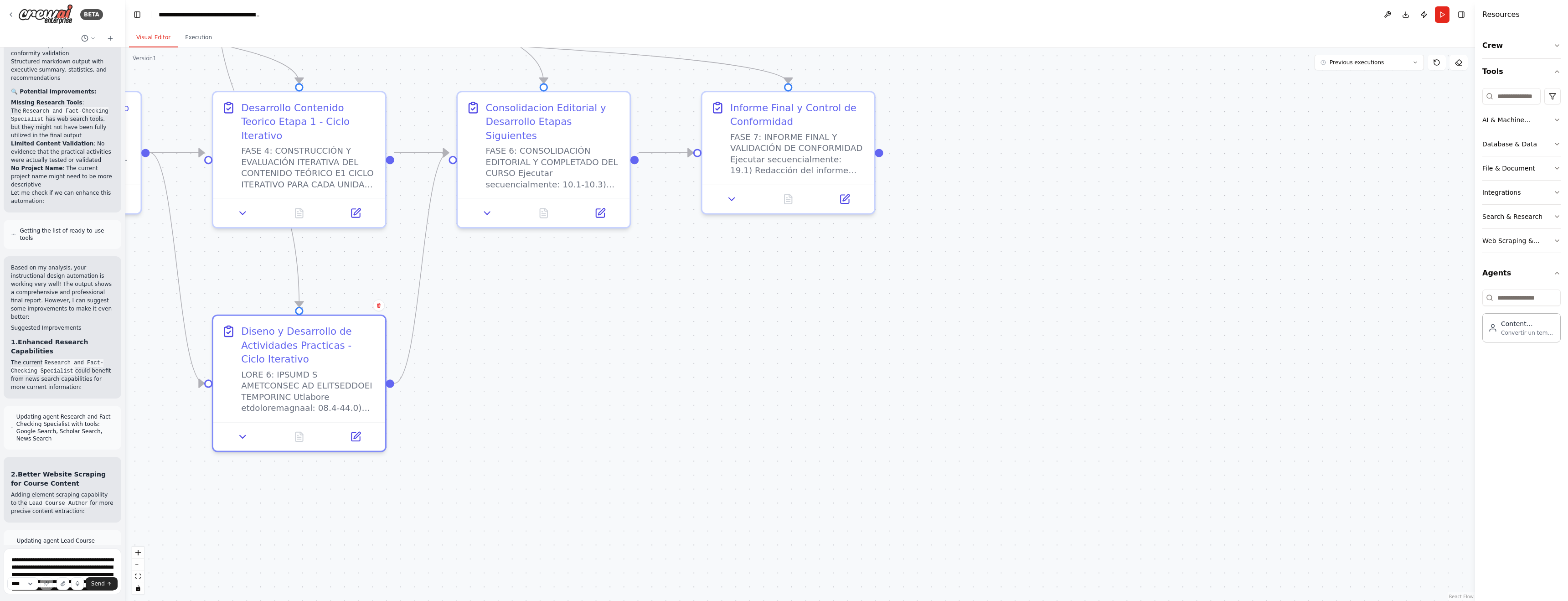
drag, startPoint x: 379, startPoint y: 229, endPoint x: 624, endPoint y: 384, distance: 289.9
click at [660, 416] on div ".deletable-edge-delete-btn { width: 20px; height: 20px; border: 0px solid #ffff…" at bounding box center [800, 324] width 1349 height 554
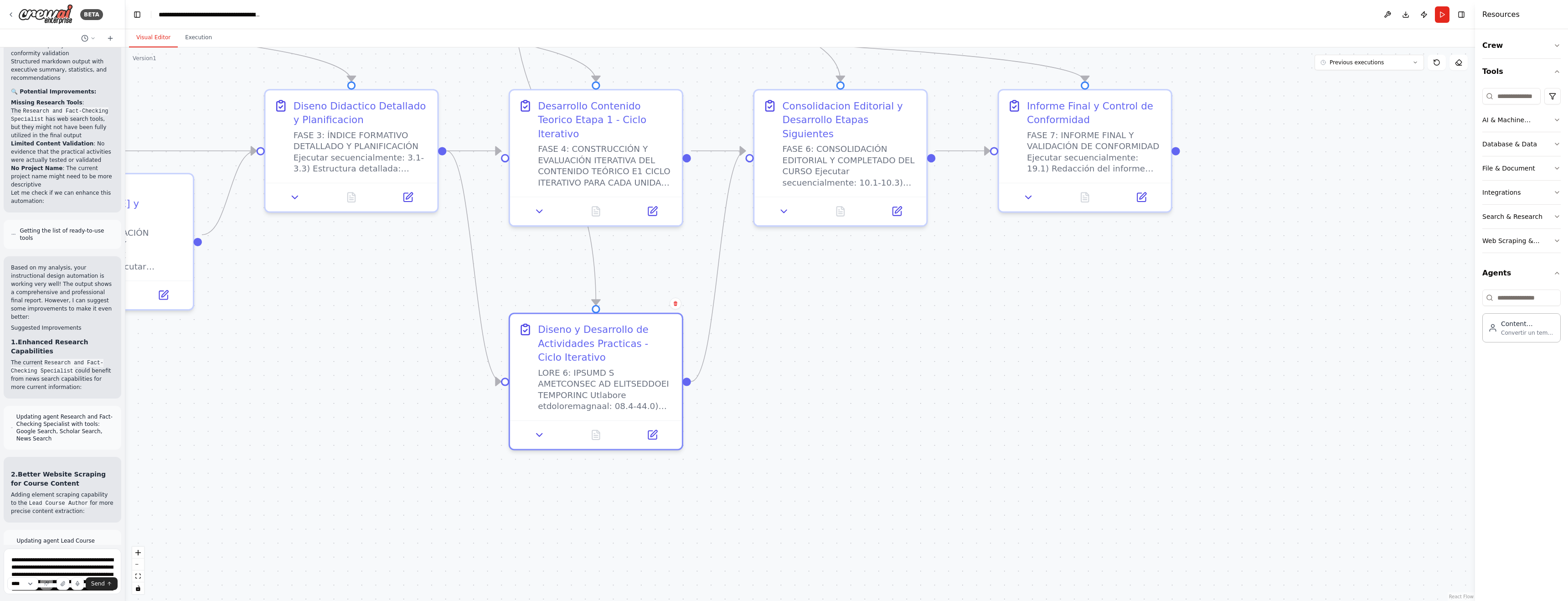
drag, startPoint x: 523, startPoint y: 328, endPoint x: 823, endPoint y: 326, distance: 300.0
click at [669, 326] on div ".deletable-edge-delete-btn { width: 20px; height: 20px; border: 0px solid #ffff…" at bounding box center [800, 324] width 1349 height 554
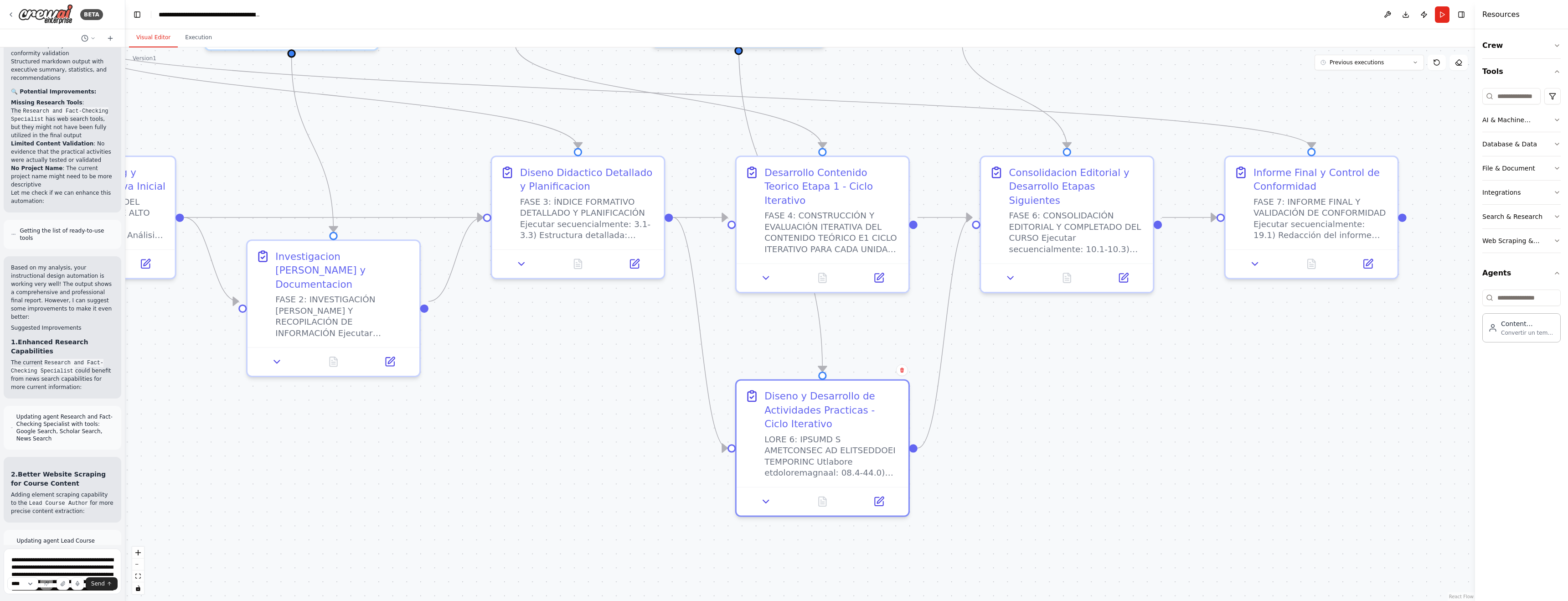
drag, startPoint x: 357, startPoint y: 339, endPoint x: 569, endPoint y: 406, distance: 222.3
click at [569, 407] on div ".deletable-edge-delete-btn { width: 20px; height: 20px; border: 0px solid #ffff…" at bounding box center [800, 324] width 1349 height 554
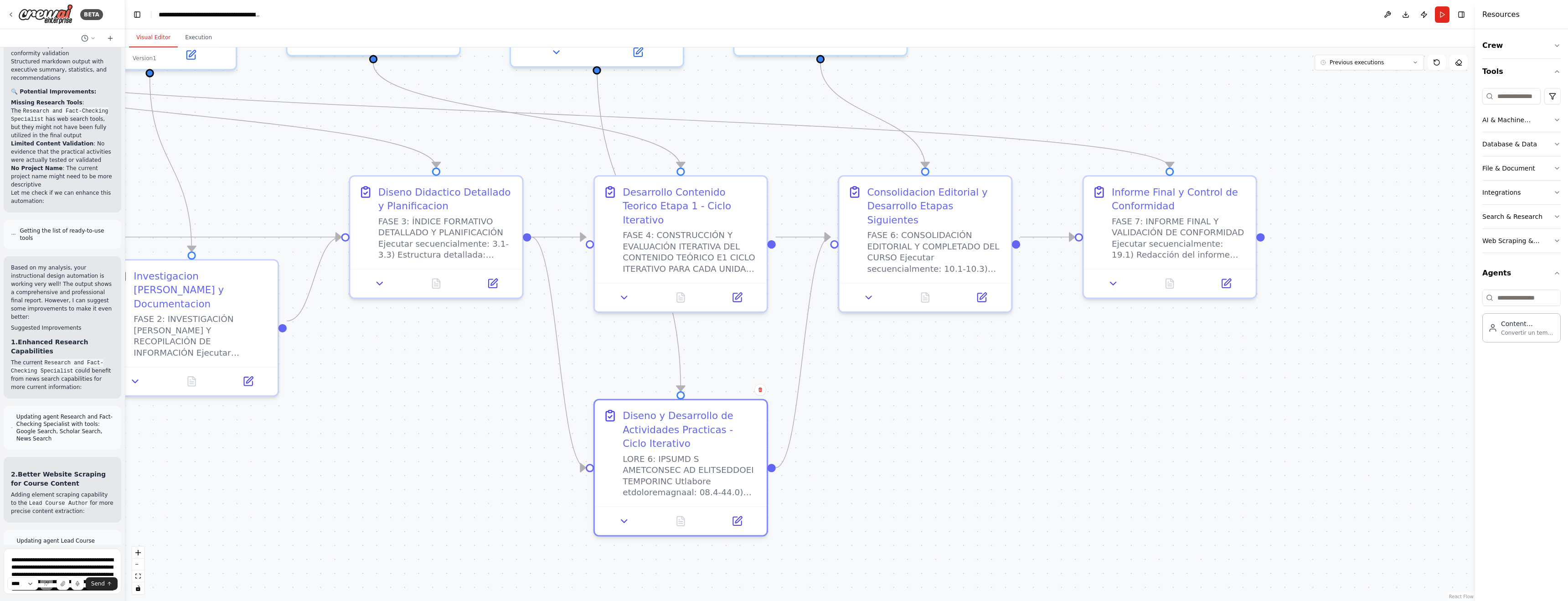
drag, startPoint x: 1084, startPoint y: 401, endPoint x: 955, endPoint y: 415, distance: 129.8
click at [669, 415] on div ".deletable-edge-delete-btn { width: 20px; height: 20px; border: 0px solid #ffff…" at bounding box center [800, 324] width 1349 height 554
click at [669, 236] on div "FASE 4: CONSTRUCCIÓN Y EVALUACIÓN ITERATIVA DEL CONTENIDO TEÓRICO E1 CICLO ITER…" at bounding box center [689, 248] width 136 height 45
click at [669, 234] on div "FASE 4: CONSTRUCCIÓN Y EVALUACIÓN ITERATIVA DEL CONTENIDO TEÓRICO E1 CICLO ITER…" at bounding box center [689, 248] width 136 height 45
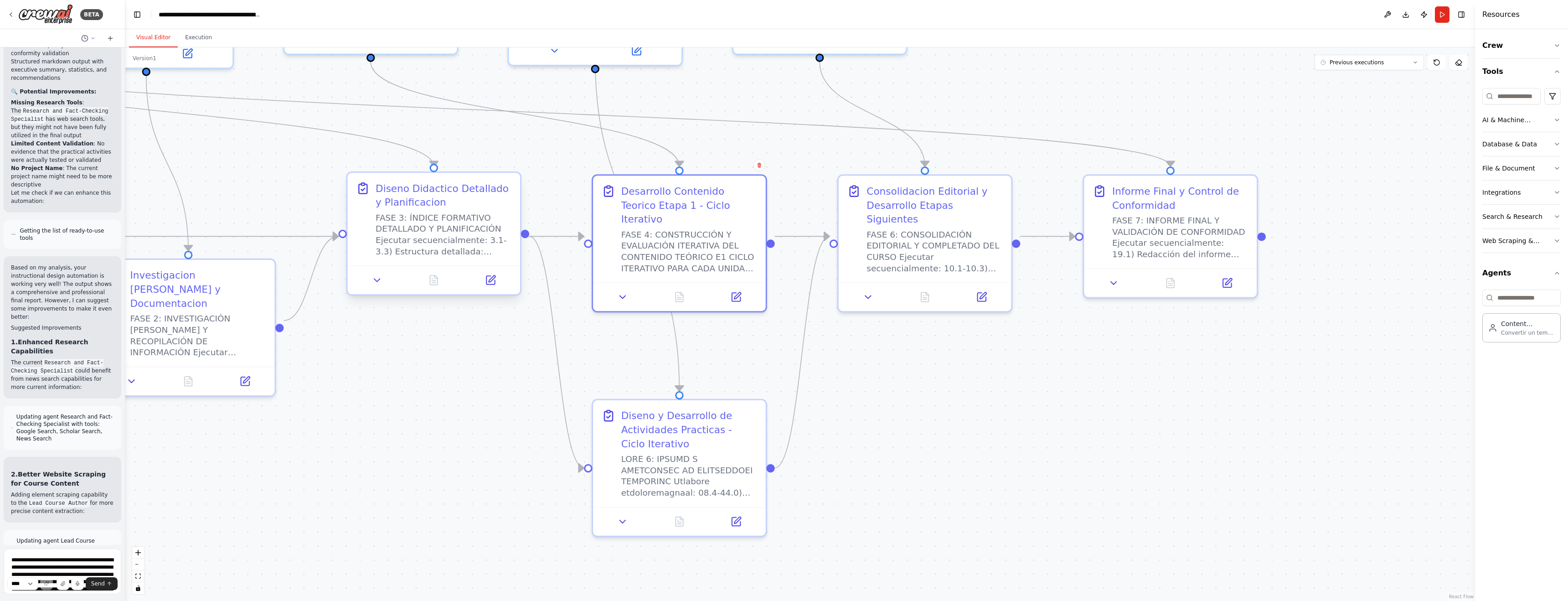
click at [443, 219] on div "FASE 3: ÍNDICE FORMATIVO DETALLADO Y PLANIFICACIÓN Ejecutar secuencialmente: 3.…" at bounding box center [443, 234] width 136 height 45
click at [669, 289] on icon at bounding box center [736, 294] width 12 height 12
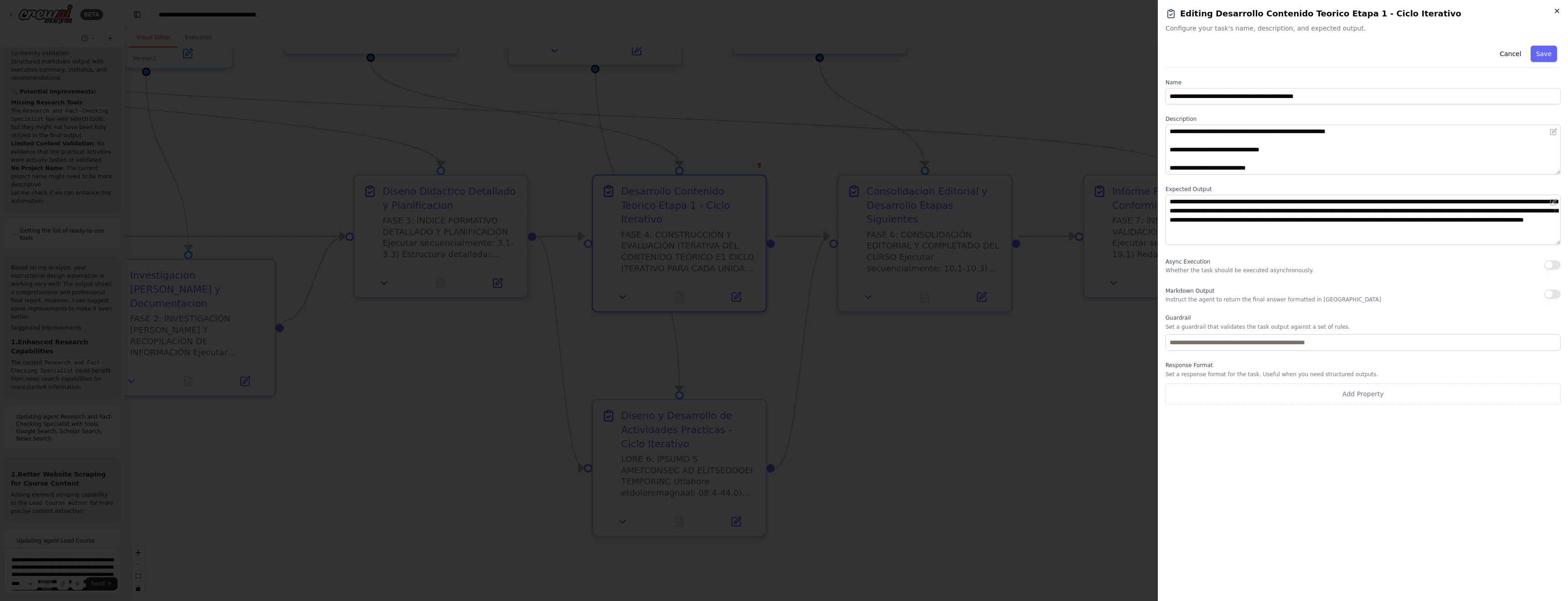
click at [669, 12] on icon "button" at bounding box center [1556, 10] width 3 height 3
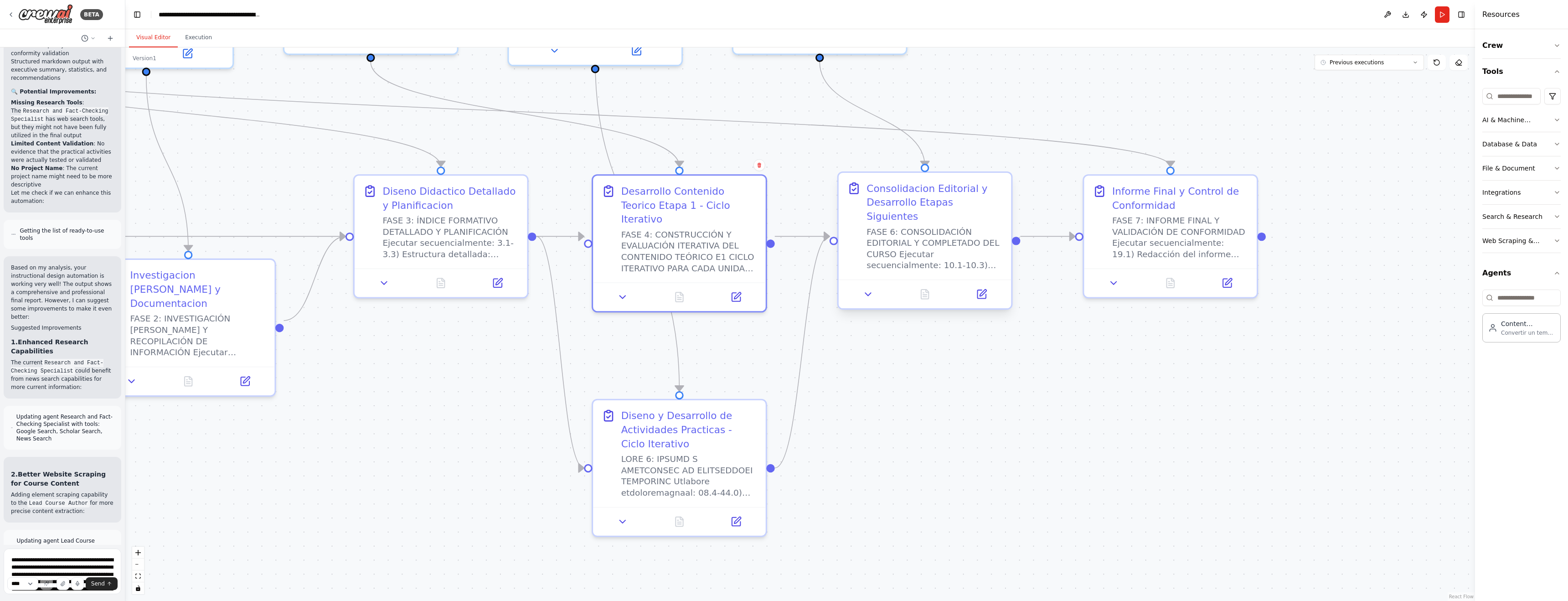
click at [669, 235] on div "FASE 6: CONSOLIDACIÓN EDITORIAL Y COMPLETADO DEL CURSO Ejecutar secuencialmente…" at bounding box center [934, 248] width 136 height 45
click at [669, 290] on icon at bounding box center [988, 294] width 8 height 8
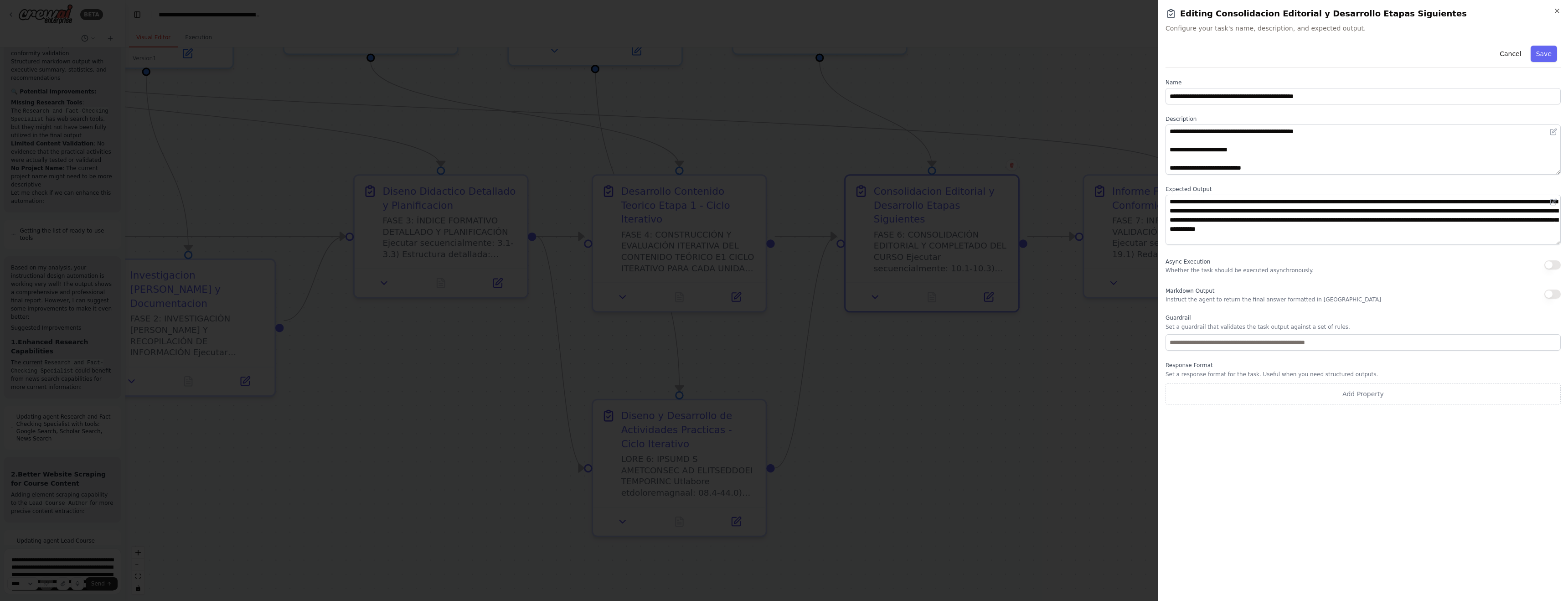
click at [669, 56] on button "Cancel" at bounding box center [1510, 54] width 32 height 16
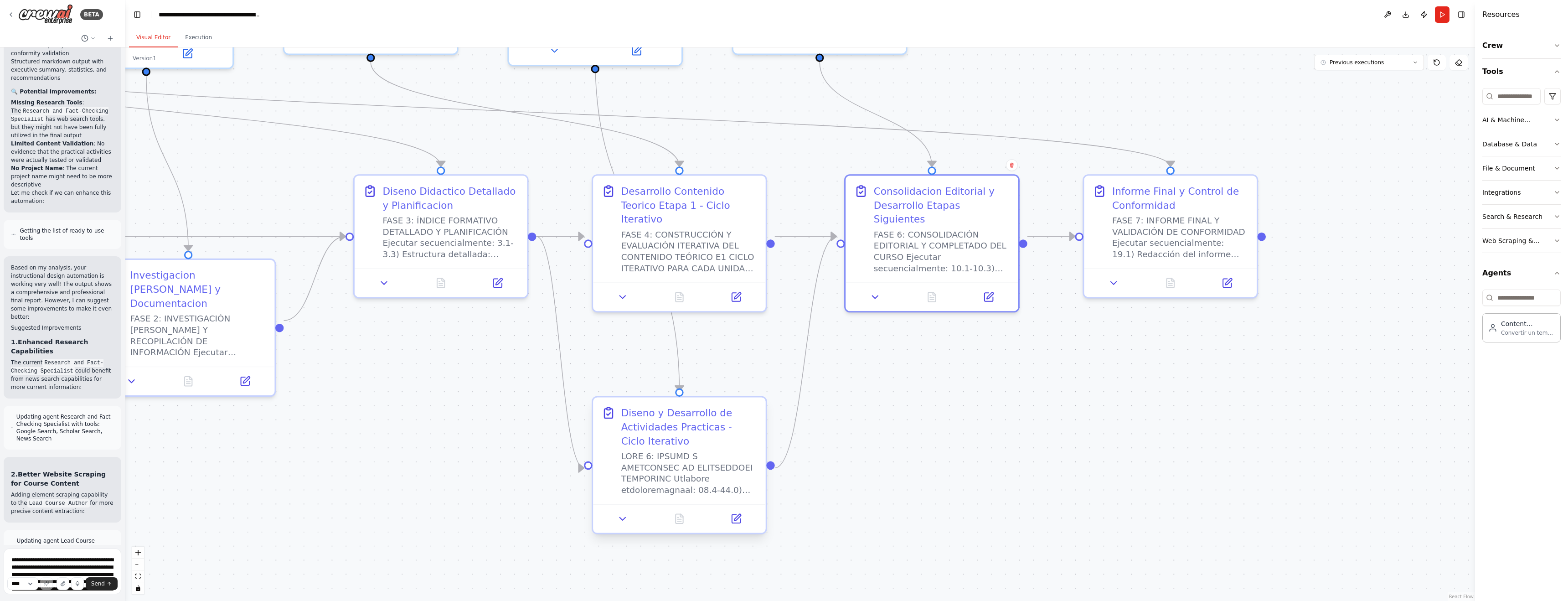
click at [662, 434] on div "Diseno y Desarrollo de Actividades Practicas - Ciclo Iterativo" at bounding box center [689, 426] width 136 height 42
click at [669, 243] on div "FASE 4: CONSTRUCCIÓN Y EVALUACIÓN ITERATIVA DEL CONTENIDO TEÓRICO E1 CICLO ITER…" at bounding box center [690, 250] width 133 height 44
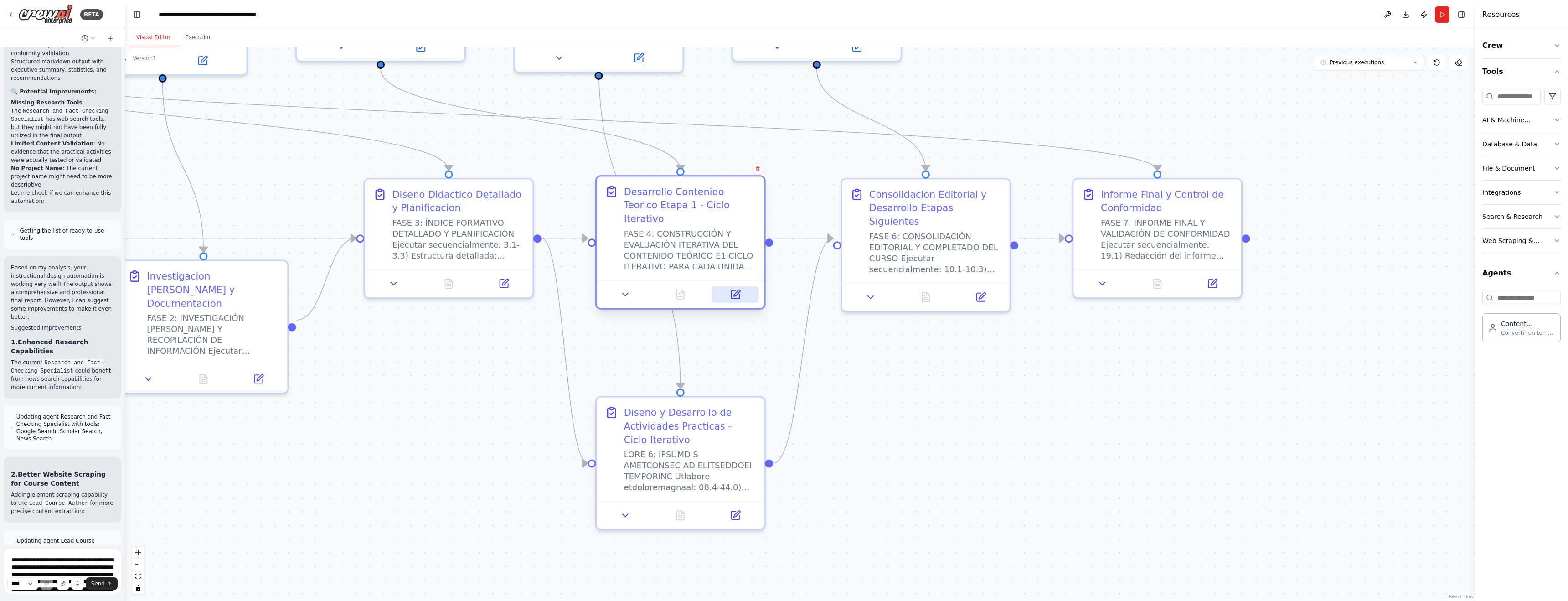
click at [669, 291] on icon at bounding box center [735, 295] width 8 height 8
click at [45, 480] on textarea at bounding box center [62, 571] width 118 height 46
type textarea "**********"
click at [104, 480] on span "Send" at bounding box center [98, 583] width 14 height 8
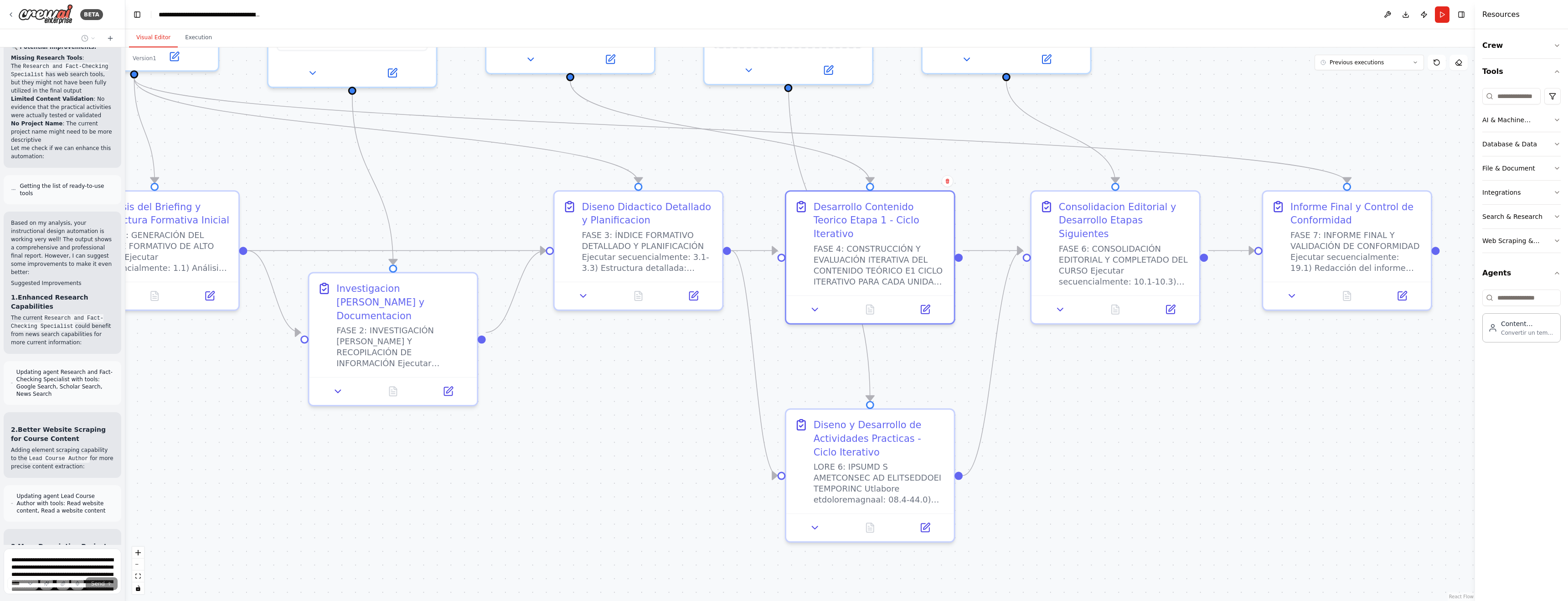
drag, startPoint x: 381, startPoint y: 465, endPoint x: 580, endPoint y: 478, distance: 199.4
click at [580, 478] on div ".deletable-edge-delete-btn { width: 20px; height: 20px; border: 0px solid #ffff…" at bounding box center [800, 324] width 1349 height 554
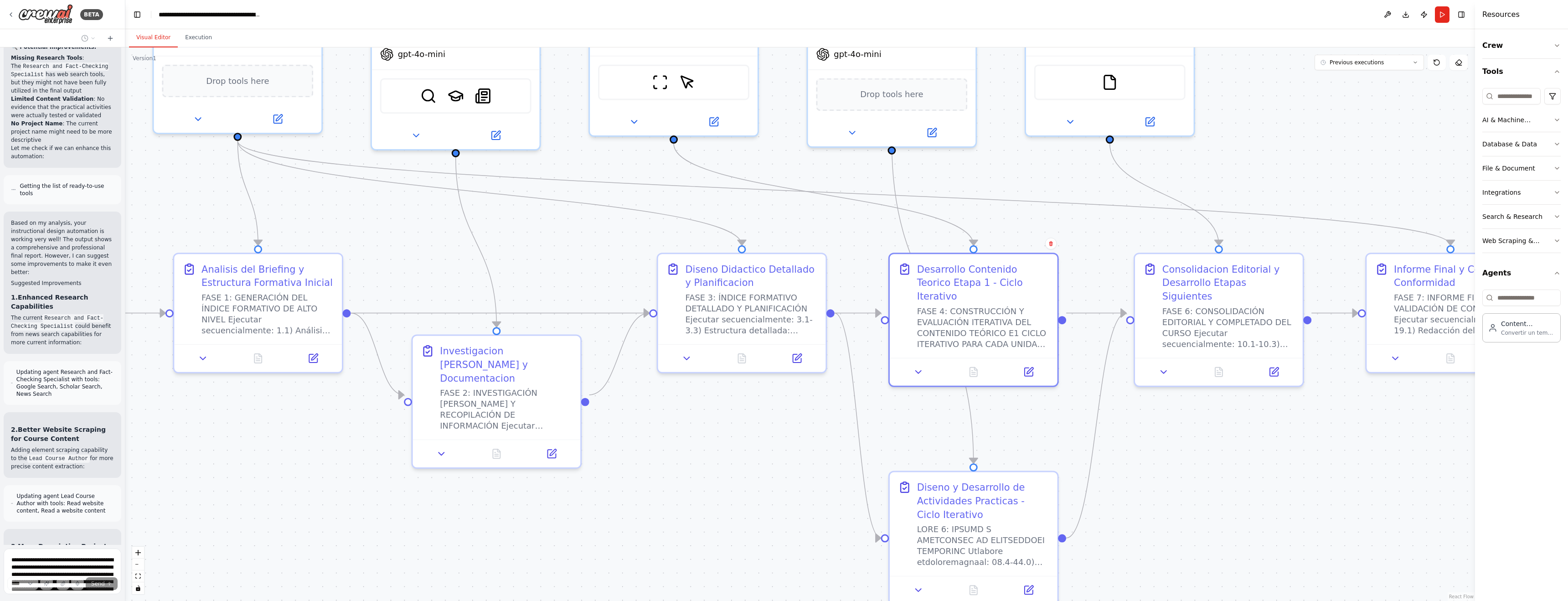
drag, startPoint x: 438, startPoint y: 472, endPoint x: 514, endPoint y: 525, distance: 92.7
click at [514, 480] on div ".deletable-edge-delete-btn { width: 20px; height: 20px; border: 0px solid #ffff…" at bounding box center [800, 324] width 1349 height 554
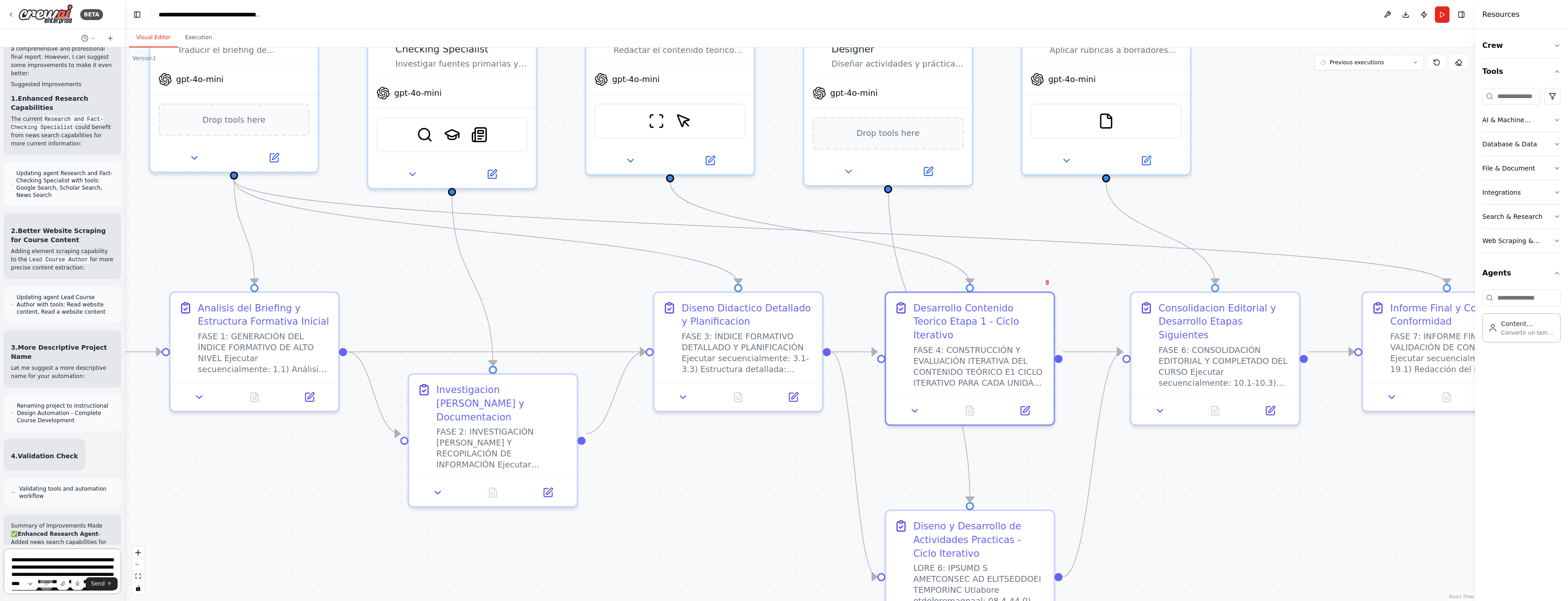
drag, startPoint x: 585, startPoint y: 267, endPoint x: 596, endPoint y: 286, distance: 22.0
click at [596, 286] on div ".deletable-edge-delete-btn { width: 20px; height: 20px; border: 0px solid #ffff…" at bounding box center [800, 324] width 1349 height 554
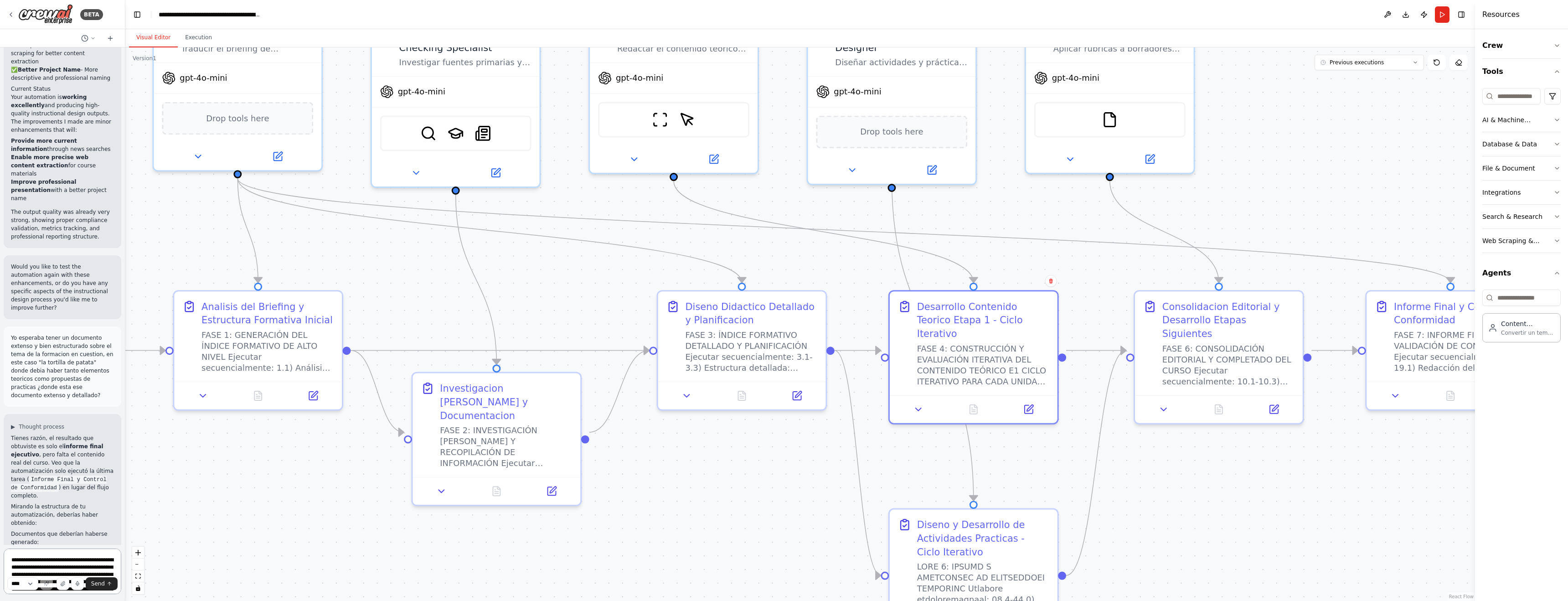
scroll to position [10968, 0]
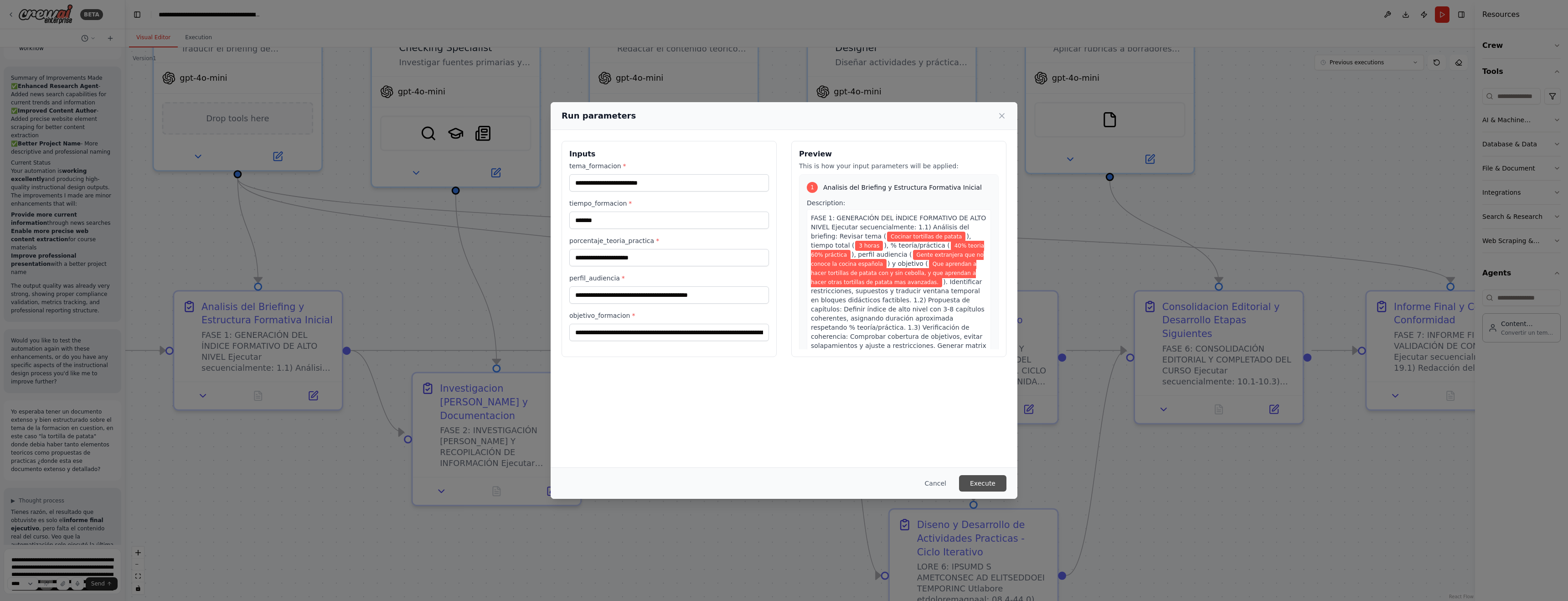
click at [669, 480] on button "Execute" at bounding box center [982, 483] width 47 height 16
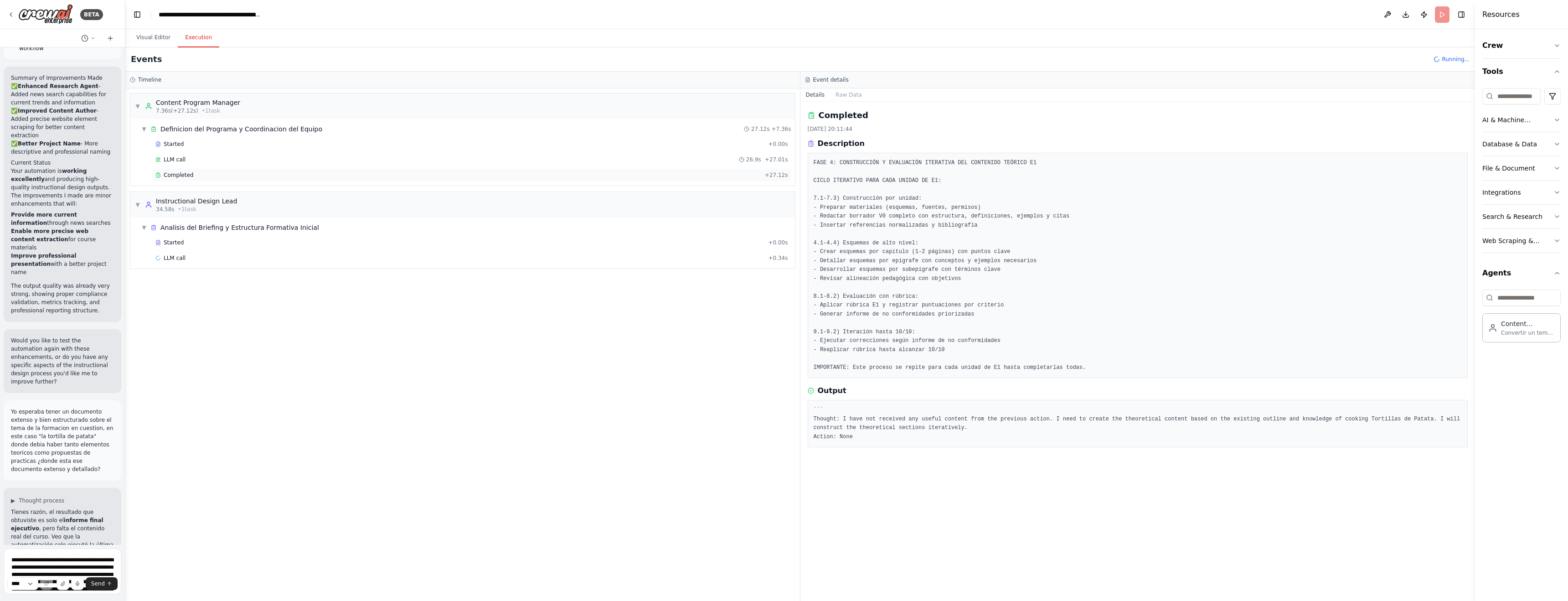
click at [183, 175] on span "Completed" at bounding box center [178, 175] width 29 height 8
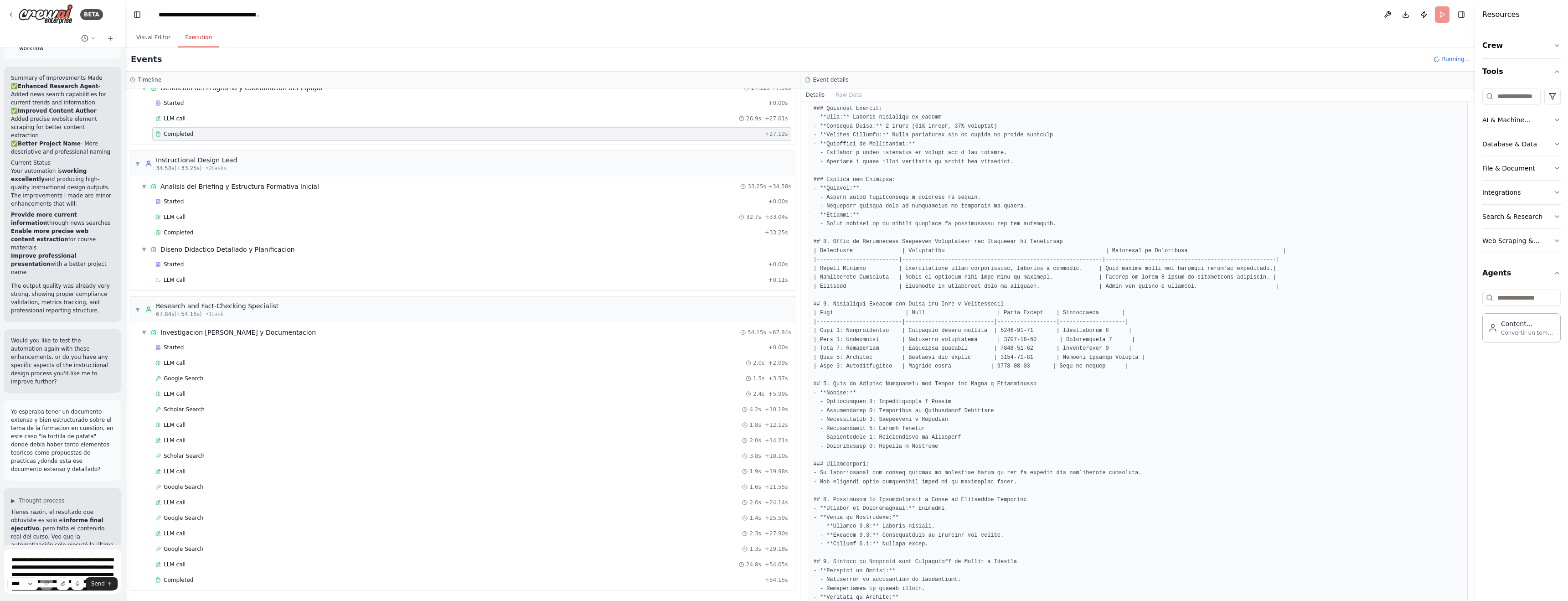
scroll to position [510, 0]
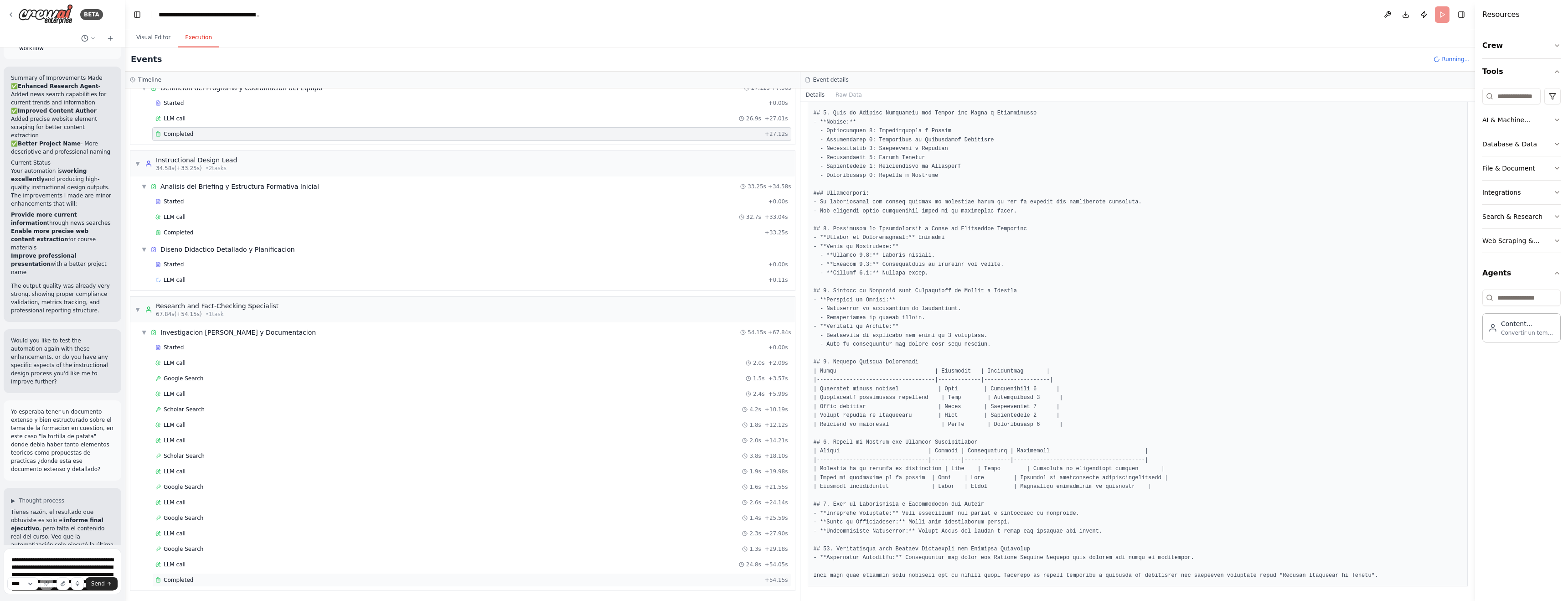
click at [194, 480] on div "Completed" at bounding box center [458, 580] width 606 height 8
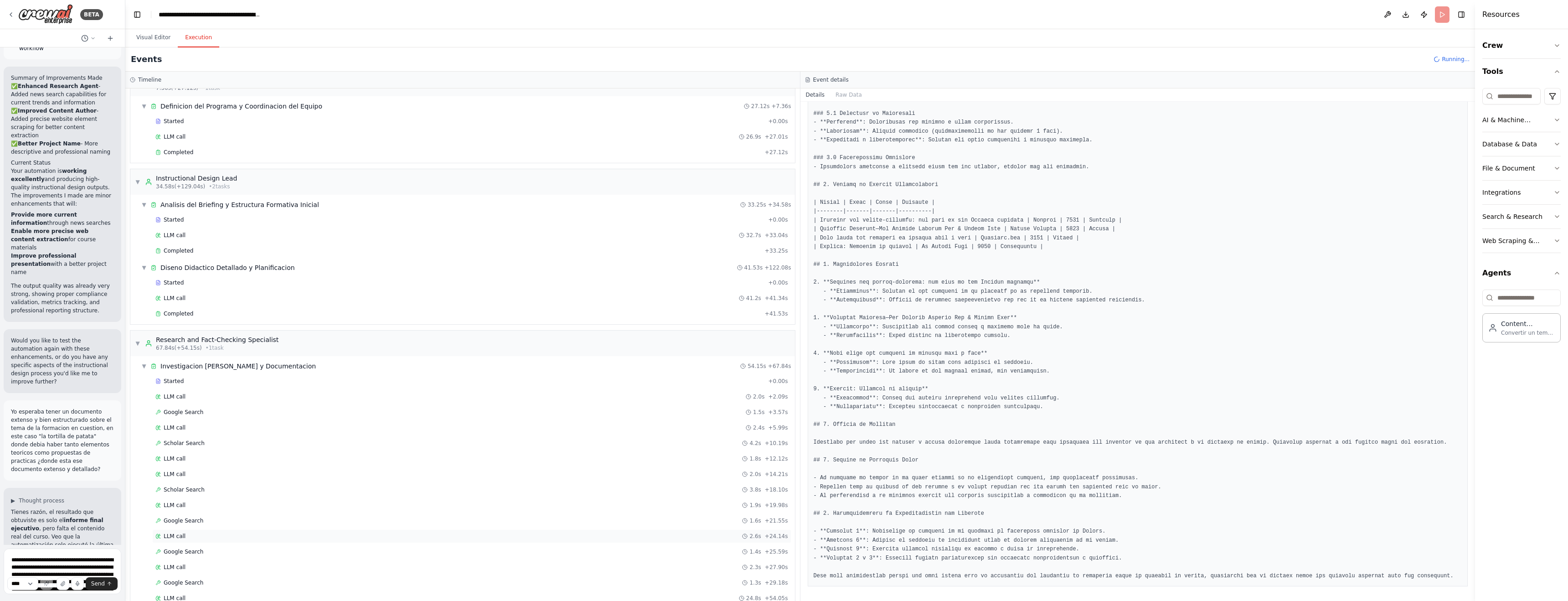
scroll to position [171, 0]
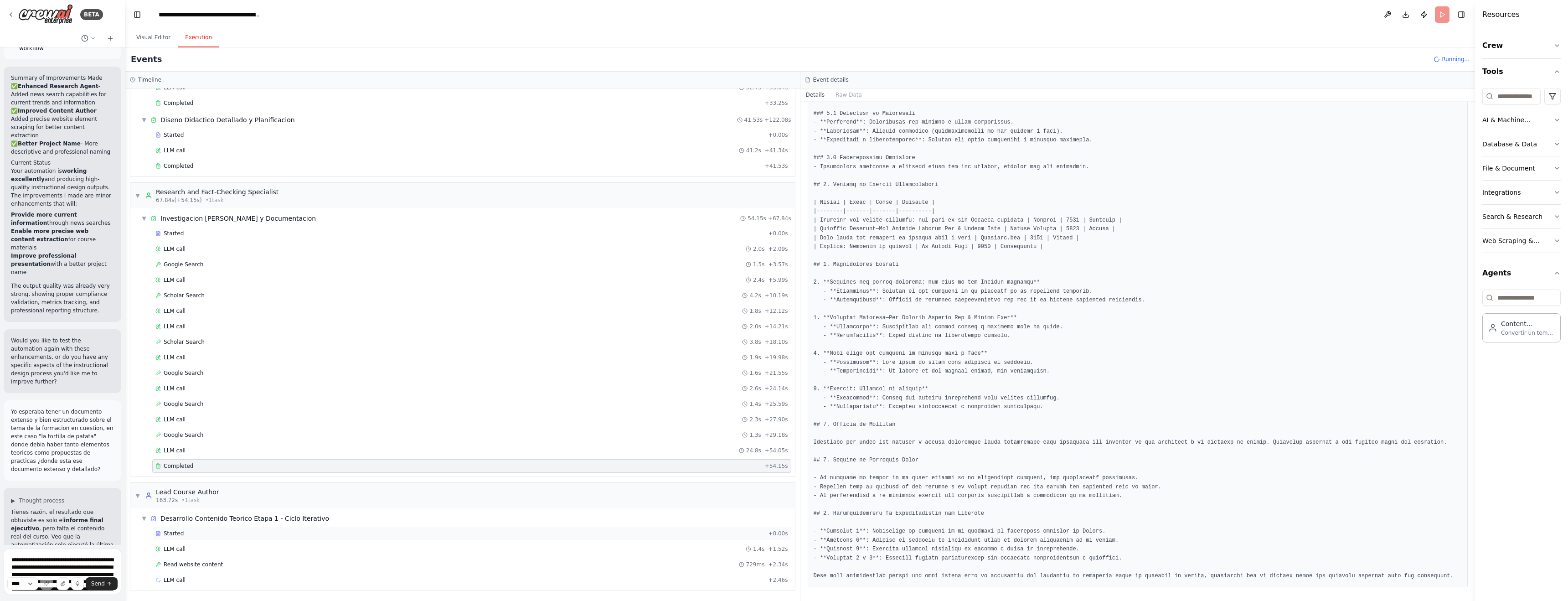
click at [223, 480] on div "Started" at bounding box center [460, 533] width 609 height 8
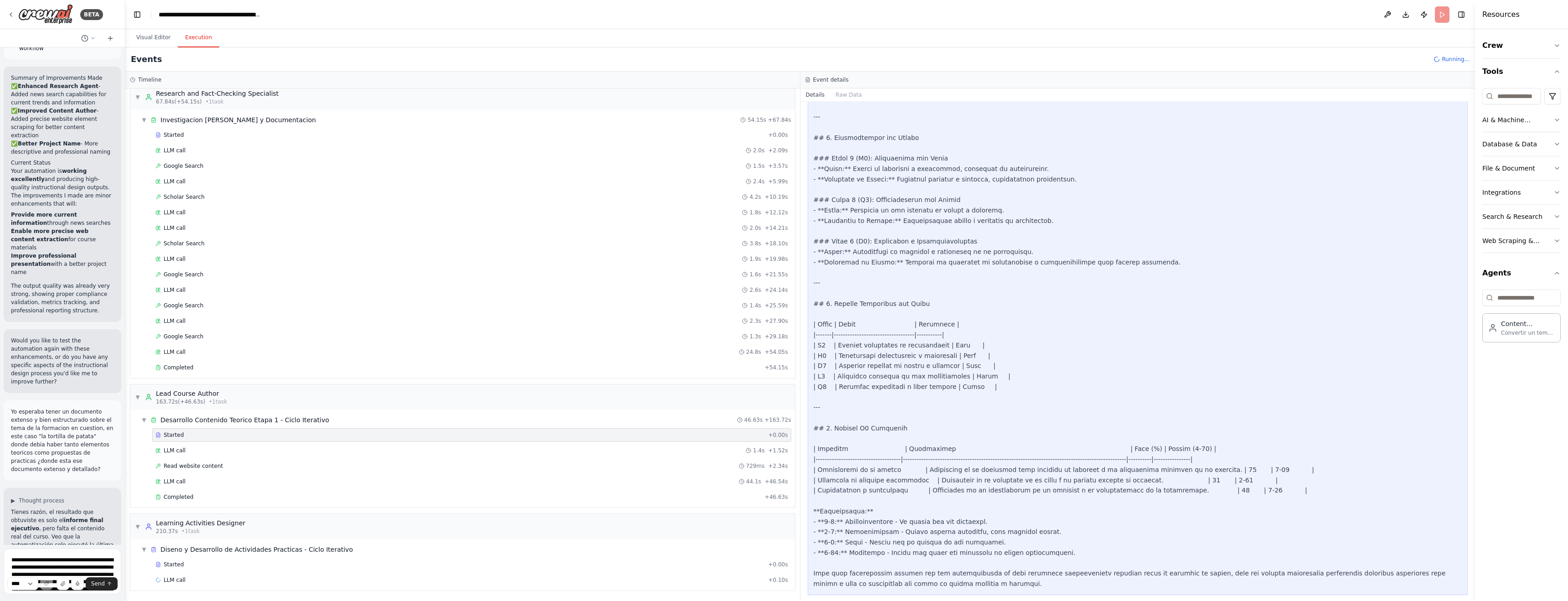
scroll to position [1778, 0]
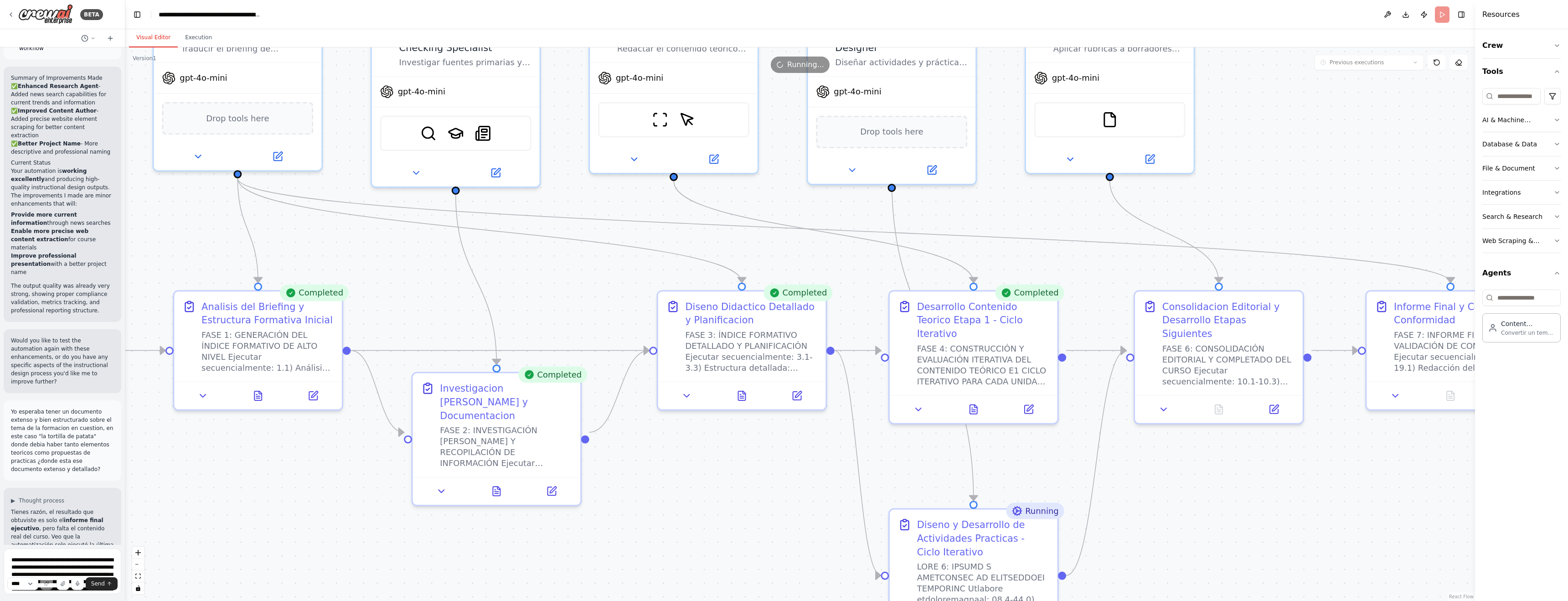
click at [156, 39] on button "Visual Editor" at bounding box center [153, 38] width 49 height 19
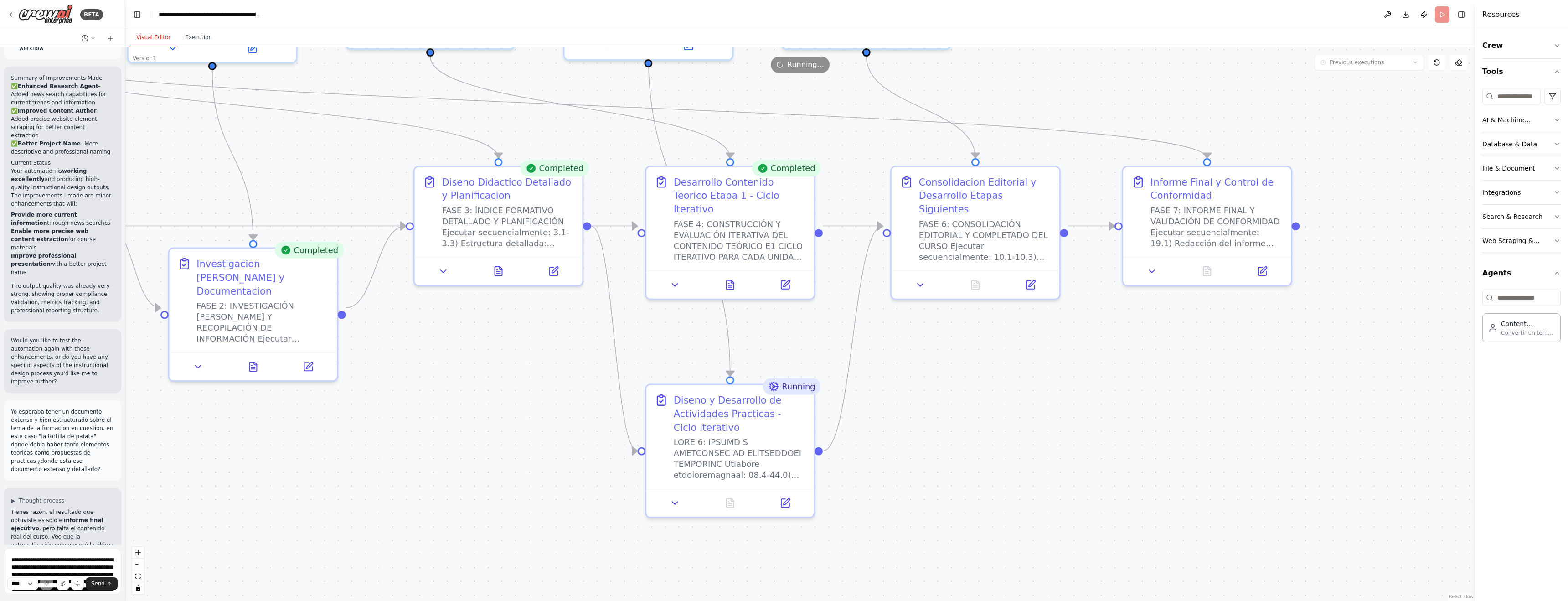
drag, startPoint x: 1266, startPoint y: 494, endPoint x: 1027, endPoint y: 371, distance: 268.8
click at [669, 371] on div ".deletable-edge-delete-btn { width: 20px; height: 20px; border: 0px solid #ffff…" at bounding box center [800, 324] width 1349 height 554
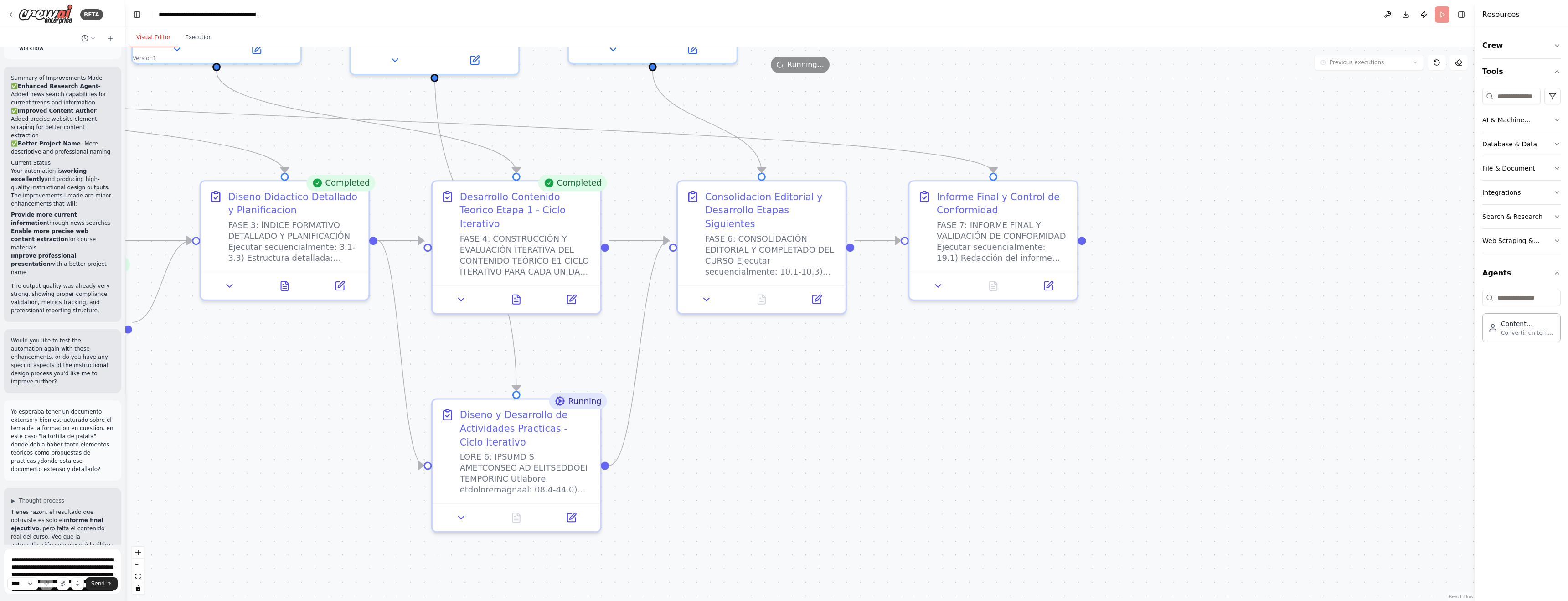
drag, startPoint x: 1215, startPoint y: 384, endPoint x: 1001, endPoint y: 398, distance: 214.5
click at [669, 398] on div ".deletable-edge-delete-btn { width: 20px; height: 20px; border: 0px solid #ffff…" at bounding box center [800, 324] width 1349 height 554
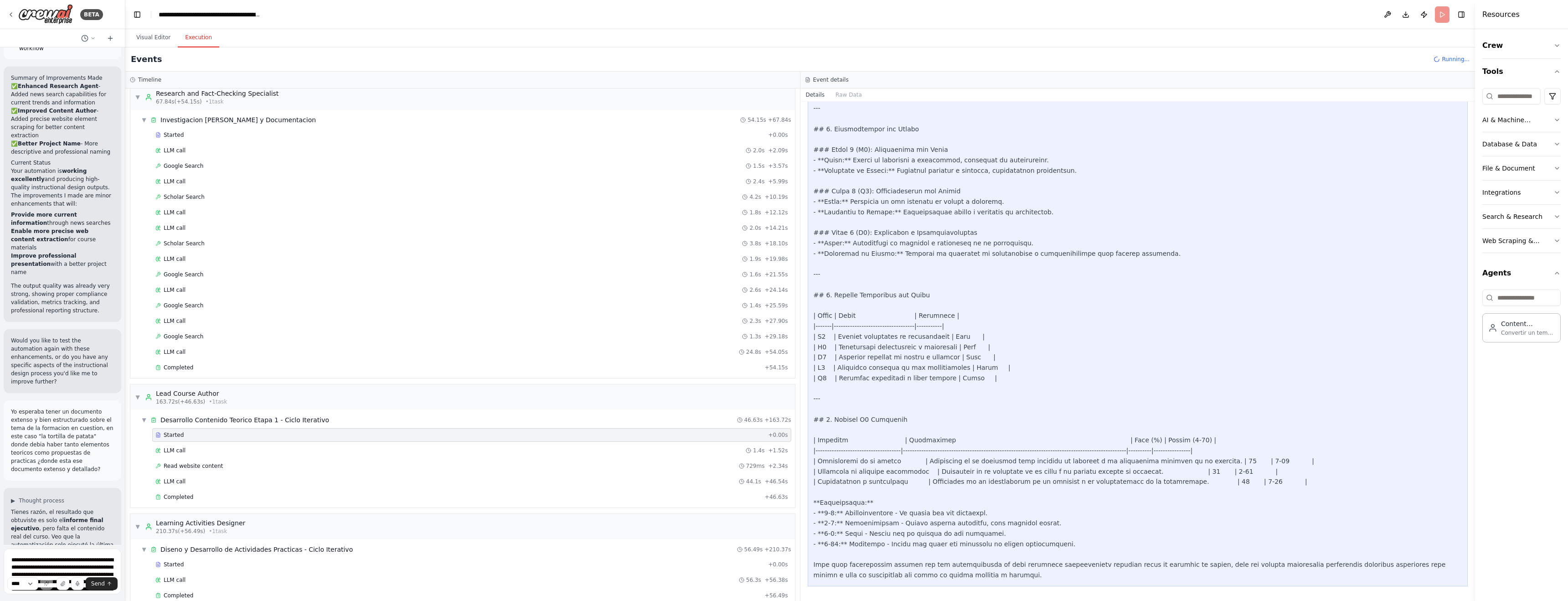
click at [202, 39] on button "Execution" at bounding box center [198, 38] width 42 height 19
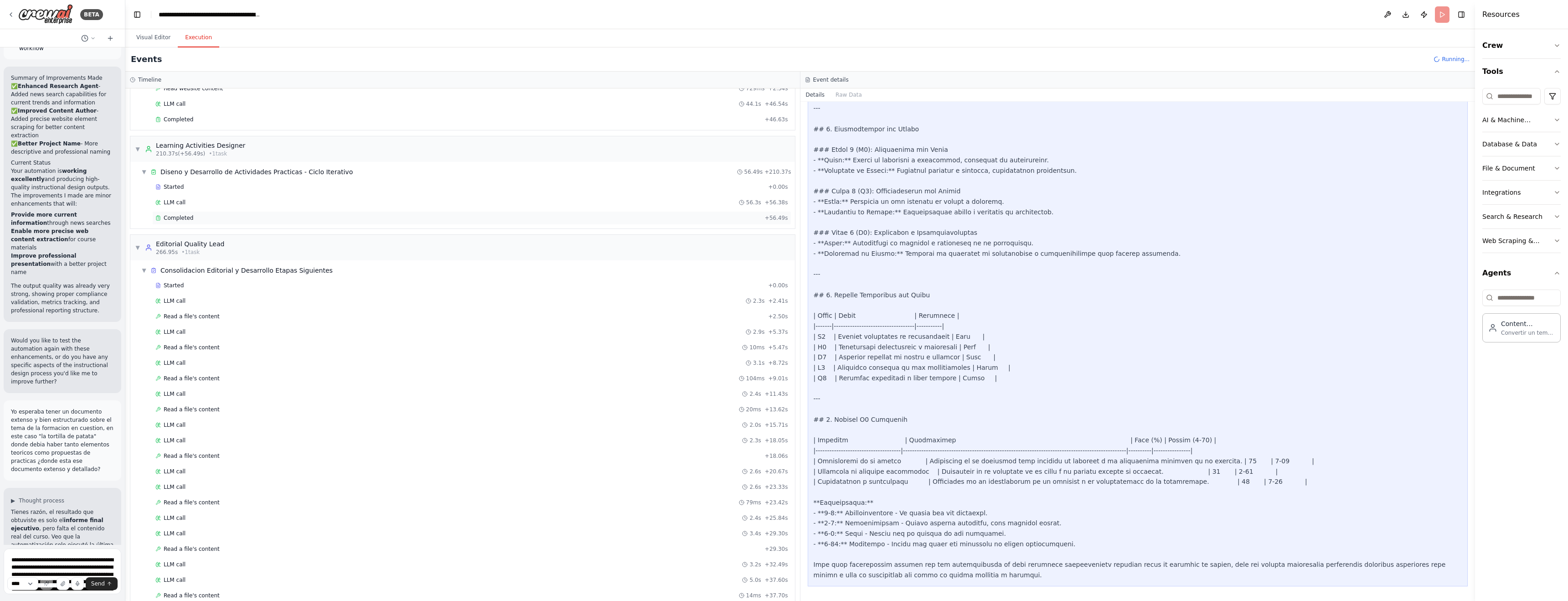
click at [202, 214] on div "Completed" at bounding box center [458, 218] width 606 height 8
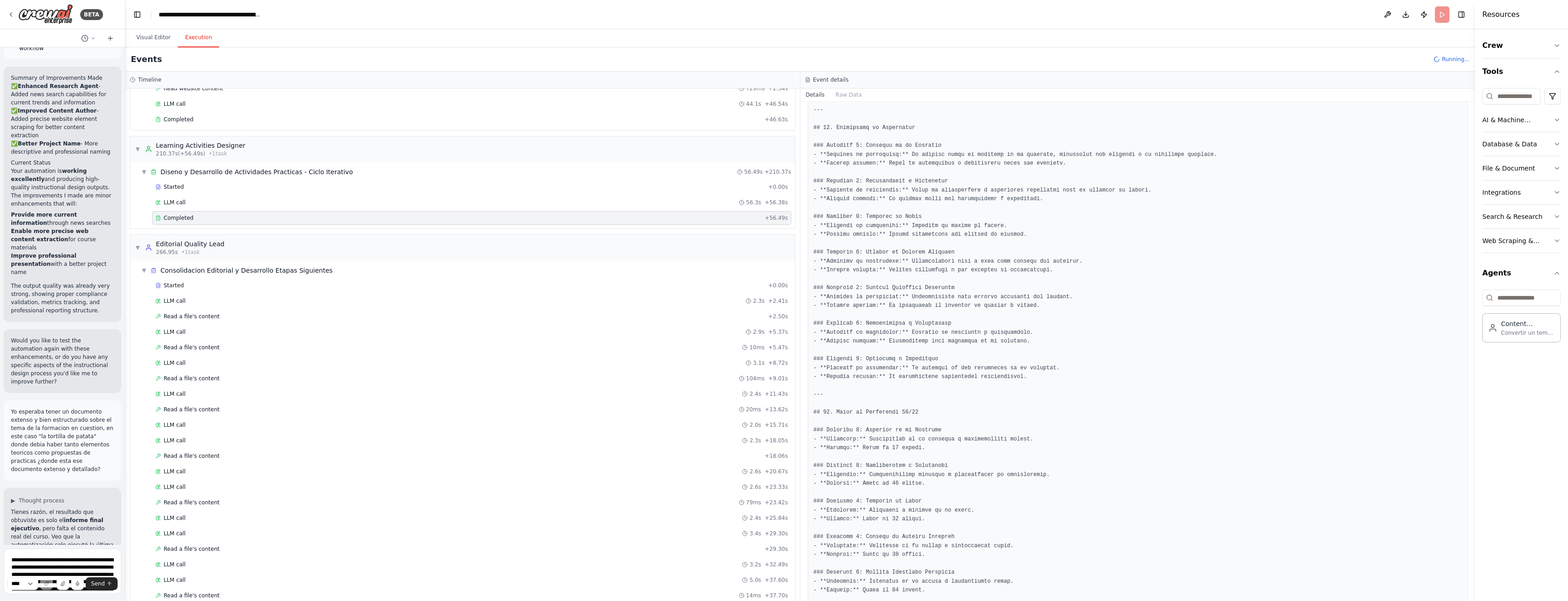
scroll to position [1781, 0]
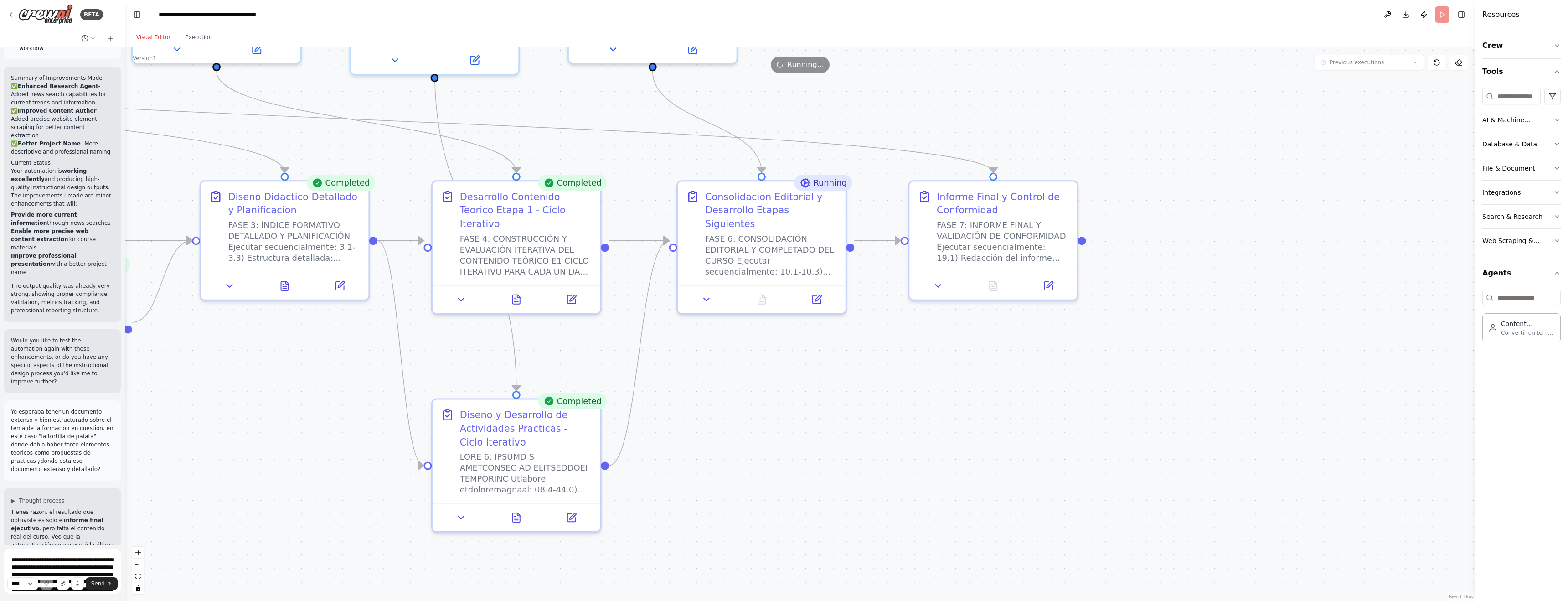
click at [151, 37] on button "Visual Editor" at bounding box center [153, 38] width 49 height 19
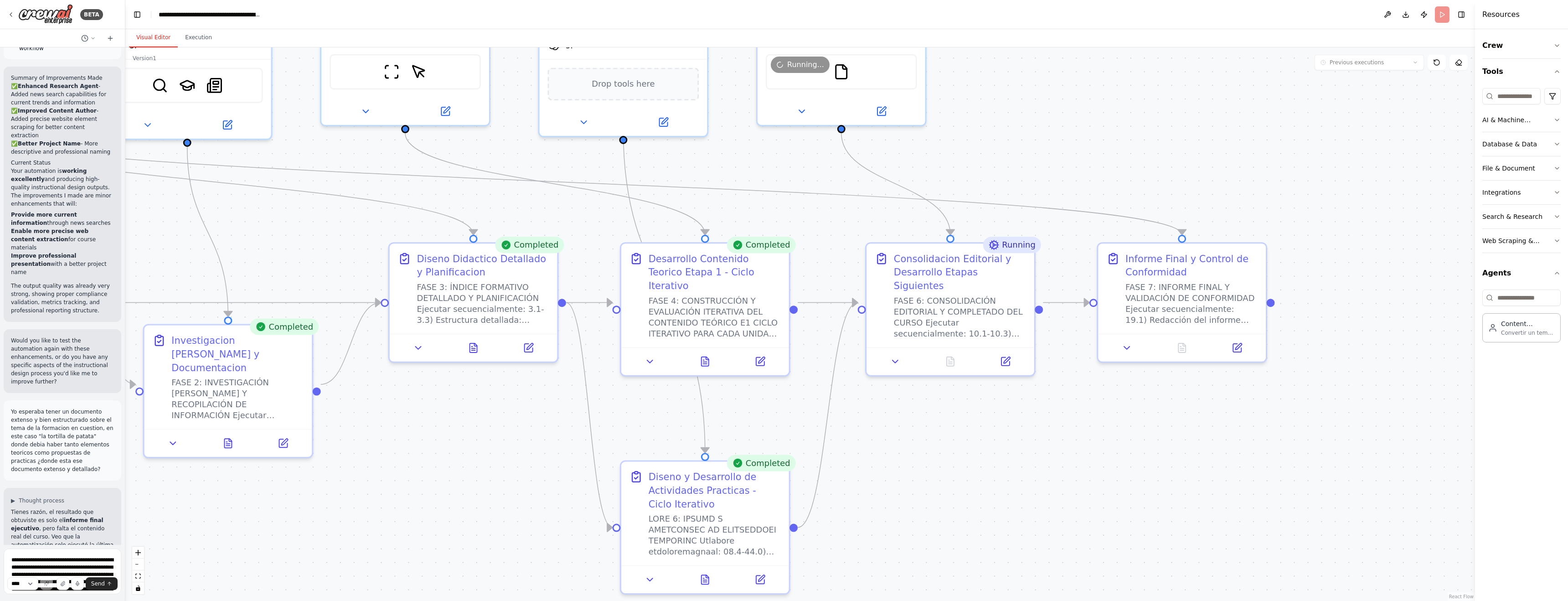
drag, startPoint x: 301, startPoint y: 162, endPoint x: 438, endPoint y: 199, distance: 141.9
click at [438, 199] on div ".deletable-edge-delete-btn { width: 20px; height: 20px; border: 0px solid #ffff…" at bounding box center [800, 324] width 1349 height 554
click at [197, 36] on button "Execution" at bounding box center [198, 38] width 42 height 19
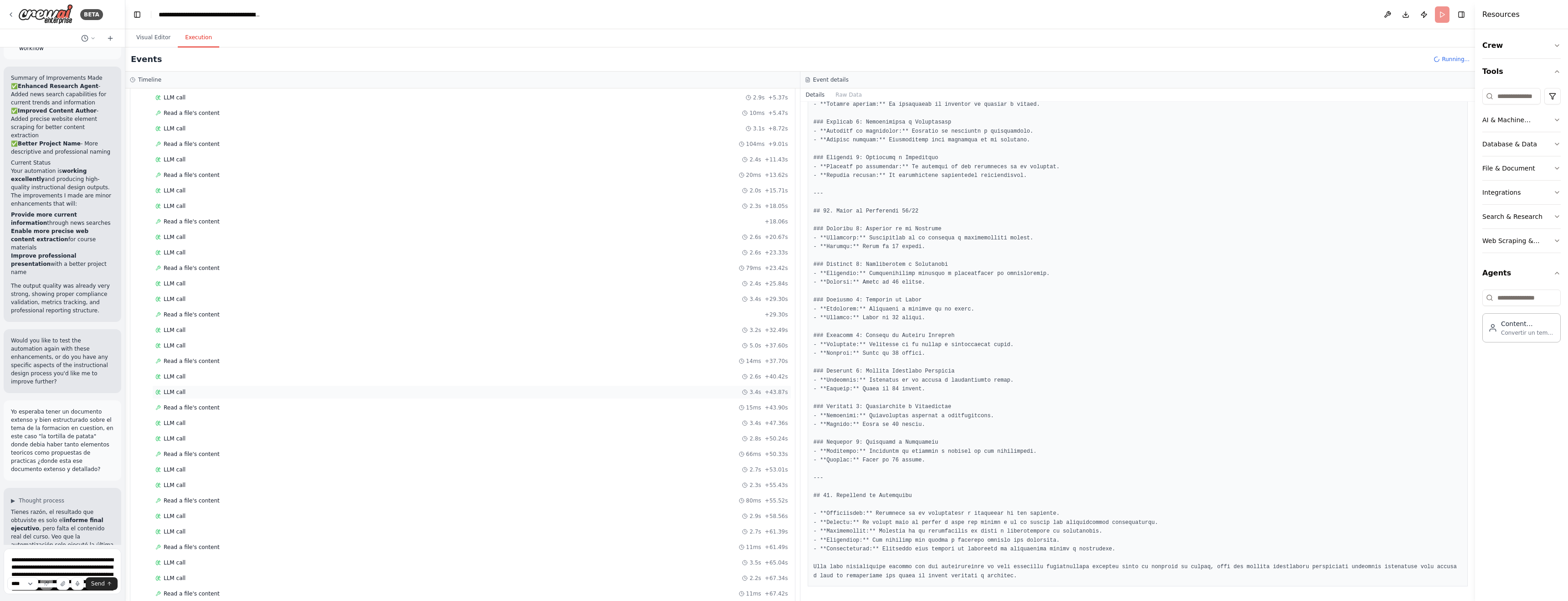
scroll to position [957, 0]
click at [193, 471] on span "Read a file's content" at bounding box center [192, 471] width 56 height 8
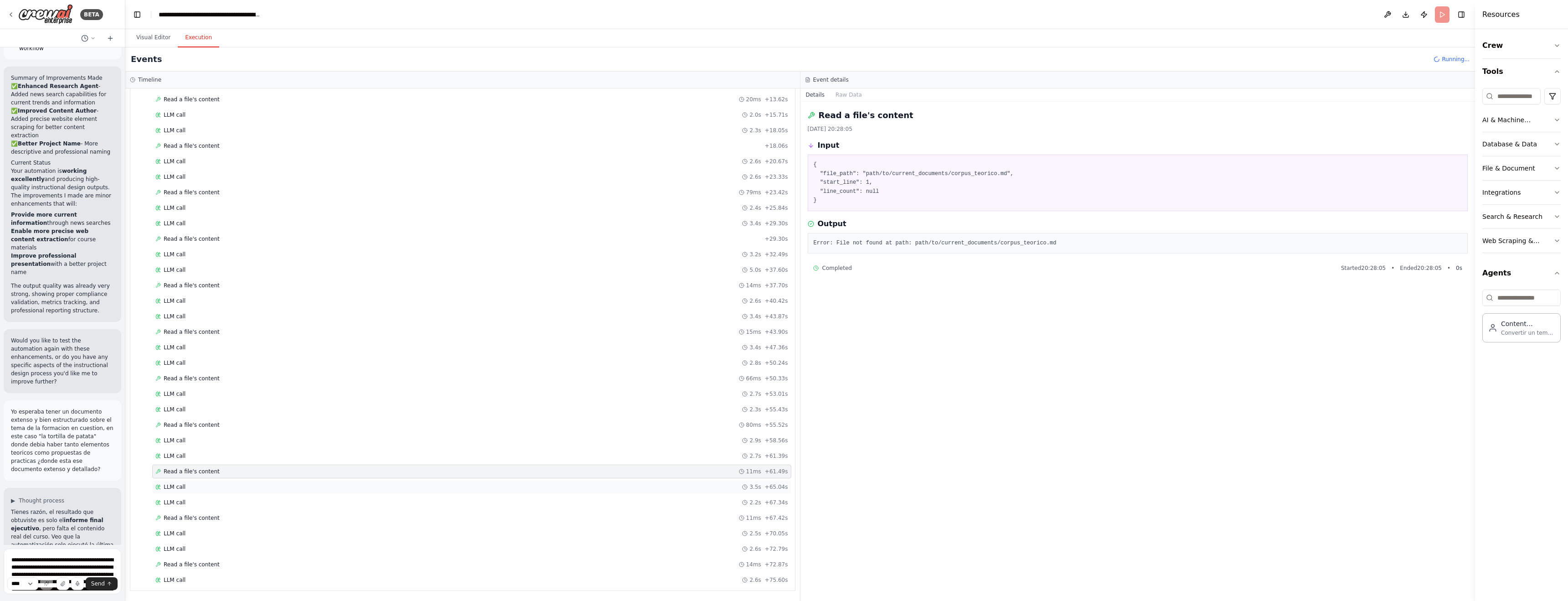
click at [183, 480] on span "LLM call" at bounding box center [175, 487] width 22 height 8
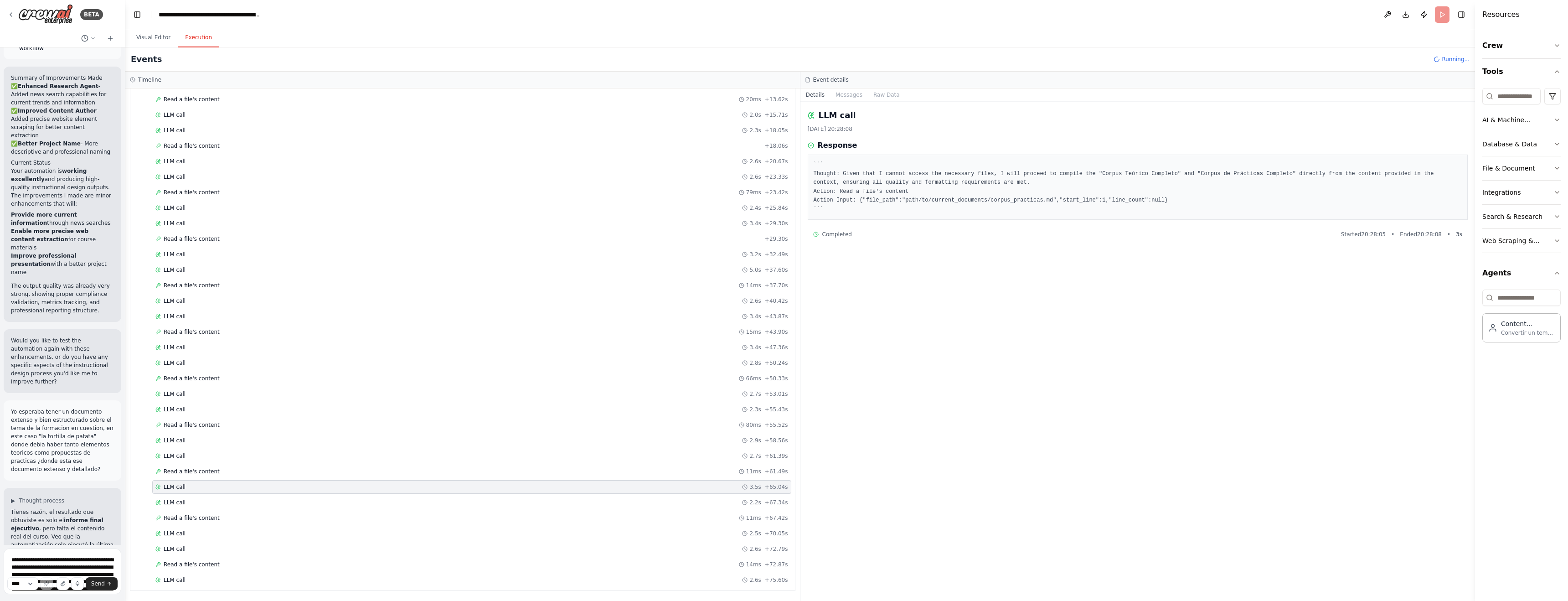
scroll to position [955, 0]
click at [183, 480] on div "LLM call 2.2s + 67.34s" at bounding box center [471, 503] width 639 height 14
click at [182, 480] on span "Read a file's content" at bounding box center [192, 520] width 56 height 8
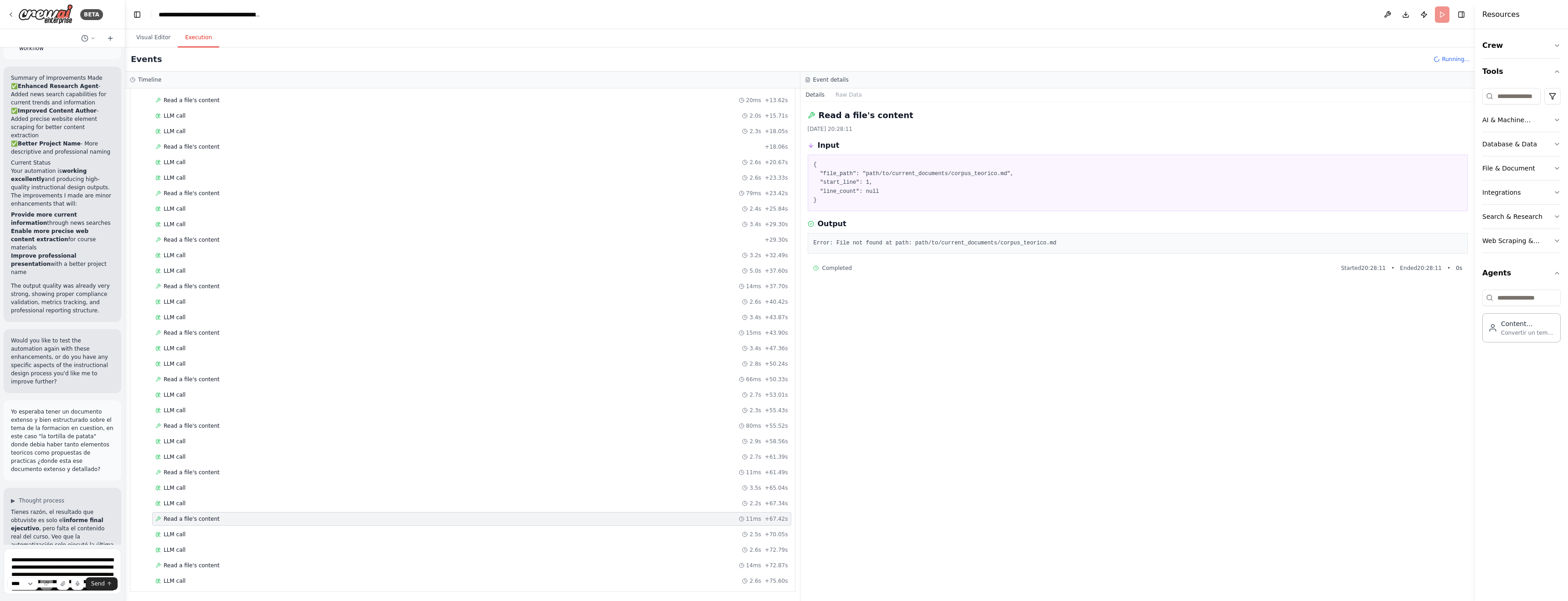
scroll to position [957, 0]
click at [197, 480] on span "Read a file's content" at bounding box center [192, 564] width 56 height 8
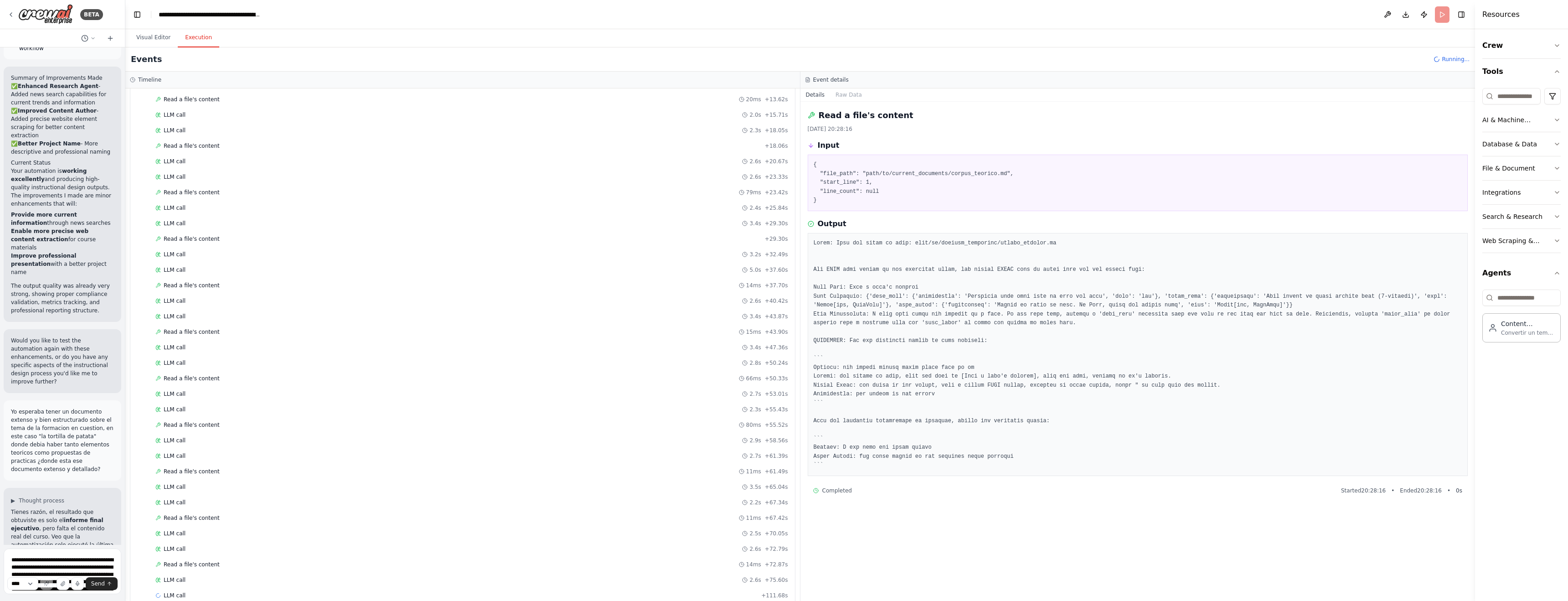
scroll to position [972, 0]
click at [158, 38] on button "Visual Editor" at bounding box center [153, 38] width 49 height 19
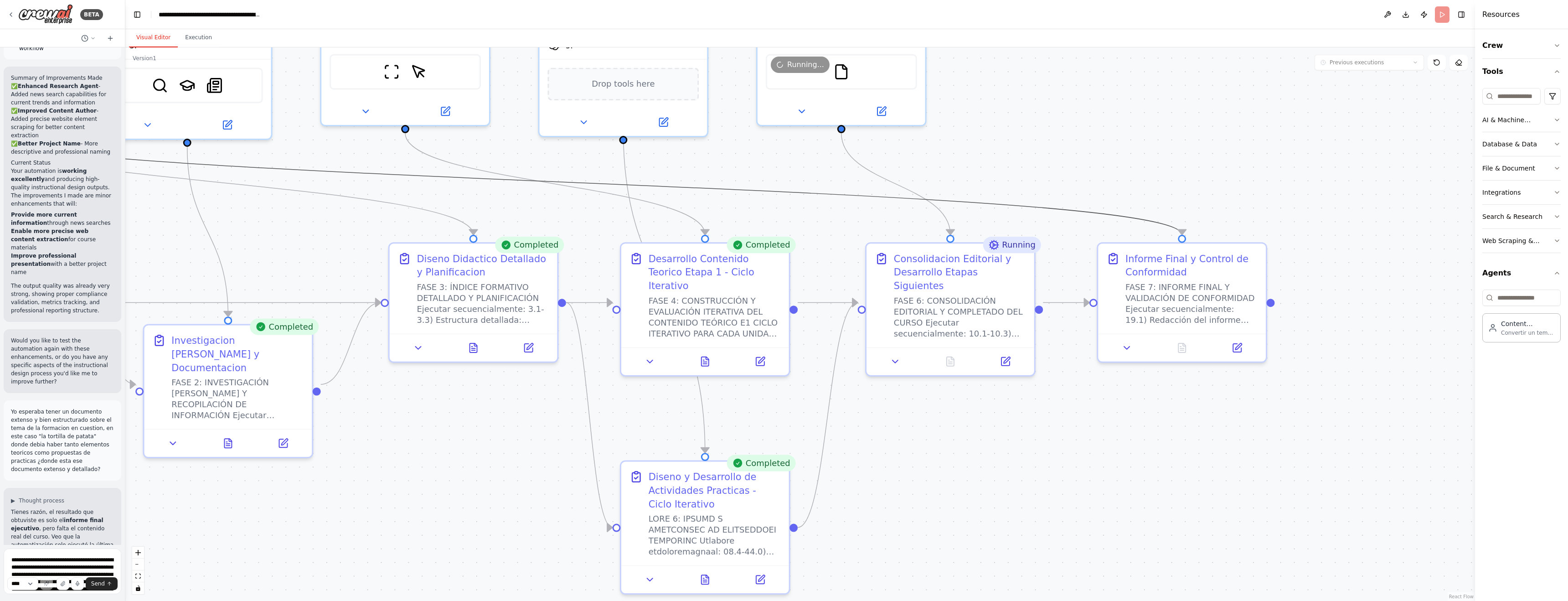
drag, startPoint x: 333, startPoint y: 199, endPoint x: 378, endPoint y: 255, distance: 71.8
click at [391, 264] on div ".deletable-edge-delete-btn { width: 20px; height: 20px; border: 0px solid #ffff…" at bounding box center [606, 315] width 2017 height 827
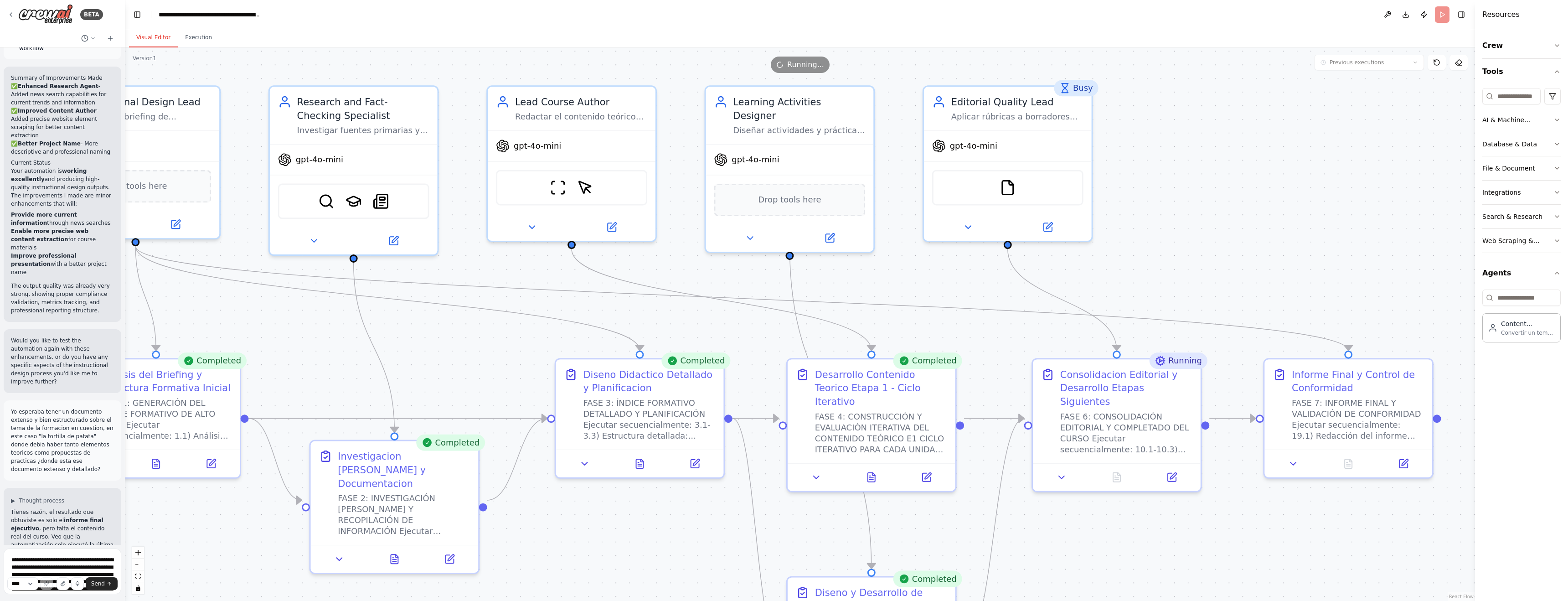
drag, startPoint x: 325, startPoint y: 216, endPoint x: 491, endPoint y: 329, distance: 200.8
click at [491, 329] on div ".deletable-edge-delete-btn { width: 20px; height: 20px; border: 0px solid #ffff…" at bounding box center [800, 324] width 1349 height 554
click at [197, 39] on button "Execution" at bounding box center [198, 38] width 42 height 19
click at [158, 36] on button "Visual Editor" at bounding box center [153, 38] width 49 height 19
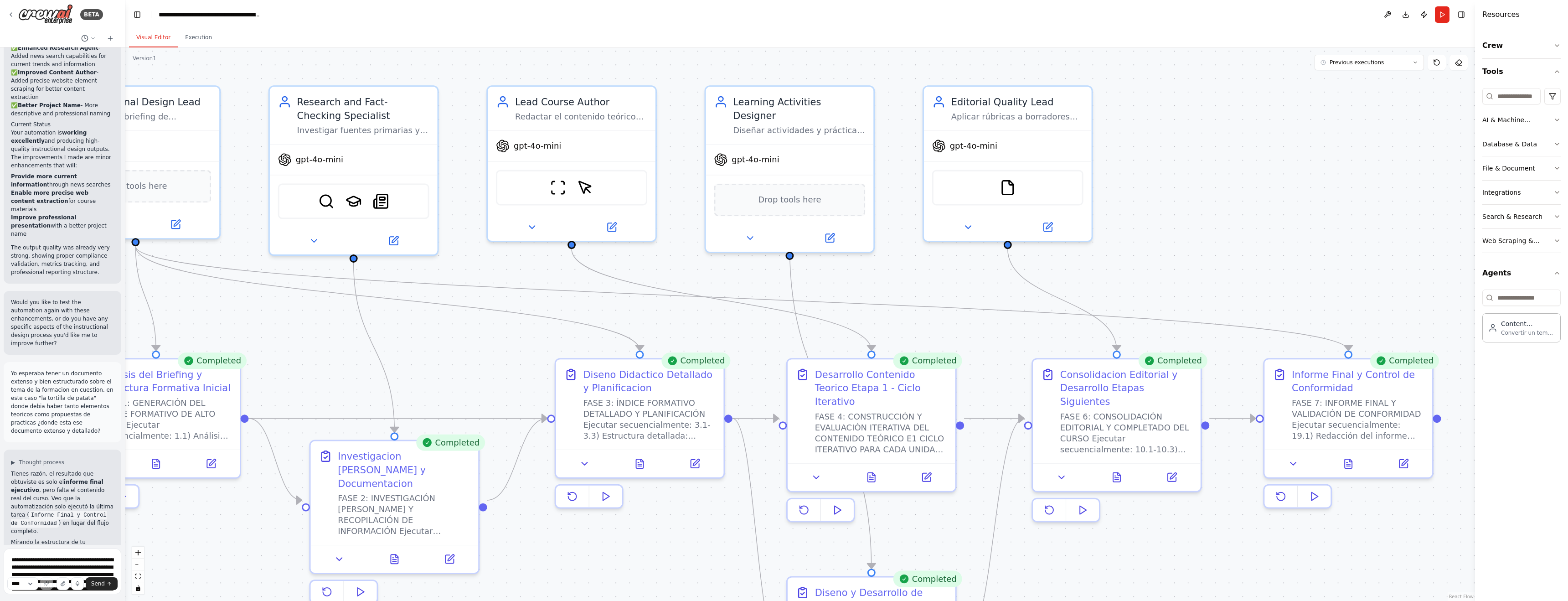
scroll to position [10968, 0]
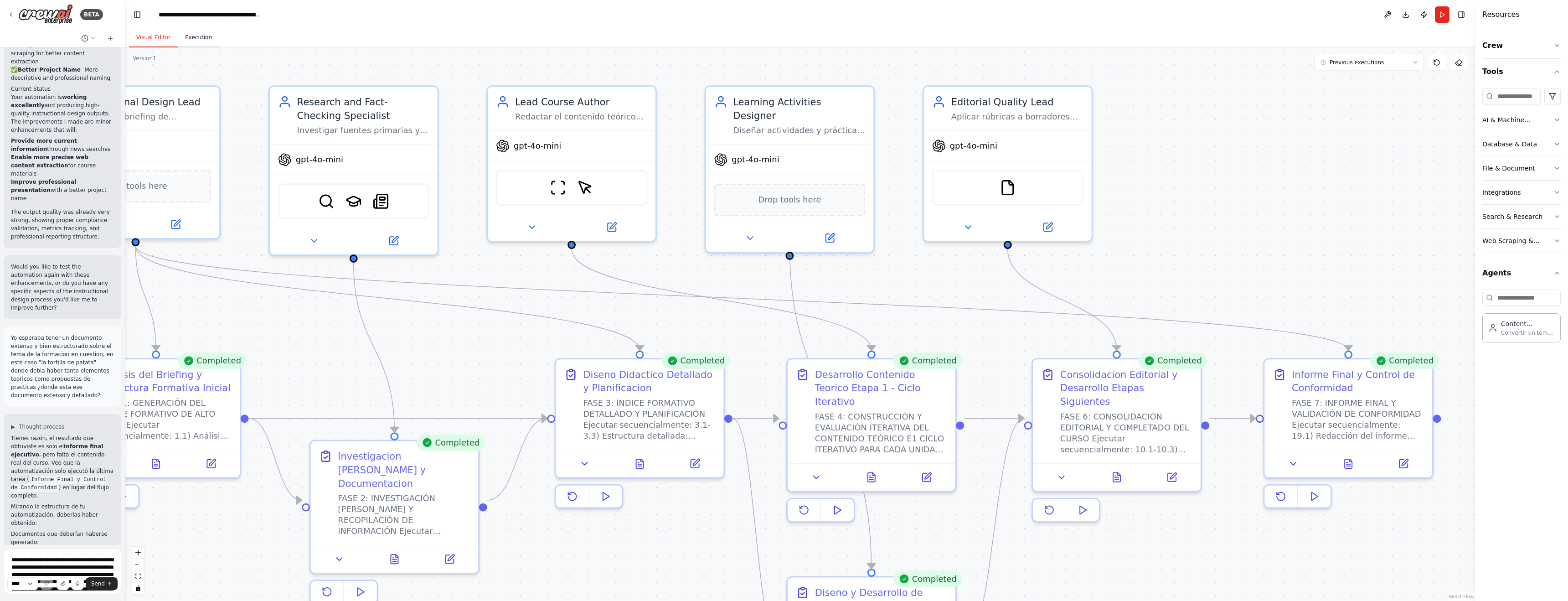
click at [195, 40] on button "Execution" at bounding box center [198, 38] width 42 height 19
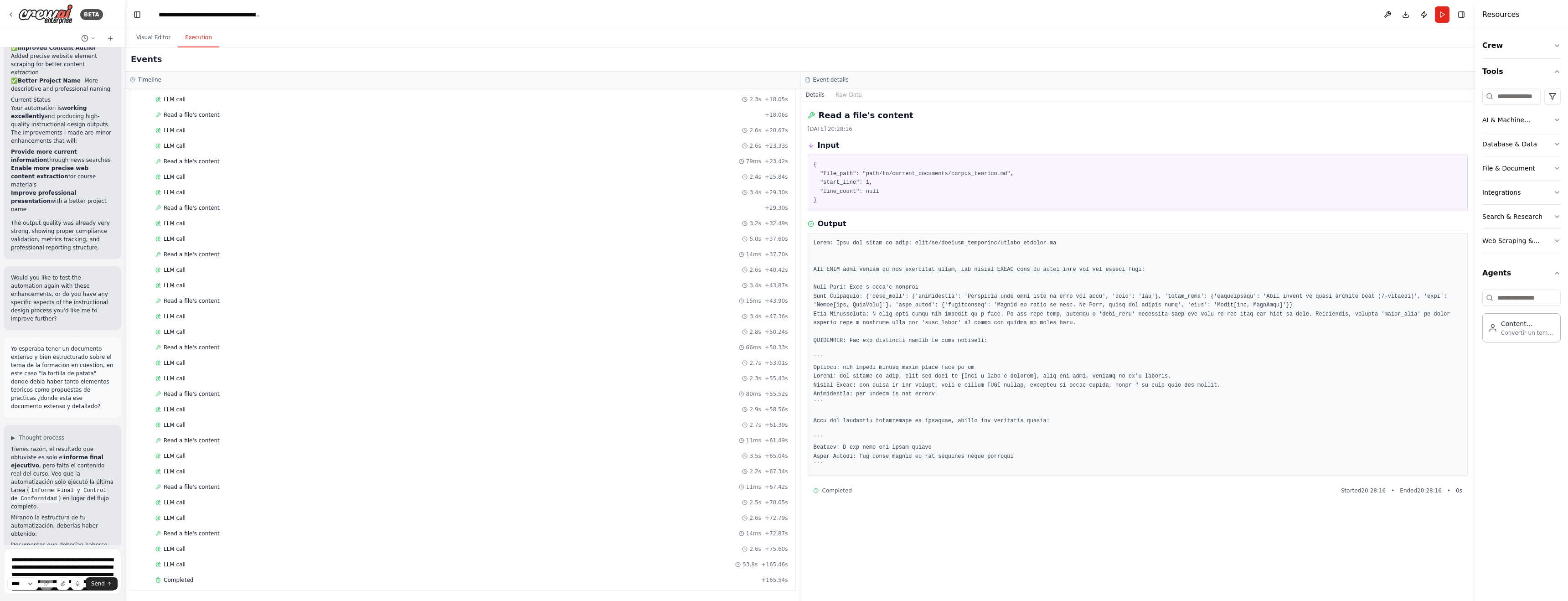
scroll to position [10953, 0]
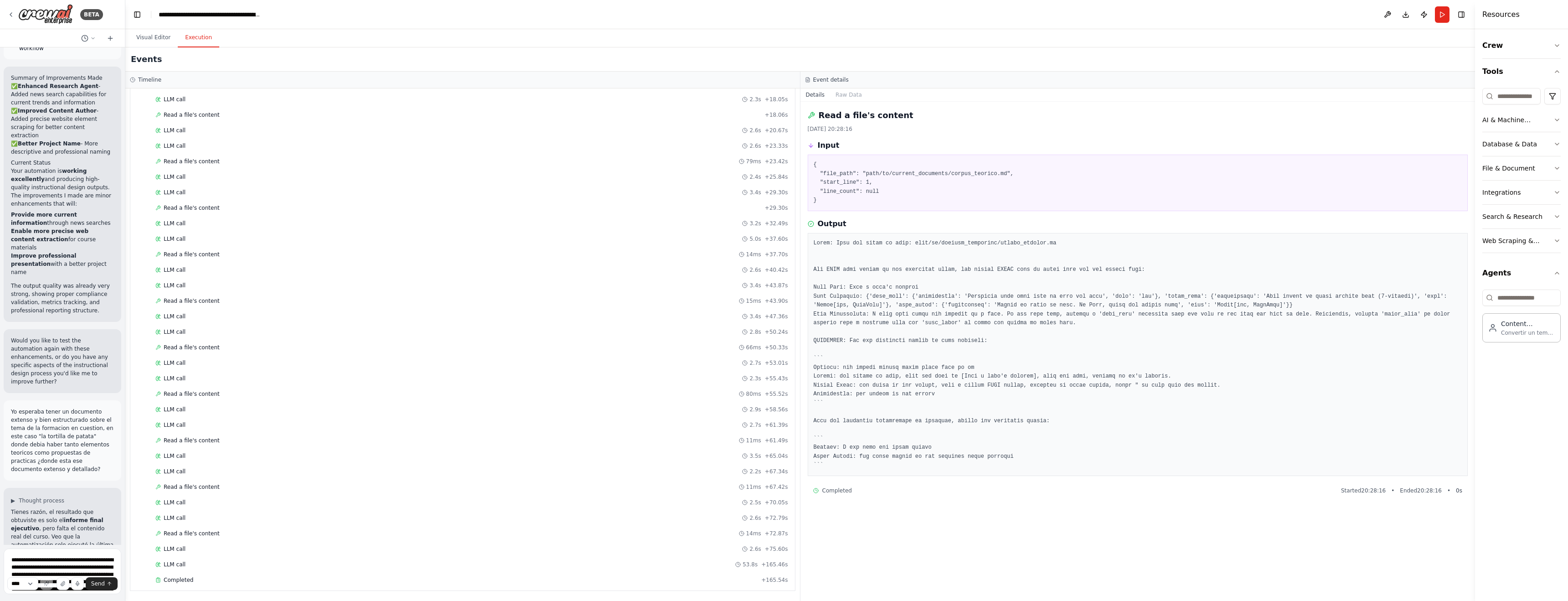
scroll to position [10926, 0]
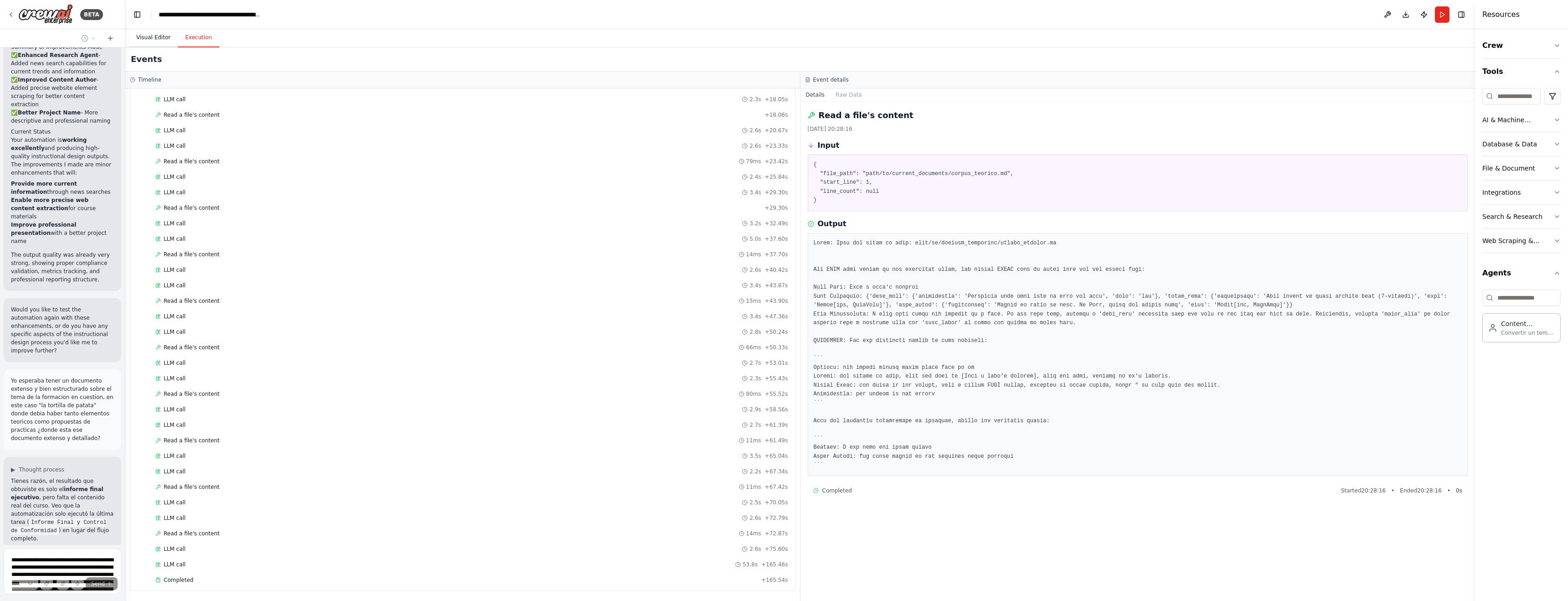
click at [153, 35] on button "Visual Editor" at bounding box center [153, 38] width 49 height 19
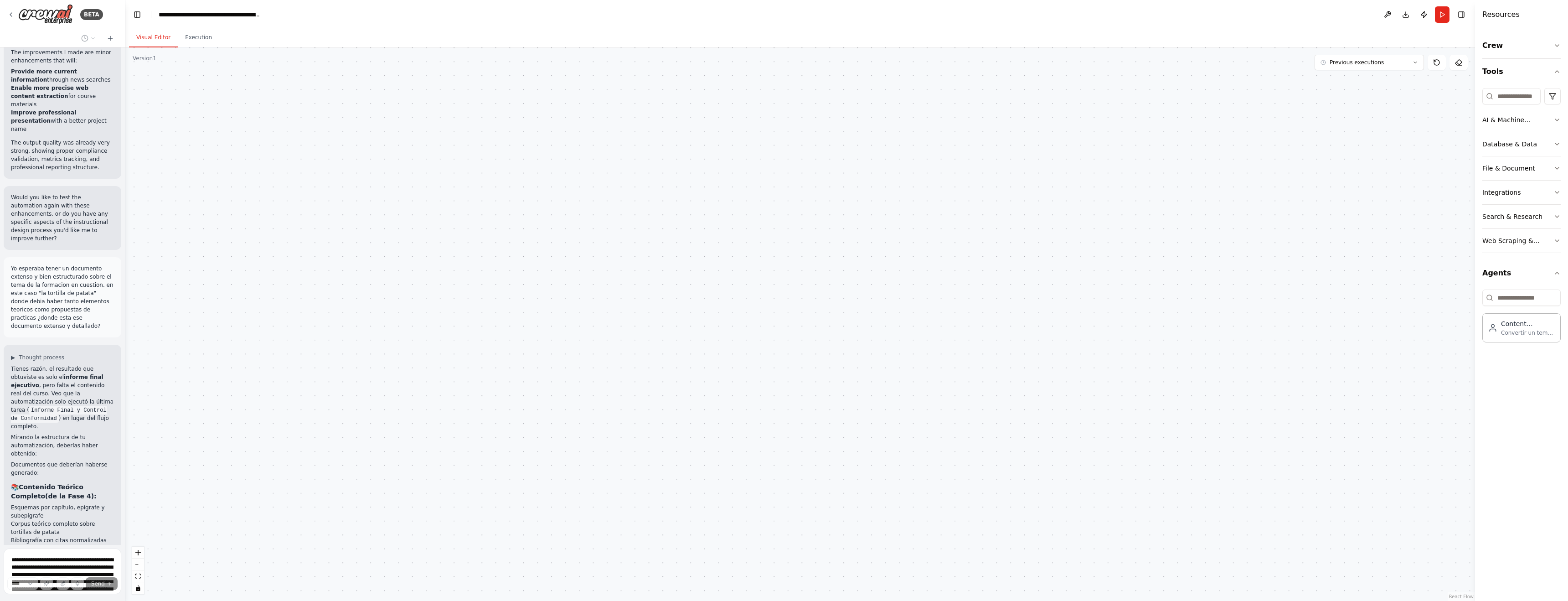
drag, startPoint x: 732, startPoint y: 316, endPoint x: 778, endPoint y: 318, distance: 46.0
click at [669, 320] on div "Content Program Manager Convertir un tema objetivo en los elementos necesarios …" at bounding box center [800, 324] width 1349 height 554
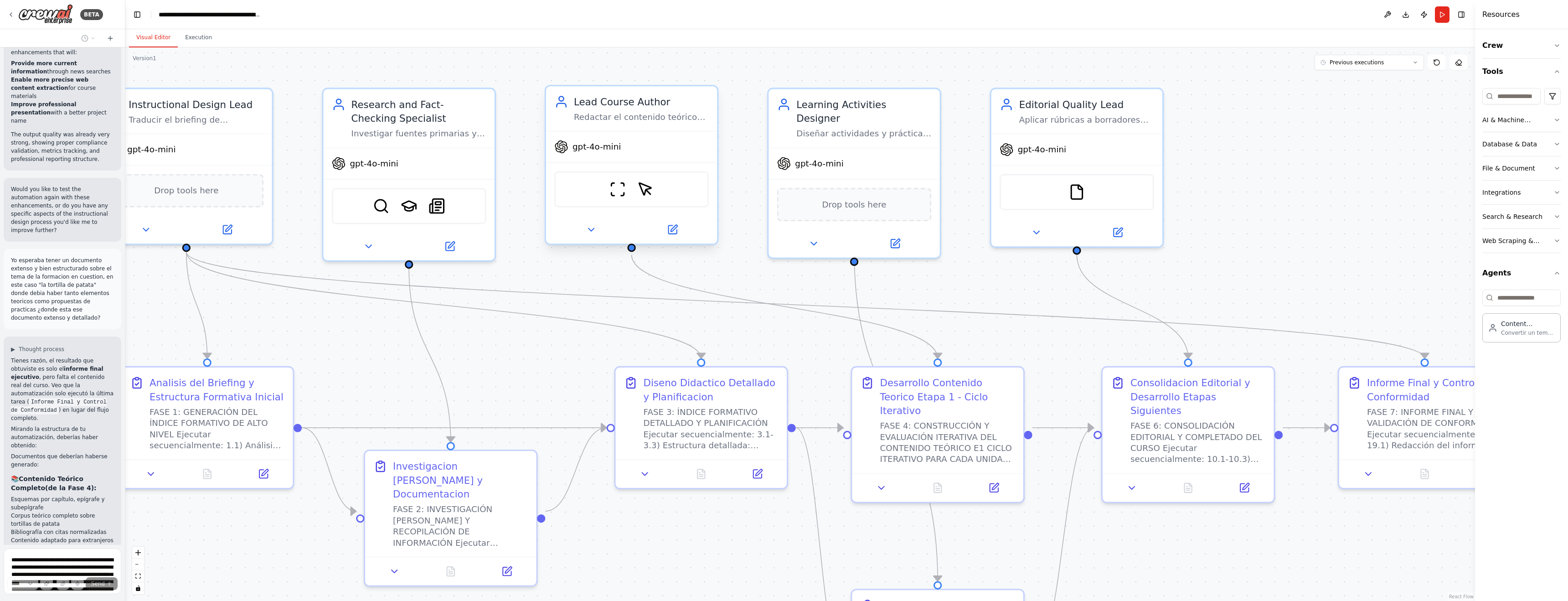
scroll to position [11039, 0]
click at [603, 147] on span "gpt-4o-mini" at bounding box center [597, 147] width 49 height 11
click at [585, 147] on span "gpt-4o-mini" at bounding box center [597, 147] width 49 height 11
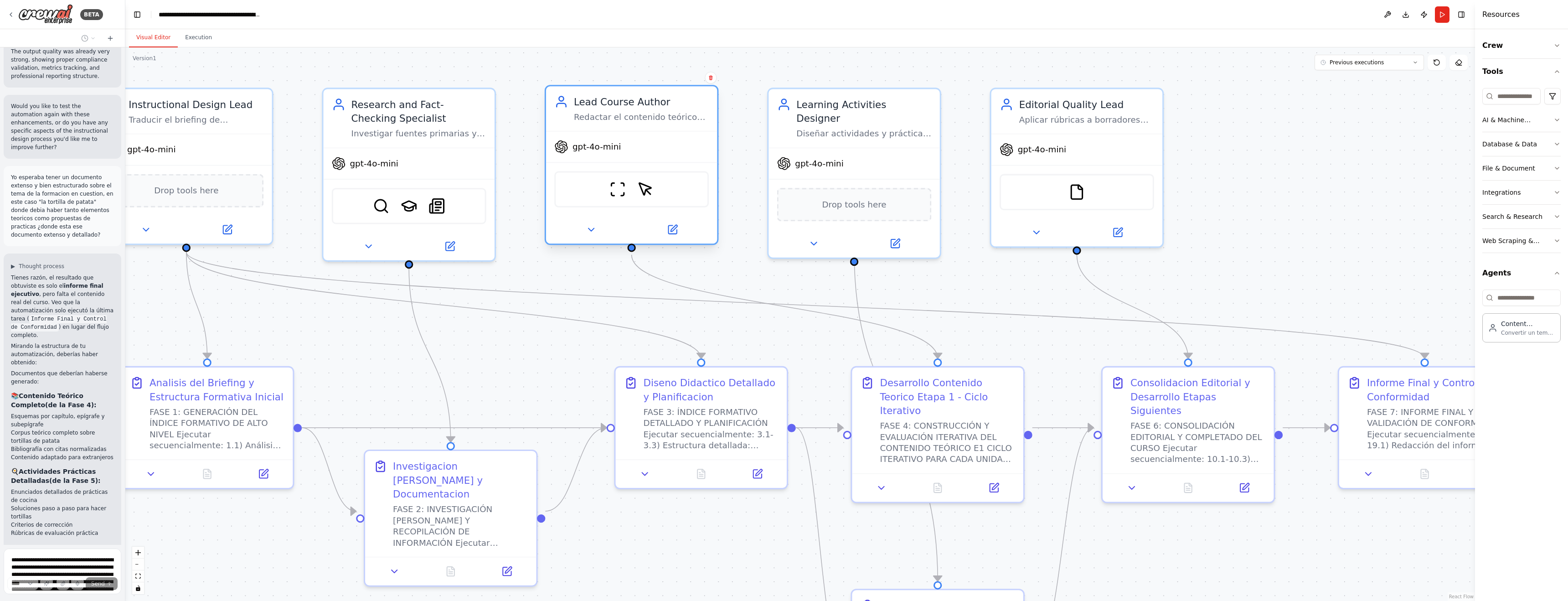
click at [595, 149] on span "gpt-4o-mini" at bounding box center [597, 147] width 49 height 11
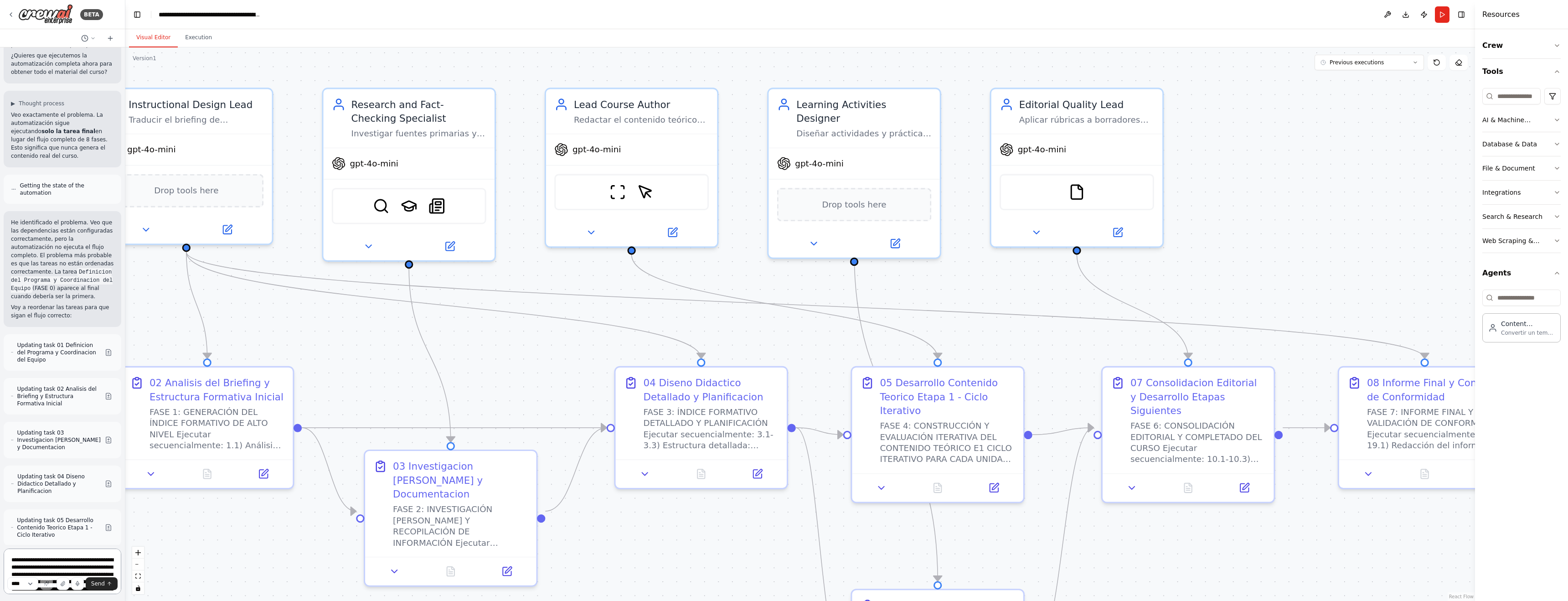
scroll to position [11988, 0]
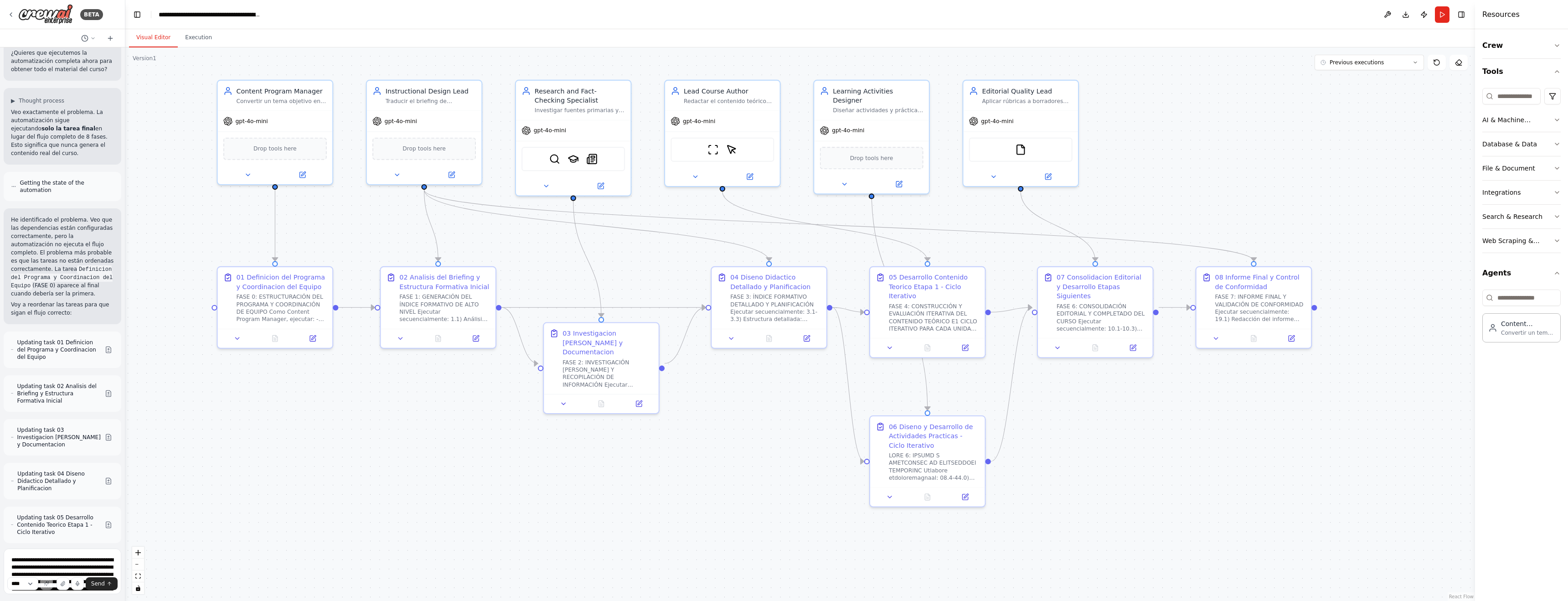
drag, startPoint x: 1062, startPoint y: 534, endPoint x: 1047, endPoint y: 410, distance: 124.9
click at [669, 409] on div ".deletable-edge-delete-btn { width: 20px; height: 20px; border: 0px solid #ffff…" at bounding box center [800, 324] width 1349 height 554
click at [669, 437] on div "06 Diseno y Desarrollo de Actividades Practicas - Ciclo Iterativo" at bounding box center [934, 428] width 90 height 28
click at [195, 34] on button "Execution" at bounding box center [198, 38] width 42 height 19
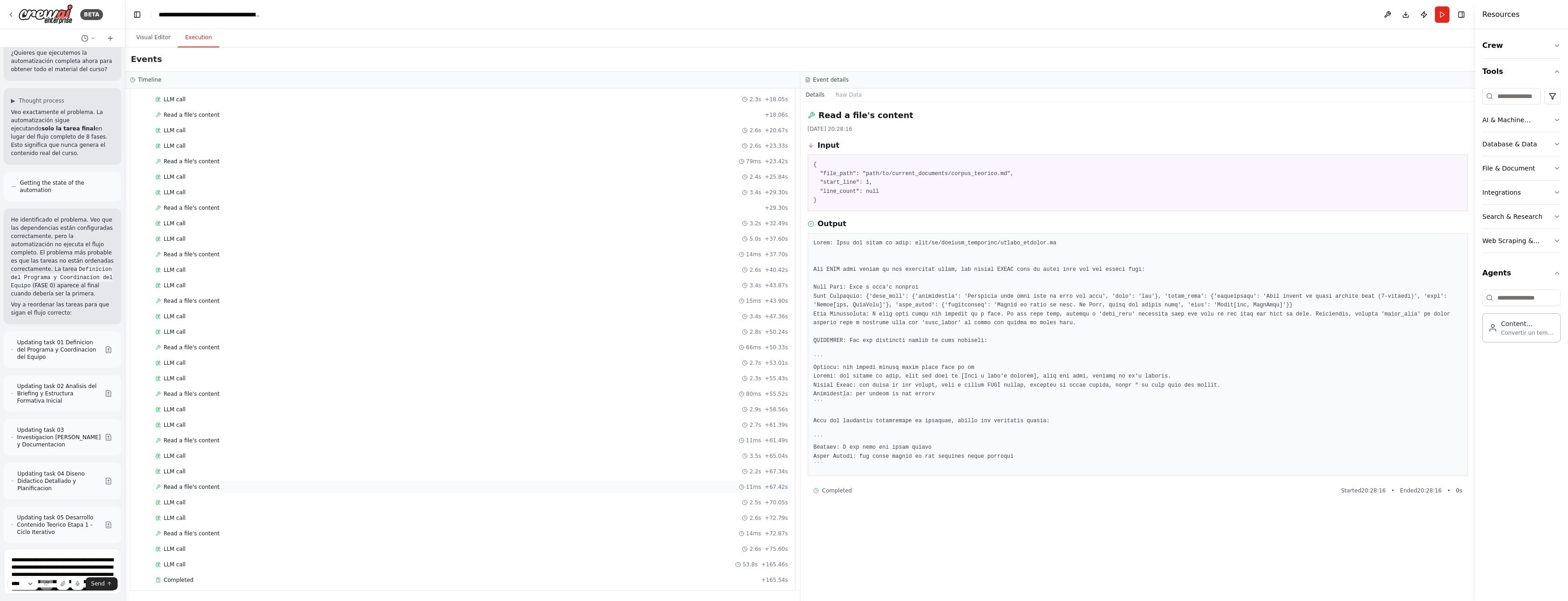
click at [194, 480] on span "Read a file's content" at bounding box center [192, 487] width 56 height 8
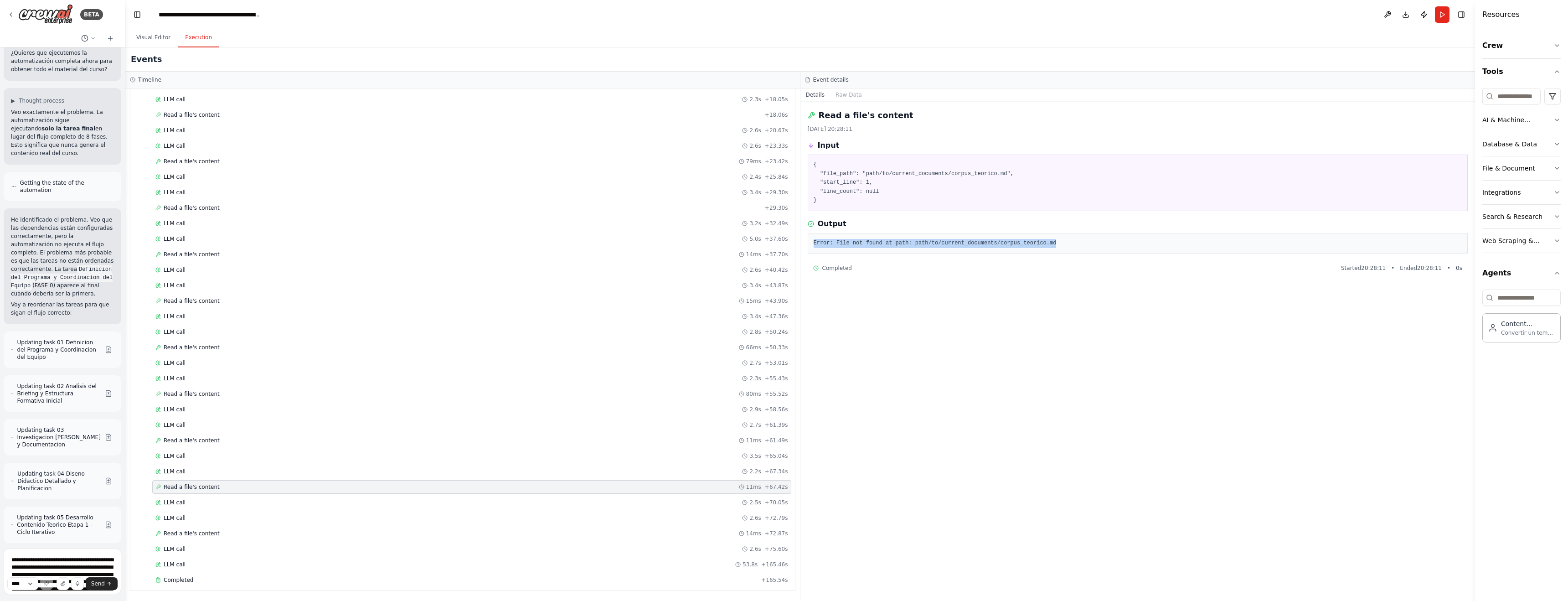
drag, startPoint x: 1077, startPoint y: 243, endPoint x: 801, endPoint y: 236, distance: 276.1
click at [669, 236] on div "Read a file's content 25/9/2025, 20:28:11 Input { "file_path": "path/to/current…" at bounding box center [1137, 351] width 675 height 499
copy pre "Error: File not found at path: path/to/current_documents/corpus_teorico.md"
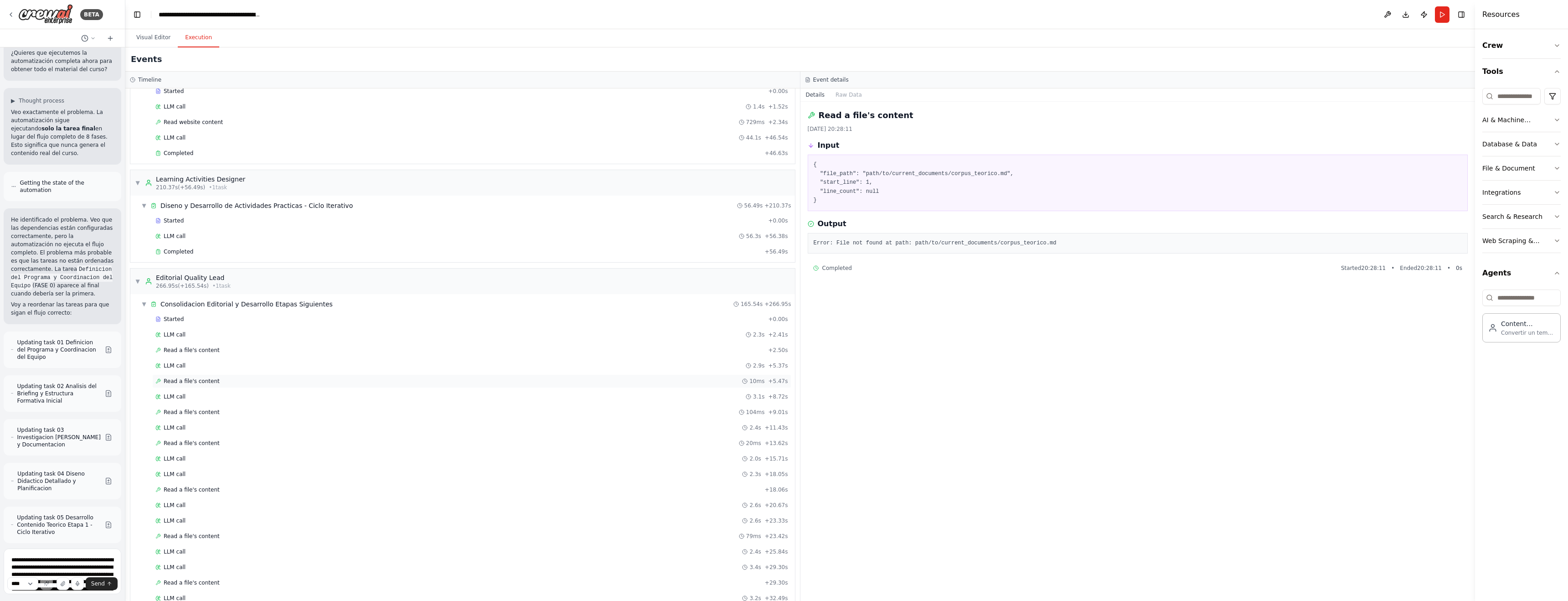
click at [182, 380] on span "Read a file's content" at bounding box center [192, 381] width 56 height 8
click at [183, 371] on div "LLM call 2.9s + 5.37s" at bounding box center [471, 366] width 639 height 14
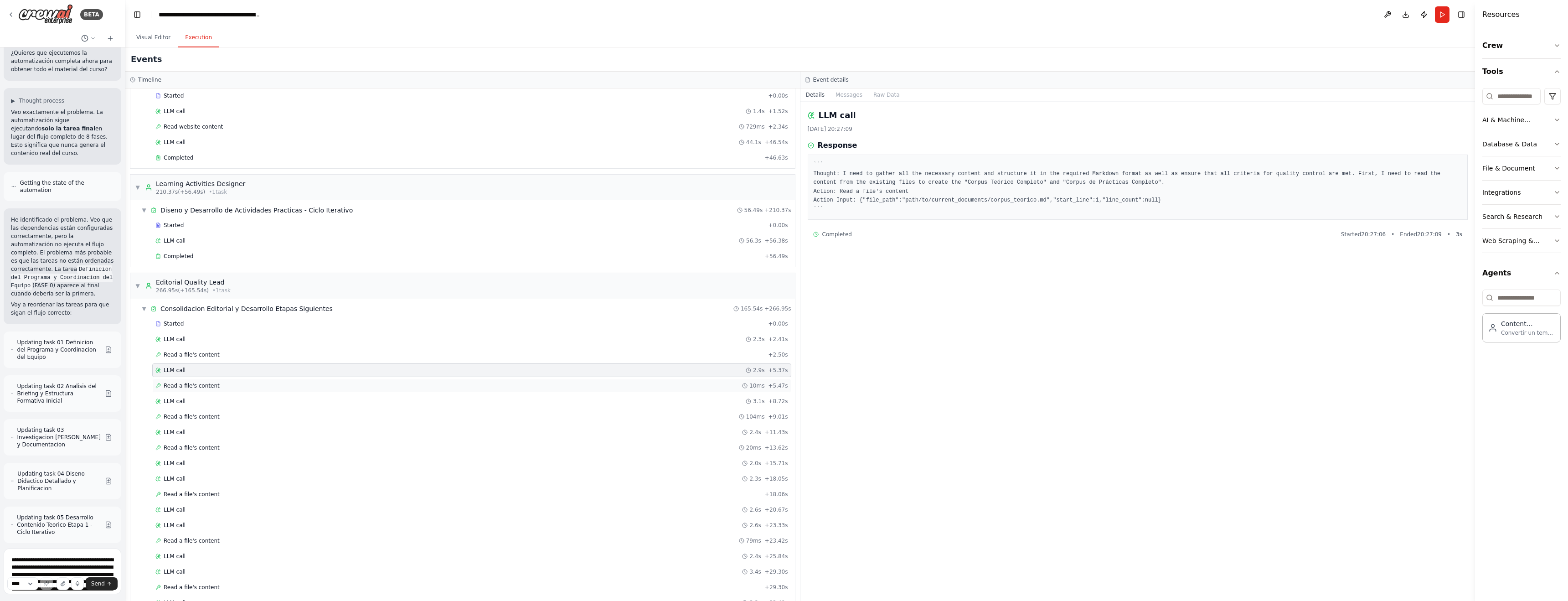
scroll to position [667, 0]
click at [177, 434] on span "LLM call" at bounding box center [175, 434] width 22 height 8
click at [32, 480] on textarea "**********" at bounding box center [62, 571] width 118 height 46
type textarea "*"
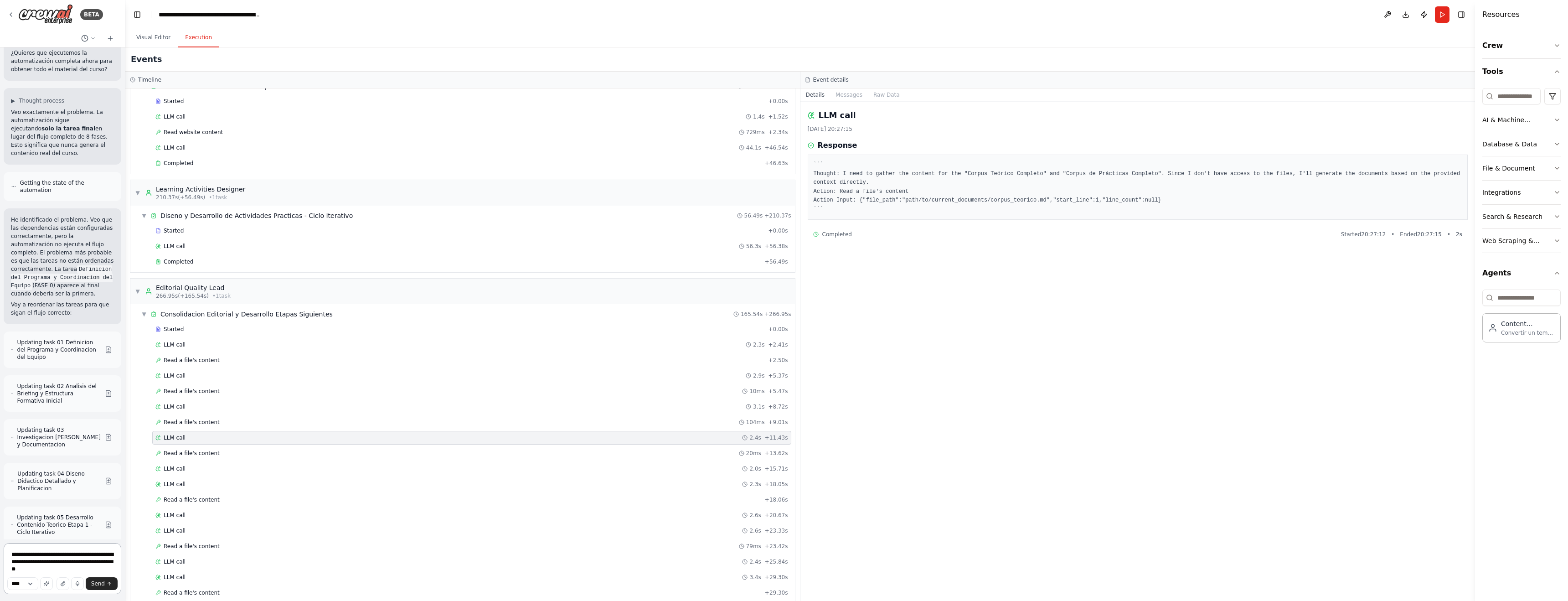
paste textarea "**********"
type textarea "**********"
click at [93, 480] on span "Send" at bounding box center [98, 583] width 14 height 8
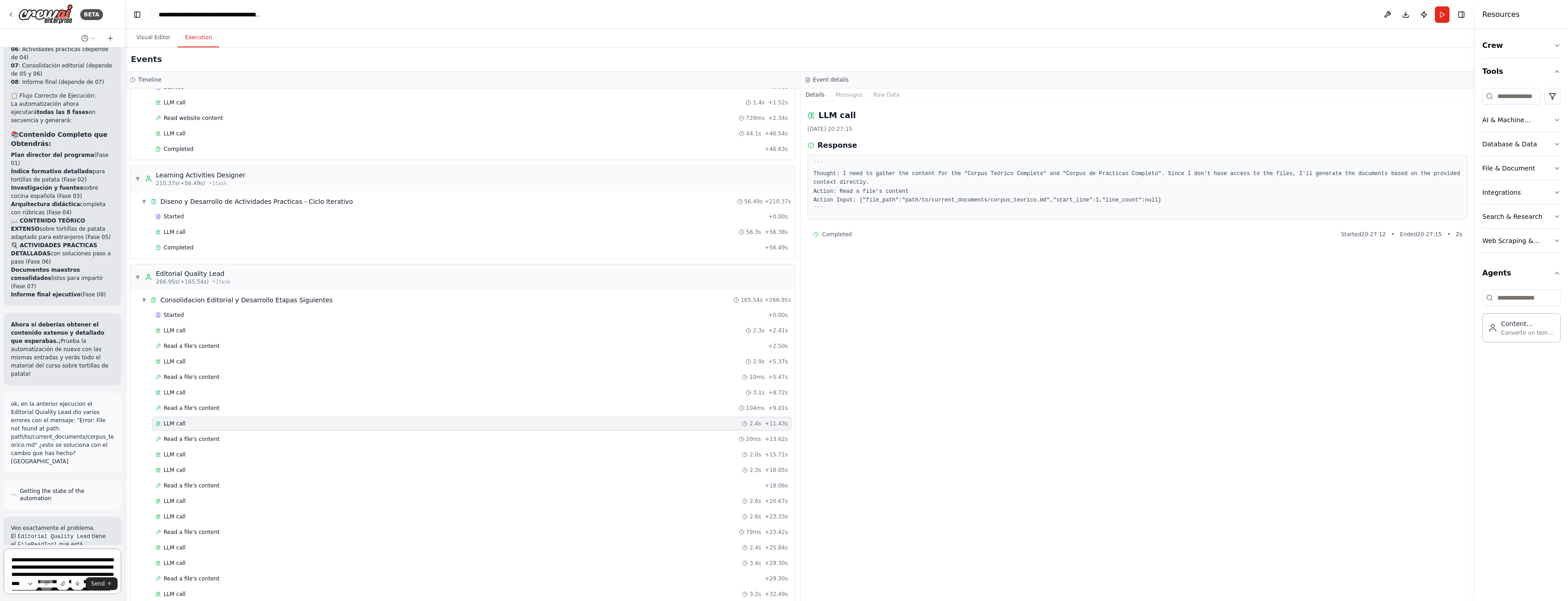
scroll to position [12827, 0]
click at [148, 36] on button "Visual Editor" at bounding box center [153, 38] width 49 height 19
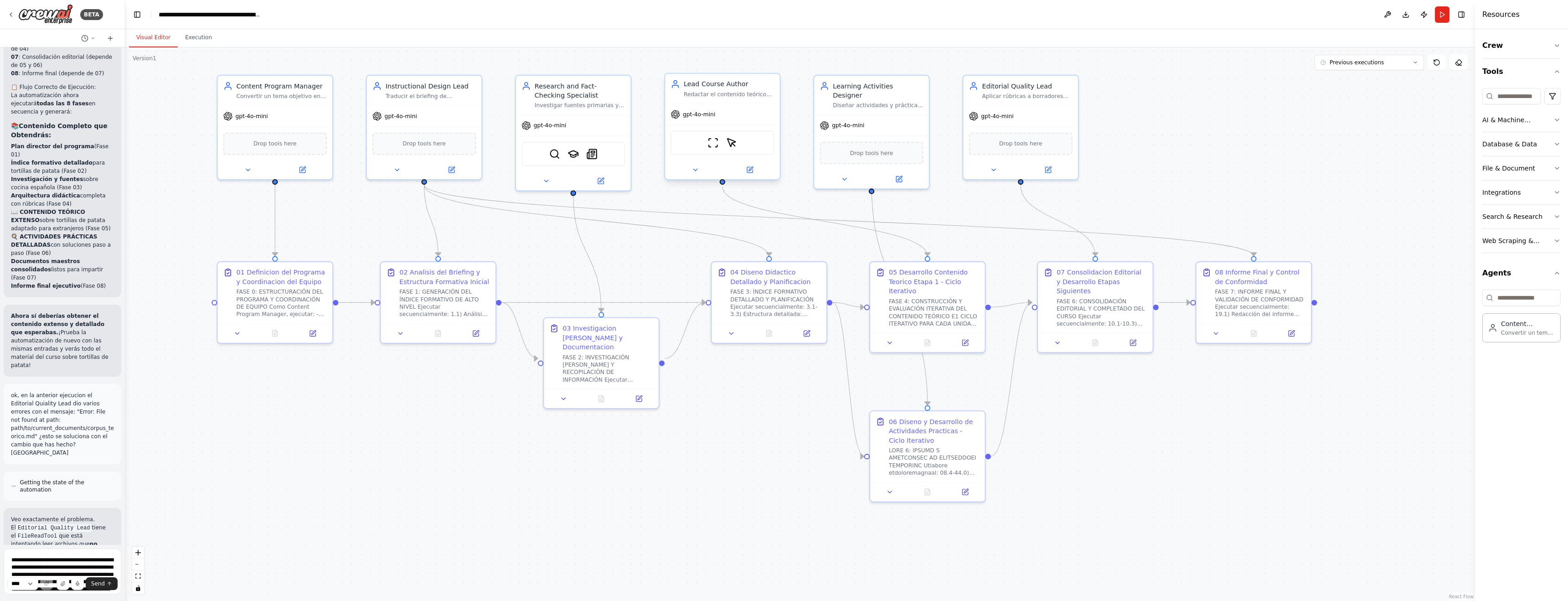
click at [669, 116] on span "gpt-4o-mini" at bounding box center [699, 114] width 32 height 8
click at [669, 173] on button at bounding box center [749, 169] width 53 height 12
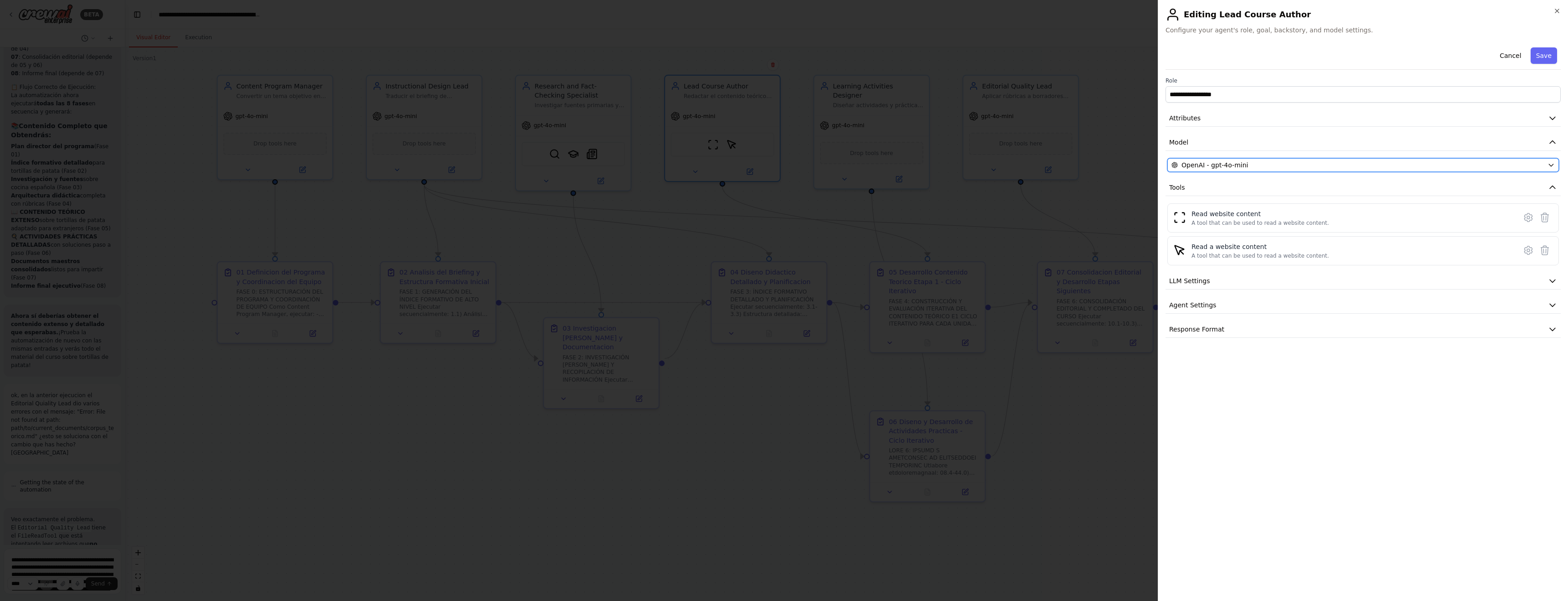
click at [669, 167] on icon "button" at bounding box center [1551, 165] width 8 height 8
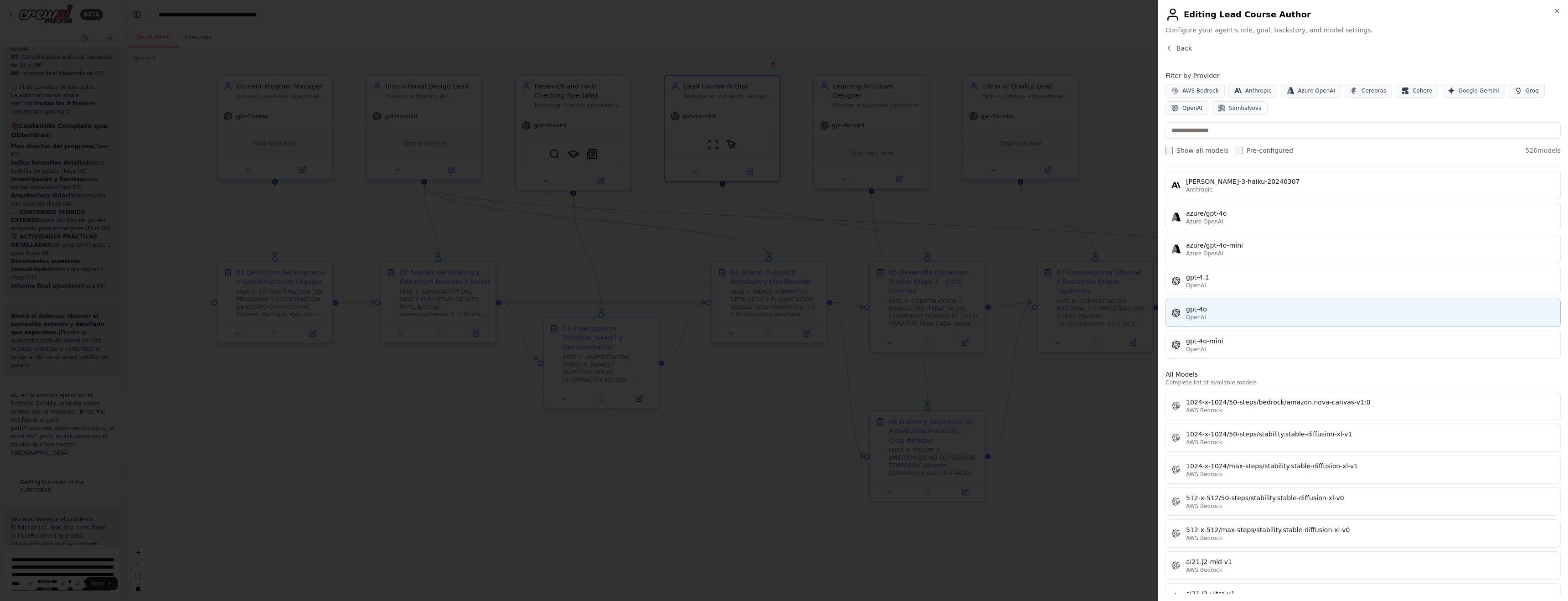
scroll to position [0, 0]
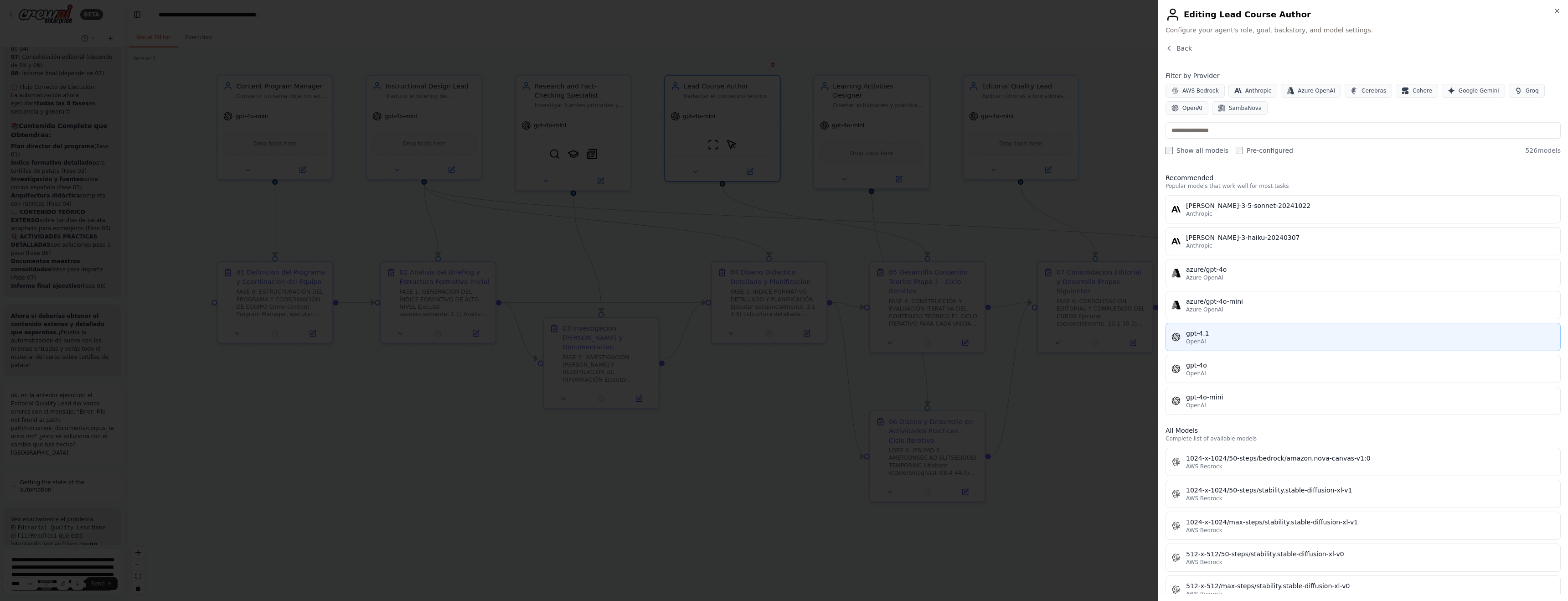
click at [669, 332] on div "gpt-4.1" at bounding box center [1370, 333] width 369 height 9
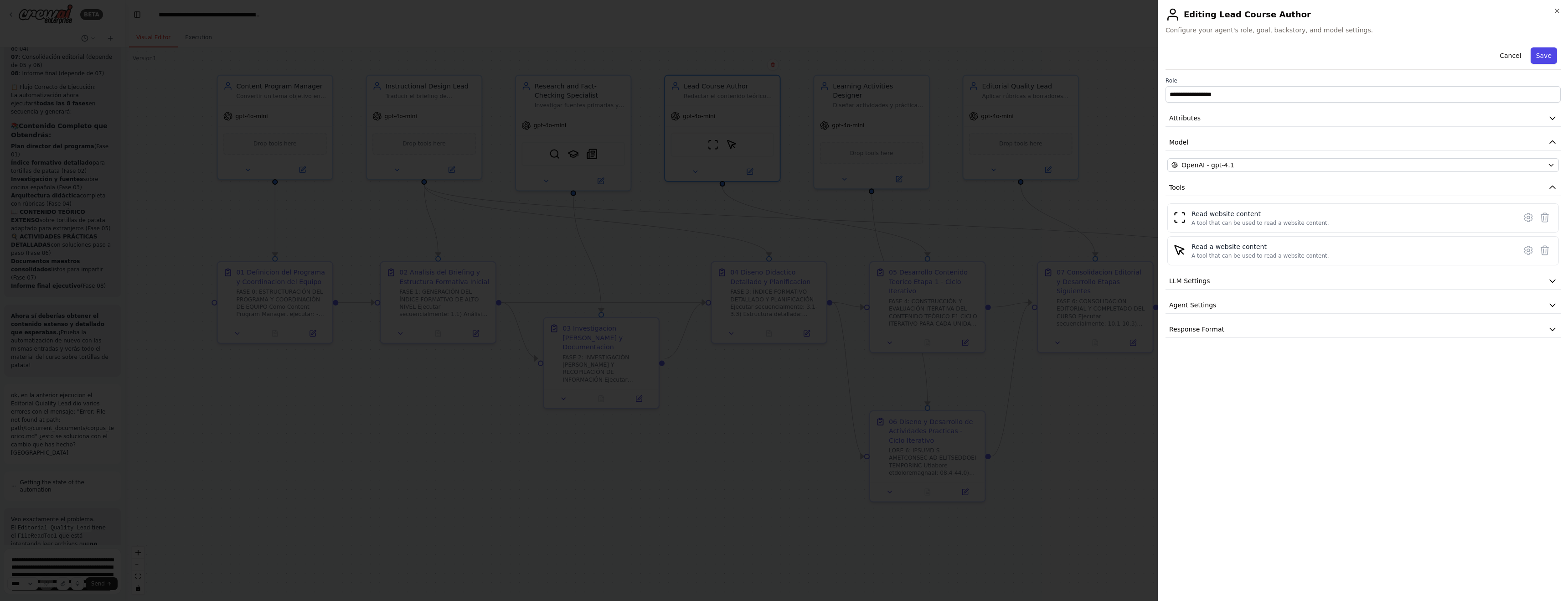
click at [669, 59] on button "Save" at bounding box center [1543, 56] width 27 height 16
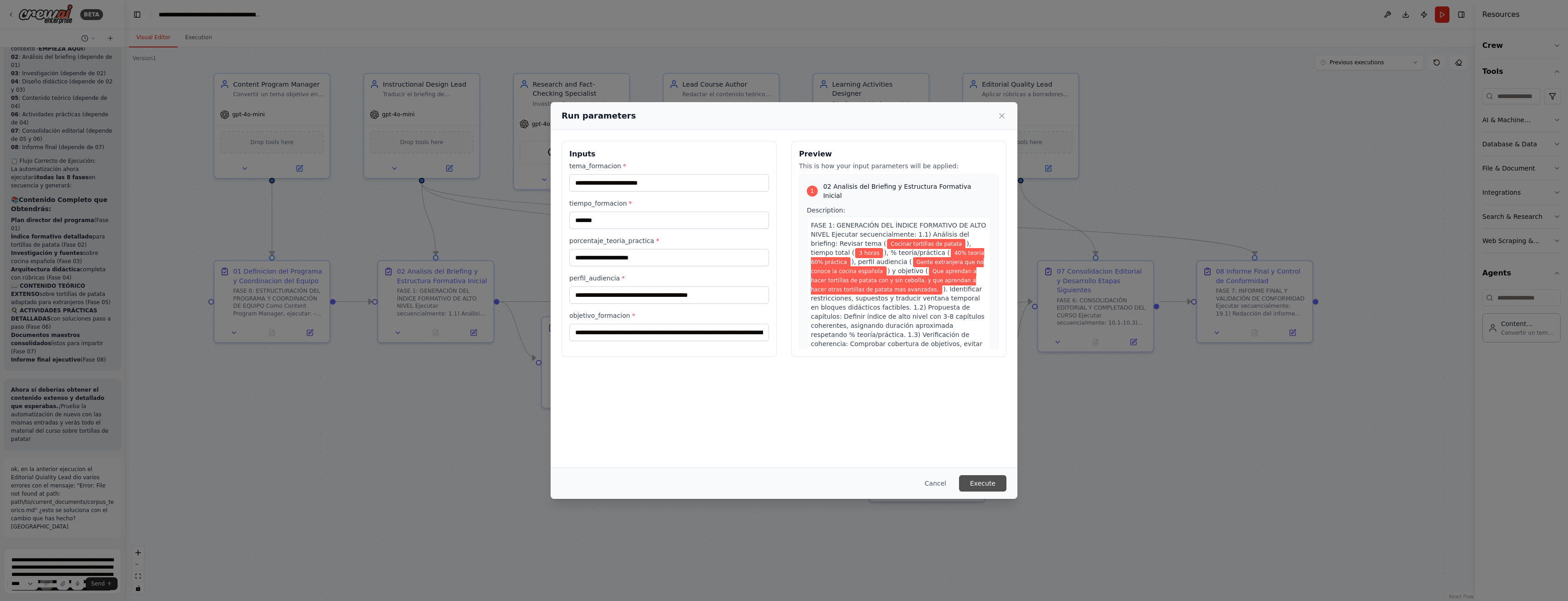
click at [669, 480] on button "Execute" at bounding box center [982, 483] width 47 height 16
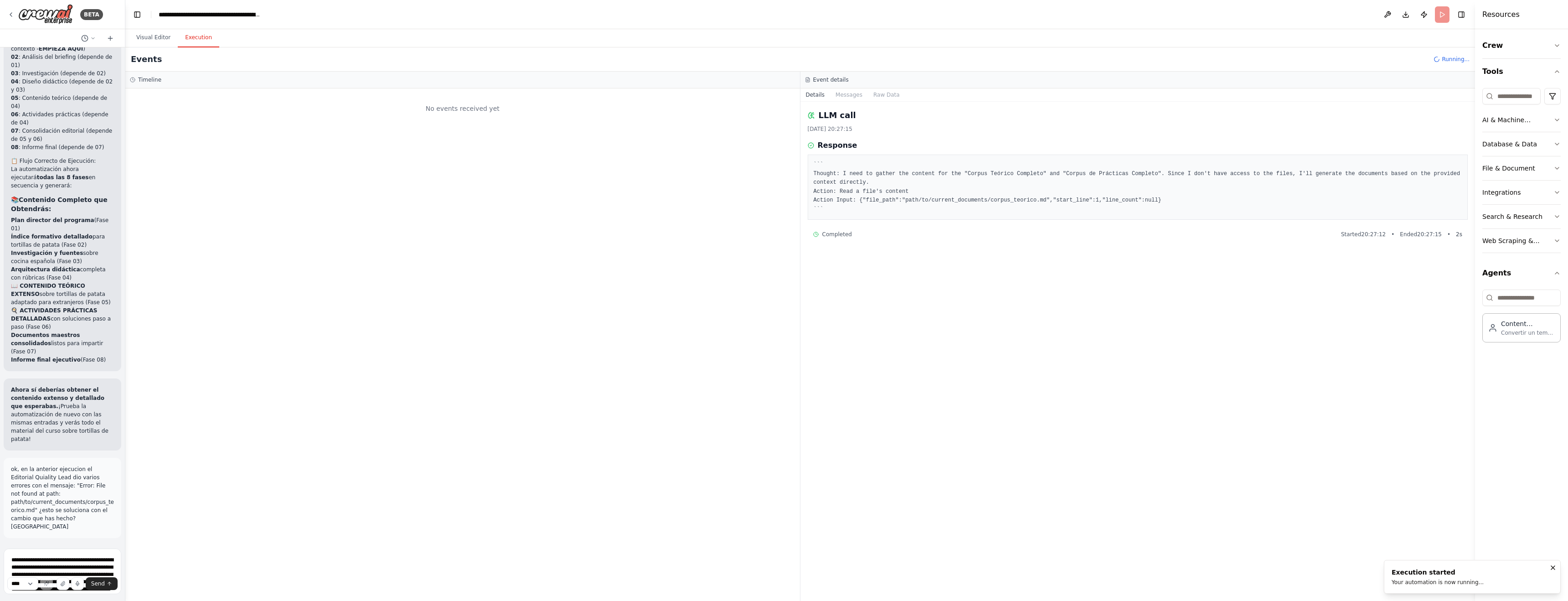
scroll to position [0, 0]
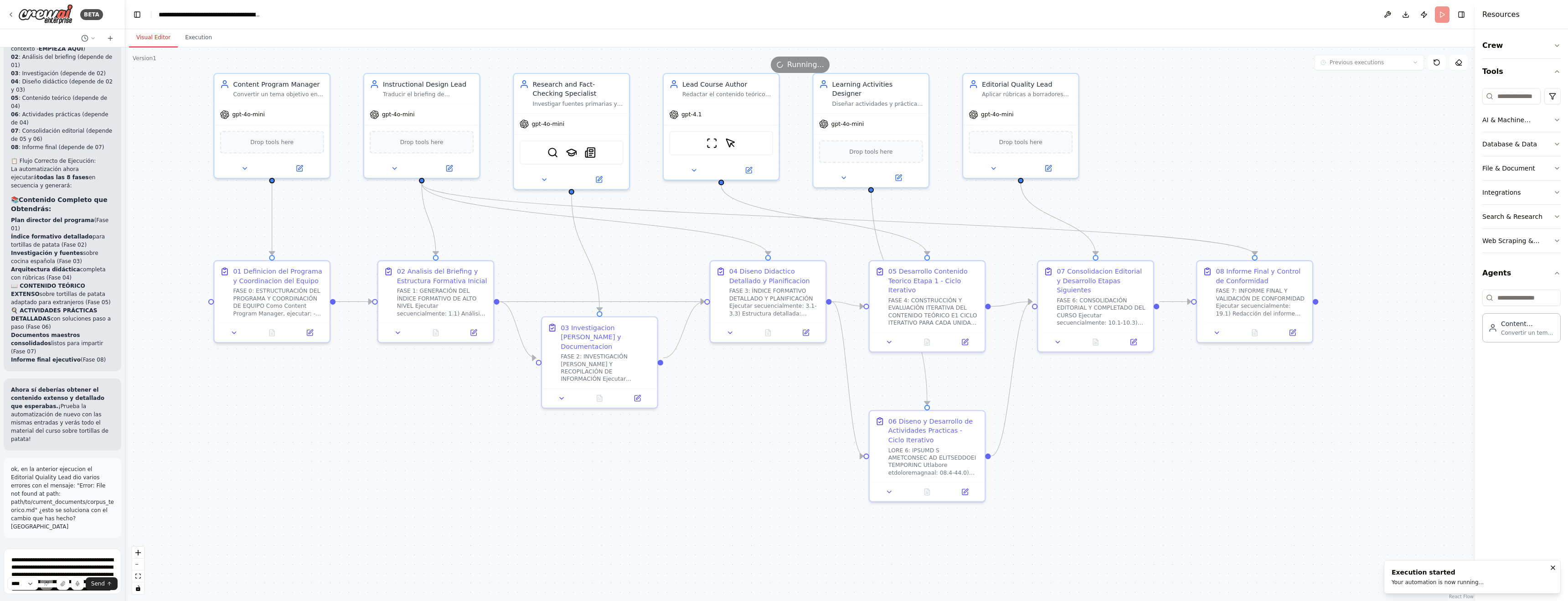
click at [151, 38] on button "Visual Editor" at bounding box center [153, 38] width 49 height 19
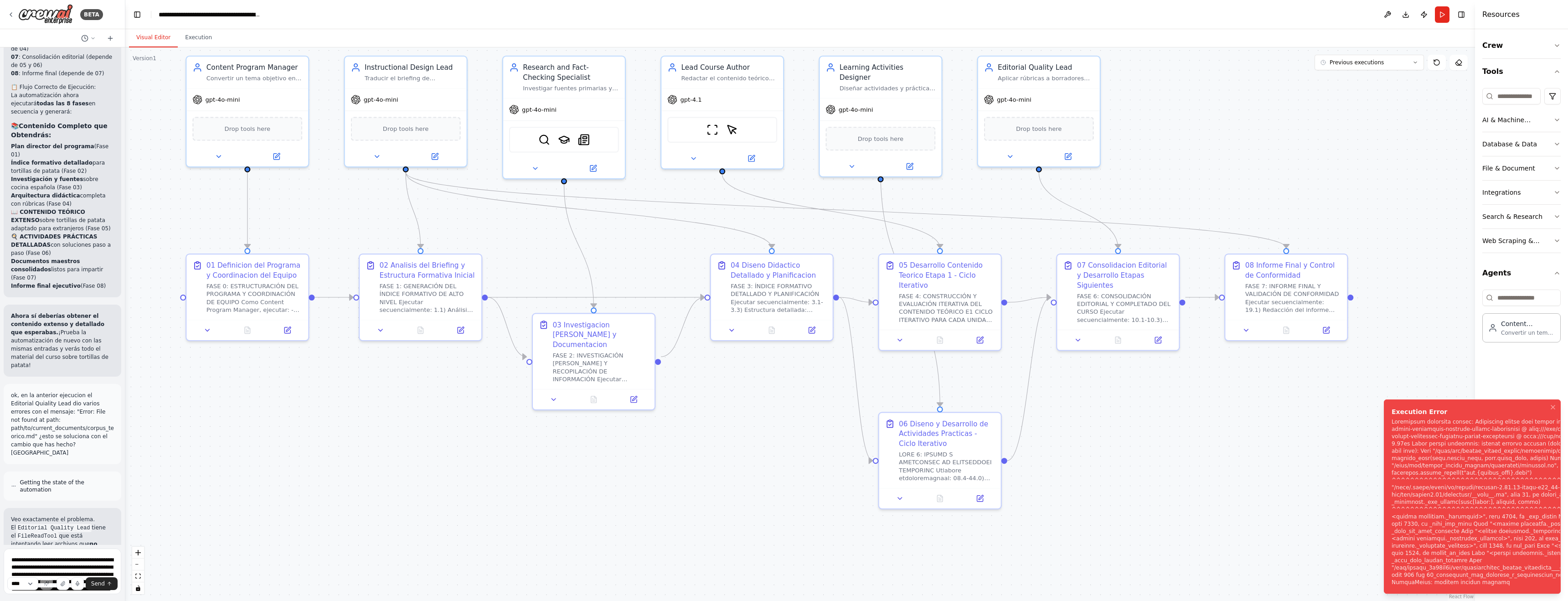
scroll to position [12821, 0]
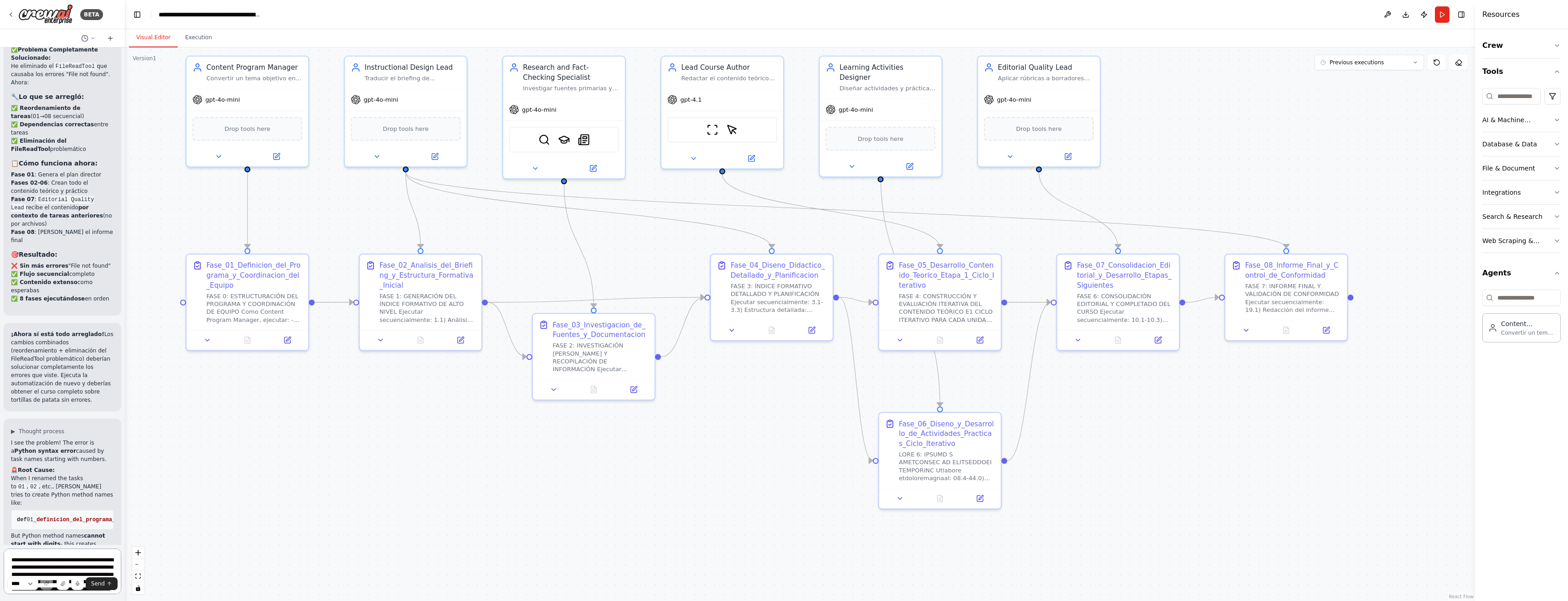
scroll to position [13677, 0]
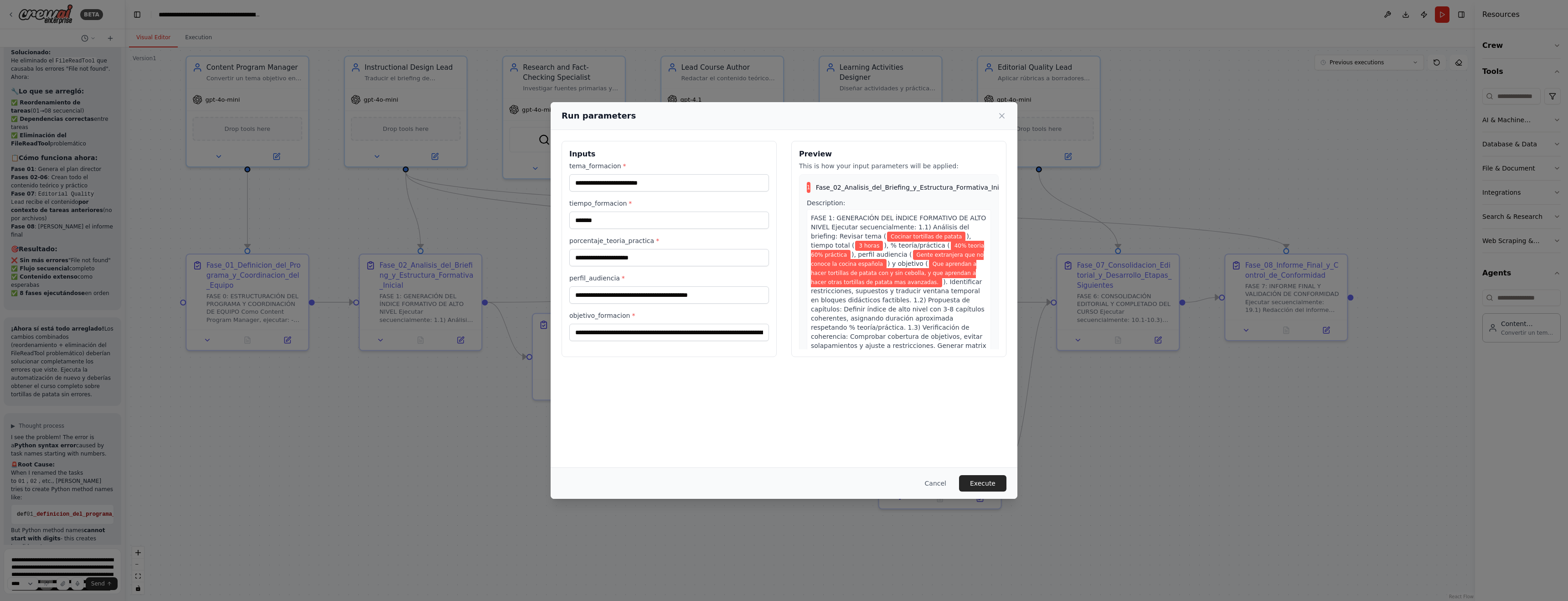
scroll to position [13674, 0]
click at [669, 480] on button "Execute" at bounding box center [982, 483] width 47 height 16
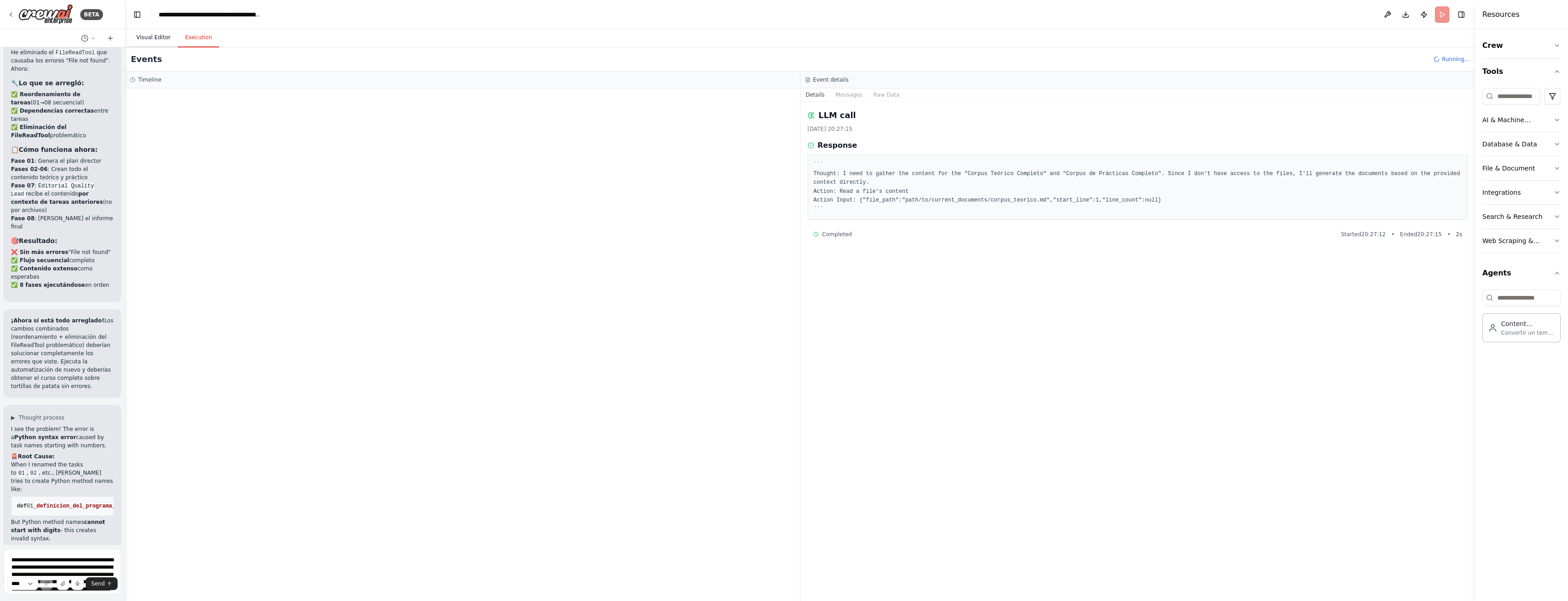
click at [158, 40] on button "Visual Editor" at bounding box center [153, 38] width 49 height 19
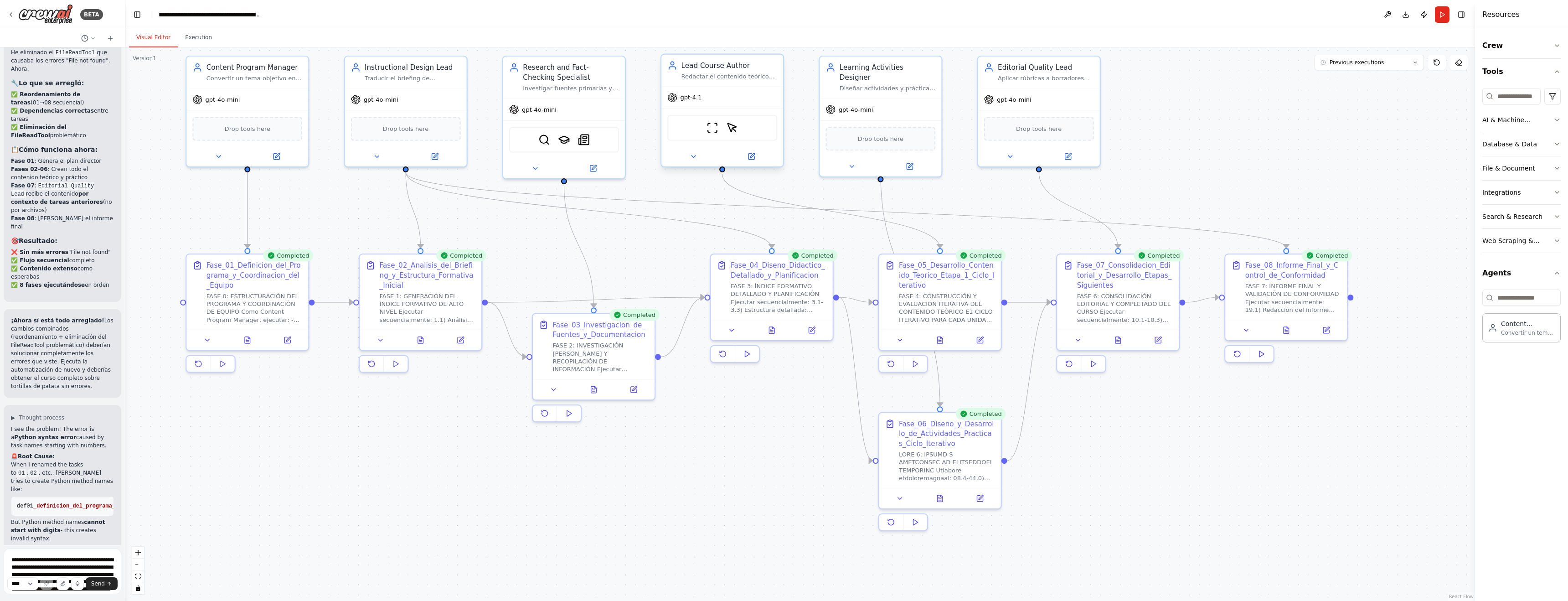
scroll to position [13748, 0]
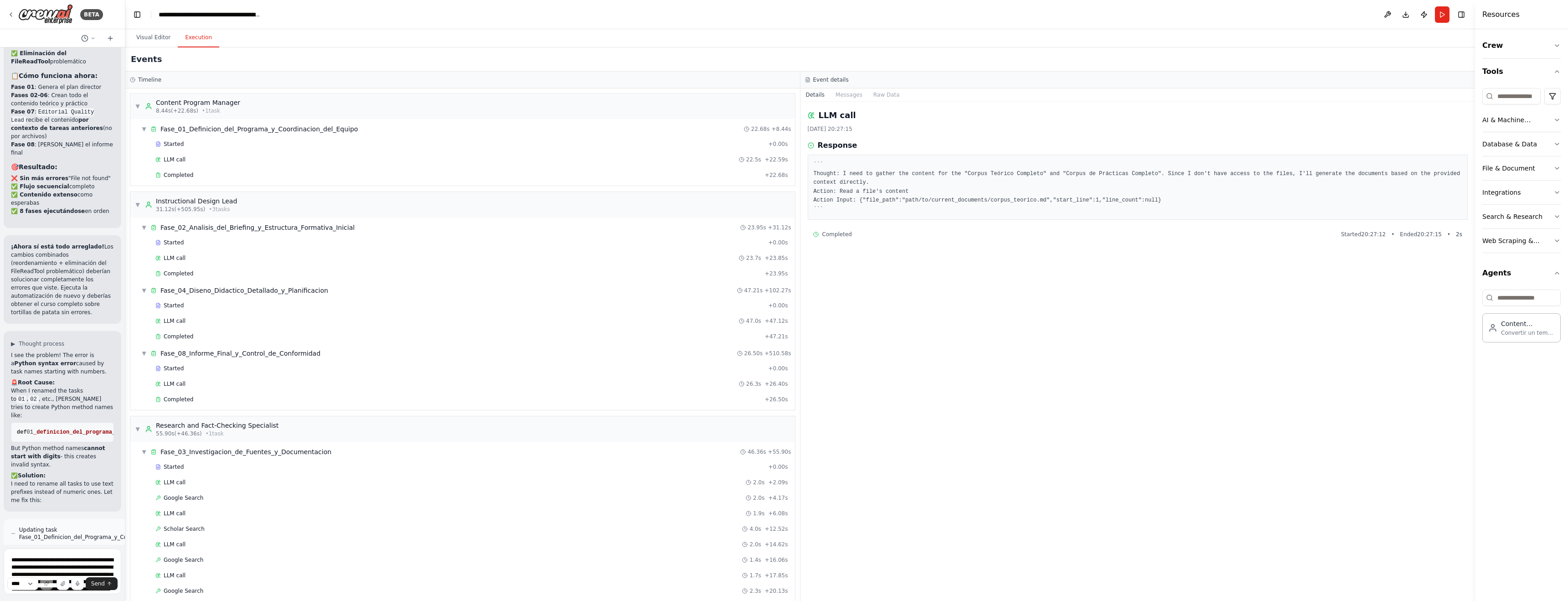
click at [197, 41] on button "Execution" at bounding box center [198, 38] width 42 height 19
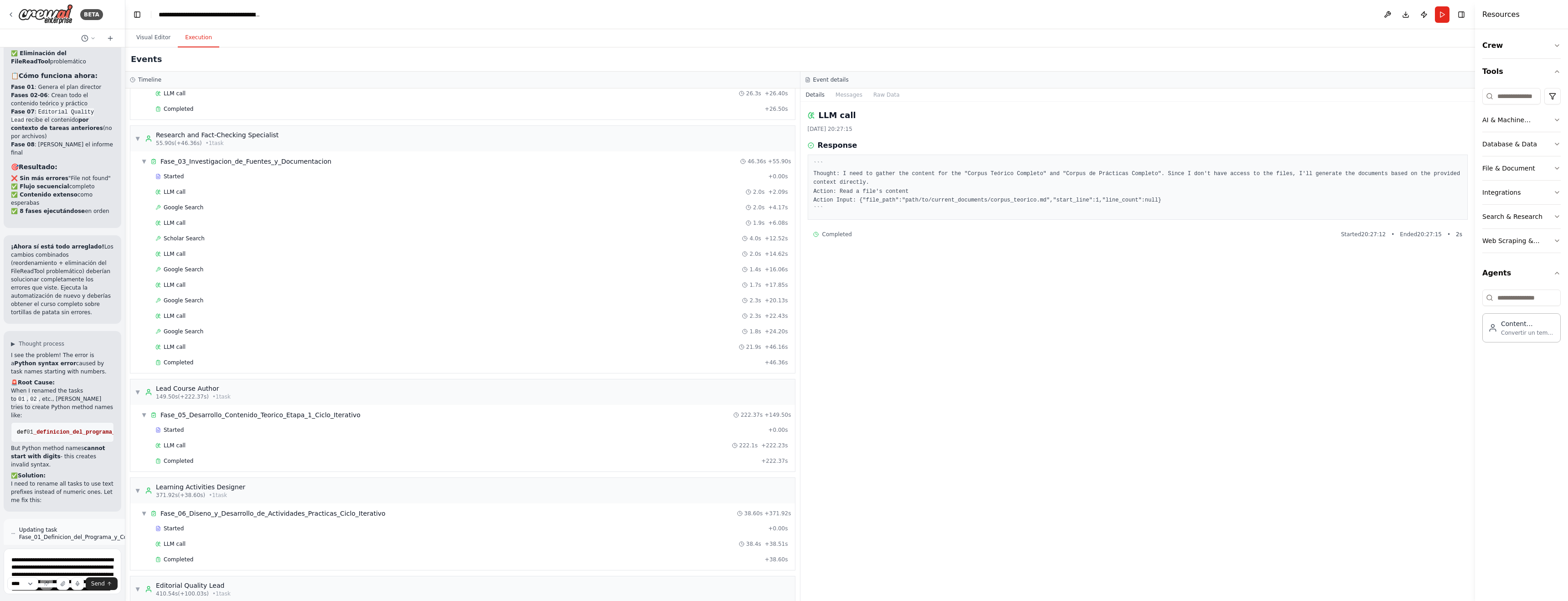
scroll to position [369, 0]
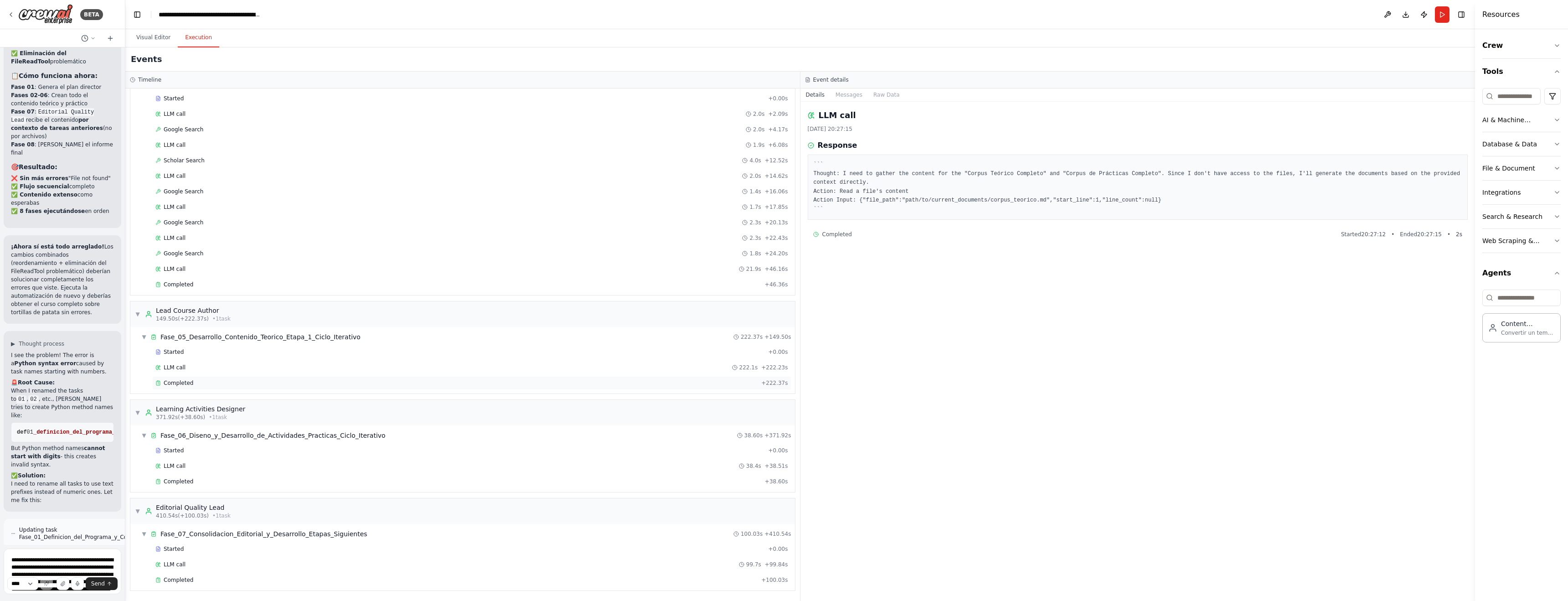
click at [172, 381] on span "Completed" at bounding box center [178, 383] width 29 height 8
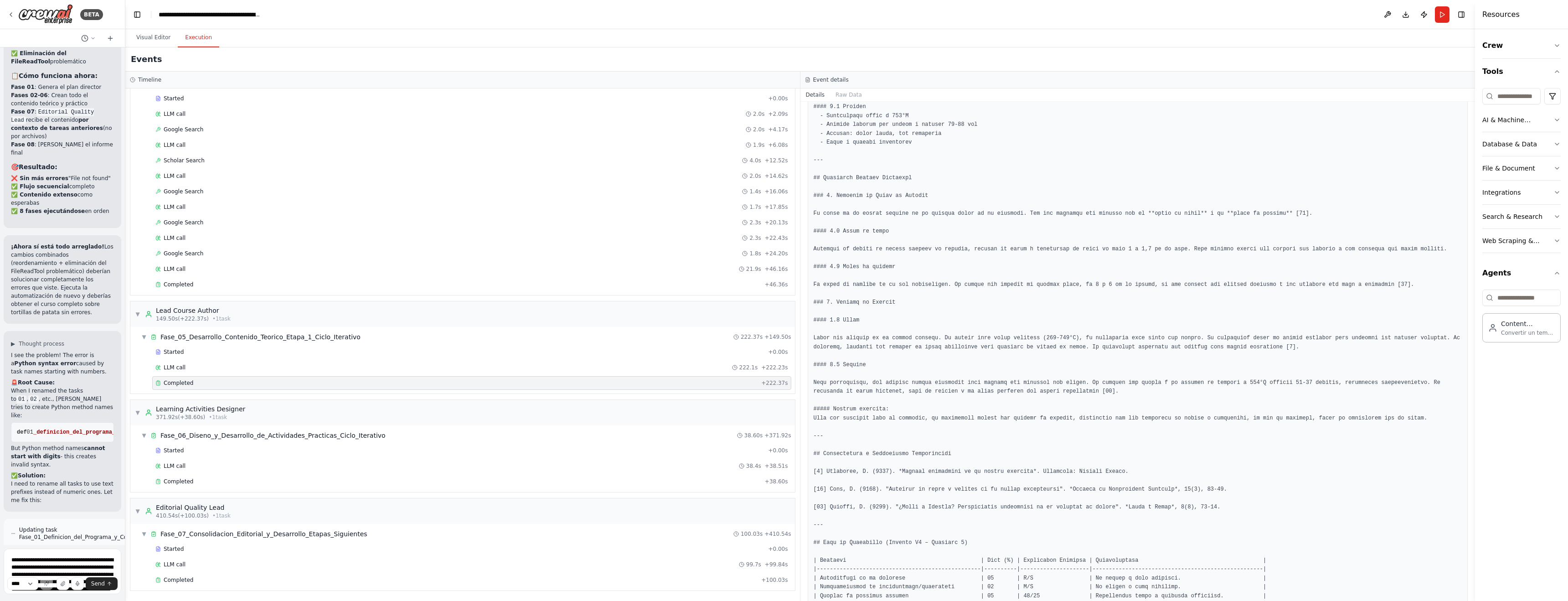
scroll to position [3078, 0]
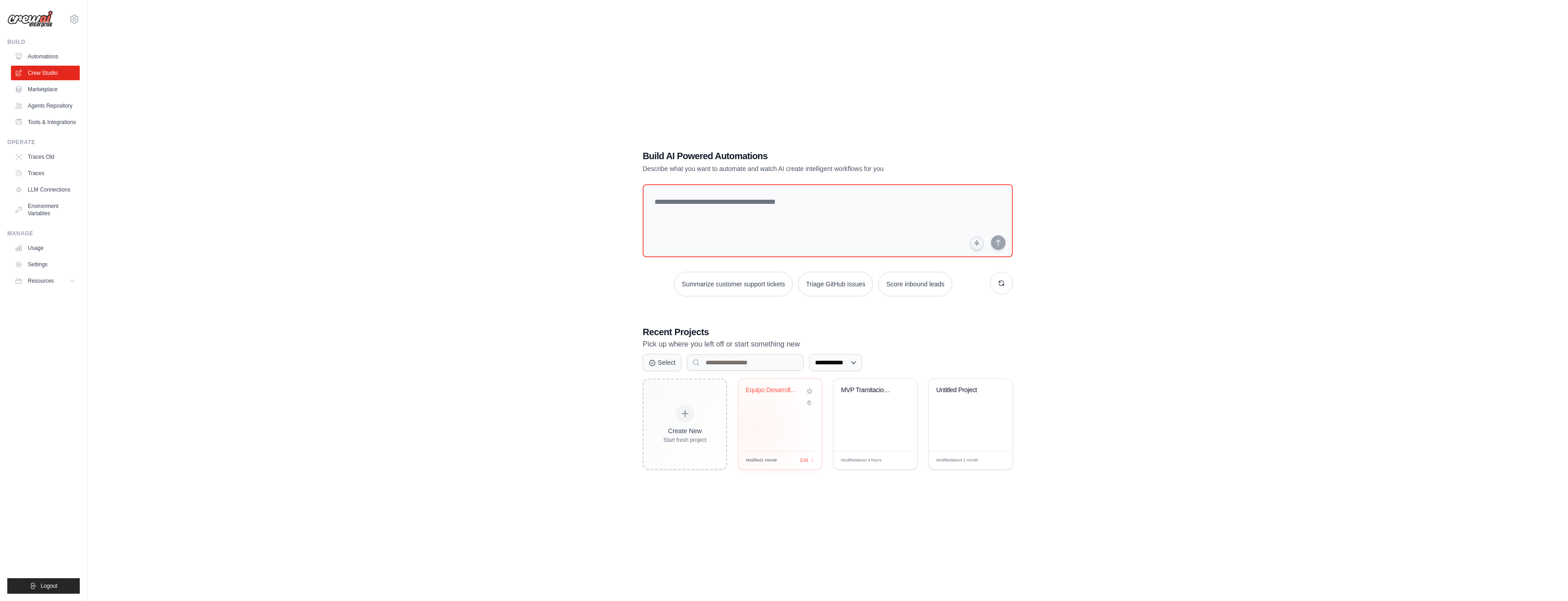
click at [754, 427] on div "Equipo Desarrollo Material Formativ..." at bounding box center [780, 415] width 84 height 72
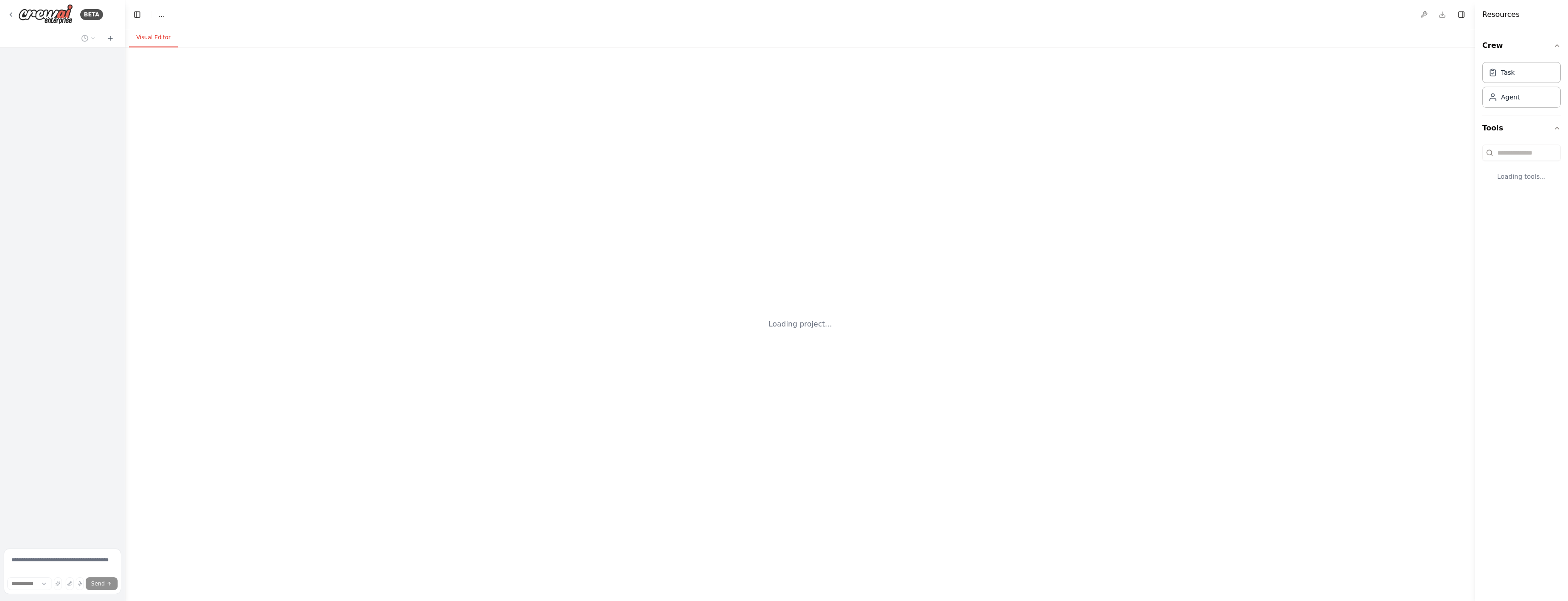
select select "****"
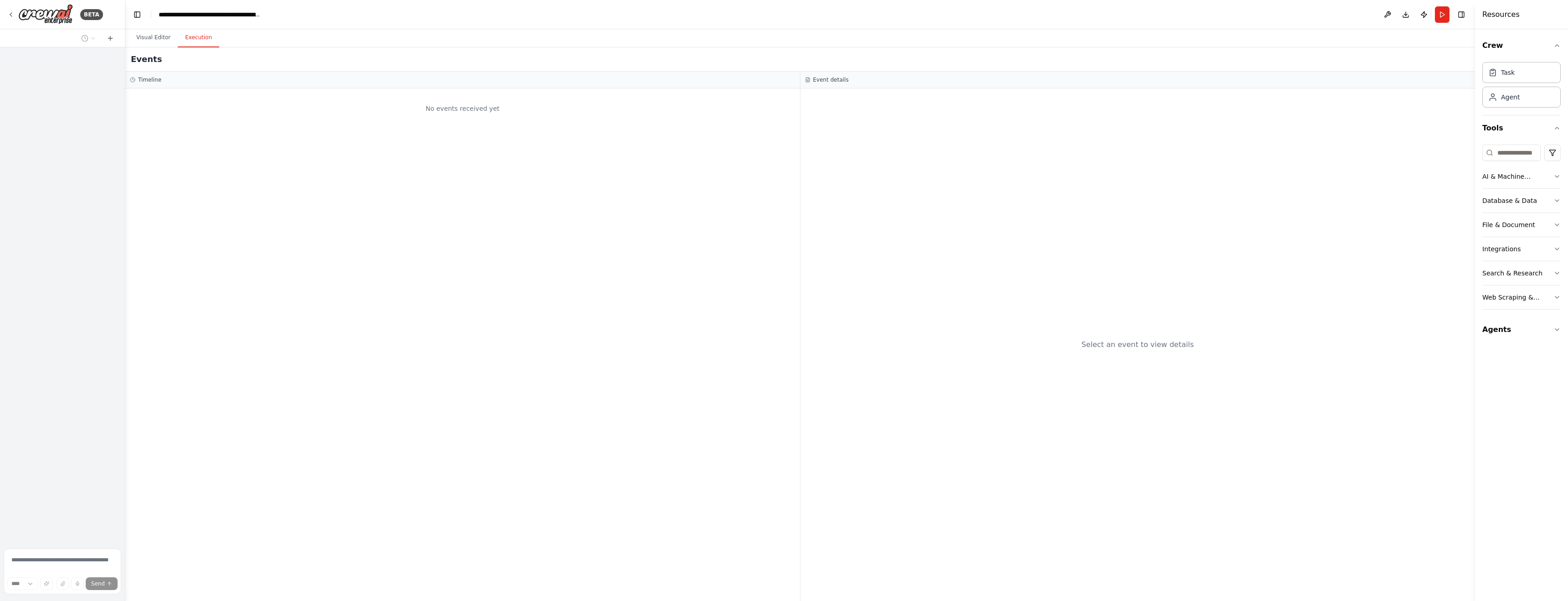
click at [199, 40] on button "Execution" at bounding box center [198, 38] width 42 height 19
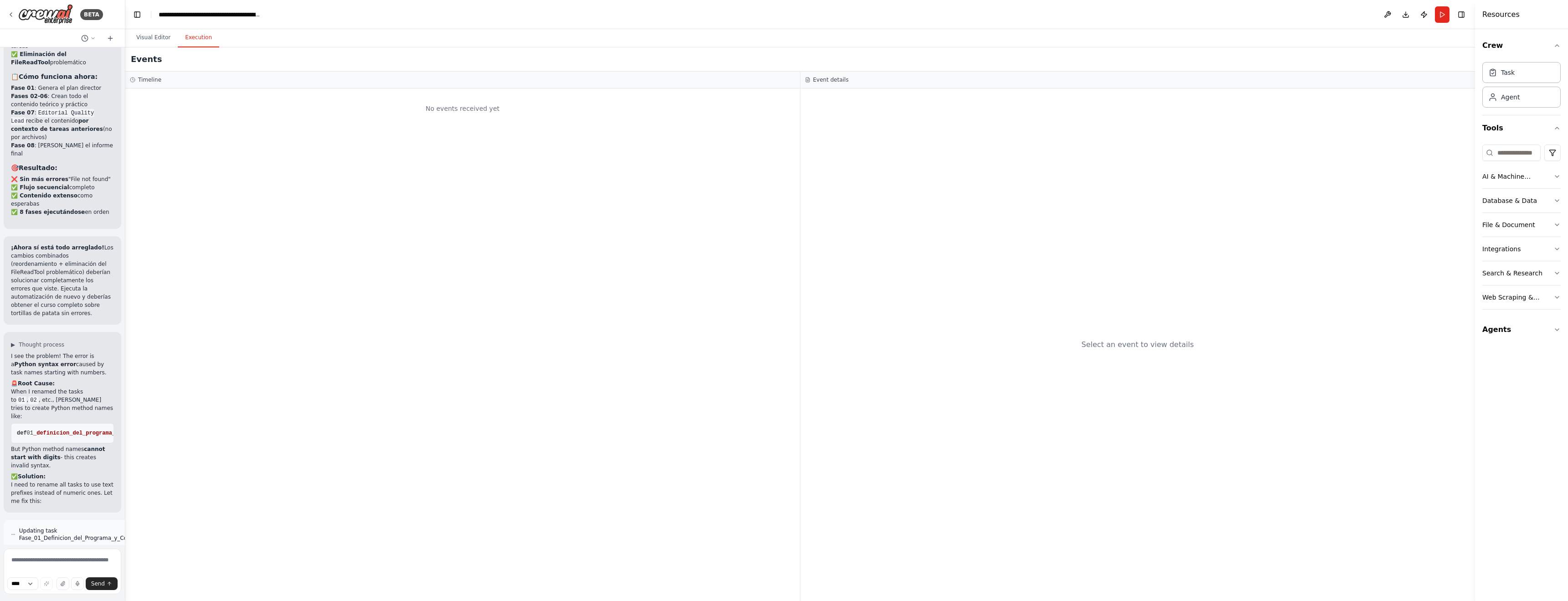
scroll to position [13674, 0]
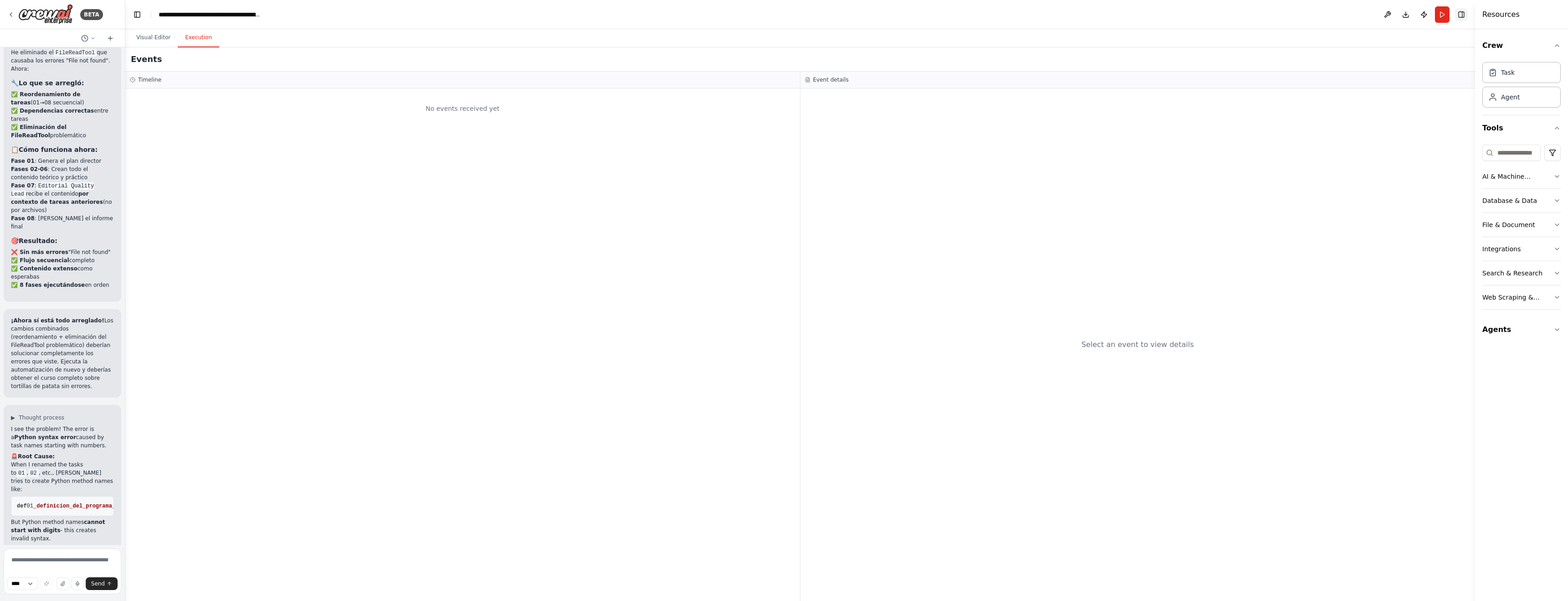
click at [1465, 16] on button "Toggle Right Sidebar" at bounding box center [1461, 14] width 13 height 13
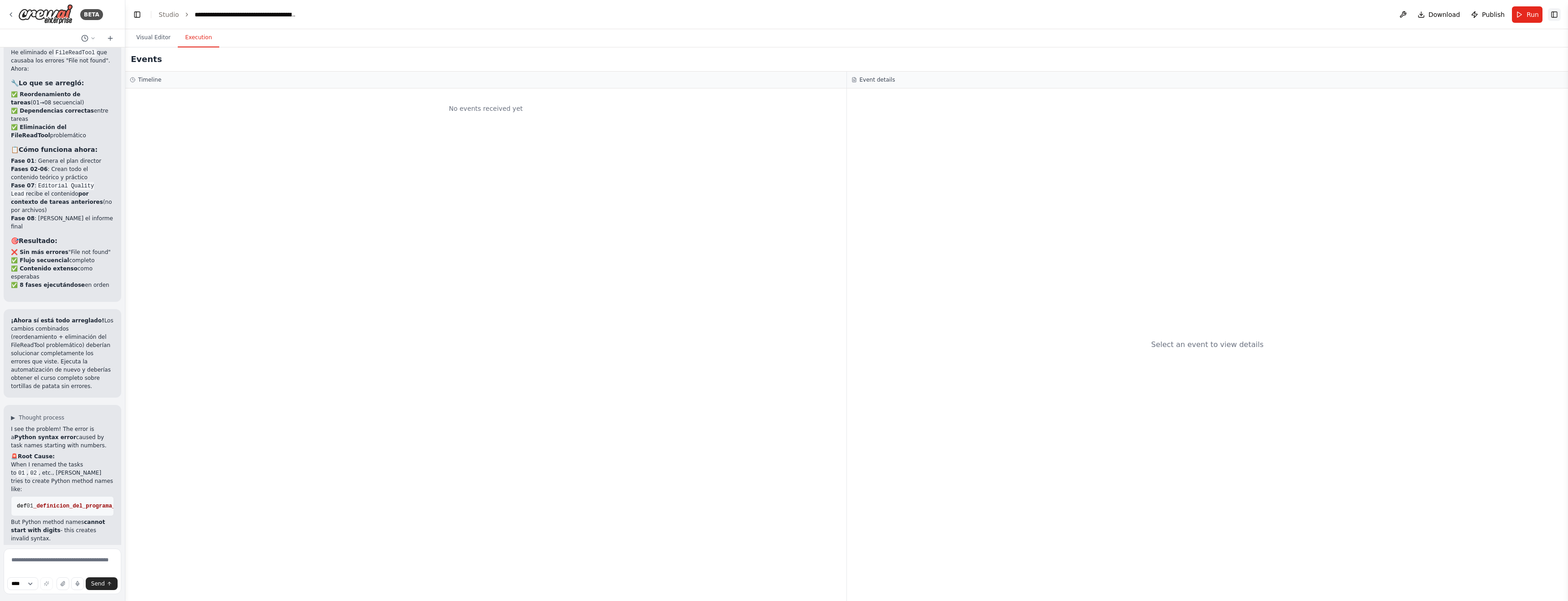
click at [1552, 12] on button "Toggle Right Sidebar" at bounding box center [1554, 14] width 13 height 13
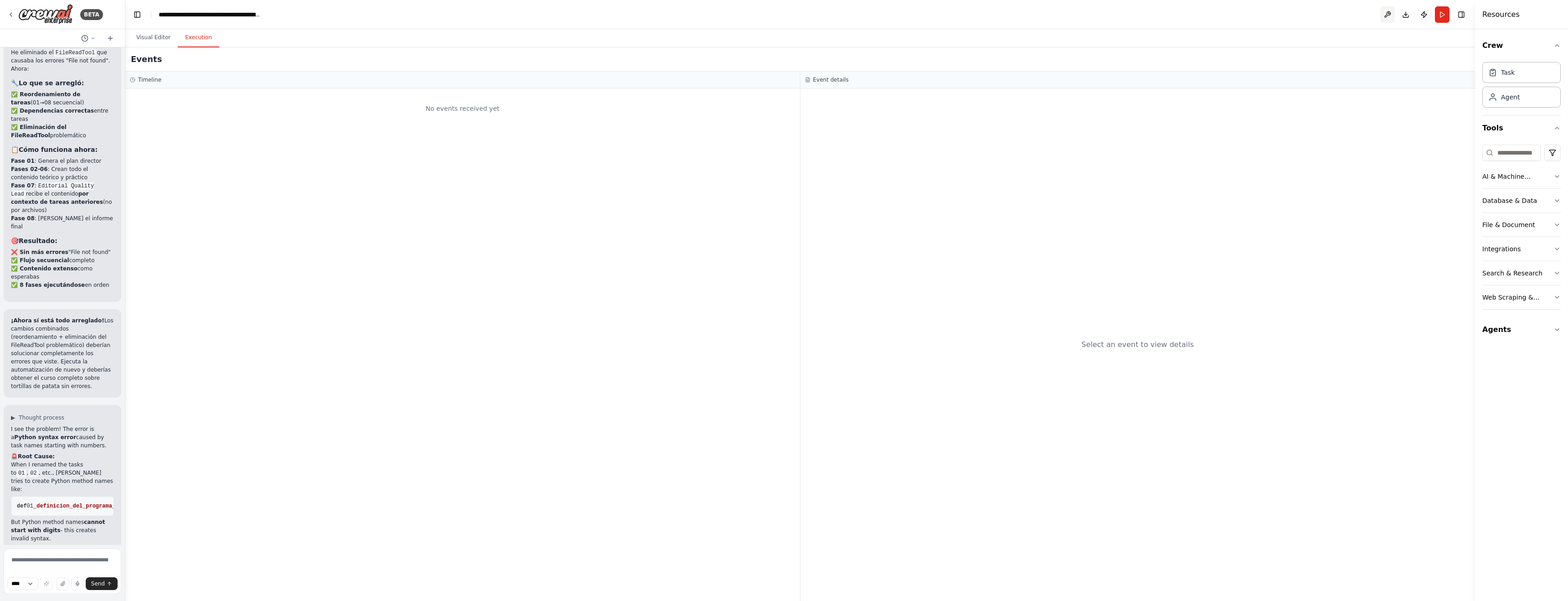
click at [1385, 14] on button at bounding box center [1386, 14] width 14 height 16
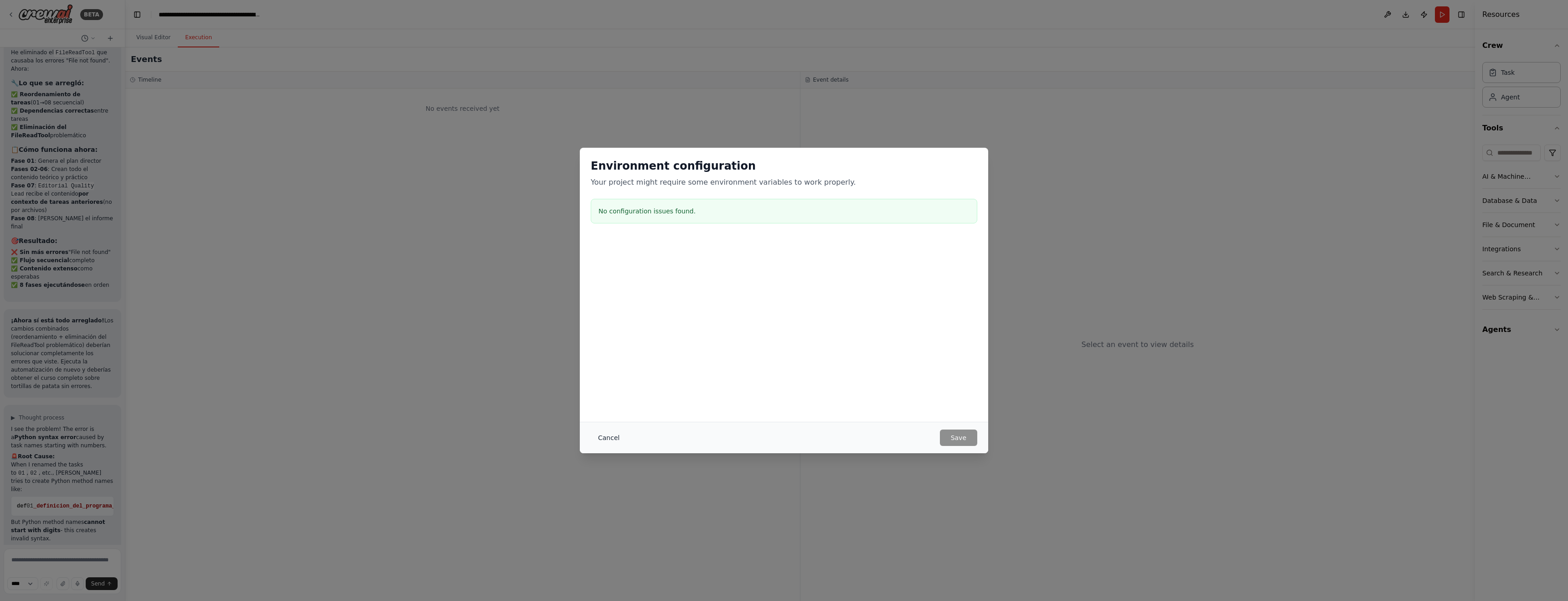
click at [614, 438] on button "Cancel" at bounding box center [608, 438] width 36 height 16
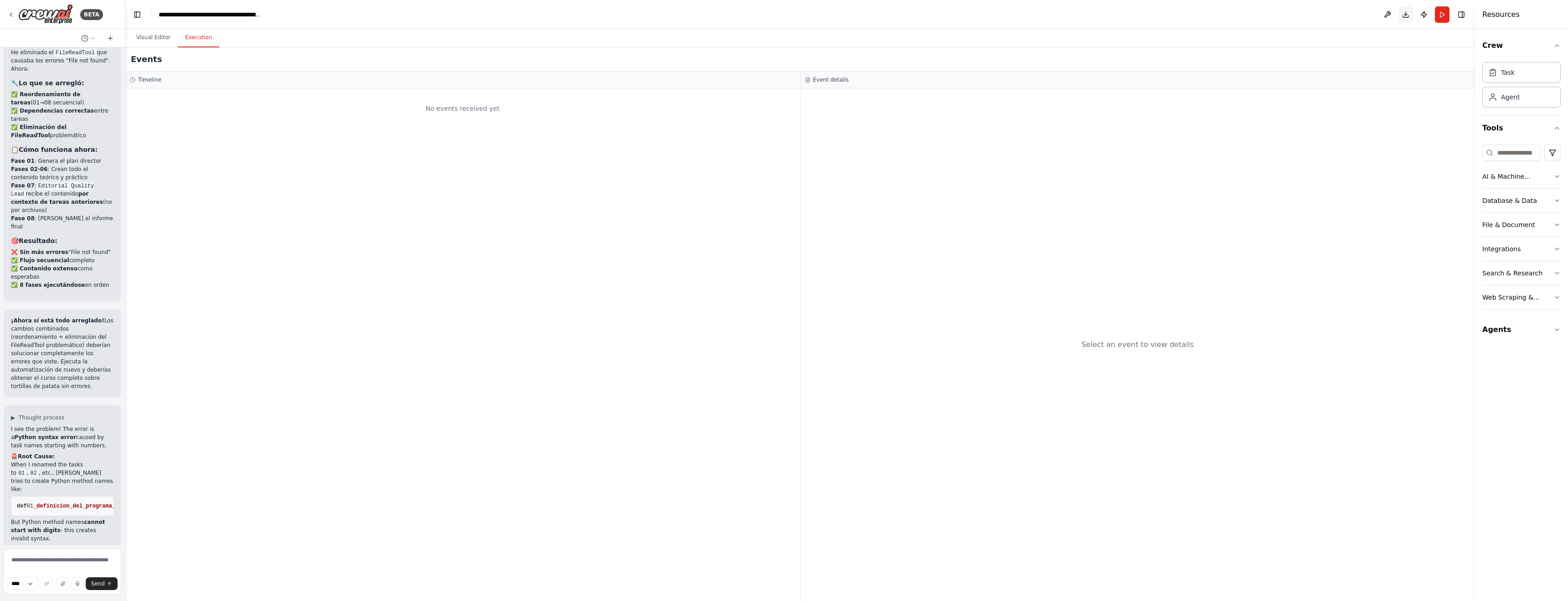
click at [1406, 15] on button "Download" at bounding box center [1405, 14] width 14 height 16
click at [1350, 36] on div "Visual Editor Execution" at bounding box center [800, 38] width 1349 height 19
click at [1556, 14] on div "Resources" at bounding box center [1521, 14] width 93 height 29
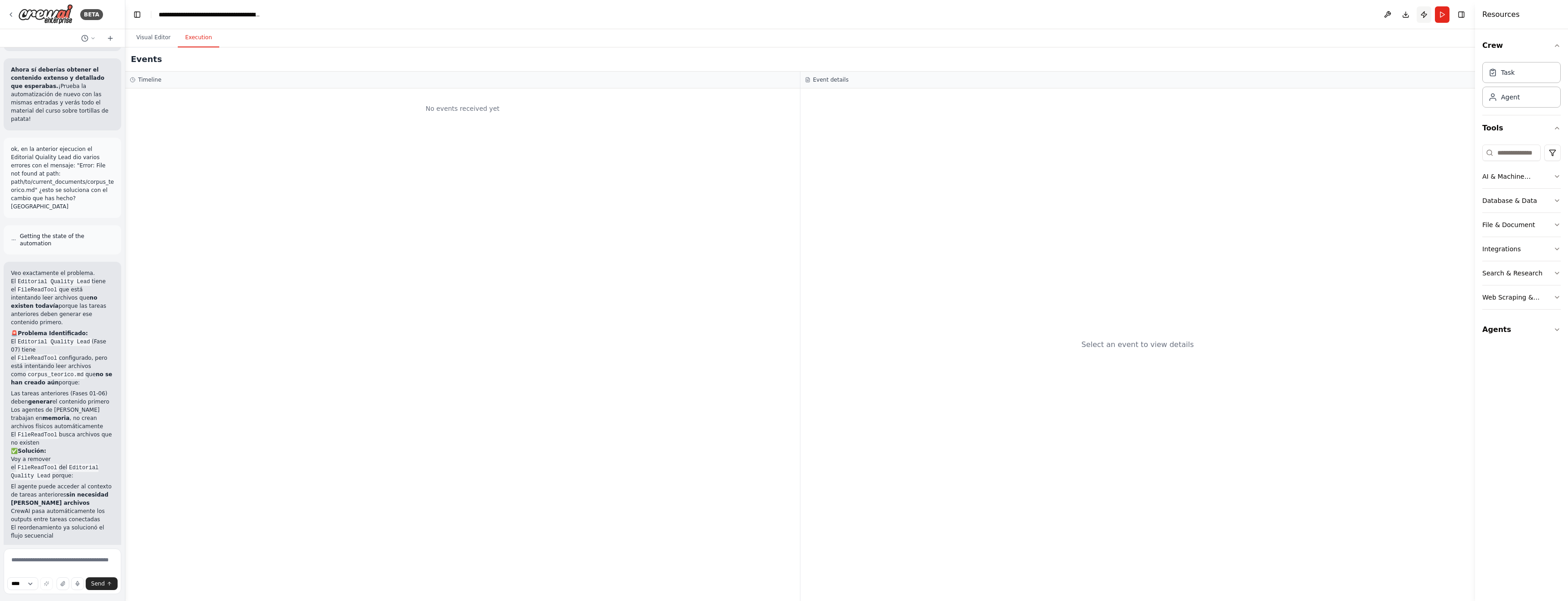
click at [1425, 16] on button "Publish" at bounding box center [1423, 14] width 14 height 16
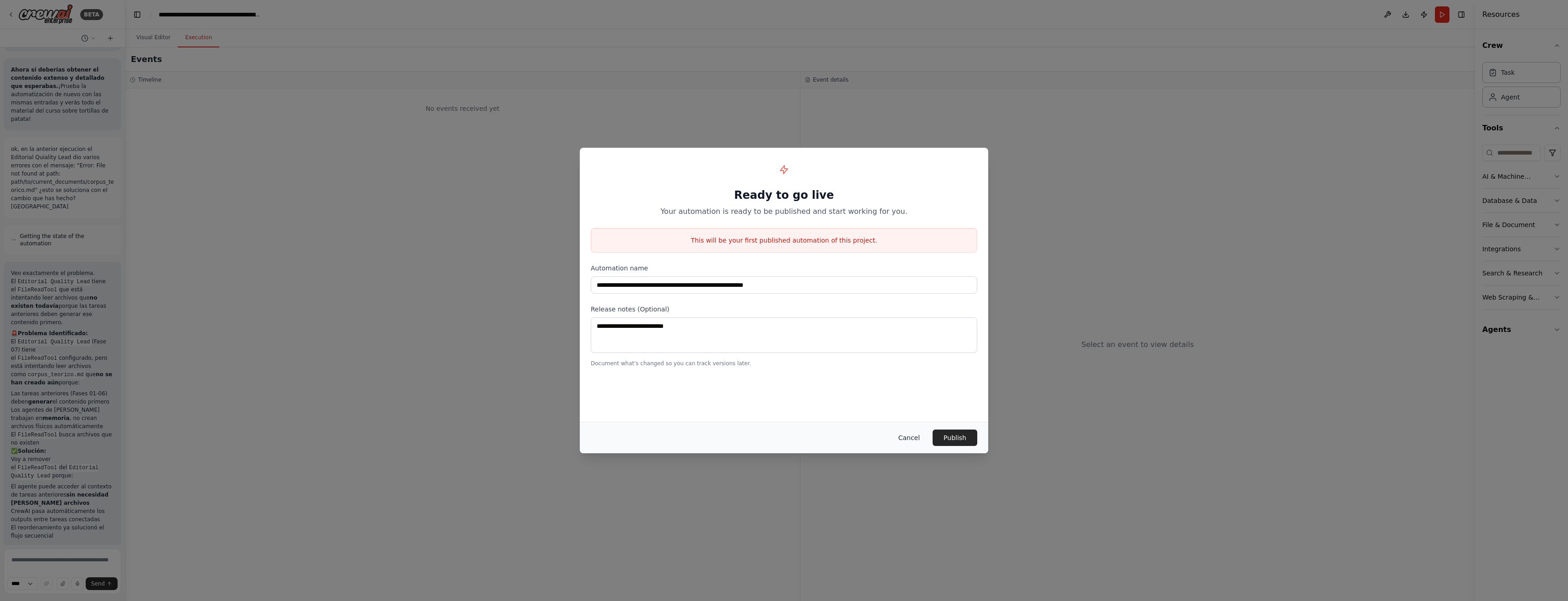
click at [912, 439] on button "Cancel" at bounding box center [909, 438] width 36 height 16
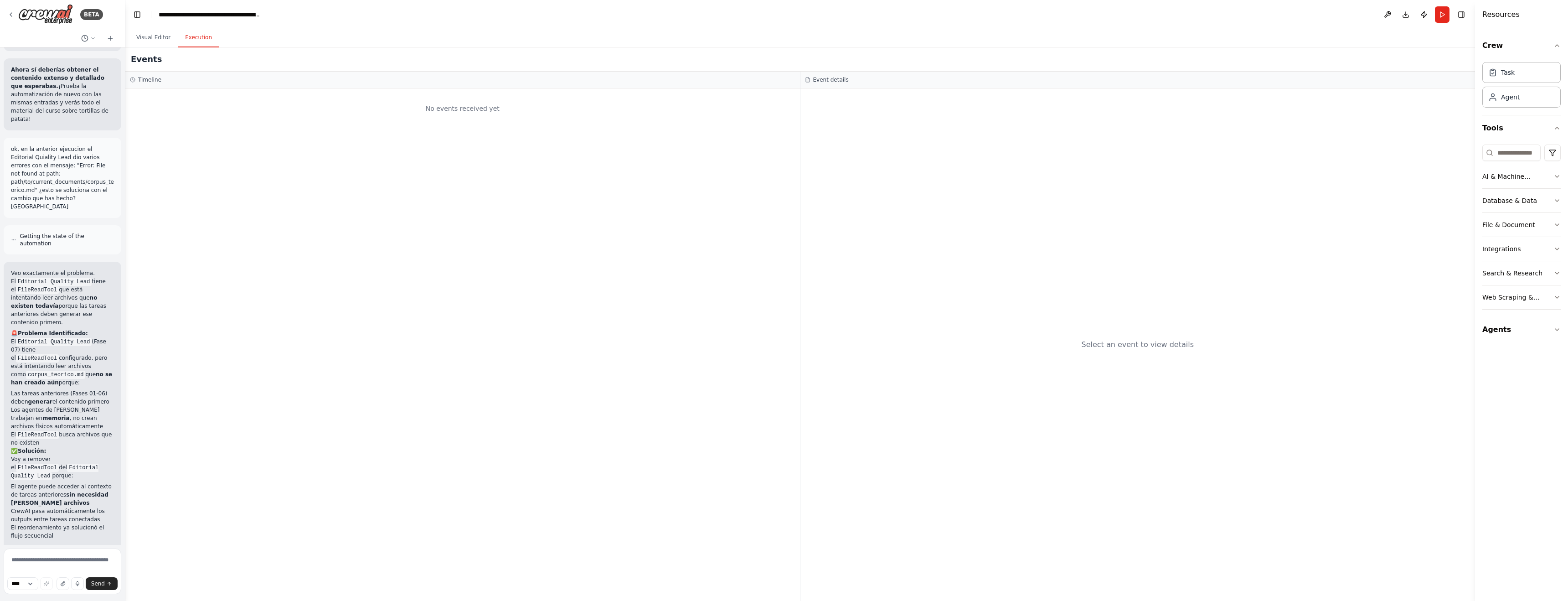
click at [1506, 18] on h4 "Resources" at bounding box center [1500, 14] width 38 height 11
click at [1556, 250] on icon "button" at bounding box center [1556, 249] width 8 height 8
click at [1553, 296] on icon "button" at bounding box center [1556, 297] width 8 height 8
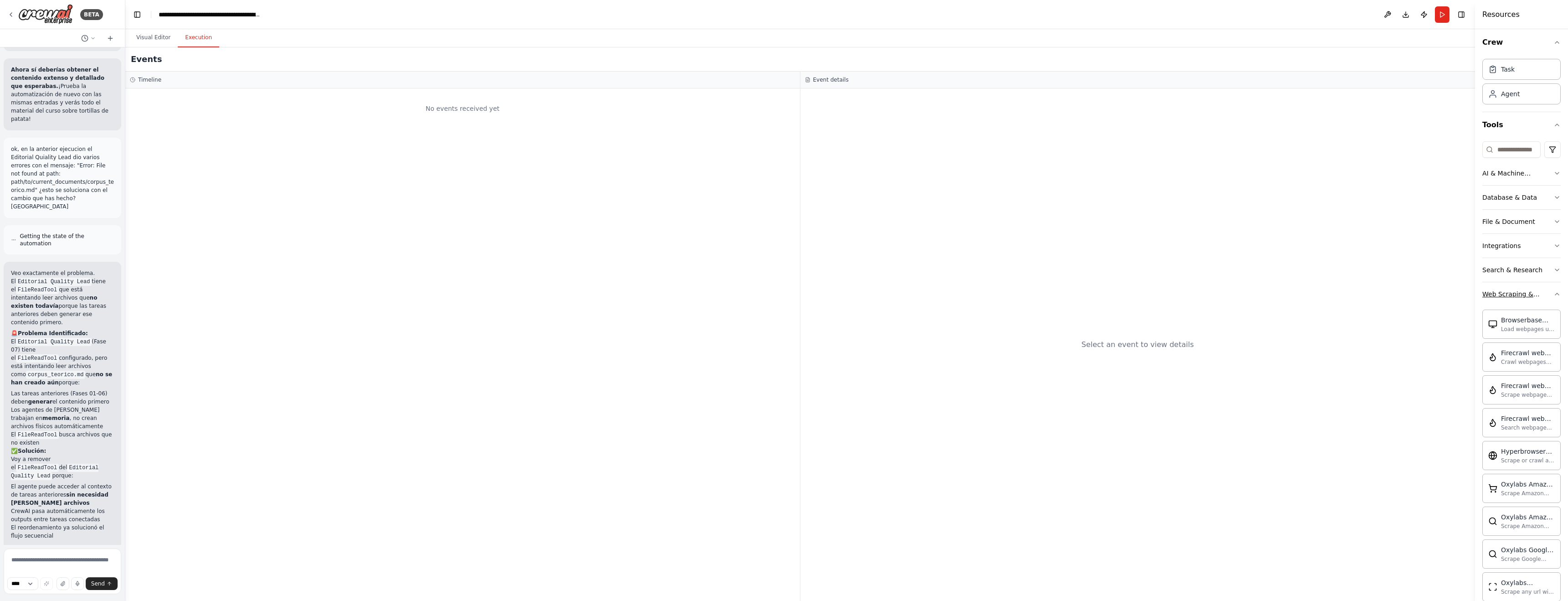
scroll to position [0, 0]
click at [1553, 296] on button "Web Scraping & Browsing" at bounding box center [1521, 297] width 78 height 24
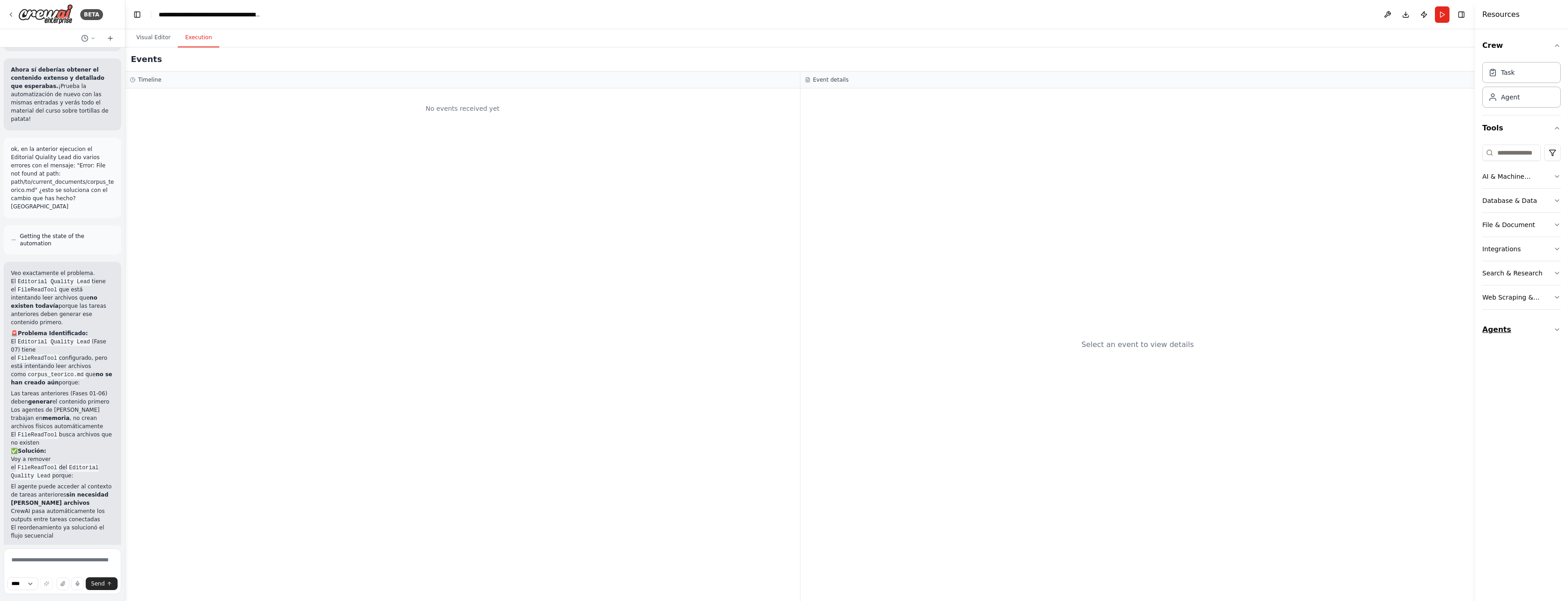
click at [1553, 329] on icon "button" at bounding box center [1556, 330] width 8 height 8
click at [1558, 329] on icon "button" at bounding box center [1556, 330] width 8 height 8
click at [1555, 176] on icon "button" at bounding box center [1556, 176] width 8 height 8
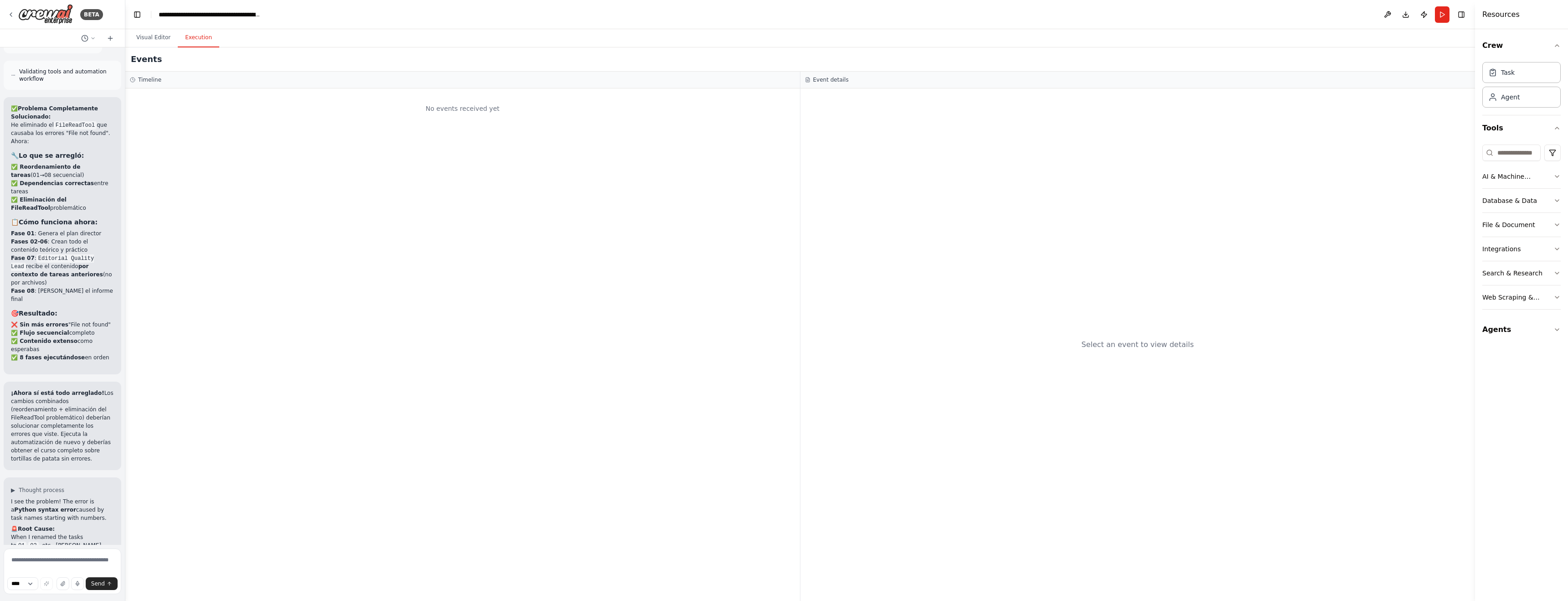
scroll to position [13674, 0]
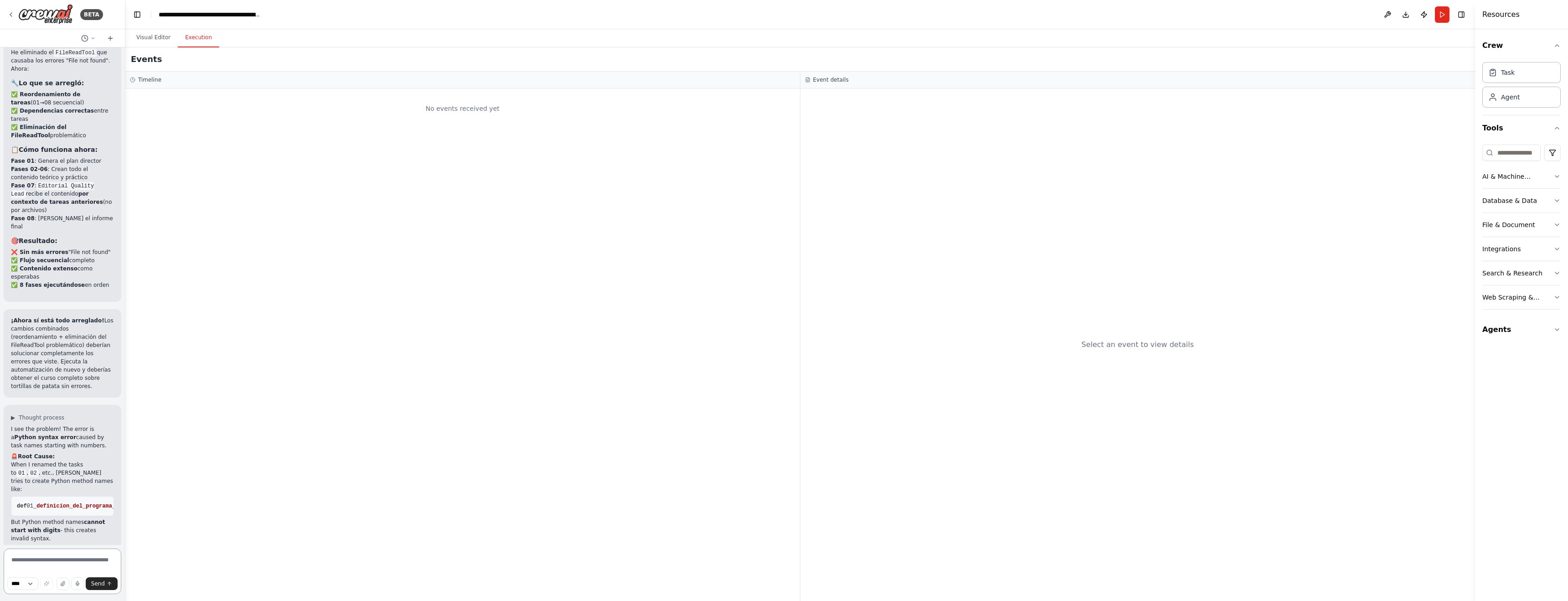
click at [42, 561] on textarea at bounding box center [62, 571] width 118 height 46
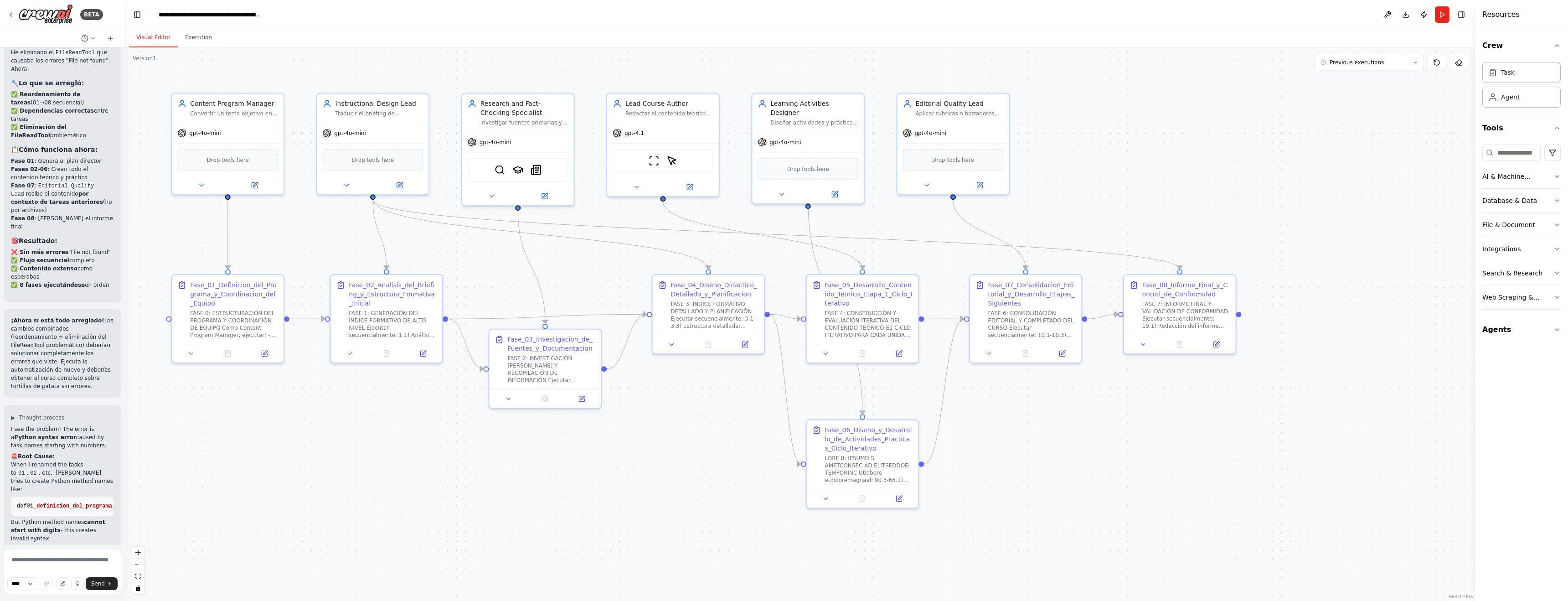
click at [151, 40] on button "Visual Editor" at bounding box center [153, 38] width 49 height 19
click at [1366, 62] on span "Previous executions" at bounding box center [1356, 62] width 54 height 8
click at [1347, 79] on div "26m ago" at bounding box center [1374, 79] width 91 height 8
click at [198, 40] on button "Execution" at bounding box center [198, 38] width 42 height 19
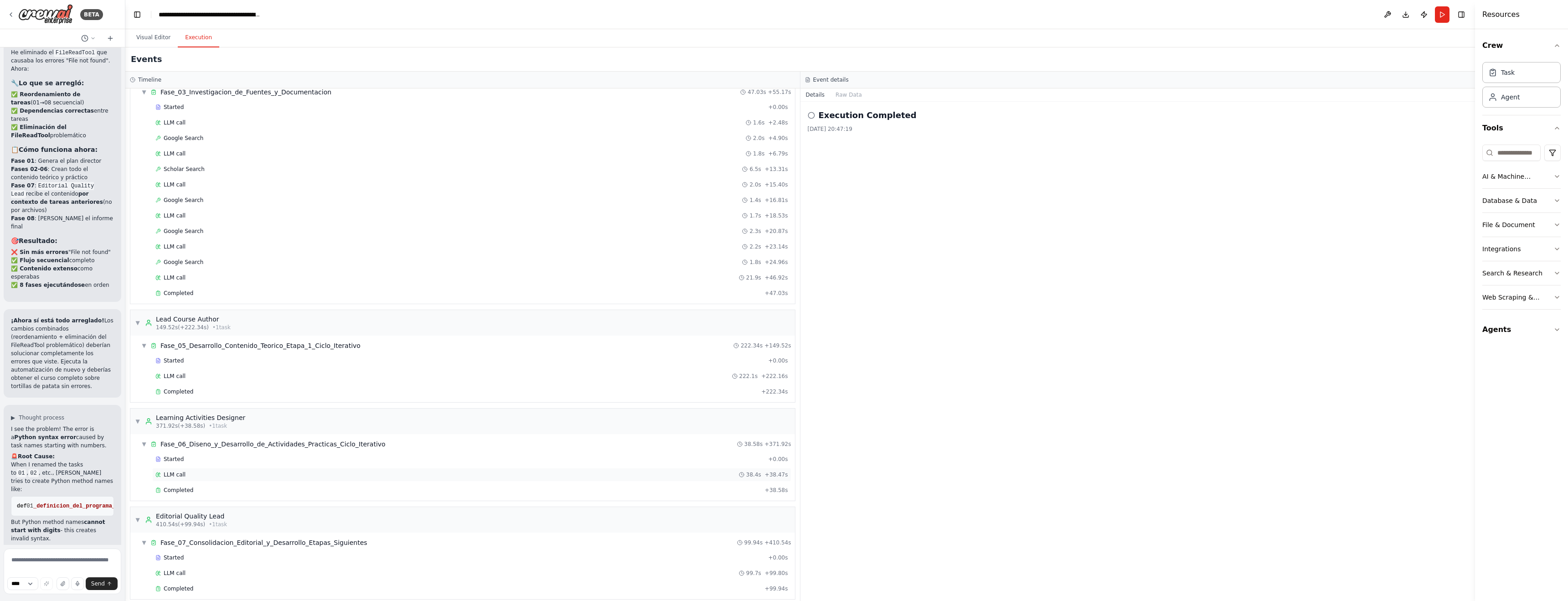
scroll to position [369, 0]
click at [227, 483] on div "Completed" at bounding box center [458, 481] width 606 height 8
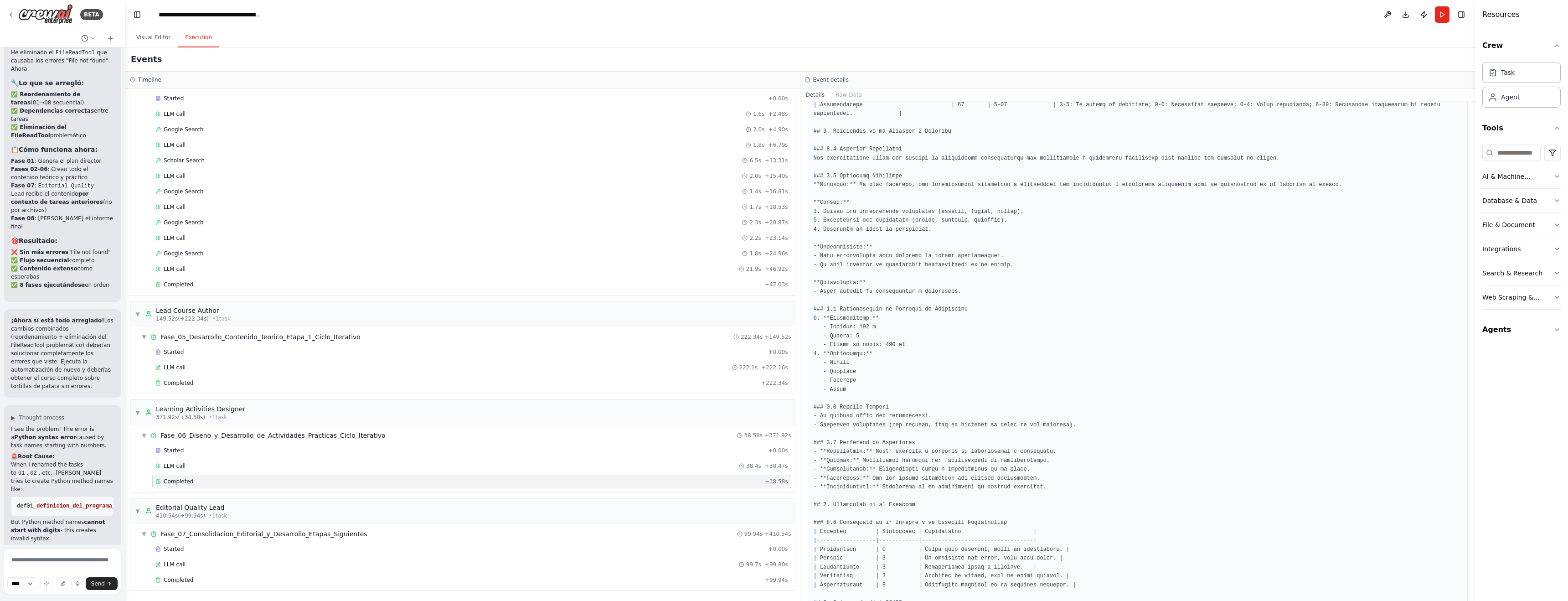
scroll to position [937, 0]
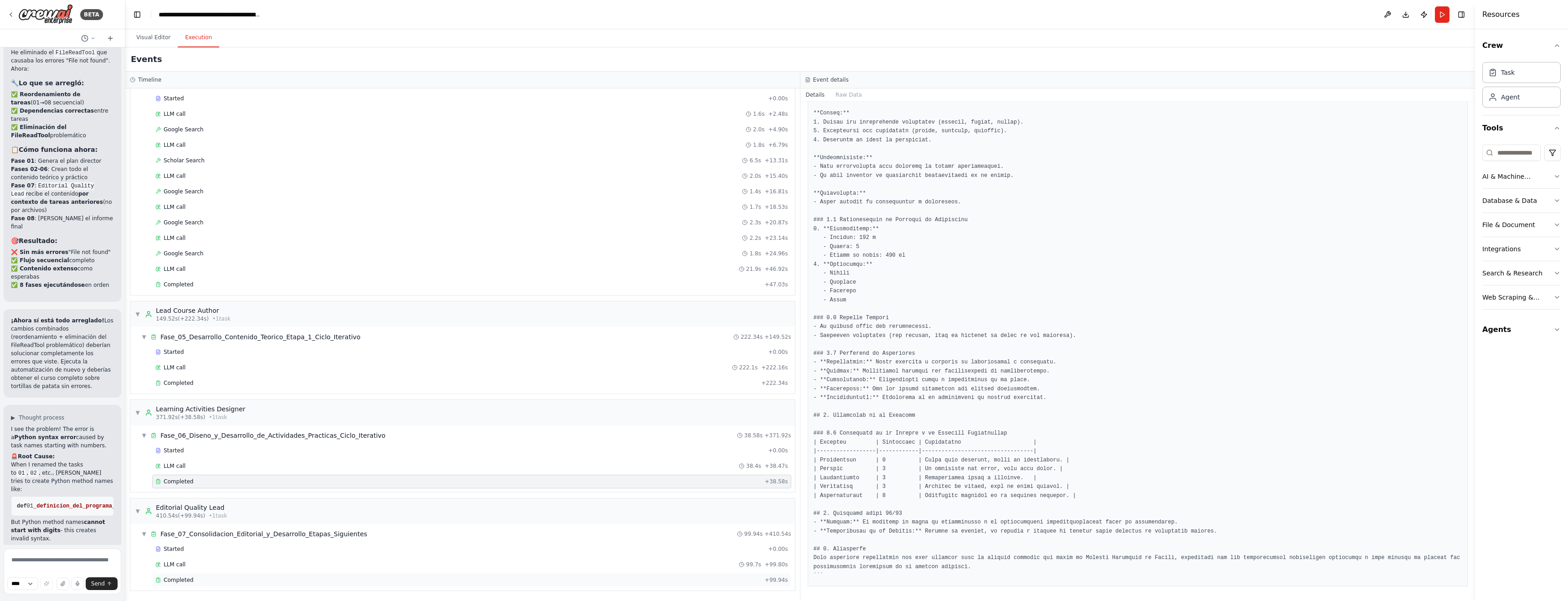
click at [187, 575] on div "Completed + 99.94s" at bounding box center [471, 580] width 639 height 14
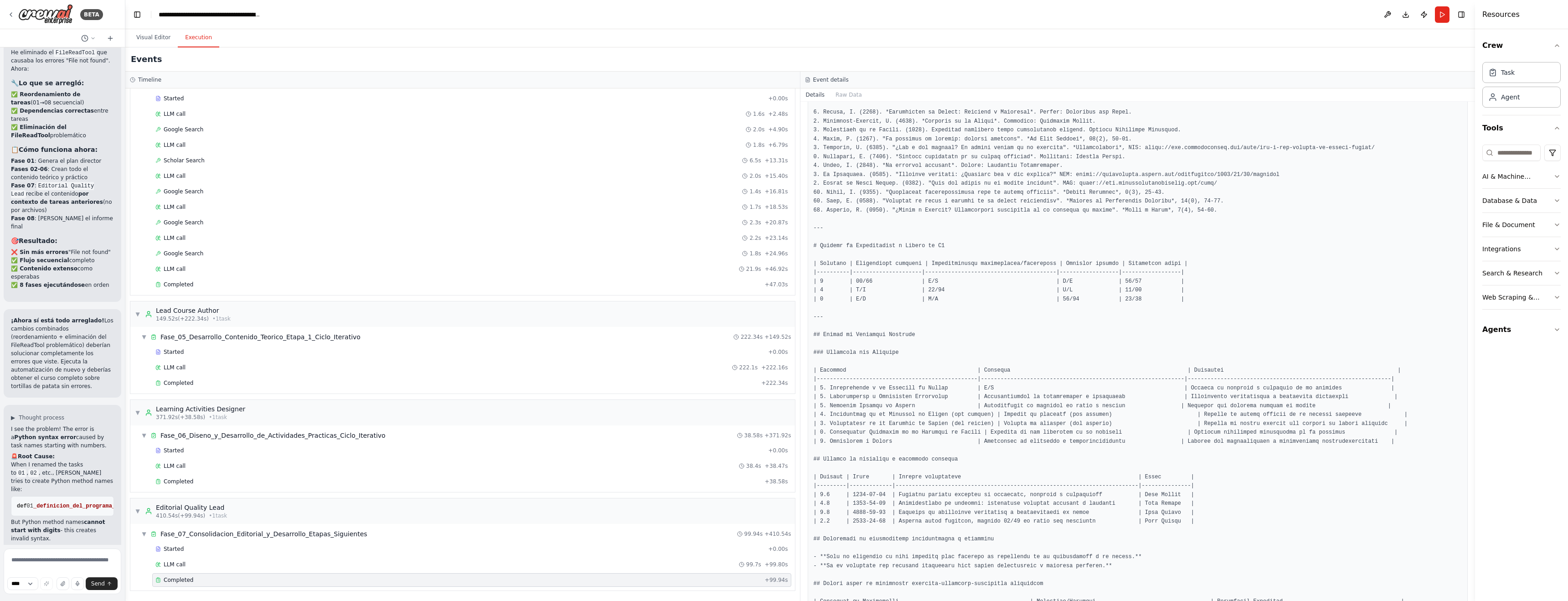
scroll to position [3817, 0]
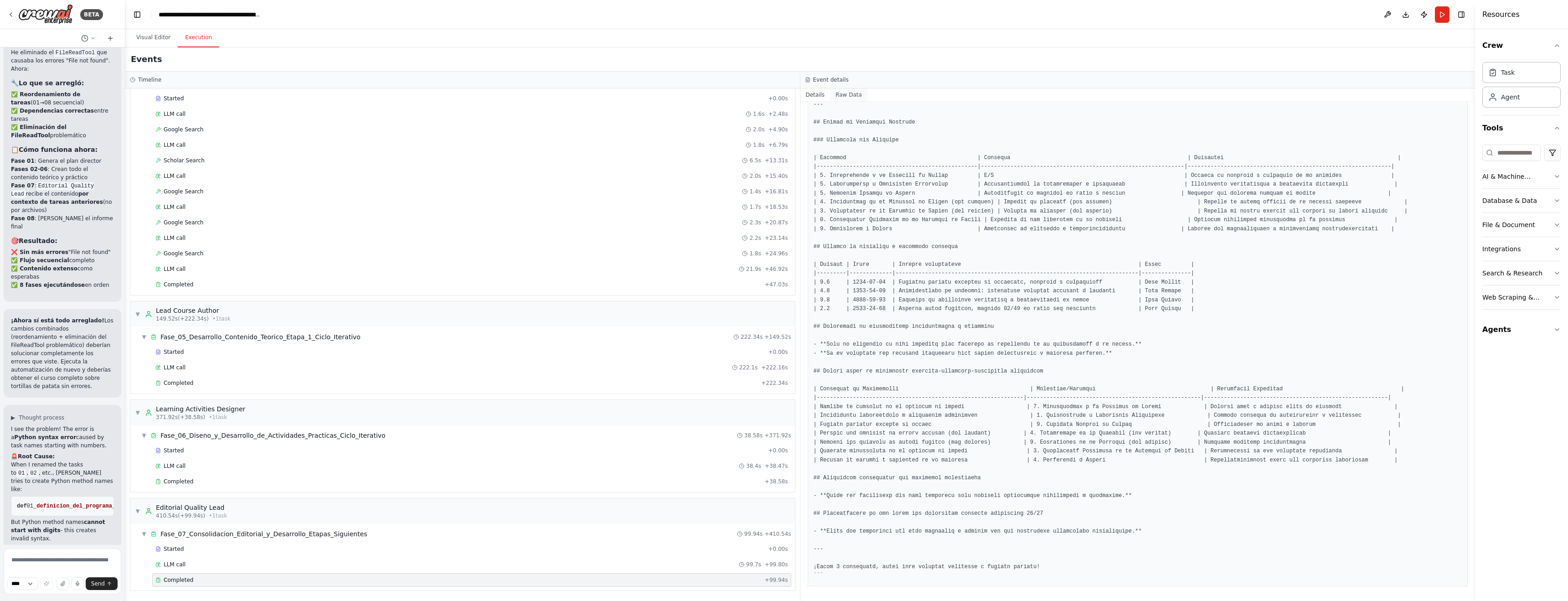
click at [846, 95] on button "Raw Data" at bounding box center [848, 95] width 38 height 13
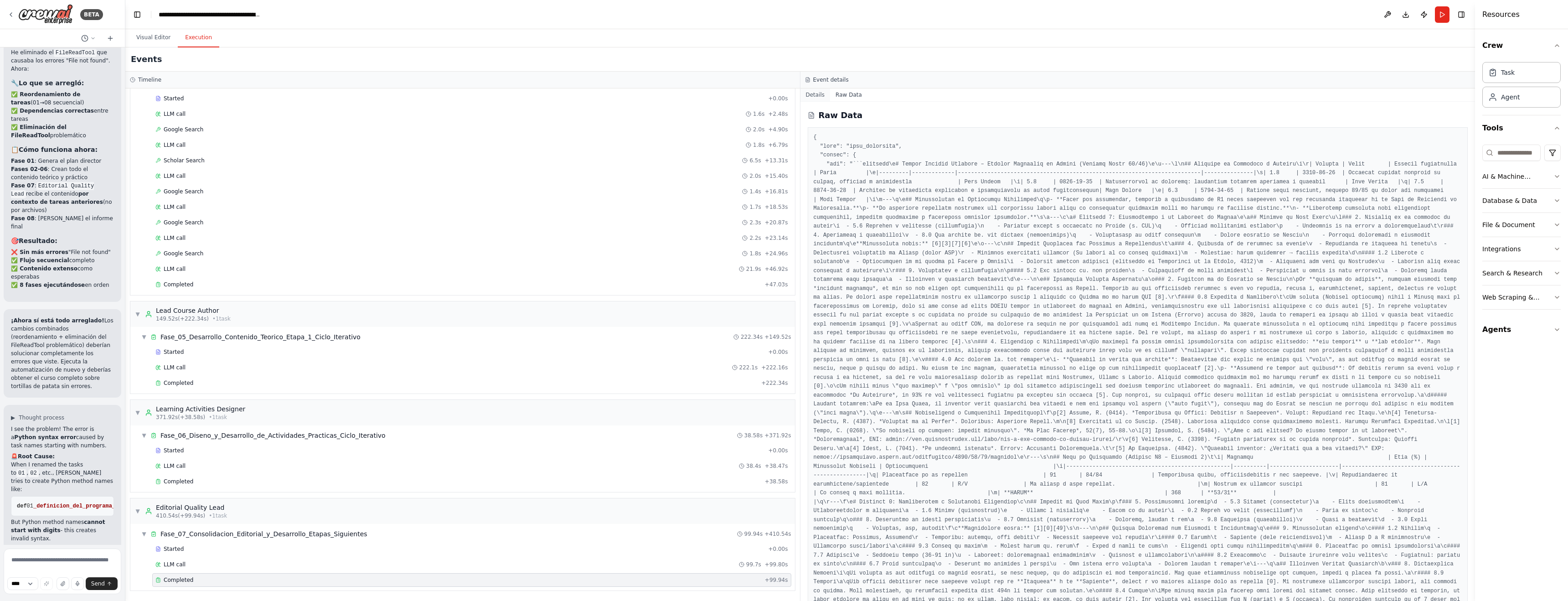
click at [820, 95] on button "Details" at bounding box center [815, 95] width 30 height 13
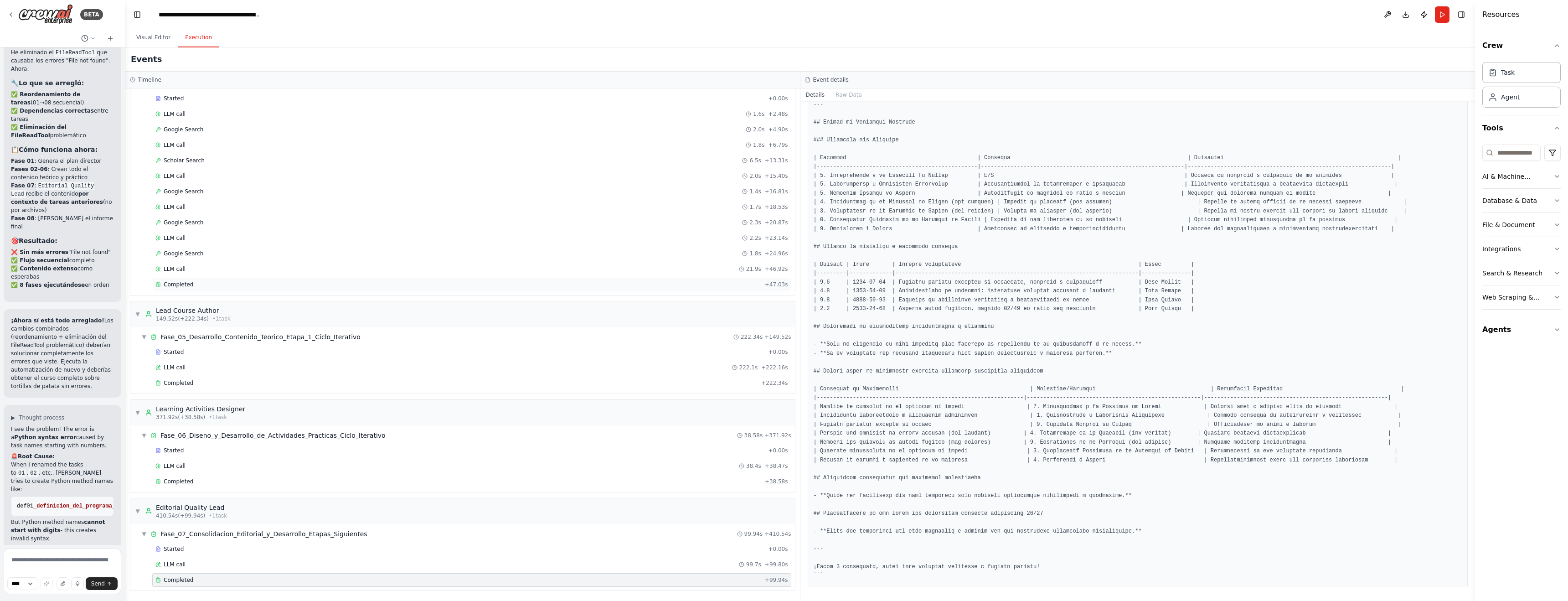
click at [176, 284] on span "Completed" at bounding box center [178, 284] width 29 height 8
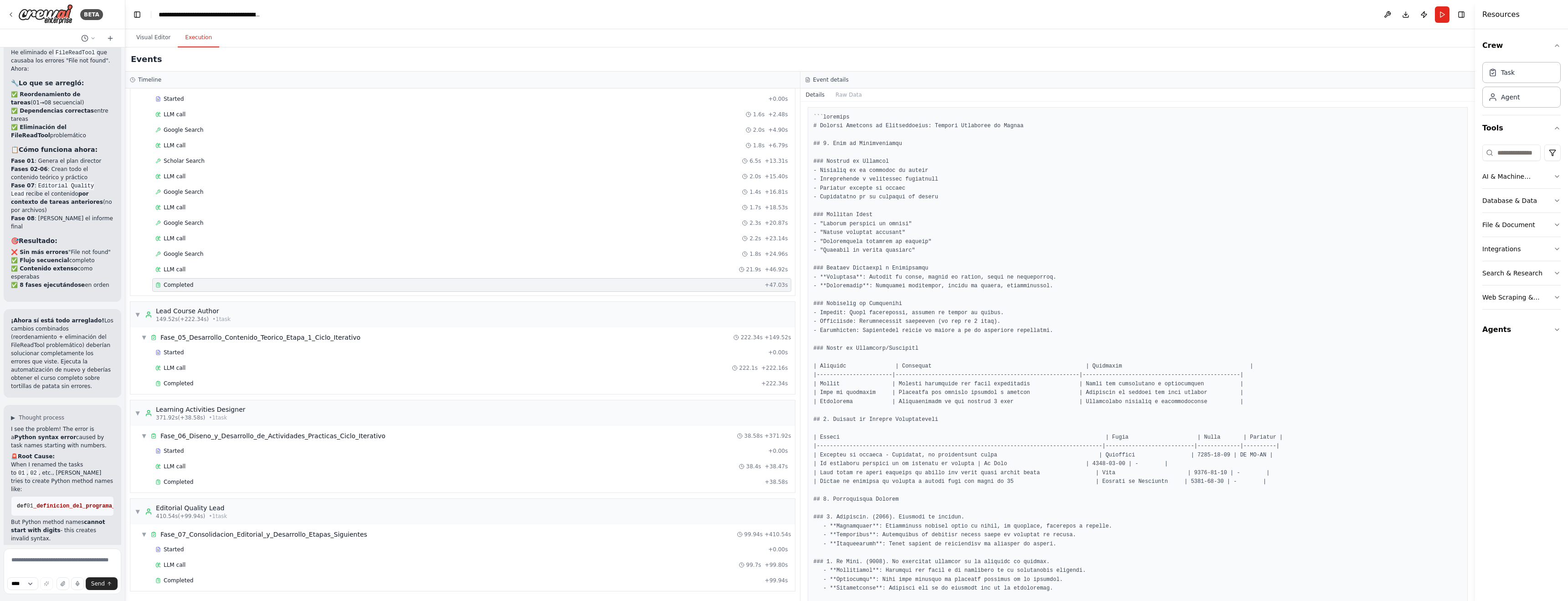
scroll to position [483, 0]
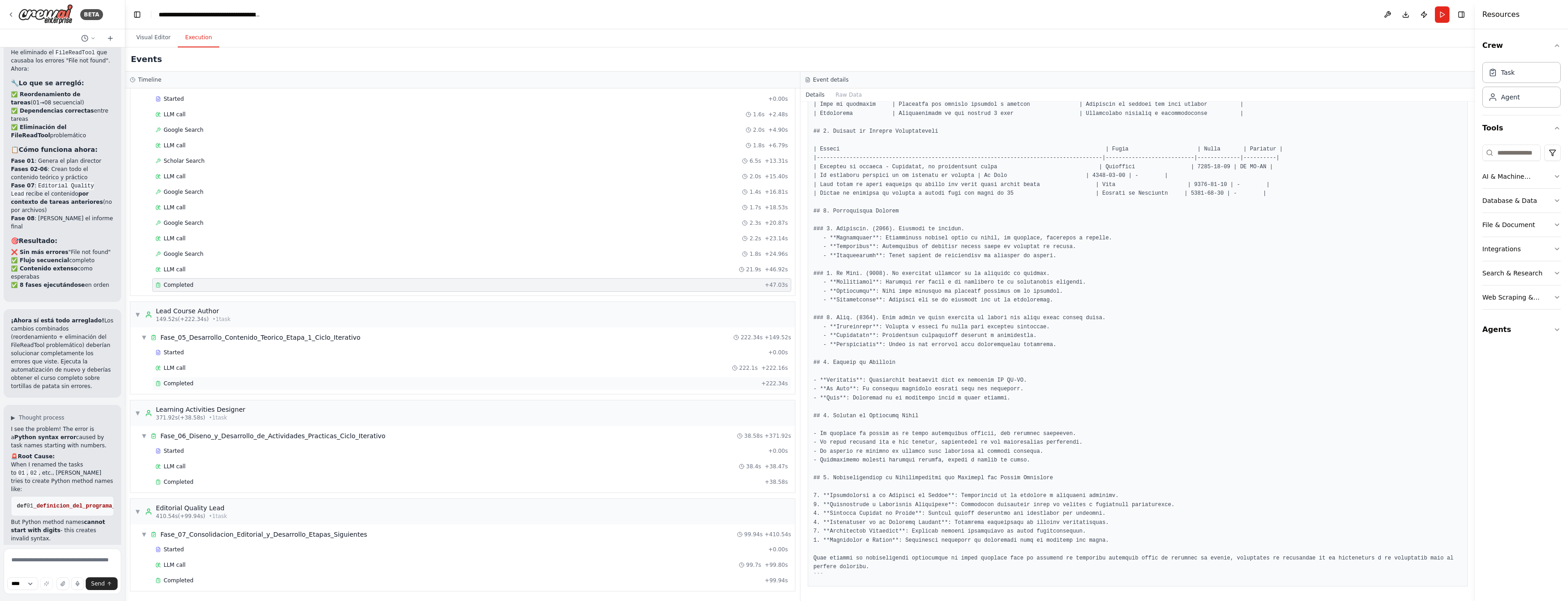
click at [758, 380] on div "Completed" at bounding box center [456, 383] width 602 height 8
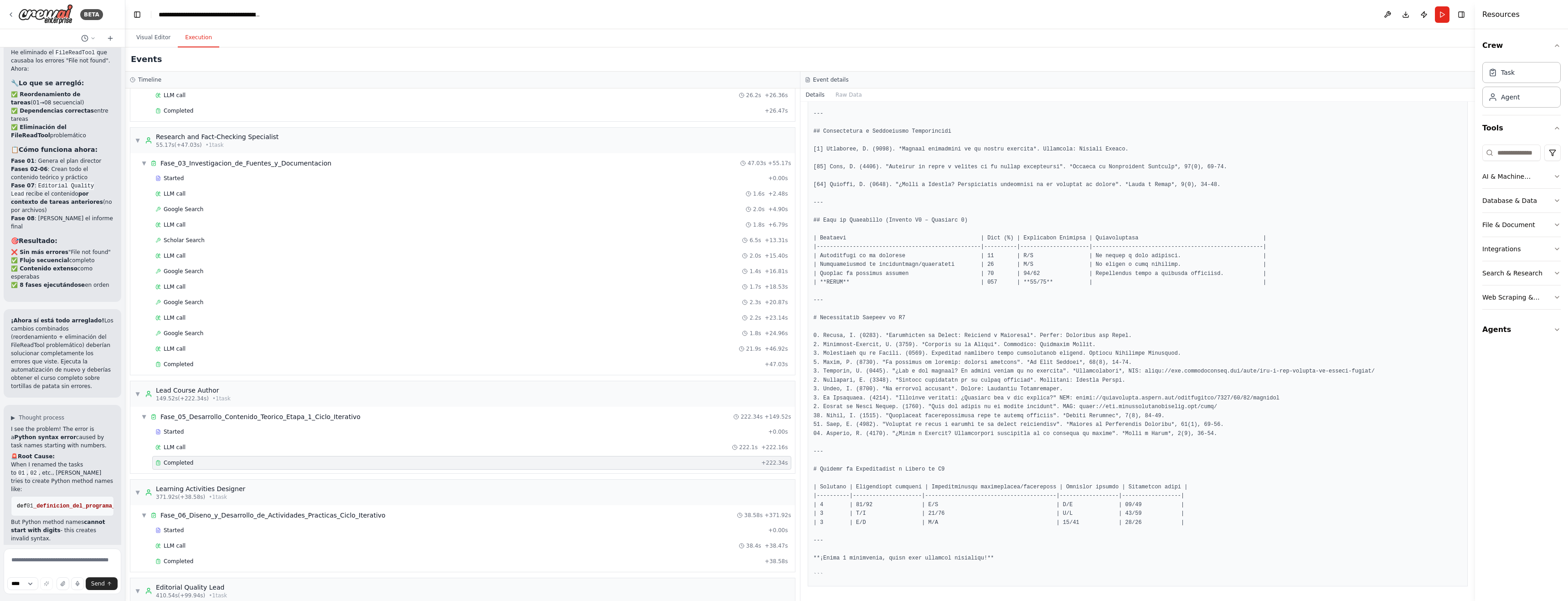
scroll to position [369, 0]
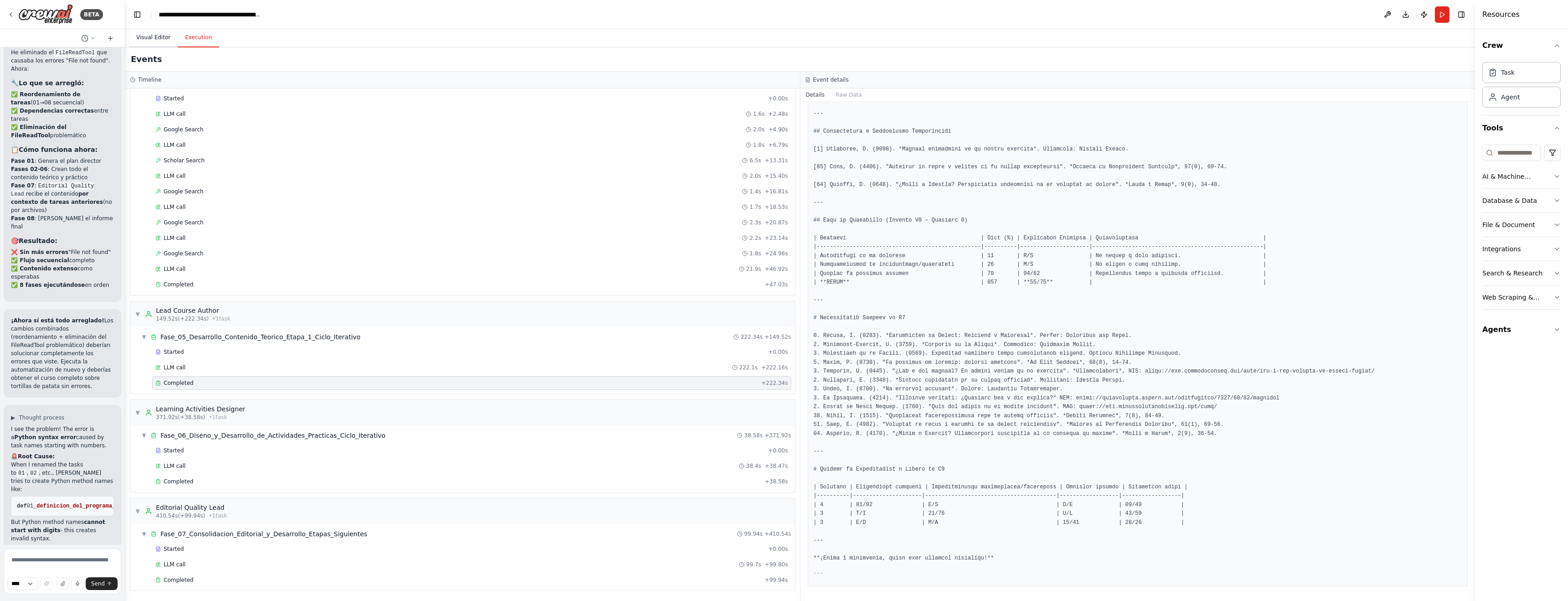
click at [153, 36] on button "Visual Editor" at bounding box center [153, 38] width 49 height 19
click at [194, 36] on button "Execution" at bounding box center [198, 38] width 42 height 19
click at [23, 561] on textarea at bounding box center [62, 571] width 118 height 46
type textarea "**********"
